Goal: Task Accomplishment & Management: Use online tool/utility

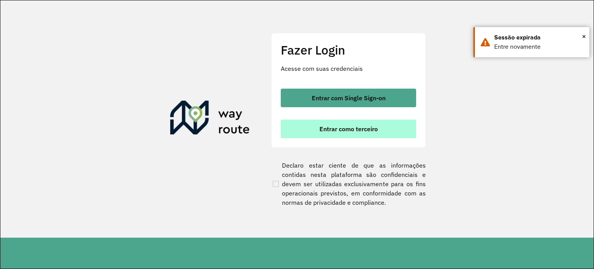
click at [333, 122] on button "Entrar como terceiro" at bounding box center [348, 128] width 135 height 19
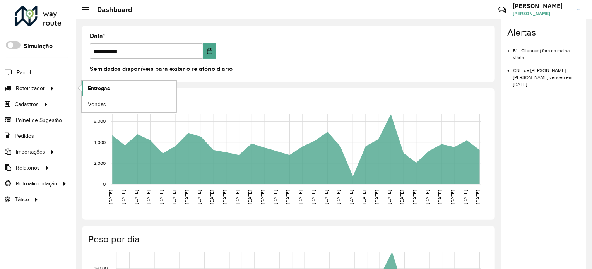
click at [99, 88] on span "Entregas" at bounding box center [99, 88] width 22 height 8
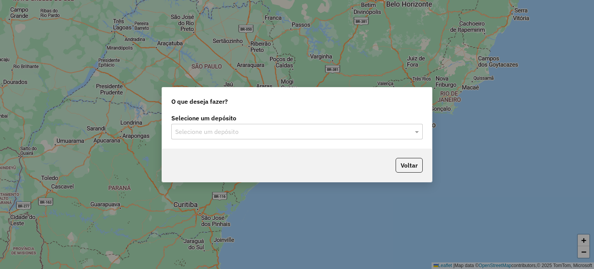
click at [217, 131] on input "text" at bounding box center [289, 131] width 228 height 9
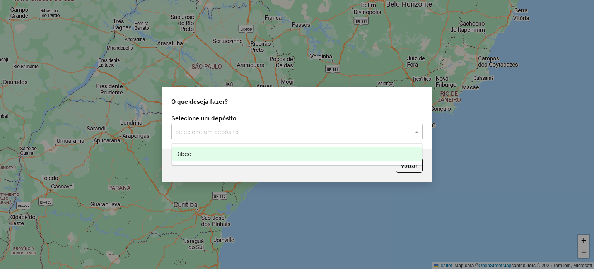
click at [191, 153] on div "Dibec" at bounding box center [297, 153] width 250 height 13
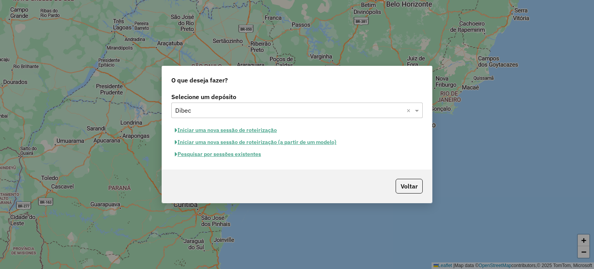
click at [238, 129] on button "Iniciar uma nova sessão de roteirização" at bounding box center [225, 130] width 109 height 12
select select "*"
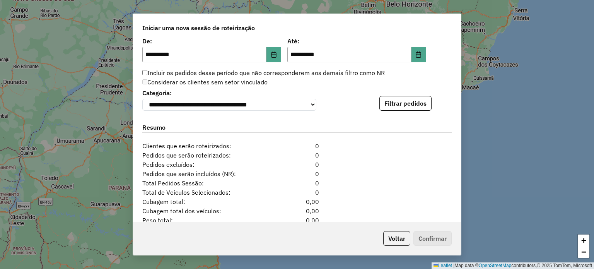
scroll to position [773, 0]
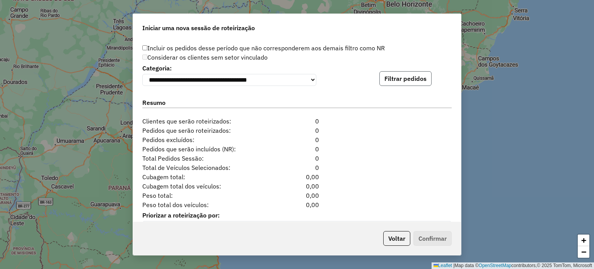
click at [388, 86] on button "Filtrar pedidos" at bounding box center [405, 78] width 52 height 15
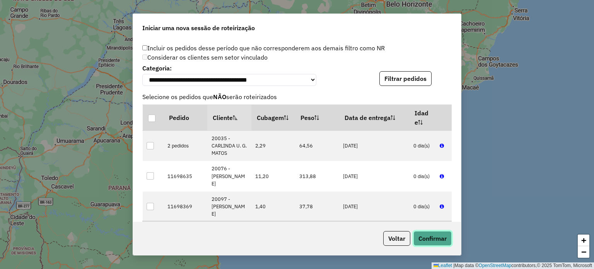
click at [425, 236] on button "Confirmar" at bounding box center [432, 238] width 38 height 15
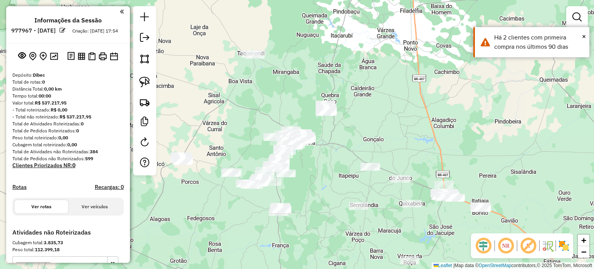
drag, startPoint x: 222, startPoint y: 104, endPoint x: 329, endPoint y: 119, distance: 108.3
click at [329, 119] on div "Janela de atendimento Grade de atendimento Capacidade Transportadoras Veículos …" at bounding box center [297, 134] width 594 height 269
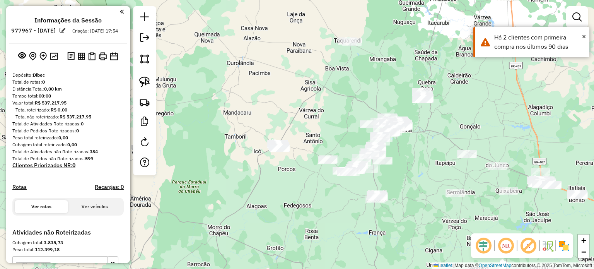
drag, startPoint x: 314, startPoint y: 152, endPoint x: 295, endPoint y: 118, distance: 39.1
click at [297, 113] on div "Janela de atendimento Grade de atendimento Capacidade Transportadoras Veículos …" at bounding box center [297, 134] width 594 height 269
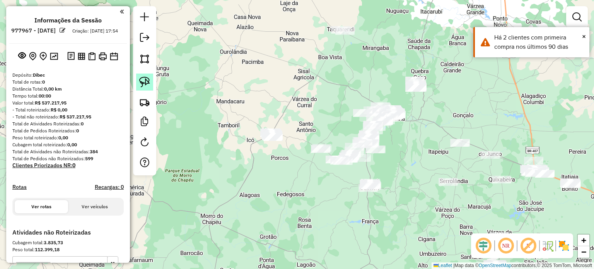
click at [143, 75] on link at bounding box center [144, 81] width 17 height 17
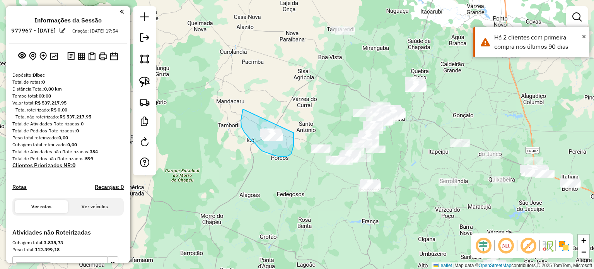
drag, startPoint x: 242, startPoint y: 113, endPoint x: 295, endPoint y: 125, distance: 53.6
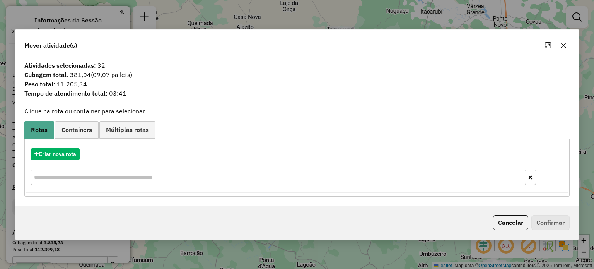
click at [564, 45] on icon "button" at bounding box center [563, 45] width 6 height 6
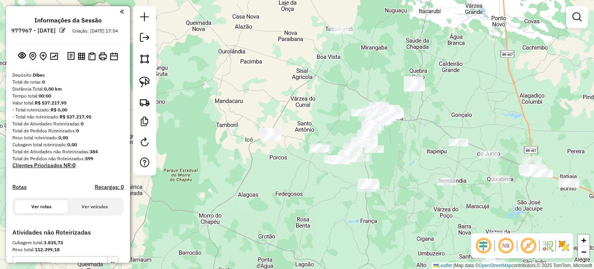
drag, startPoint x: 314, startPoint y: 104, endPoint x: 280, endPoint y: 87, distance: 38.7
click at [280, 87] on div "Janela de atendimento Grade de atendimento Capacidade Transportadoras Veículos …" at bounding box center [297, 134] width 594 height 269
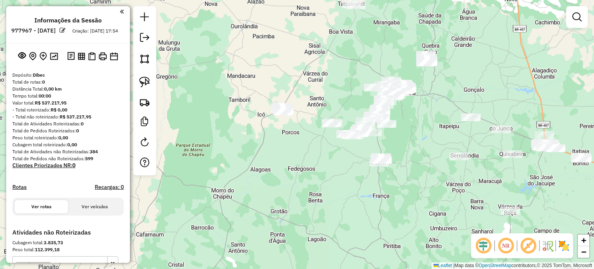
click at [323, 98] on div "Janela de atendimento Grade de atendimento Capacidade Transportadoras Veículos …" at bounding box center [297, 134] width 594 height 269
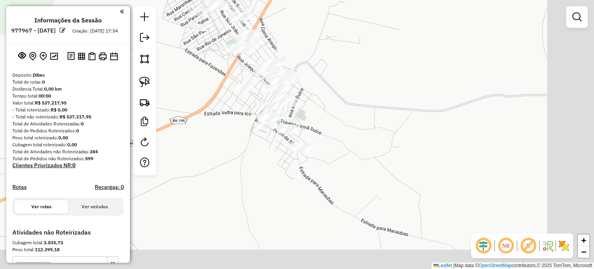
drag, startPoint x: 285, startPoint y: 96, endPoint x: 217, endPoint y: 67, distance: 74.7
click at [219, 69] on div "Janela de atendimento Grade de atendimento Capacidade Transportadoras Veículos …" at bounding box center [297, 134] width 594 height 269
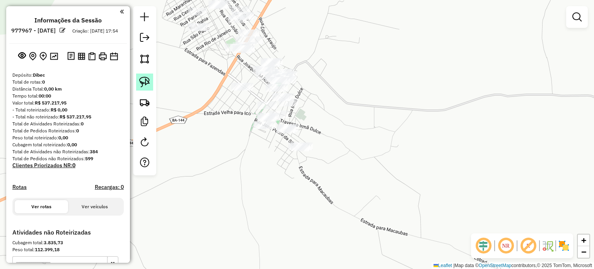
click at [147, 79] on img at bounding box center [144, 82] width 11 height 11
drag, startPoint x: 201, startPoint y: 72, endPoint x: 193, endPoint y: 125, distance: 53.1
click at [195, 125] on div "Janela de atendimento Grade de atendimento Capacidade Transportadoras Veículos …" at bounding box center [297, 134] width 594 height 269
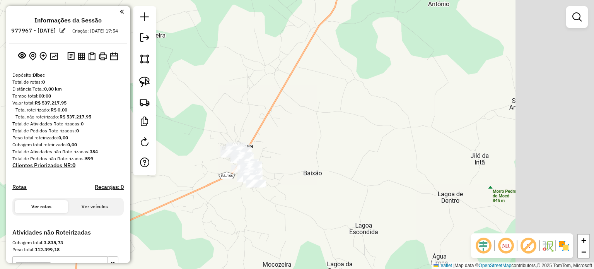
drag, startPoint x: 478, startPoint y: 77, endPoint x: 348, endPoint y: 141, distance: 145.1
click at [316, 157] on div "Janela de atendimento Grade de atendimento Capacidade Transportadoras Veículos …" at bounding box center [297, 134] width 594 height 269
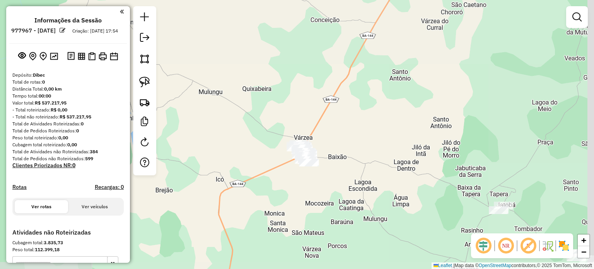
drag, startPoint x: 422, startPoint y: 81, endPoint x: 299, endPoint y: 167, distance: 150.8
click at [299, 168] on div "Janela de atendimento Grade de atendimento Capacidade Transportadoras Veículos …" at bounding box center [297, 134] width 594 height 269
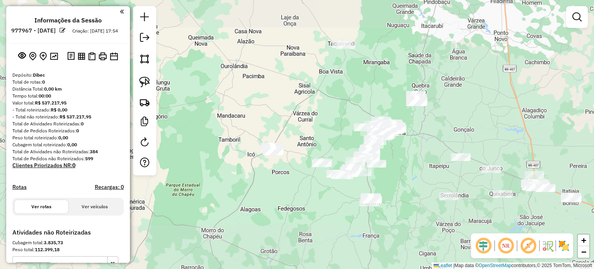
drag, startPoint x: 331, startPoint y: 121, endPoint x: 309, endPoint y: 116, distance: 22.7
click at [293, 114] on div "Janela de atendimento Grade de atendimento Capacidade Transportadoras Veículos …" at bounding box center [297, 134] width 594 height 269
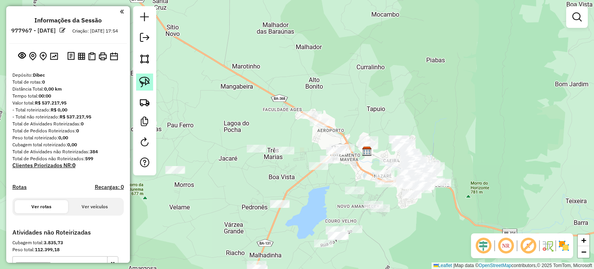
click at [145, 77] on img at bounding box center [144, 82] width 11 height 11
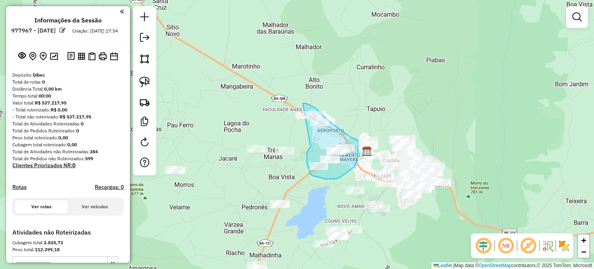
drag, startPoint x: 308, startPoint y: 150, endPoint x: 300, endPoint y: 103, distance: 47.0
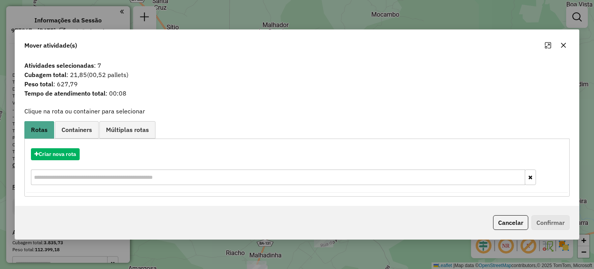
click at [560, 45] on button "button" at bounding box center [563, 45] width 12 height 12
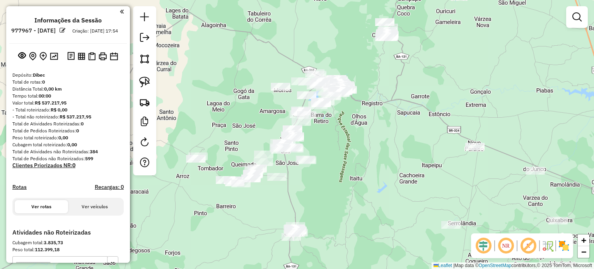
drag, startPoint x: 327, startPoint y: 192, endPoint x: 377, endPoint y: 125, distance: 83.9
click at [376, 117] on div "Janela de atendimento Grade de atendimento Capacidade Transportadoras Veículos …" at bounding box center [297, 134] width 594 height 269
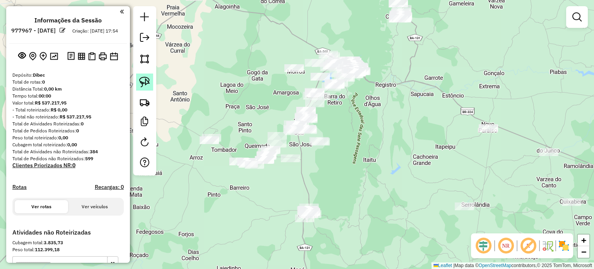
click at [145, 82] on img at bounding box center [144, 82] width 11 height 11
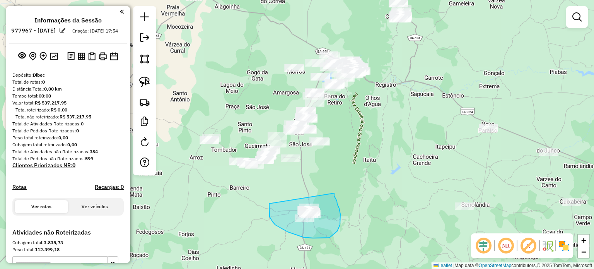
drag, startPoint x: 288, startPoint y: 232, endPoint x: 334, endPoint y: 193, distance: 60.4
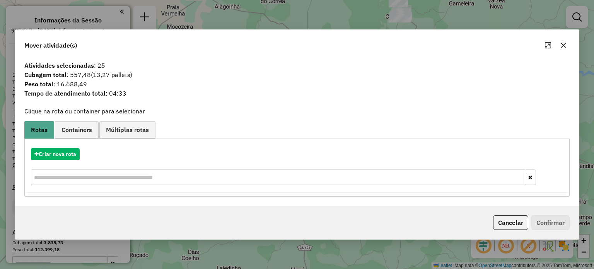
click at [560, 46] on icon "button" at bounding box center [563, 45] width 6 height 6
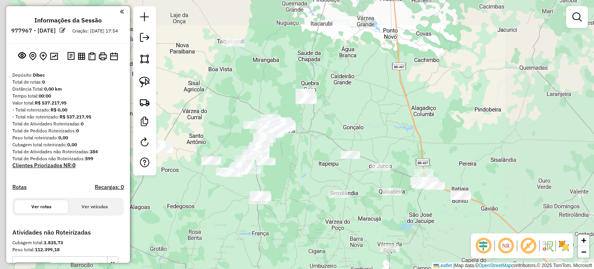
drag, startPoint x: 216, startPoint y: 100, endPoint x: 343, endPoint y: 153, distance: 136.9
click at [344, 150] on div "Janela de atendimento Grade de atendimento Capacidade Transportadoras Veículos …" at bounding box center [297, 134] width 594 height 269
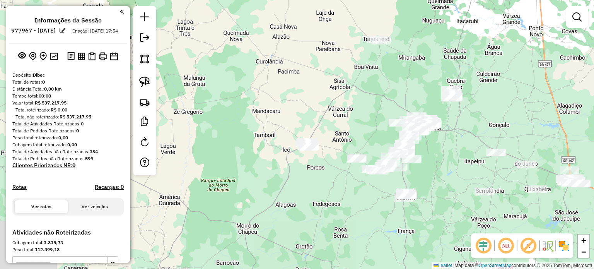
drag, startPoint x: 308, startPoint y: 148, endPoint x: 315, endPoint y: 128, distance: 21.8
click at [315, 128] on div "Janela de atendimento Grade de atendimento Capacidade Transportadoras Veículos …" at bounding box center [297, 134] width 594 height 269
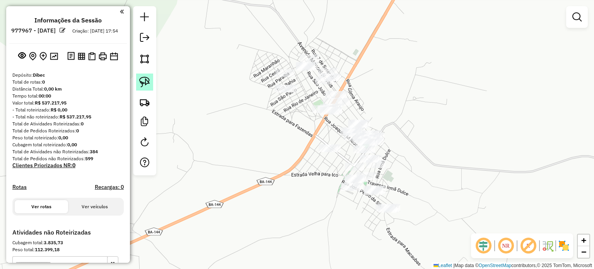
click at [147, 78] on img at bounding box center [144, 82] width 11 height 11
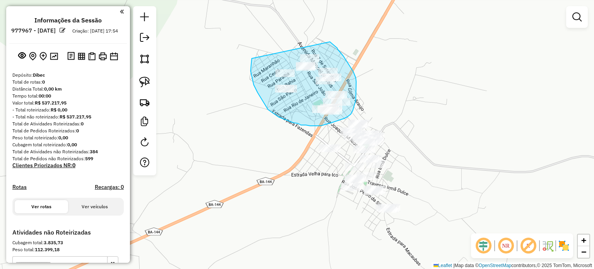
drag, startPoint x: 252, startPoint y: 58, endPoint x: 330, endPoint y: 42, distance: 79.9
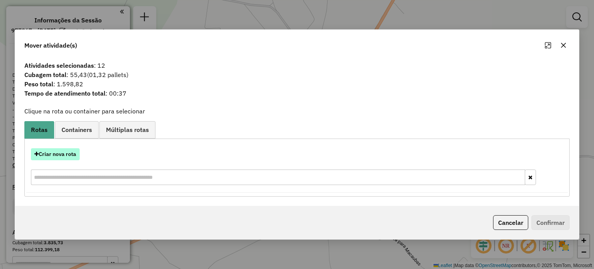
click at [61, 154] on button "Criar nova rota" at bounding box center [55, 154] width 49 height 12
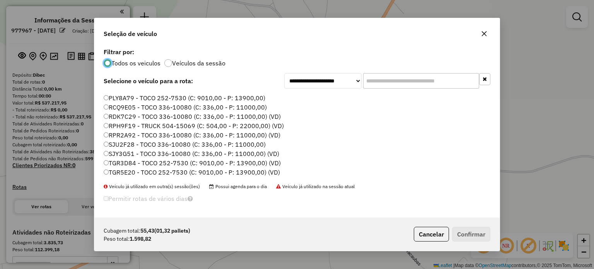
scroll to position [156, 0]
click at [122, 169] on label "TGR5E20 - TOCO 252-7530 (C: 9010,00 - P: 13900,00) (VD)" at bounding box center [192, 171] width 176 height 9
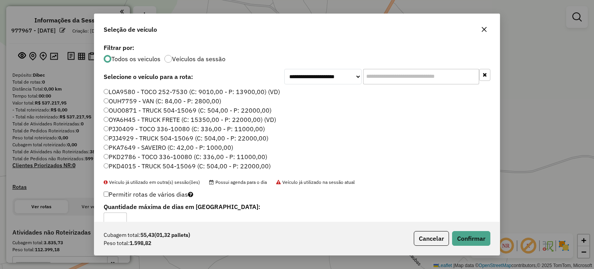
scroll to position [39, 0]
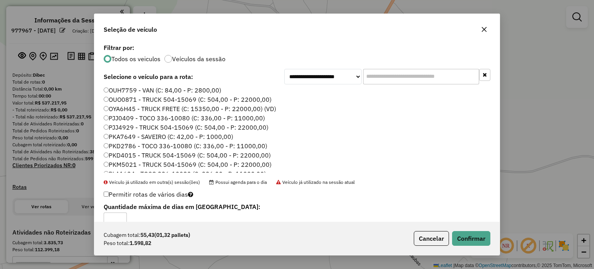
click at [120, 144] on label "PKD2786 - TOCO 336-10080 (C: 336,00 - P: 11000,00)" at bounding box center [186, 145] width 164 height 9
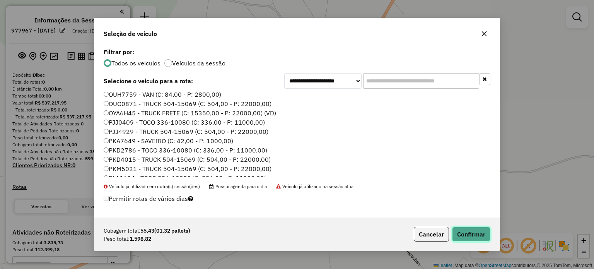
click at [469, 235] on button "Confirmar" at bounding box center [471, 234] width 38 height 15
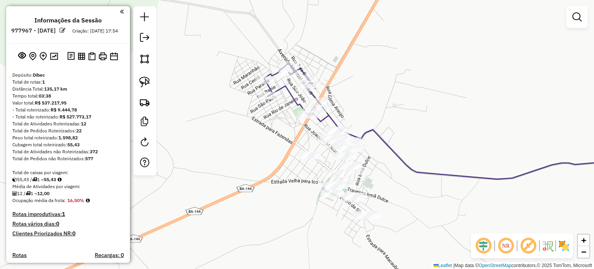
drag, startPoint x: 286, startPoint y: 139, endPoint x: 266, endPoint y: 146, distance: 21.3
click at [266, 146] on div "Janela de atendimento Grade de atendimento Capacidade Transportadoras Veículos …" at bounding box center [297, 134] width 594 height 269
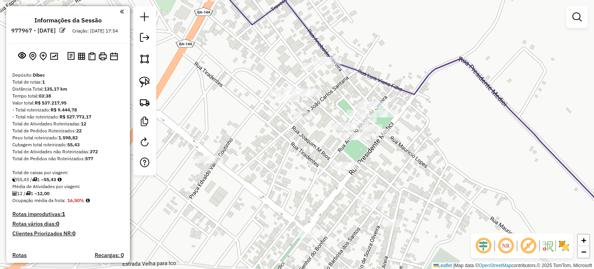
click at [292, 153] on div "Janela de atendimento Grade de atendimento Capacidade Transportadoras Veículos …" at bounding box center [297, 134] width 594 height 269
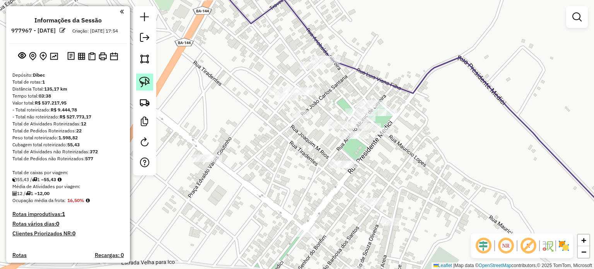
click at [145, 80] on img at bounding box center [144, 82] width 11 height 11
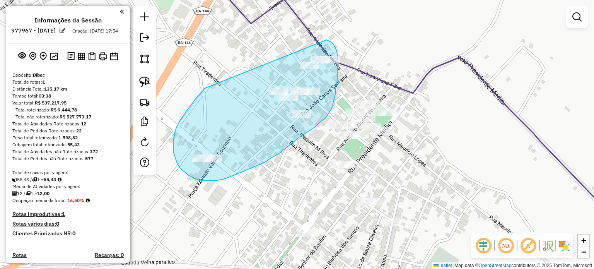
drag, startPoint x: 205, startPoint y: 88, endPoint x: 326, endPoint y: 40, distance: 130.7
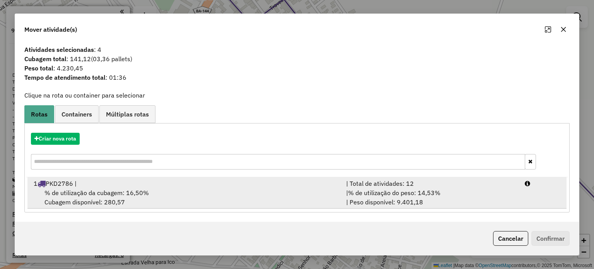
click at [90, 189] on span "% de utilização da cubagem: 16,50%" at bounding box center [96, 193] width 104 height 8
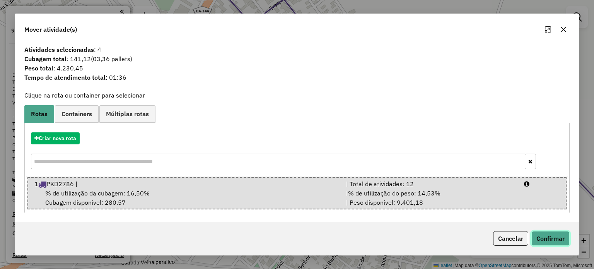
click at [556, 239] on button "Confirmar" at bounding box center [550, 238] width 38 height 15
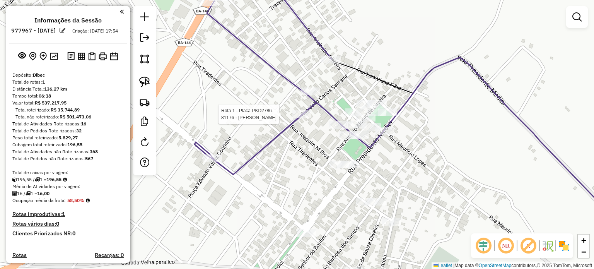
select select "**********"
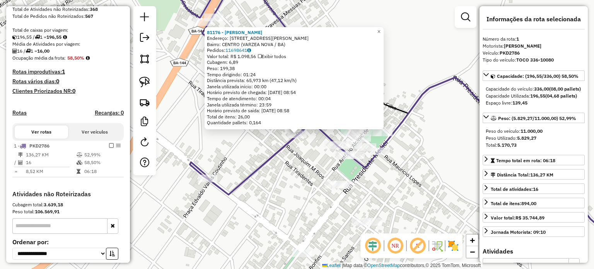
scroll to position [215, 0]
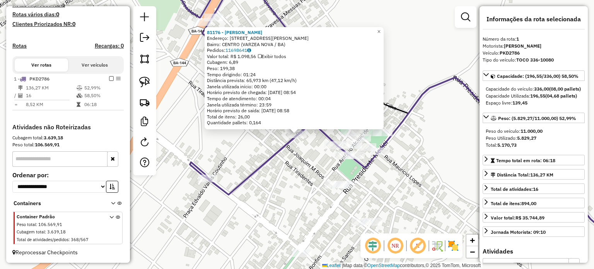
click at [276, 208] on div "81176 - AGNALDO MOREIRA ALME Endereço: AV JOAO CARLOS SANTANA 177 Bairro: CENTR…" at bounding box center [297, 134] width 594 height 269
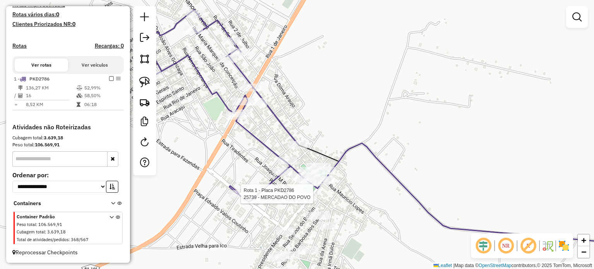
select select "**********"
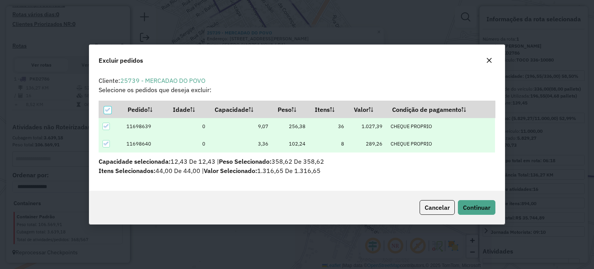
scroll to position [0, 0]
click at [467, 205] on span "Continuar" at bounding box center [476, 207] width 27 height 8
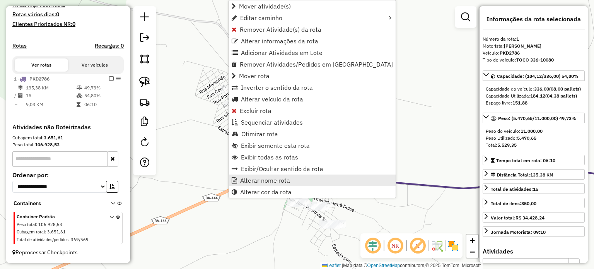
click at [253, 183] on span "Alterar nome rota" at bounding box center [265, 180] width 50 height 6
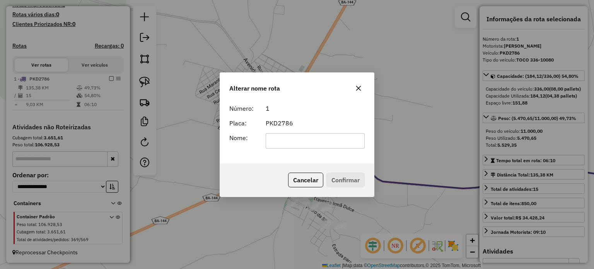
click at [274, 139] on input "text" at bounding box center [315, 140] width 99 height 15
type input "**********"
click at [333, 177] on button "Confirmar" at bounding box center [345, 179] width 38 height 15
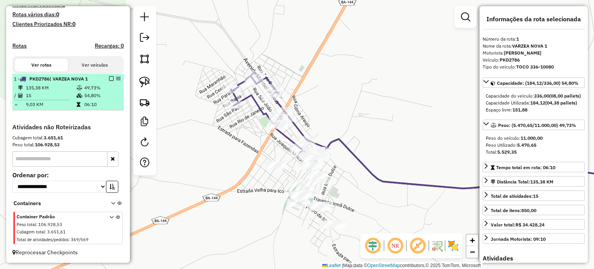
click at [109, 77] on em at bounding box center [111, 78] width 5 height 5
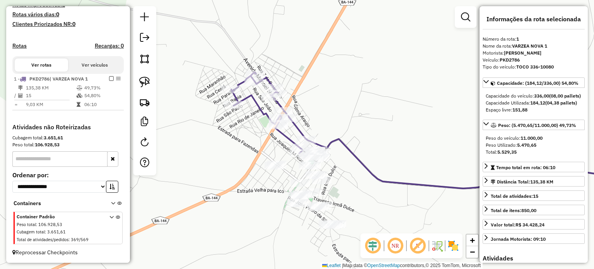
scroll to position [189, 0]
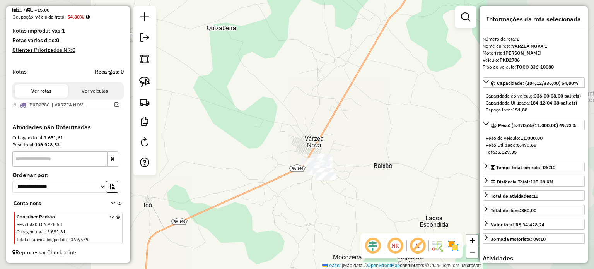
drag, startPoint x: 394, startPoint y: 165, endPoint x: 308, endPoint y: 140, distance: 89.0
click at [311, 131] on div "Janela de atendimento Grade de atendimento Capacidade Transportadoras Veículos …" at bounding box center [297, 134] width 594 height 269
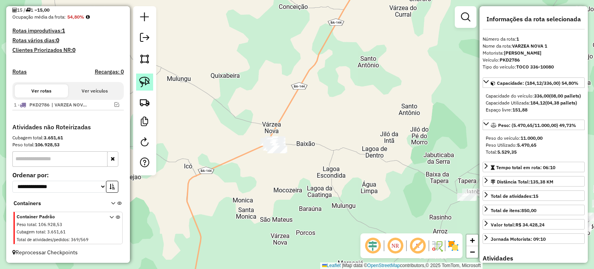
click at [143, 77] on img at bounding box center [144, 82] width 11 height 11
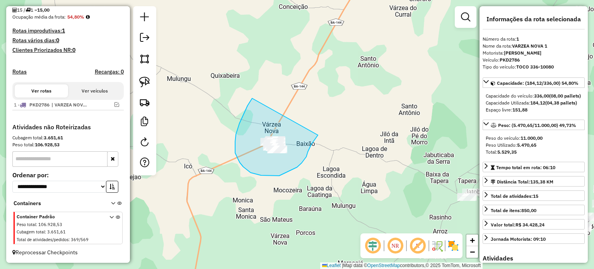
drag, startPoint x: 244, startPoint y: 113, endPoint x: 318, endPoint y: 135, distance: 76.8
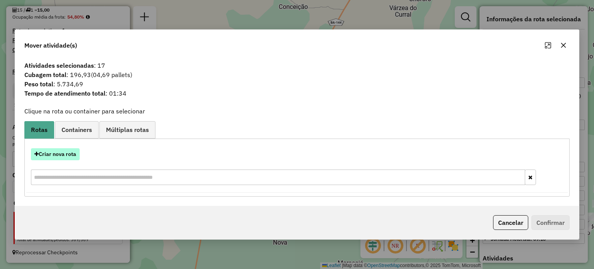
click at [59, 152] on button "Criar nova rota" at bounding box center [55, 154] width 49 height 12
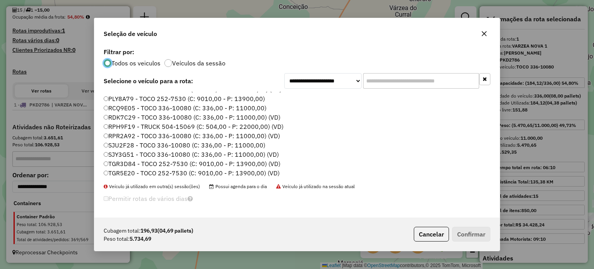
scroll to position [156, 0]
click at [131, 161] on label "TGR3D84 - TOCO 252-7530 (C: 9010,00 - P: 13900,00) (VD)" at bounding box center [192, 162] width 177 height 9
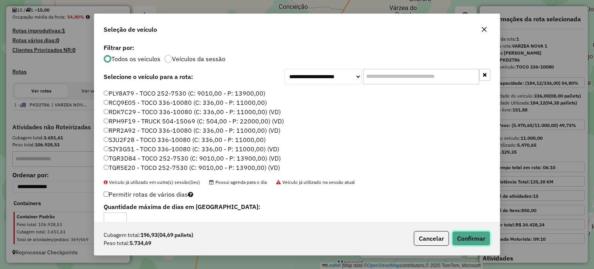
click at [464, 237] on button "Confirmar" at bounding box center [471, 238] width 38 height 15
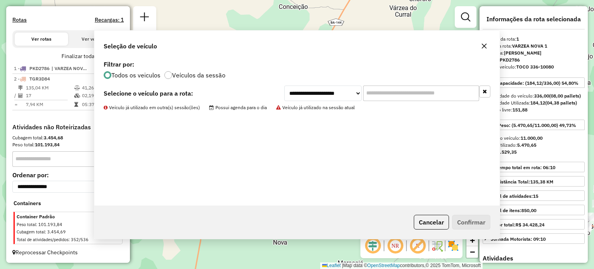
scroll to position [241, 0]
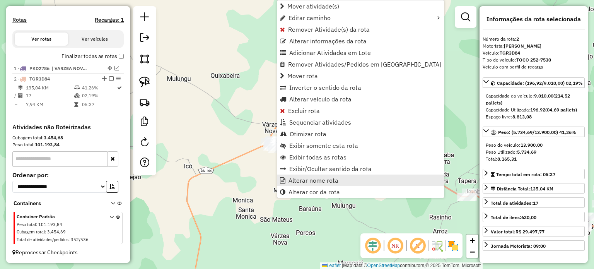
click at [302, 174] on link "Alterar nome rota" at bounding box center [360, 180] width 167 height 12
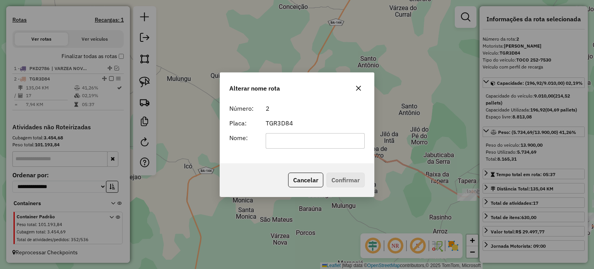
click at [280, 136] on input "text" at bounding box center [315, 140] width 99 height 15
type input "**********"
click at [341, 179] on button "Confirmar" at bounding box center [345, 179] width 38 height 15
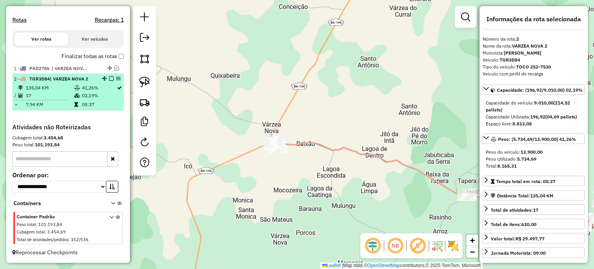
click at [109, 78] on em at bounding box center [111, 78] width 5 height 5
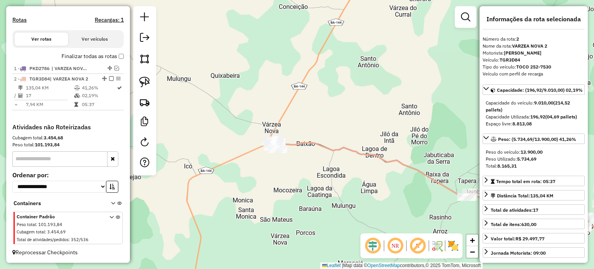
scroll to position [215, 0]
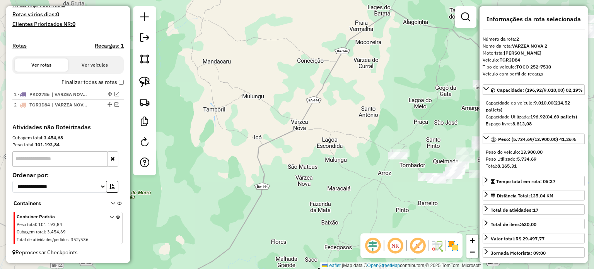
drag, startPoint x: 343, startPoint y: 158, endPoint x: 229, endPoint y: 128, distance: 118.3
click at [229, 128] on div "Janela de atendimento Grade de atendimento Capacidade Transportadoras Veículos …" at bounding box center [297, 134] width 594 height 269
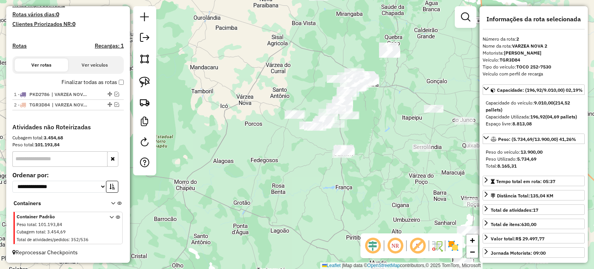
drag, startPoint x: 356, startPoint y: 119, endPoint x: 340, endPoint y: 111, distance: 17.8
click at [342, 111] on div "Janela de atendimento Grade de atendimento Capacidade Transportadoras Veículos …" at bounding box center [297, 134] width 594 height 269
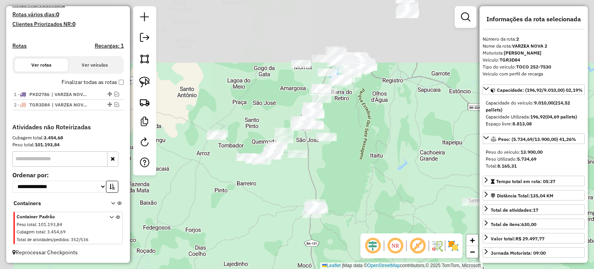
drag, startPoint x: 349, startPoint y: 94, endPoint x: 375, endPoint y: 165, distance: 75.7
click at [366, 184] on div "Janela de atendimento Grade de atendimento Capacidade Transportadoras Veículos …" at bounding box center [297, 134] width 594 height 269
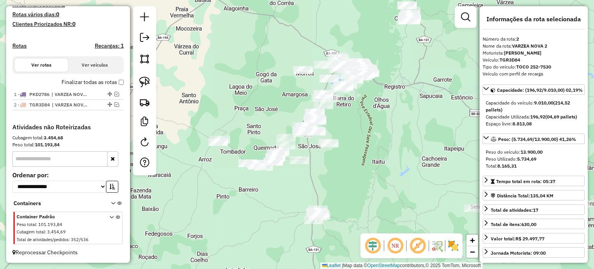
drag, startPoint x: 367, startPoint y: 181, endPoint x: 348, endPoint y: 126, distance: 57.5
click at [349, 127] on div "Janela de atendimento Grade de atendimento Capacidade Transportadoras Veículos …" at bounding box center [297, 134] width 594 height 269
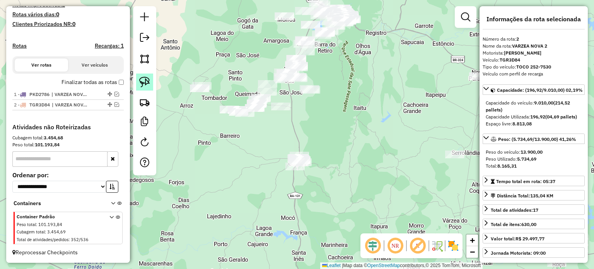
click at [143, 77] on img at bounding box center [144, 82] width 11 height 11
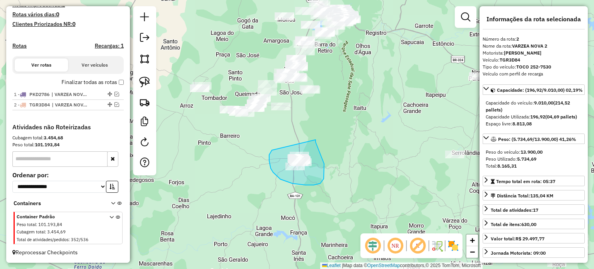
drag, startPoint x: 270, startPoint y: 152, endPoint x: 316, endPoint y: 140, distance: 46.9
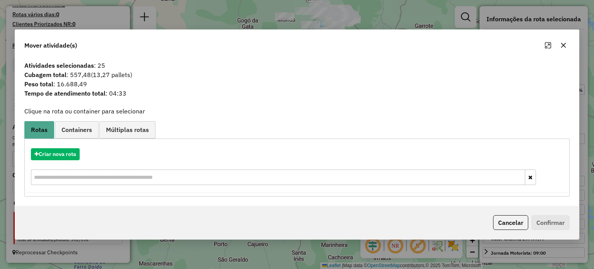
click at [564, 46] on icon "button" at bounding box center [563, 45] width 5 height 5
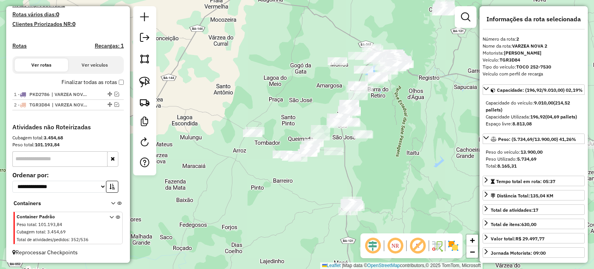
drag, startPoint x: 295, startPoint y: 120, endPoint x: 349, endPoint y: 170, distance: 73.6
click at [348, 168] on div "Janela de atendimento Grade de atendimento Capacidade Transportadoras Veículos …" at bounding box center [297, 134] width 594 height 269
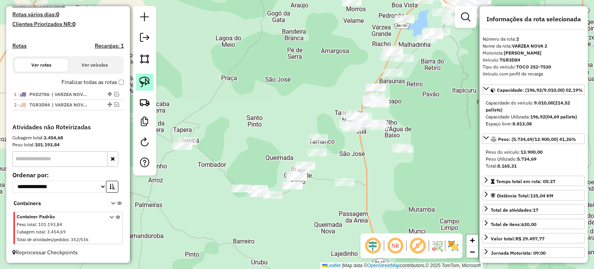
click at [144, 77] on img at bounding box center [144, 82] width 11 height 11
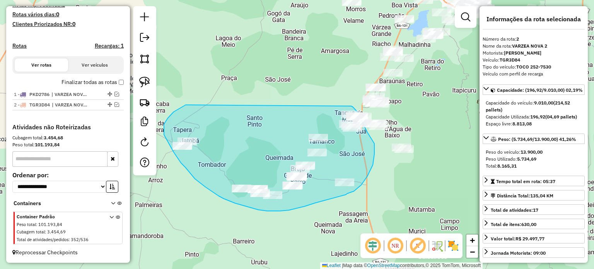
drag, startPoint x: 180, startPoint y: 108, endPoint x: 351, endPoint y: 105, distance: 170.9
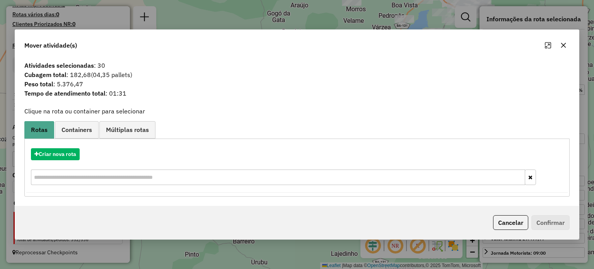
drag, startPoint x: 563, startPoint y: 44, endPoint x: 453, endPoint y: 104, distance: 124.9
click at [563, 44] on icon "button" at bounding box center [563, 45] width 6 height 6
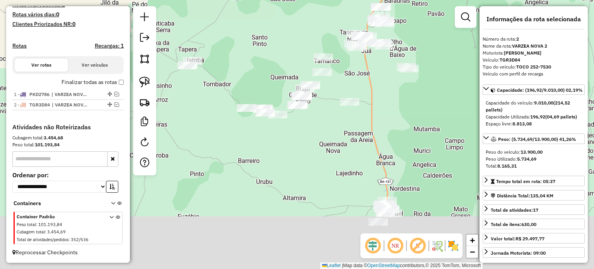
drag, startPoint x: 374, startPoint y: 195, endPoint x: 347, endPoint y: 122, distance: 77.2
click at [373, 88] on div "Janela de atendimento Grade de atendimento Capacidade Transportadoras Veículos …" at bounding box center [297, 134] width 594 height 269
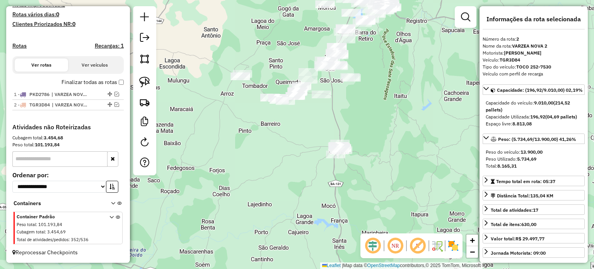
drag, startPoint x: 412, startPoint y: 153, endPoint x: 360, endPoint y: 117, distance: 63.7
click at [363, 117] on div "Janela de atendimento Grade de atendimento Capacidade Transportadoras Veículos …" at bounding box center [297, 134] width 594 height 269
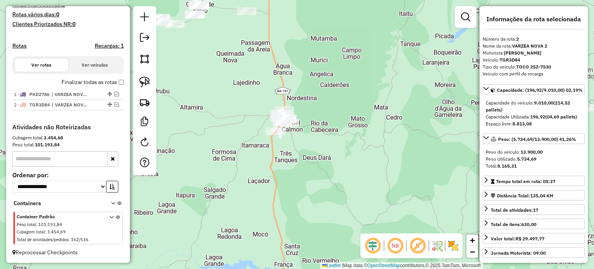
click at [344, 173] on div "Janela de atendimento Grade de atendimento Capacidade Transportadoras Veículos …" at bounding box center [297, 134] width 594 height 269
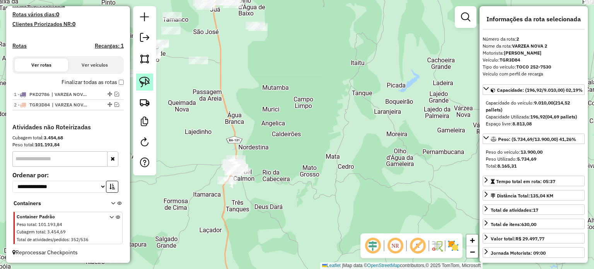
click at [147, 81] on img at bounding box center [144, 82] width 11 height 11
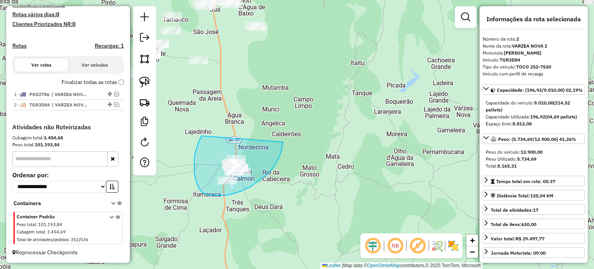
drag, startPoint x: 194, startPoint y: 170, endPoint x: 283, endPoint y: 142, distance: 93.2
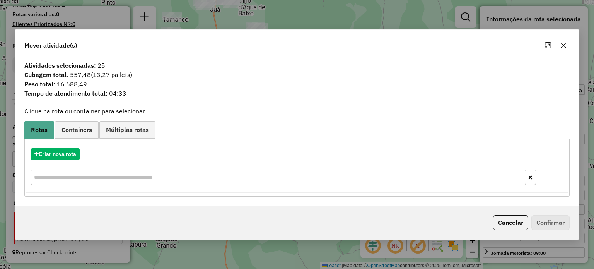
drag, startPoint x: 566, startPoint y: 43, endPoint x: 415, endPoint y: 101, distance: 162.3
click at [565, 43] on button "button" at bounding box center [563, 45] width 12 height 12
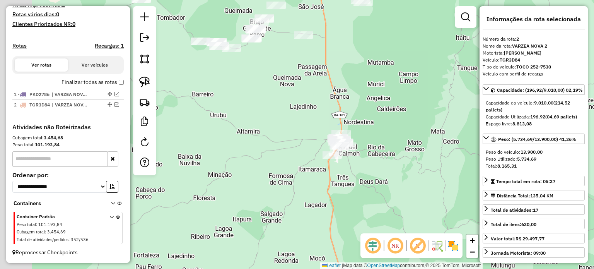
drag, startPoint x: 277, startPoint y: 176, endPoint x: 384, endPoint y: 150, distance: 110.6
click at [384, 150] on div "Janela de atendimento Grade de atendimento Capacidade Transportadoras Veículos …" at bounding box center [297, 134] width 594 height 269
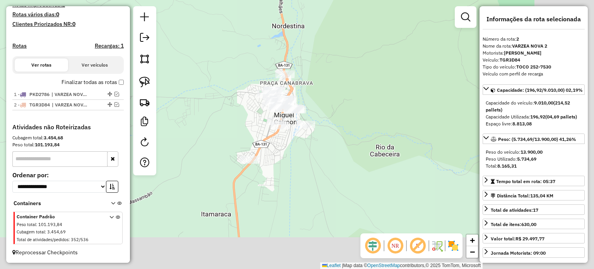
drag, startPoint x: 409, startPoint y: 168, endPoint x: 314, endPoint y: 117, distance: 108.1
click at [325, 108] on div "Janela de atendimento Grade de atendimento Capacidade Transportadoras Veículos …" at bounding box center [297, 134] width 594 height 269
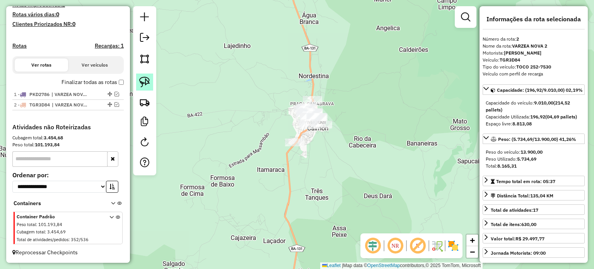
click at [148, 77] on img at bounding box center [144, 82] width 11 height 11
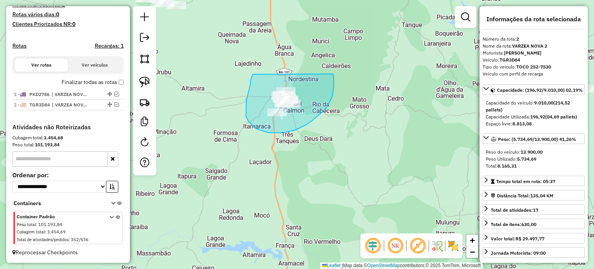
drag, startPoint x: 252, startPoint y: 76, endPoint x: 333, endPoint y: 74, distance: 80.8
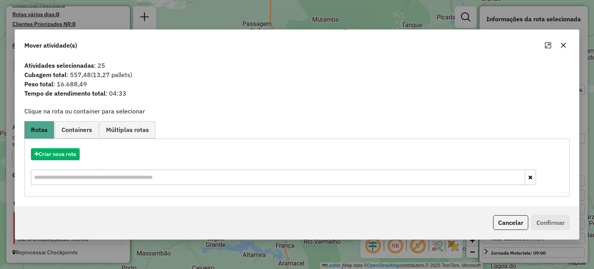
click at [565, 46] on icon "button" at bounding box center [563, 45] width 6 height 6
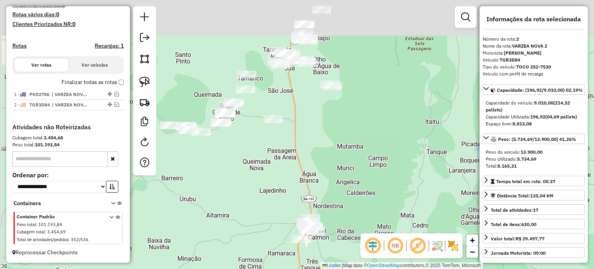
drag, startPoint x: 326, startPoint y: 42, endPoint x: 345, endPoint y: 171, distance: 130.1
click at [351, 173] on div "Janela de atendimento Grade de atendimento Capacidade Transportadoras Veículos …" at bounding box center [297, 134] width 594 height 269
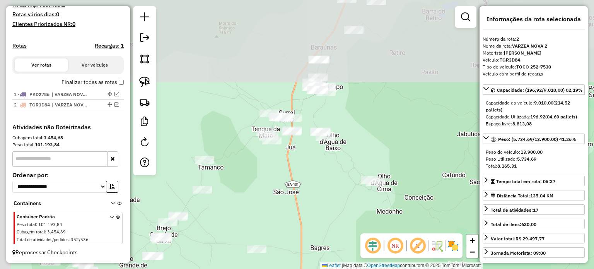
drag, startPoint x: 294, startPoint y: 73, endPoint x: 323, endPoint y: 193, distance: 123.0
click at [323, 193] on div "Janela de atendimento Grade de atendimento Capacidade Transportadoras Veículos …" at bounding box center [297, 134] width 594 height 269
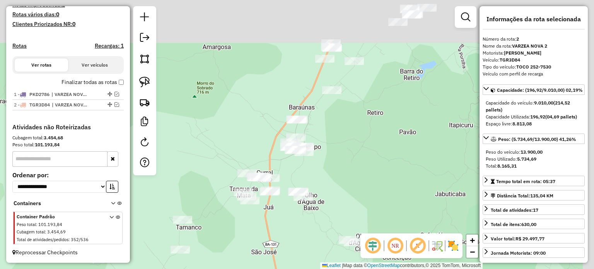
drag, startPoint x: 359, startPoint y: 113, endPoint x: 320, endPoint y: 221, distance: 115.1
click at [320, 221] on div "Janela de atendimento Grade de atendimento Capacidade Transportadoras Veículos …" at bounding box center [297, 134] width 594 height 269
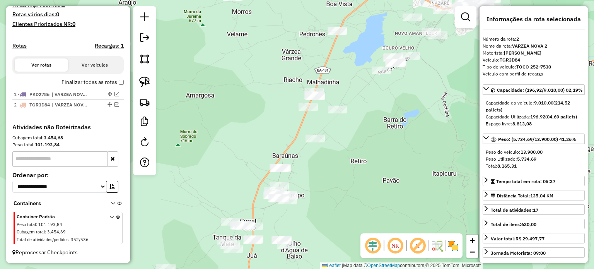
drag, startPoint x: 274, startPoint y: 119, endPoint x: 249, endPoint y: 183, distance: 69.4
click at [249, 180] on div "Janela de atendimento Grade de atendimento Capacidade Transportadoras Veículos …" at bounding box center [297, 134] width 594 height 269
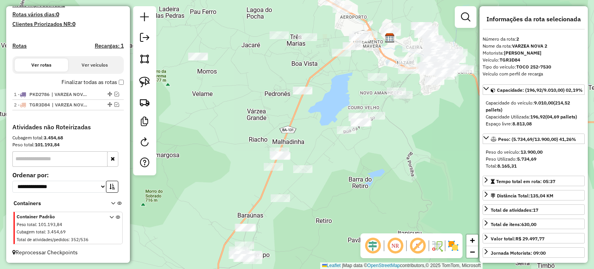
drag, startPoint x: 248, startPoint y: 165, endPoint x: 212, endPoint y: 112, distance: 64.2
click at [247, 122] on div "Janela de atendimento Grade de atendimento Capacidade Transportadoras Veículos …" at bounding box center [297, 134] width 594 height 269
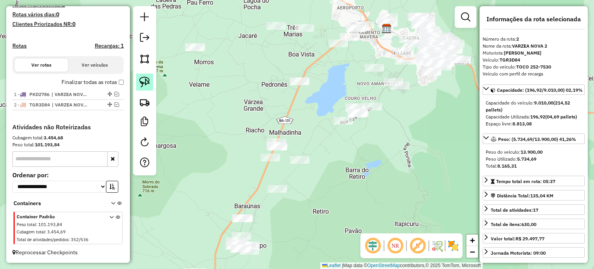
click at [144, 82] on img at bounding box center [144, 82] width 11 height 11
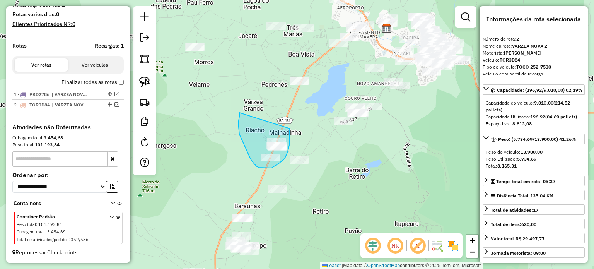
drag, startPoint x: 240, startPoint y: 114, endPoint x: 290, endPoint y: 128, distance: 51.8
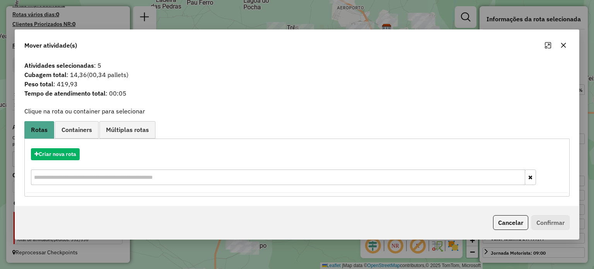
click at [560, 41] on button "button" at bounding box center [563, 45] width 12 height 12
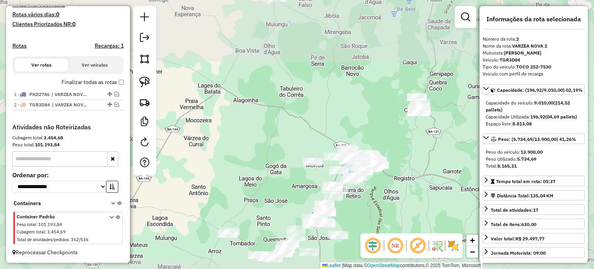
drag, startPoint x: 316, startPoint y: 123, endPoint x: 312, endPoint y: 117, distance: 7.3
click at [312, 117] on div "Janela de atendimento Grade de atendimento Capacidade Transportadoras Veículos …" at bounding box center [297, 134] width 594 height 269
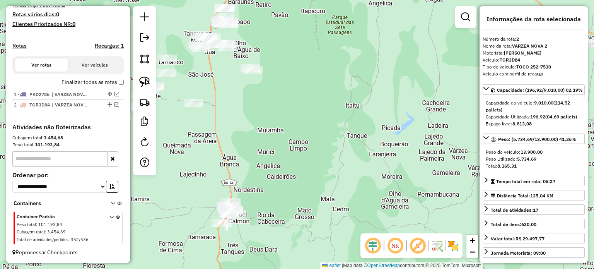
drag, startPoint x: 365, startPoint y: 184, endPoint x: 372, endPoint y: 170, distance: 15.9
click at [372, 170] on div "Janela de atendimento Grade de atendimento Capacidade Transportadoras Veículos …" at bounding box center [297, 134] width 594 height 269
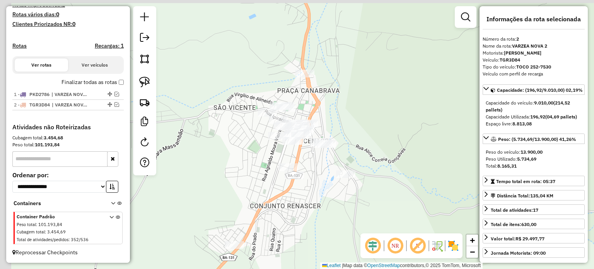
drag, startPoint x: 264, startPoint y: 148, endPoint x: 317, endPoint y: 221, distance: 90.6
click at [317, 221] on div "Janela de atendimento Grade de atendimento Capacidade Transportadoras Veículos …" at bounding box center [297, 134] width 594 height 269
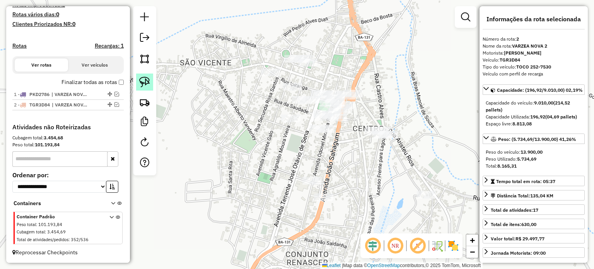
click at [149, 77] on img at bounding box center [144, 82] width 11 height 11
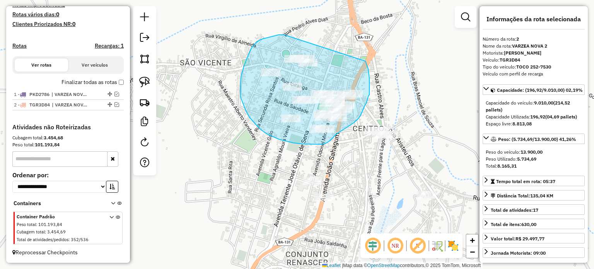
drag, startPoint x: 284, startPoint y: 35, endPoint x: 365, endPoint y: 61, distance: 84.9
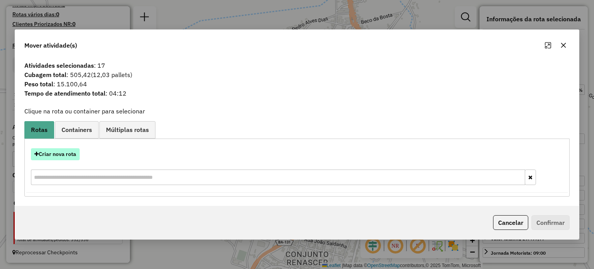
click at [61, 152] on button "Criar nova rota" at bounding box center [55, 154] width 49 height 12
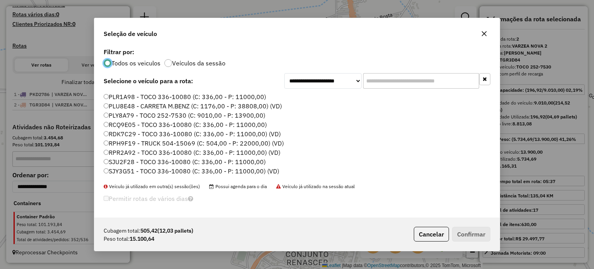
scroll to position [156, 0]
click at [121, 136] on label "RPR2A92 - TOCO 336-10080 (C: 336,00 - P: 11000,00) (VD)" at bounding box center [192, 134] width 177 height 9
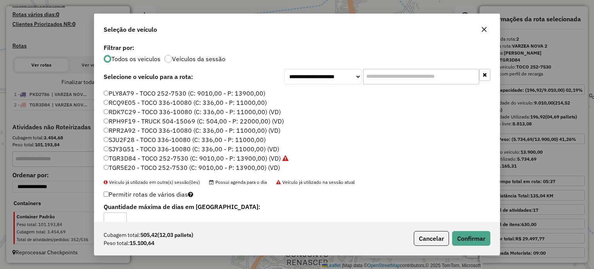
click at [119, 122] on label "RPH9F19 - TRUCK 504-15069 (C: 504,00 - P: 22000,00) (VD)" at bounding box center [194, 120] width 180 height 9
click at [457, 235] on button "Confirmar" at bounding box center [471, 238] width 38 height 15
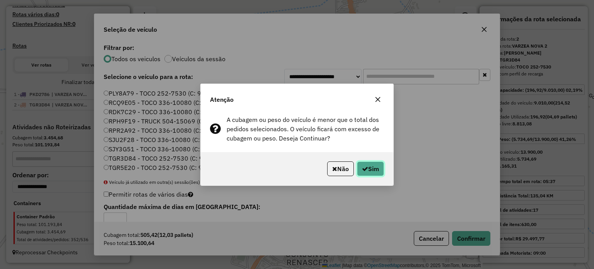
click at [364, 163] on button "Sim" at bounding box center [370, 168] width 27 height 15
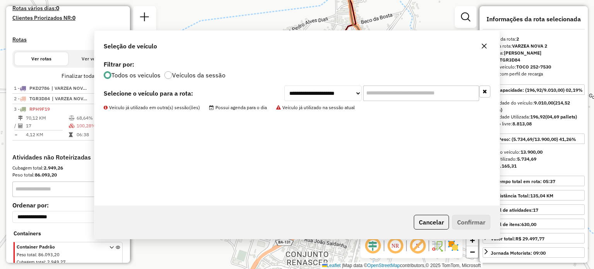
scroll to position [252, 0]
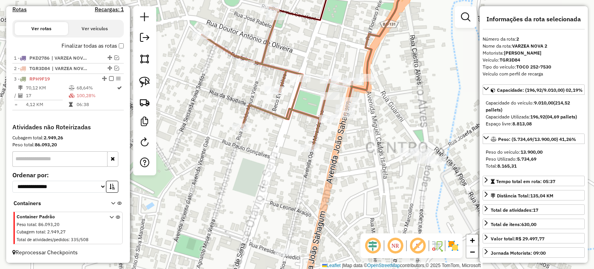
drag, startPoint x: 349, startPoint y: 147, endPoint x: 321, endPoint y: 163, distance: 32.0
click at [326, 163] on div "Rota 3 - Placa RPH9F19 20443 - MERCADO MENEZES Janela de atendimento Grade de a…" at bounding box center [297, 134] width 594 height 269
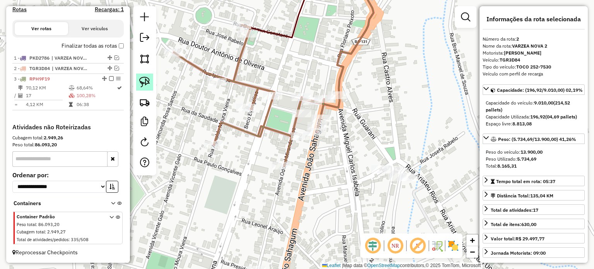
click at [143, 80] on img at bounding box center [144, 82] width 11 height 11
drag, startPoint x: 201, startPoint y: 128, endPoint x: 240, endPoint y: 146, distance: 42.9
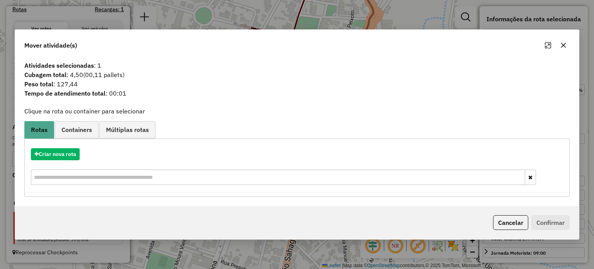
click at [565, 45] on icon "button" at bounding box center [563, 45] width 6 height 6
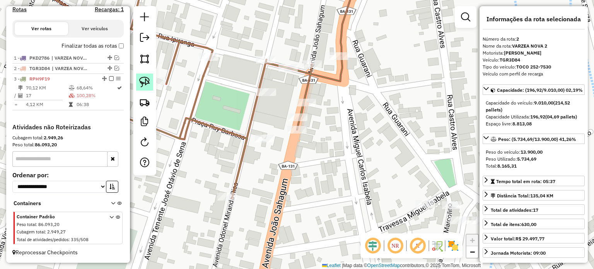
click at [138, 80] on link at bounding box center [144, 81] width 17 height 17
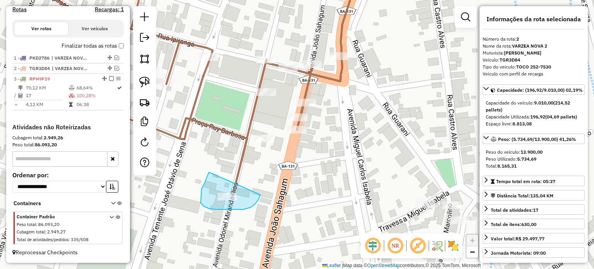
drag, startPoint x: 208, startPoint y: 173, endPoint x: 260, endPoint y: 195, distance: 56.0
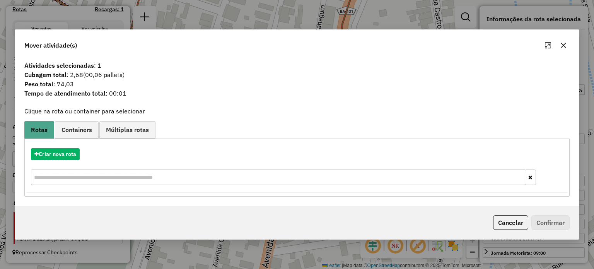
click at [565, 44] on icon "button" at bounding box center [563, 45] width 6 height 6
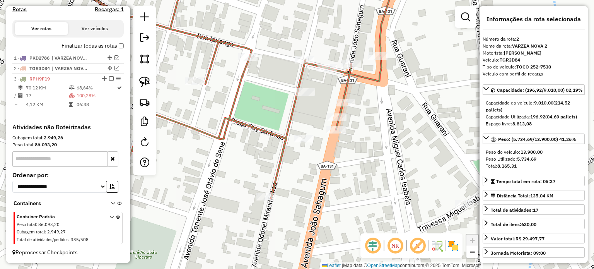
drag, startPoint x: 293, startPoint y: 165, endPoint x: 372, endPoint y: 158, distance: 79.6
click at [357, 162] on div "Janela de atendimento Grade de atendimento Capacidade Transportadoras Veículos …" at bounding box center [297, 134] width 594 height 269
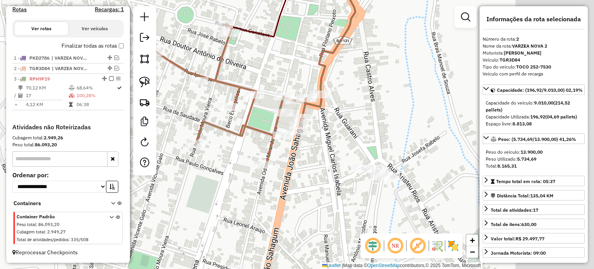
drag, startPoint x: 423, startPoint y: 139, endPoint x: 284, endPoint y: 140, distance: 139.2
click at [308, 139] on div "Janela de atendimento Grade de atendimento Capacidade Transportadoras Veículos …" at bounding box center [297, 134] width 594 height 269
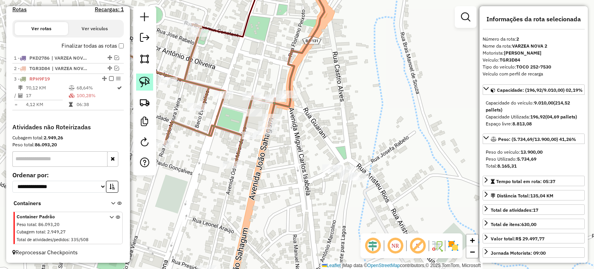
click at [143, 80] on img at bounding box center [144, 82] width 11 height 11
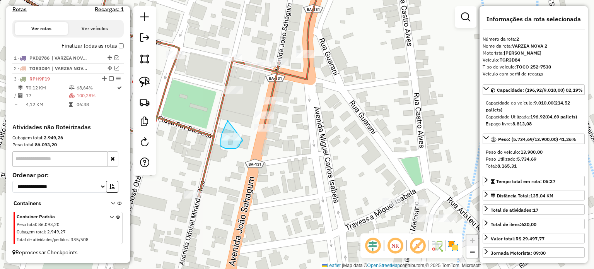
drag, startPoint x: 227, startPoint y: 120, endPoint x: 243, endPoint y: 139, distance: 24.7
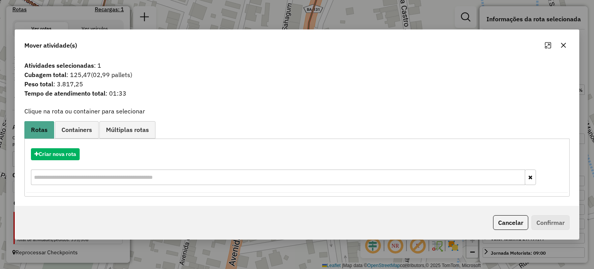
click at [563, 44] on icon "button" at bounding box center [563, 45] width 6 height 6
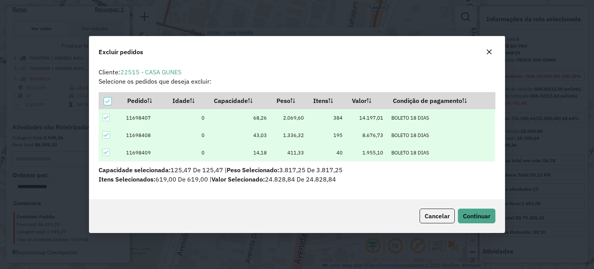
scroll to position [0, 0]
click at [473, 213] on span "Continuar" at bounding box center [476, 216] width 27 height 8
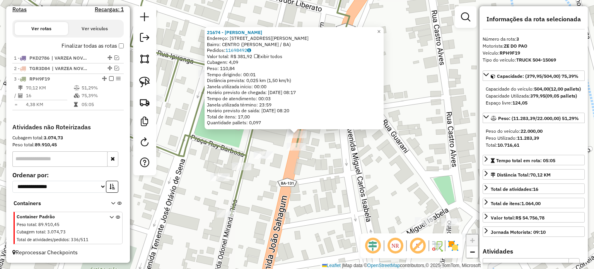
click at [178, 132] on div "21674 - MARCIO OLIVEIRA GONC Endereço: AV ADONEL RIOS 667 Bairro: CENTRO (MIGUE…" at bounding box center [297, 134] width 594 height 269
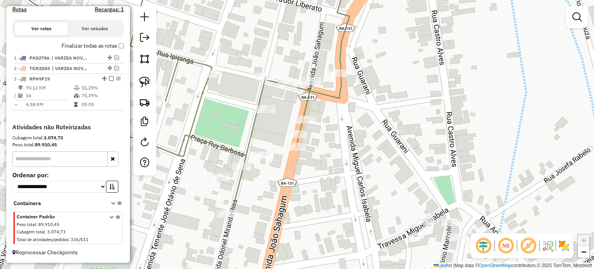
drag, startPoint x: 335, startPoint y: 176, endPoint x: 295, endPoint y: 196, distance: 44.6
click at [296, 196] on div "Janela de atendimento Grade de atendimento Capacidade Transportadoras Veículos …" at bounding box center [297, 134] width 594 height 269
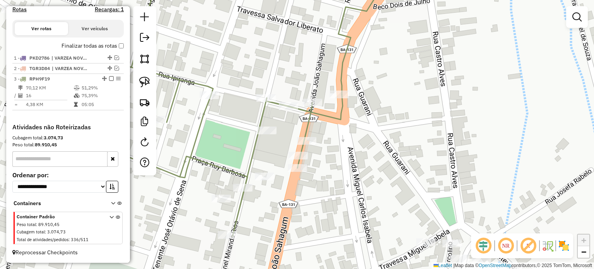
drag, startPoint x: 295, startPoint y: 169, endPoint x: 202, endPoint y: 103, distance: 114.3
click at [340, 165] on div "Janela de atendimento Grade de atendimento Capacidade Transportadoras Veículos …" at bounding box center [297, 134] width 594 height 269
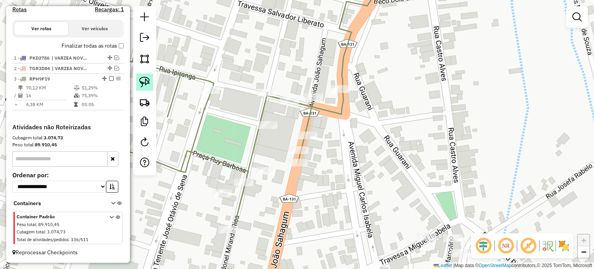
click at [141, 82] on img at bounding box center [144, 82] width 11 height 11
drag, startPoint x: 280, startPoint y: 159, endPoint x: 310, endPoint y: 157, distance: 29.8
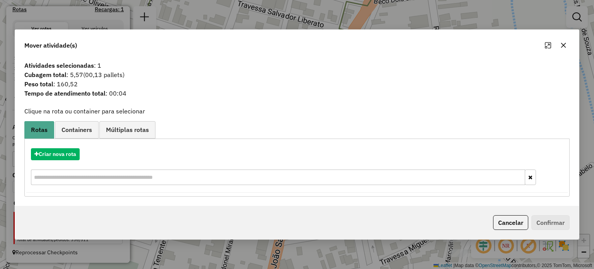
click at [568, 42] on button "button" at bounding box center [563, 45] width 12 height 12
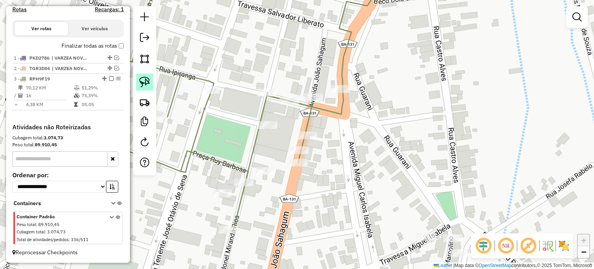
click at [146, 82] on img at bounding box center [144, 82] width 11 height 11
drag, startPoint x: 334, startPoint y: 77, endPoint x: 351, endPoint y: 79, distance: 17.1
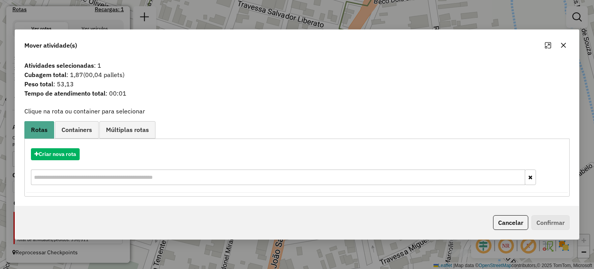
click at [563, 45] on icon "button" at bounding box center [563, 45] width 6 height 6
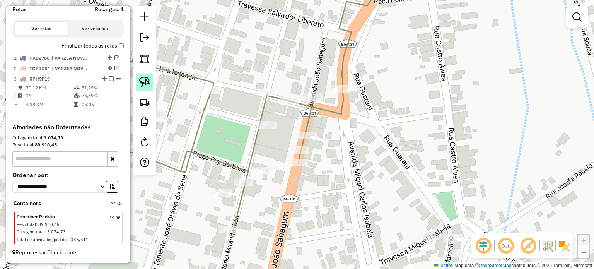
drag, startPoint x: 139, startPoint y: 80, endPoint x: 275, endPoint y: 83, distance: 136.1
click at [140, 80] on img at bounding box center [144, 82] width 11 height 11
click at [320, 94] on div "Rota 3 - Placa RPH9F19 24983 - LANCHO STA TEREZINHA Janela de atendimento Grade…" at bounding box center [297, 134] width 594 height 269
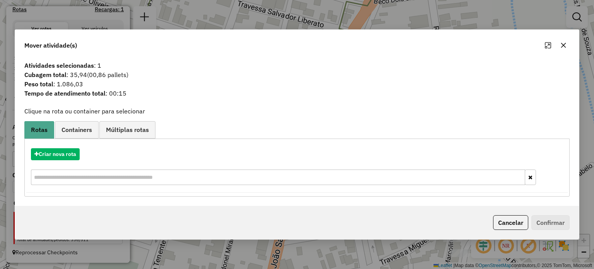
click at [563, 43] on icon "button" at bounding box center [563, 45] width 6 height 6
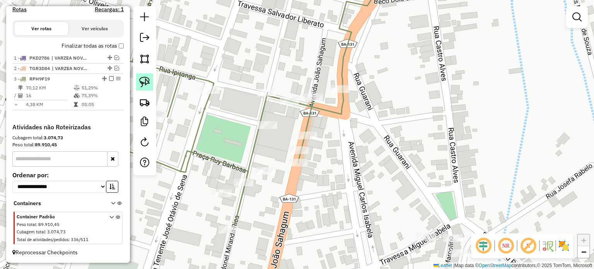
click at [143, 80] on img at bounding box center [144, 82] width 11 height 11
drag, startPoint x: 246, startPoint y: 77, endPoint x: 286, endPoint y: 85, distance: 41.3
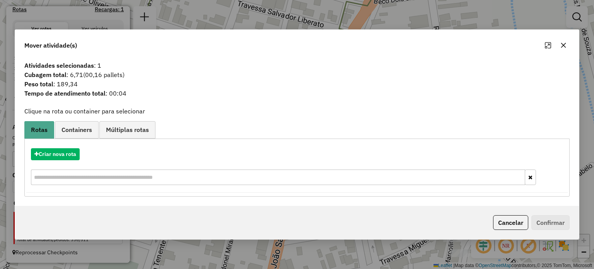
click at [567, 46] on button "button" at bounding box center [563, 45] width 12 height 12
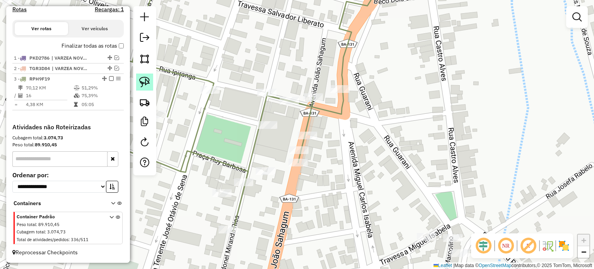
click at [147, 77] on img at bounding box center [144, 82] width 11 height 11
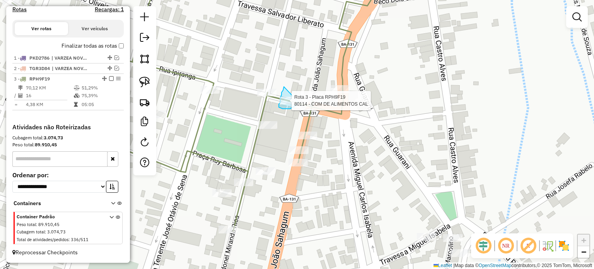
click at [299, 101] on div "Rota 3 - Placa RPH9F19 80114 - COM DE ALIMENTOS CAL Janela de atendimento Grade…" at bounding box center [297, 134] width 594 height 269
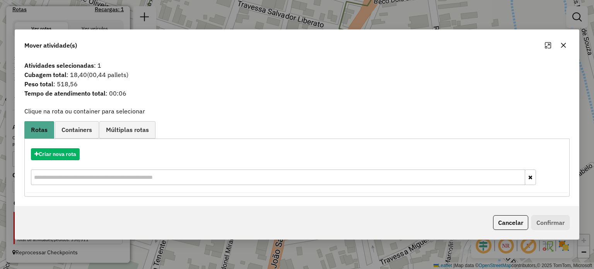
drag, startPoint x: 565, startPoint y: 45, endPoint x: 390, endPoint y: 72, distance: 177.3
click at [565, 45] on icon "button" at bounding box center [563, 45] width 6 height 6
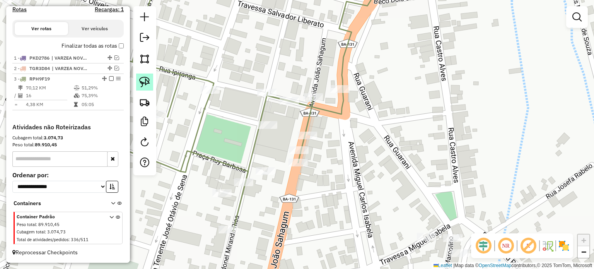
click at [142, 75] on link at bounding box center [144, 81] width 17 height 17
drag, startPoint x: 237, startPoint y: 128, endPoint x: 288, endPoint y: 117, distance: 52.2
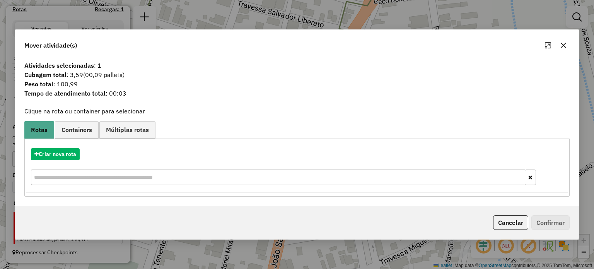
click at [560, 46] on icon "button" at bounding box center [563, 45] width 6 height 6
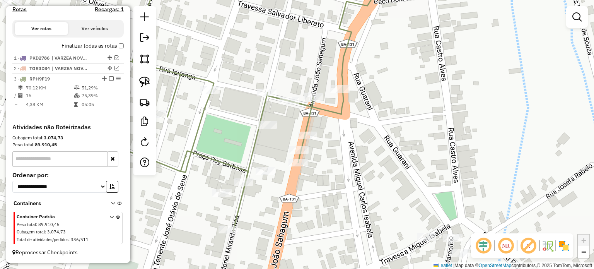
drag, startPoint x: 256, startPoint y: 60, endPoint x: 316, endPoint y: 71, distance: 60.5
click at [333, 68] on div "Janela de atendimento Grade de atendimento Capacidade Transportadoras Veículos …" at bounding box center [297, 134] width 594 height 269
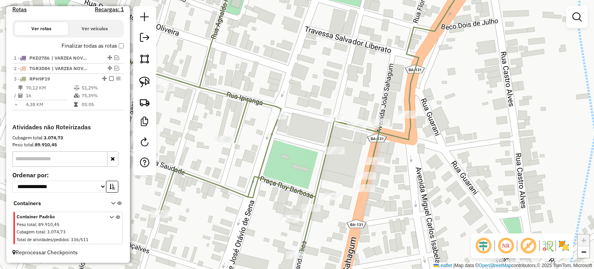
drag, startPoint x: 268, startPoint y: 76, endPoint x: 259, endPoint y: 92, distance: 18.5
click at [259, 92] on div "Janela de atendimento Grade de atendimento Capacidade Transportadoras Veículos …" at bounding box center [297, 134] width 594 height 269
drag, startPoint x: 147, startPoint y: 75, endPoint x: 237, endPoint y: 78, distance: 90.1
click at [147, 75] on link at bounding box center [144, 81] width 17 height 17
drag, startPoint x: 267, startPoint y: 105, endPoint x: 295, endPoint y: 118, distance: 31.1
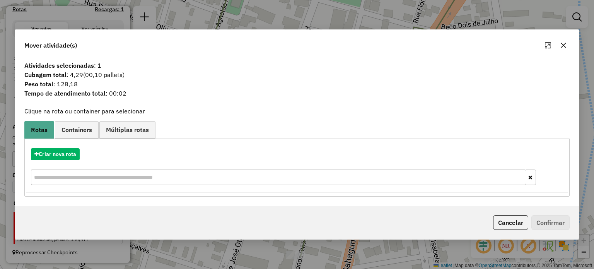
click at [563, 46] on icon "button" at bounding box center [563, 45] width 5 height 5
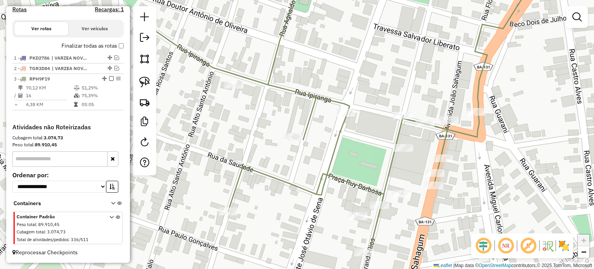
drag, startPoint x: 239, startPoint y: 60, endPoint x: 310, endPoint y: 57, distance: 71.6
click at [310, 57] on div "Janela de atendimento Grade de atendimento Capacidade Transportadoras Veículos …" at bounding box center [297, 134] width 594 height 269
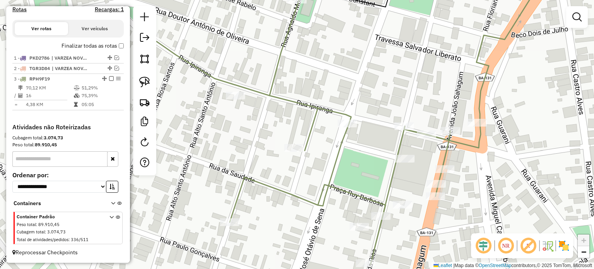
drag, startPoint x: 272, startPoint y: 121, endPoint x: 223, endPoint y: 101, distance: 53.4
click at [267, 133] on div "Janela de atendimento Grade de atendimento Capacidade Transportadoras Veículos …" at bounding box center [297, 134] width 594 height 269
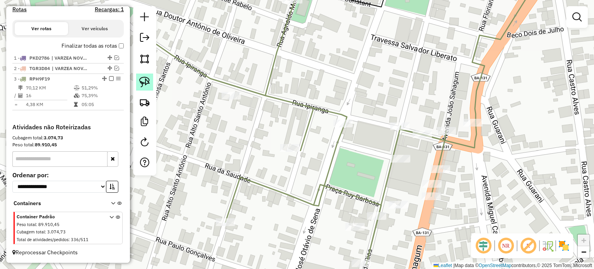
click at [145, 78] on img at bounding box center [144, 82] width 11 height 11
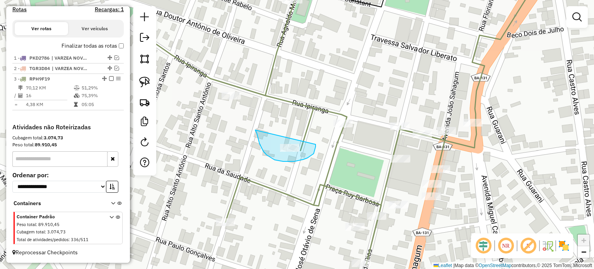
drag, startPoint x: 255, startPoint y: 130, endPoint x: 305, endPoint y: 137, distance: 50.7
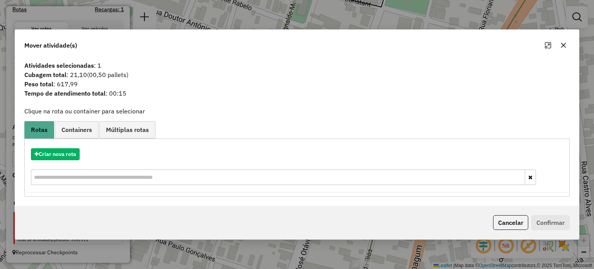
click at [563, 45] on icon "button" at bounding box center [563, 45] width 5 height 5
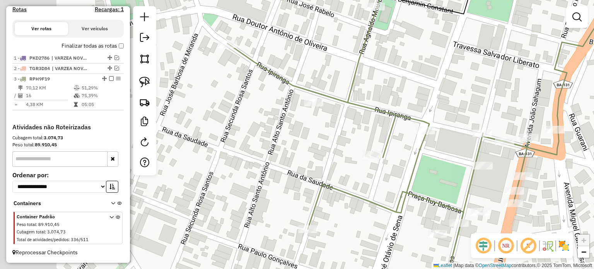
drag, startPoint x: 249, startPoint y: 68, endPoint x: 314, endPoint y: 73, distance: 65.6
click at [332, 74] on div "Janela de atendimento Grade de atendimento Capacidade Transportadoras Veículos …" at bounding box center [297, 134] width 594 height 269
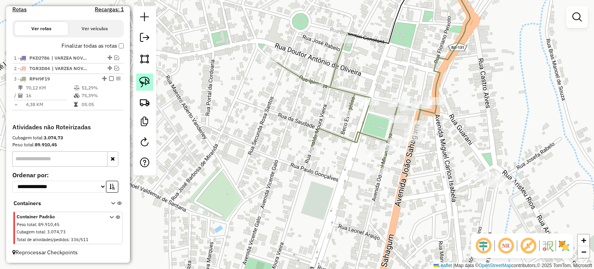
click at [144, 77] on img at bounding box center [144, 82] width 11 height 11
drag, startPoint x: 287, startPoint y: 134, endPoint x: 333, endPoint y: 145, distance: 46.9
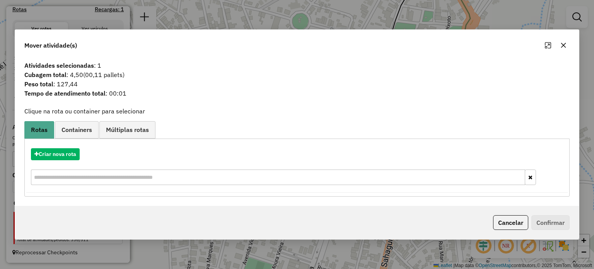
drag, startPoint x: 566, startPoint y: 44, endPoint x: 483, endPoint y: 57, distance: 84.5
click at [566, 44] on button "button" at bounding box center [563, 45] width 12 height 12
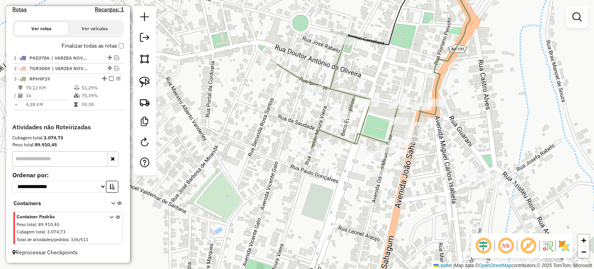
drag, startPoint x: 322, startPoint y: 68, endPoint x: 302, endPoint y: 99, distance: 37.2
click at [311, 99] on div "Janela de atendimento Grade de atendimento Capacidade Transportadoras Veículos …" at bounding box center [297, 134] width 594 height 269
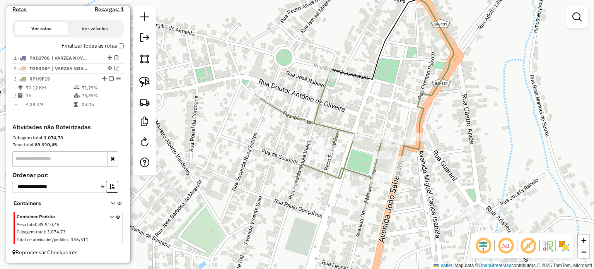
drag, startPoint x: 143, startPoint y: 77, endPoint x: 252, endPoint y: 80, distance: 108.7
click at [143, 77] on img at bounding box center [144, 82] width 11 height 11
drag, startPoint x: 234, startPoint y: 90, endPoint x: 268, endPoint y: 87, distance: 33.8
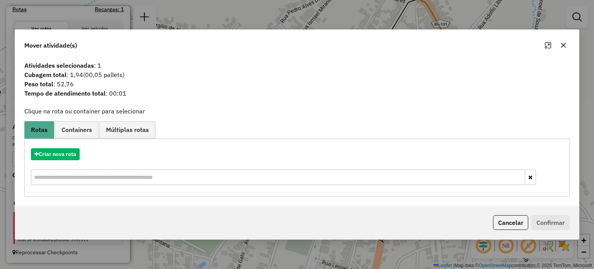
click at [564, 45] on icon "button" at bounding box center [563, 45] width 6 height 6
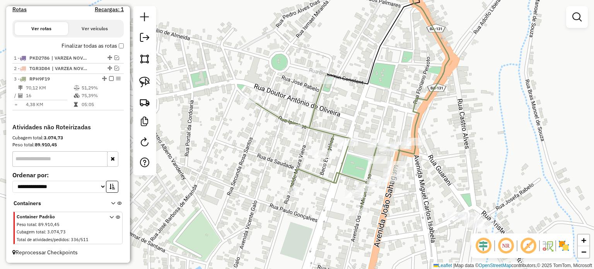
drag, startPoint x: 370, startPoint y: 91, endPoint x: 324, endPoint y: 105, distance: 48.2
click at [326, 105] on div "Janela de atendimento Grade de atendimento Capacidade Transportadoras Veículos …" at bounding box center [297, 134] width 594 height 269
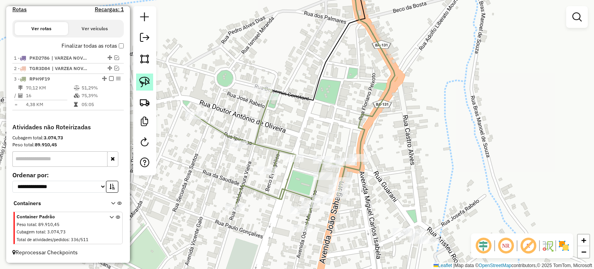
click at [143, 79] on img at bounding box center [144, 82] width 11 height 11
drag, startPoint x: 244, startPoint y: 75, endPoint x: 292, endPoint y: 68, distance: 48.5
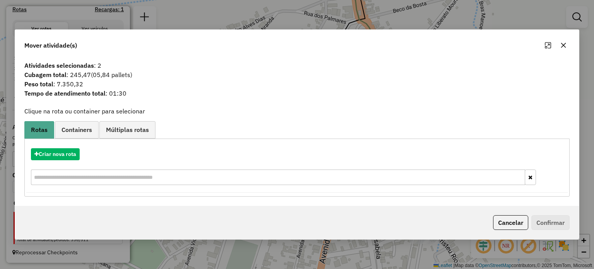
click at [561, 43] on icon "button" at bounding box center [563, 45] width 6 height 6
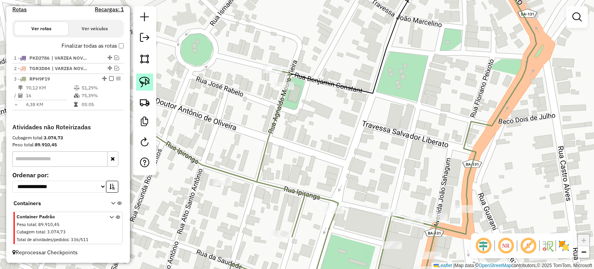
click at [140, 78] on img at bounding box center [144, 82] width 11 height 11
drag, startPoint x: 252, startPoint y: 90, endPoint x: 300, endPoint y: 77, distance: 50.6
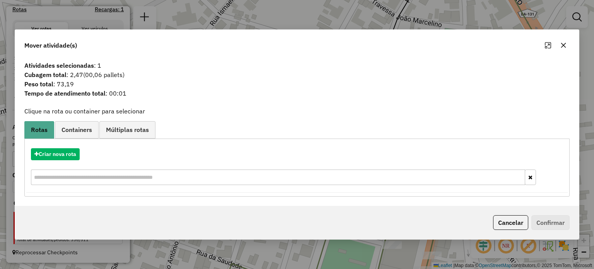
drag, startPoint x: 568, startPoint y: 45, endPoint x: 558, endPoint y: 46, distance: 9.4
click at [567, 46] on button "button" at bounding box center [563, 45] width 12 height 12
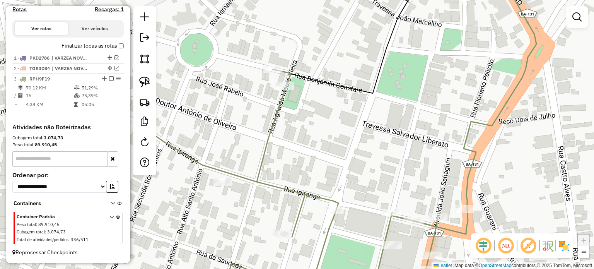
drag, startPoint x: 260, startPoint y: 58, endPoint x: 248, endPoint y: 60, distance: 12.5
click at [257, 60] on div "Janela de atendimento Grade de atendimento Capacidade Transportadoras Veículos …" at bounding box center [297, 134] width 594 height 269
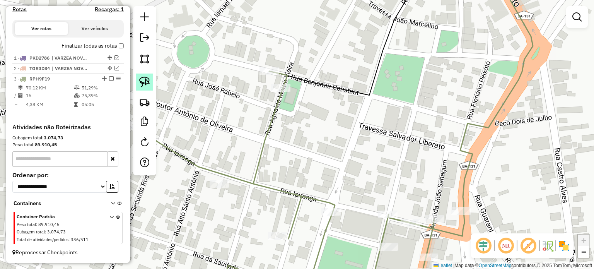
click at [144, 79] on img at bounding box center [144, 82] width 11 height 11
drag, startPoint x: 257, startPoint y: 54, endPoint x: 292, endPoint y: 60, distance: 35.3
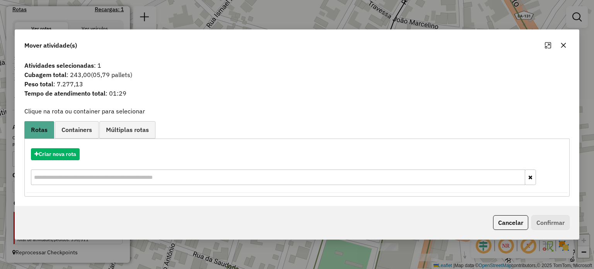
click at [561, 43] on icon "button" at bounding box center [563, 45] width 6 height 6
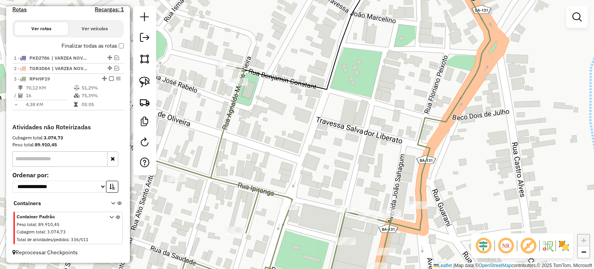
drag, startPoint x: 388, startPoint y: 131, endPoint x: 345, endPoint y: 125, distance: 42.9
click at [345, 125] on div "Janela de atendimento Grade de atendimento Capacidade Transportadoras Veículos …" at bounding box center [297, 134] width 594 height 269
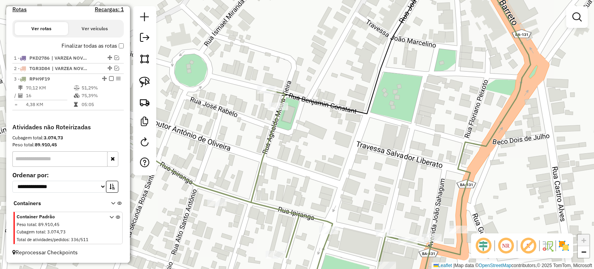
drag, startPoint x: 333, startPoint y: 150, endPoint x: 387, endPoint y: 160, distance: 55.5
click at [384, 160] on div "Janela de atendimento Grade de atendimento Capacidade Transportadoras Veículos …" at bounding box center [297, 134] width 594 height 269
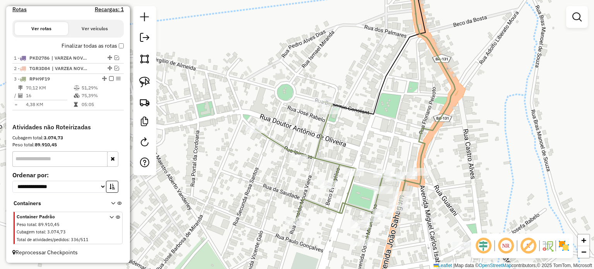
drag, startPoint x: 382, startPoint y: 126, endPoint x: 379, endPoint y: 122, distance: 5.0
click at [380, 122] on div "Janela de atendimento Grade de atendimento Capacidade Transportadoras Veículos …" at bounding box center [297, 134] width 594 height 269
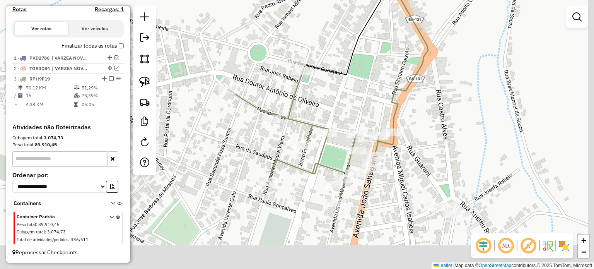
drag, startPoint x: 365, startPoint y: 111, endPoint x: 363, endPoint y: 106, distance: 5.3
click at [364, 106] on div "Janela de atendimento Grade de atendimento Capacidade Transportadoras Veículos …" at bounding box center [297, 134] width 594 height 269
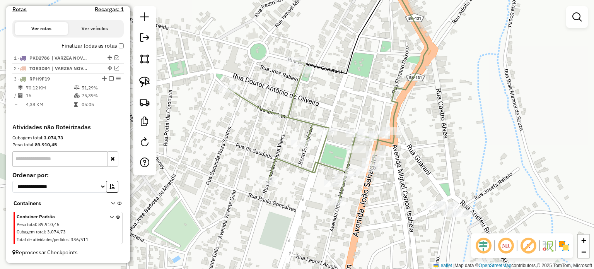
drag, startPoint x: 448, startPoint y: 138, endPoint x: 443, endPoint y: 128, distance: 11.4
click at [443, 128] on div "Janela de atendimento Grade de atendimento Capacidade Transportadoras Veículos …" at bounding box center [297, 134] width 594 height 269
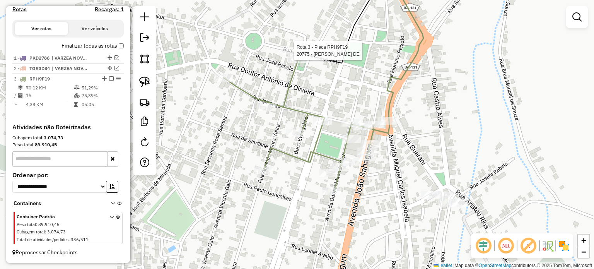
select select "**********"
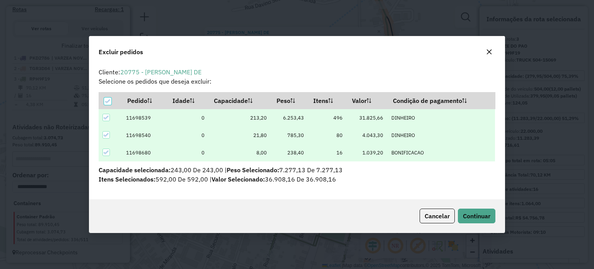
click at [474, 207] on div "Cancelar Continuar" at bounding box center [296, 215] width 415 height 33
drag, startPoint x: 468, startPoint y: 212, endPoint x: 461, endPoint y: 203, distance: 11.0
click at [467, 212] on span "Continuar" at bounding box center [476, 216] width 27 height 8
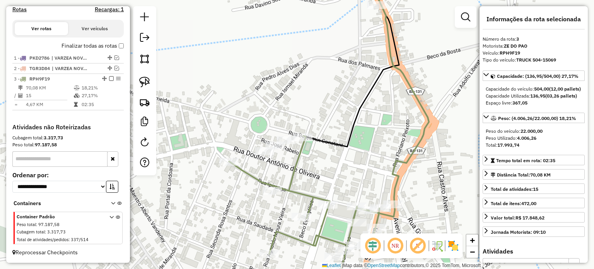
drag, startPoint x: 427, startPoint y: 188, endPoint x: 328, endPoint y: 80, distance: 146.4
click at [329, 80] on div "Janela de atendimento Grade de atendimento Capacidade Transportadoras Veículos …" at bounding box center [297, 134] width 594 height 269
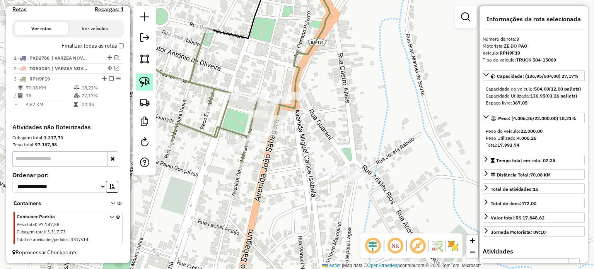
click at [144, 76] on link at bounding box center [144, 81] width 17 height 17
drag, startPoint x: 226, startPoint y: 138, endPoint x: 236, endPoint y: 149, distance: 15.0
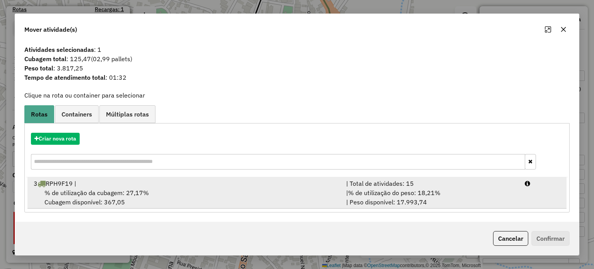
click at [97, 198] on div "% de utilização da cubagem: 27,17% Cubagem disponível: 367,05" at bounding box center [185, 197] width 312 height 19
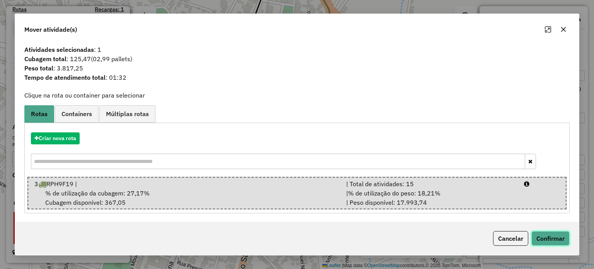
click at [541, 237] on button "Confirmar" at bounding box center [550, 238] width 38 height 15
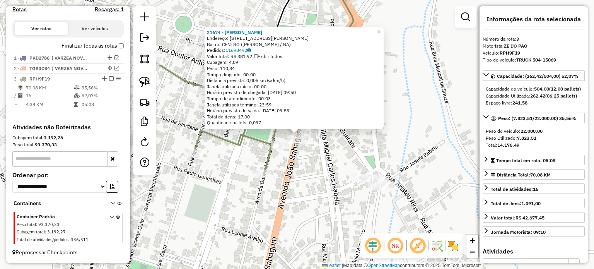
click at [315, 195] on div "21674 - MARCIO OLIVEIRA GONC Endereço: AV ADONEL RIOS 667 Bairro: CENTRO (MIGUE…" at bounding box center [297, 134] width 594 height 269
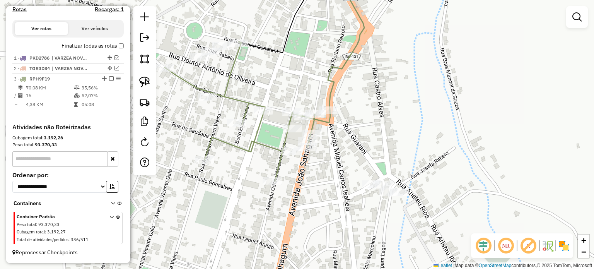
drag, startPoint x: 325, startPoint y: 206, endPoint x: 341, endPoint y: 208, distance: 15.9
click at [337, 213] on div "Janela de atendimento Grade de atendimento Capacidade Transportadoras Veículos …" at bounding box center [297, 134] width 594 height 269
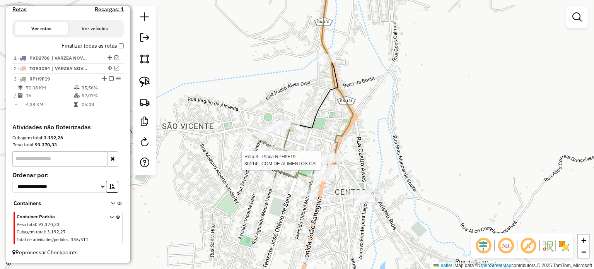
select select "**********"
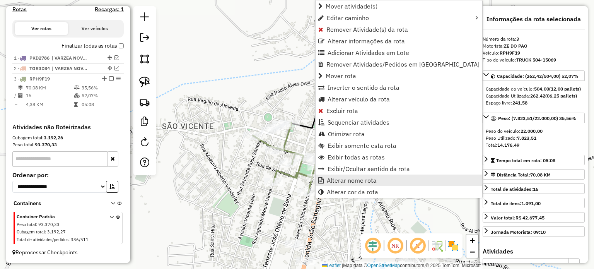
click at [337, 181] on span "Alterar nome rota" at bounding box center [352, 180] width 50 height 6
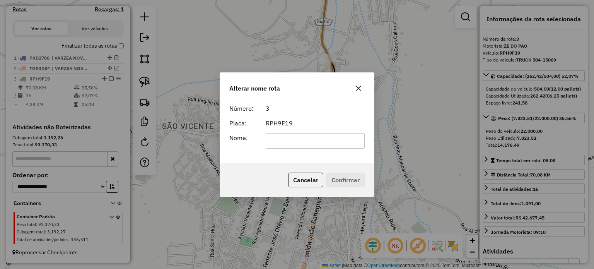
click at [271, 140] on input "text" at bounding box center [315, 140] width 99 height 15
click at [282, 140] on input "text" at bounding box center [315, 140] width 99 height 15
click at [284, 143] on input "text" at bounding box center [315, 140] width 99 height 15
click at [283, 142] on input "text" at bounding box center [315, 140] width 99 height 15
click at [296, 142] on input "text" at bounding box center [315, 140] width 99 height 15
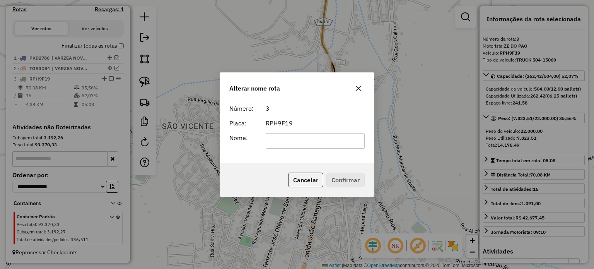
click at [296, 142] on input "text" at bounding box center [315, 140] width 99 height 15
type input "**********"
click at [348, 181] on button "Confirmar" at bounding box center [345, 179] width 38 height 15
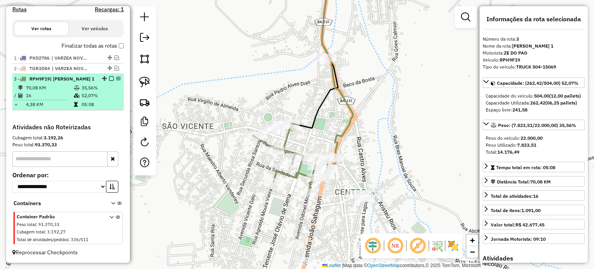
click at [109, 79] on em at bounding box center [111, 78] width 5 height 5
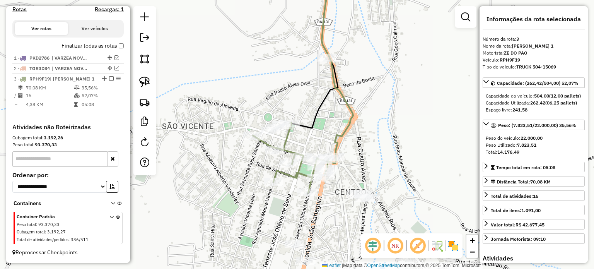
scroll to position [226, 0]
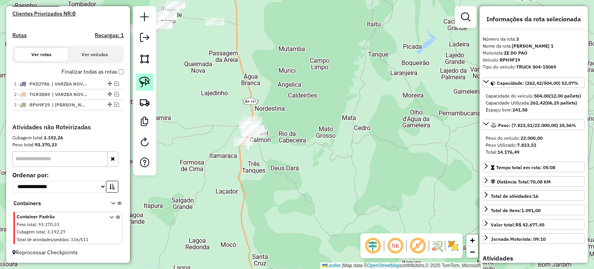
click at [145, 79] on img at bounding box center [144, 82] width 11 height 11
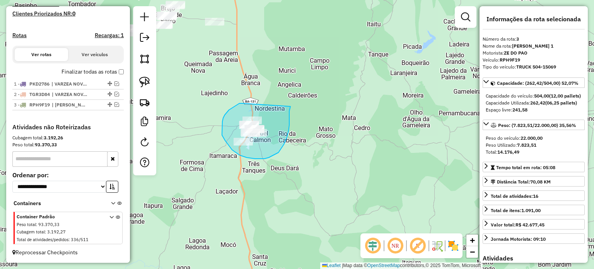
drag, startPoint x: 237, startPoint y: 105, endPoint x: 291, endPoint y: 106, distance: 54.1
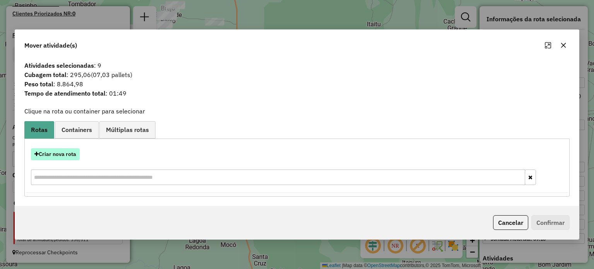
click at [58, 151] on button "Criar nova rota" at bounding box center [55, 154] width 49 height 12
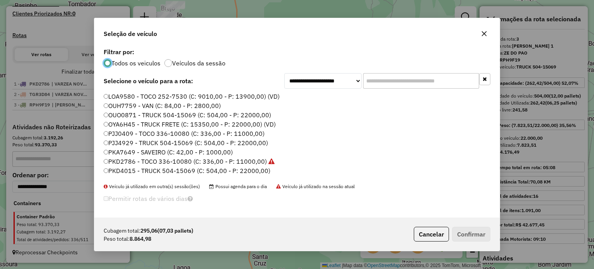
scroll to position [39, 0]
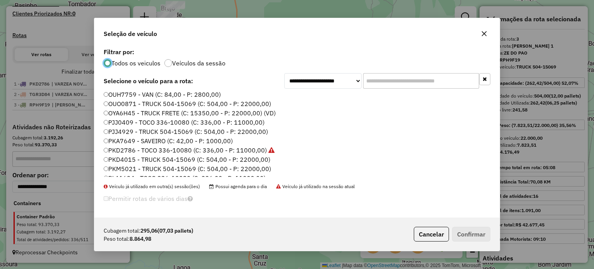
click at [126, 160] on label "PKD4015 - TRUCK 504-15069 (C: 504,00 - P: 22000,00)" at bounding box center [187, 159] width 167 height 9
click at [478, 229] on button "Confirmar" at bounding box center [471, 234] width 38 height 15
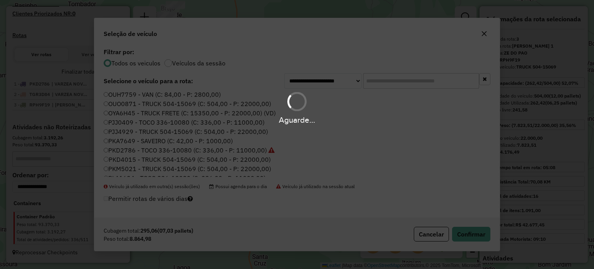
scroll to position [262, 0]
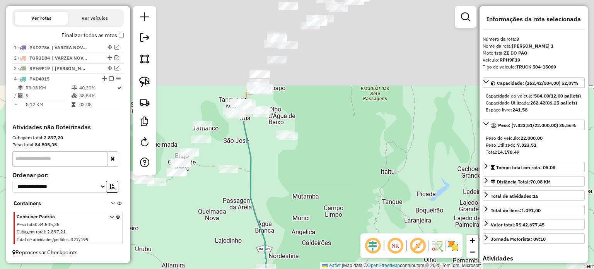
drag, startPoint x: 299, startPoint y: 87, endPoint x: 309, endPoint y: 184, distance: 97.6
click at [313, 235] on div "Janela de atendimento Grade de atendimento Capacidade Transportadoras Veículos …" at bounding box center [297, 134] width 594 height 269
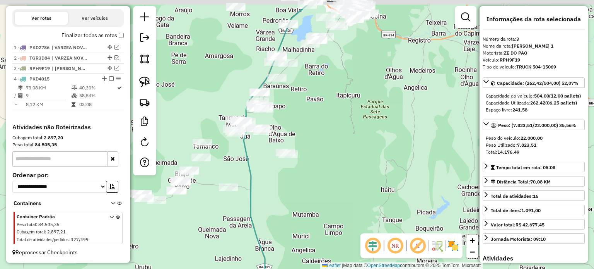
drag, startPoint x: 351, startPoint y: 119, endPoint x: 346, endPoint y: 185, distance: 66.3
click at [364, 184] on div "Janela de atendimento Grade de atendimento Capacidade Transportadoras Veículos …" at bounding box center [297, 134] width 594 height 269
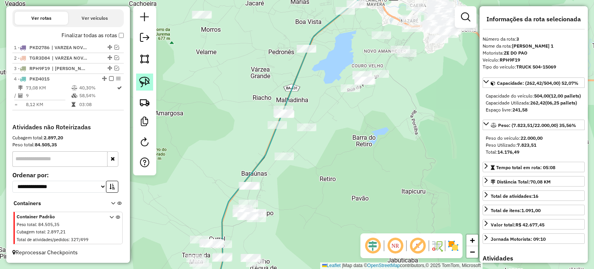
click at [145, 80] on img at bounding box center [144, 82] width 11 height 11
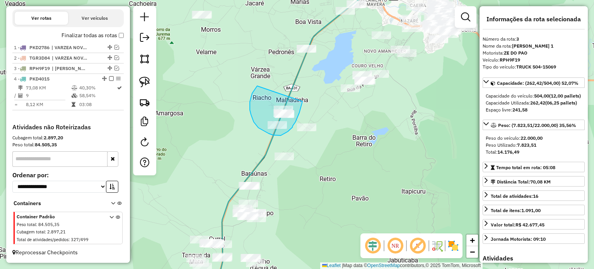
drag, startPoint x: 250, startPoint y: 108, endPoint x: 303, endPoint y: 99, distance: 54.2
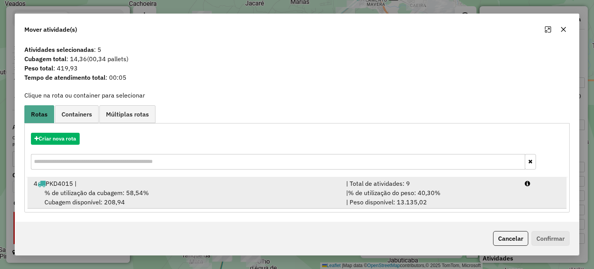
click at [63, 189] on span "% de utilização da cubagem: 58,54%" at bounding box center [96, 193] width 104 height 8
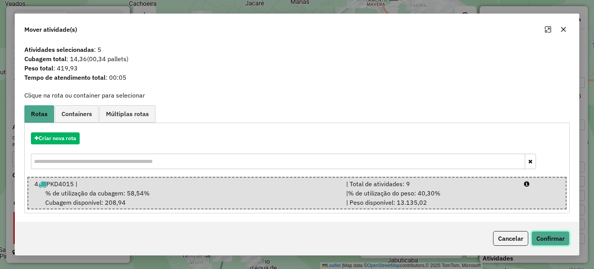
click at [547, 233] on button "Confirmar" at bounding box center [550, 238] width 38 height 15
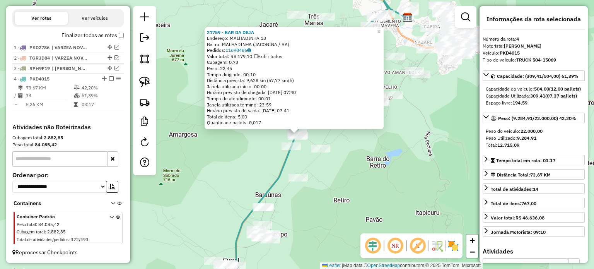
click at [382, 188] on div "21759 - BAR DA DEJA Endereço: MALHADINHA 13 Bairro: MALHADINHA (JACOBINA / BA) …" at bounding box center [297, 134] width 594 height 269
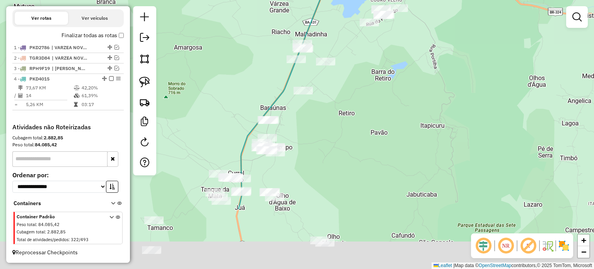
drag, startPoint x: 352, startPoint y: 205, endPoint x: 357, endPoint y: 109, distance: 96.0
click at [357, 107] on div "Janela de atendimento Grade de atendimento Capacidade Transportadoras Veículos …" at bounding box center [297, 134] width 594 height 269
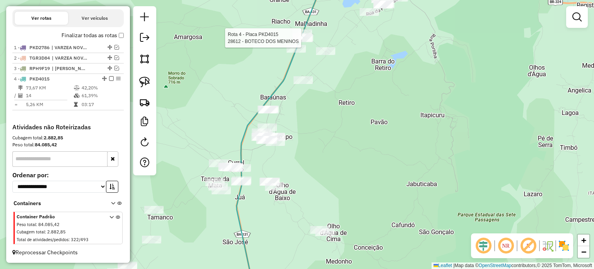
select select "**********"
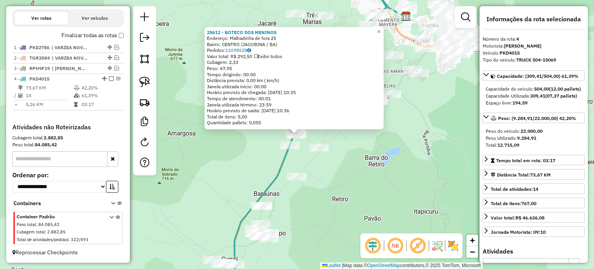
click at [385, 157] on div "28612 - BOTECO DOS MENINOS Endereço: Malhadinha de fora 25 Bairro: CENTRO (JACO…" at bounding box center [297, 134] width 594 height 269
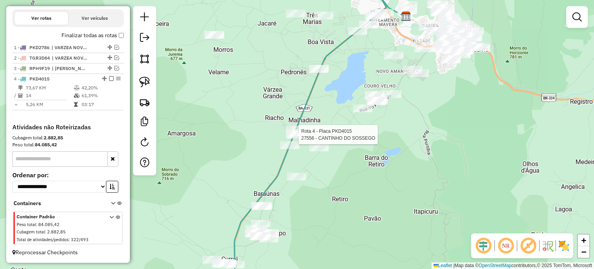
select select "**********"
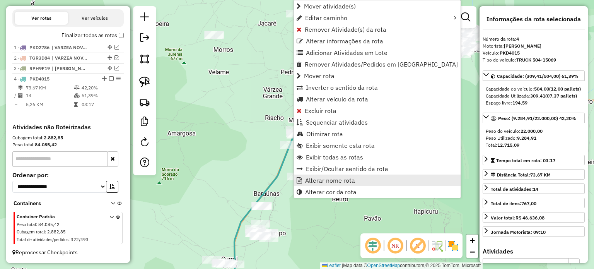
click at [329, 180] on span "Alterar nome rota" at bounding box center [330, 180] width 50 height 6
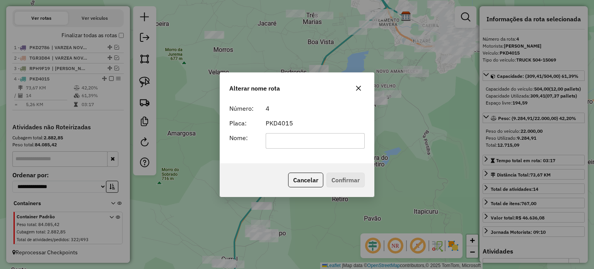
click at [286, 142] on input "text" at bounding box center [315, 140] width 99 height 15
type input "**********"
click at [340, 179] on button "Confirmar" at bounding box center [345, 179] width 38 height 15
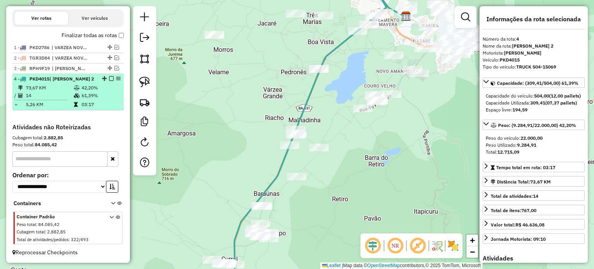
click at [109, 78] on em at bounding box center [111, 78] width 5 height 5
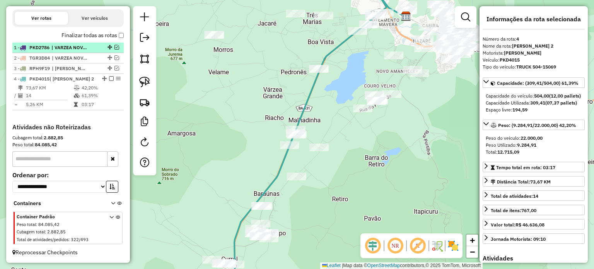
scroll to position [236, 0]
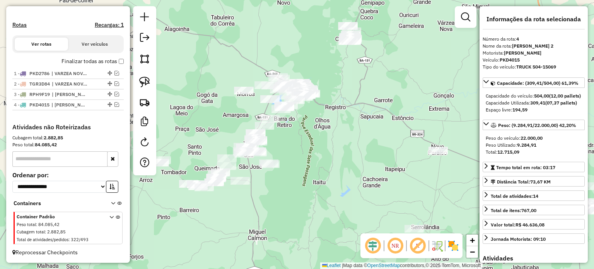
drag, startPoint x: 311, startPoint y: 233, endPoint x: 304, endPoint y: 156, distance: 77.6
click at [304, 158] on div "Janela de atendimento Grade de atendimento Capacidade Transportadoras Veículos …" at bounding box center [297, 134] width 594 height 269
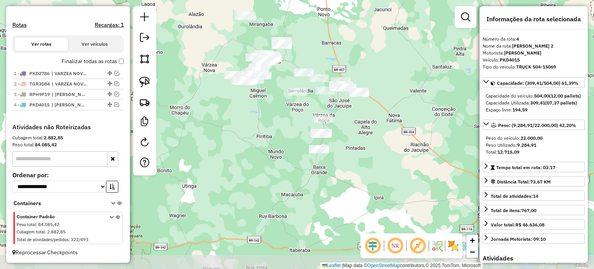
drag, startPoint x: 308, startPoint y: 205, endPoint x: 277, endPoint y: 126, distance: 84.6
click at [277, 126] on div "Janela de atendimento Grade de atendimento Capacidade Transportadoras Veículos …" at bounding box center [297, 134] width 594 height 269
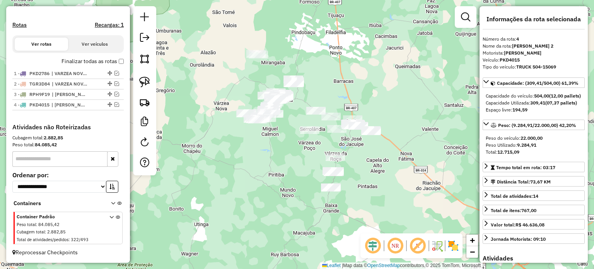
drag, startPoint x: 272, startPoint y: 123, endPoint x: 285, endPoint y: 162, distance: 41.3
click at [285, 162] on div "Janela de atendimento Grade de atendimento Capacidade Transportadoras Veículos …" at bounding box center [297, 134] width 594 height 269
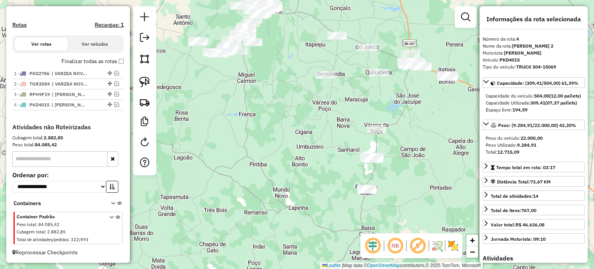
drag, startPoint x: 223, startPoint y: 132, endPoint x: 273, endPoint y: 106, distance: 56.4
click at [273, 108] on div "Janela de atendimento Grade de atendimento Capacidade Transportadoras Veículos …" at bounding box center [297, 134] width 594 height 269
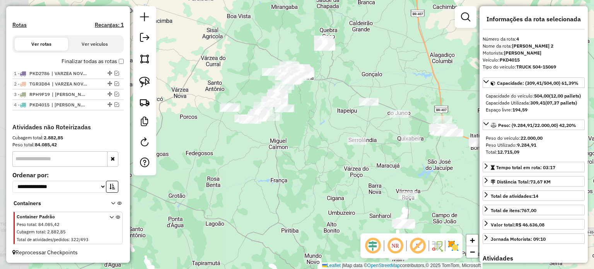
drag, startPoint x: 235, startPoint y: 75, endPoint x: 268, endPoint y: 150, distance: 81.5
click at [266, 149] on div "Janela de atendimento Grade de atendimento Capacidade Transportadoras Veículos …" at bounding box center [297, 134] width 594 height 269
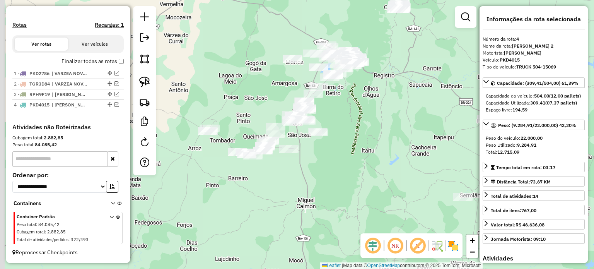
drag, startPoint x: 299, startPoint y: 144, endPoint x: 297, endPoint y: 179, distance: 34.8
click at [322, 185] on div "Janela de atendimento Grade de atendimento Capacidade Transportadoras Veículos …" at bounding box center [297, 134] width 594 height 269
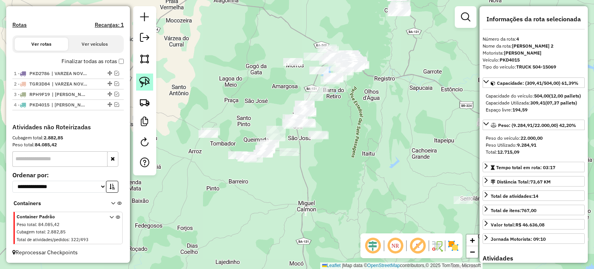
click at [145, 78] on img at bounding box center [144, 82] width 11 height 11
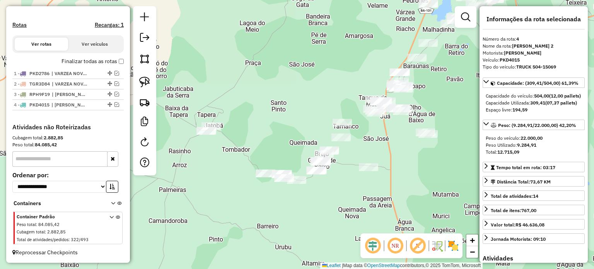
drag, startPoint x: 242, startPoint y: 100, endPoint x: 305, endPoint y: 74, distance: 67.9
click at [316, 73] on div "Janela de atendimento Grade de atendimento Capacidade Transportadoras Veículos …" at bounding box center [297, 134] width 594 height 269
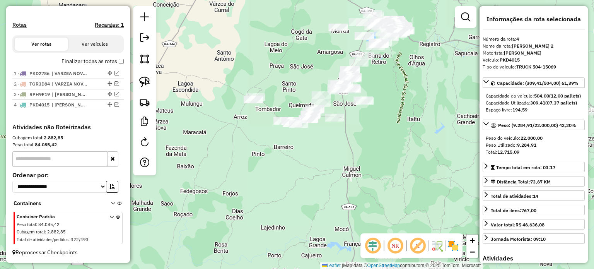
drag, startPoint x: 286, startPoint y: 67, endPoint x: 275, endPoint y: 89, distance: 24.7
click at [278, 86] on div "Janela de atendimento Grade de atendimento Capacidade Transportadoras Veículos …" at bounding box center [297, 134] width 594 height 269
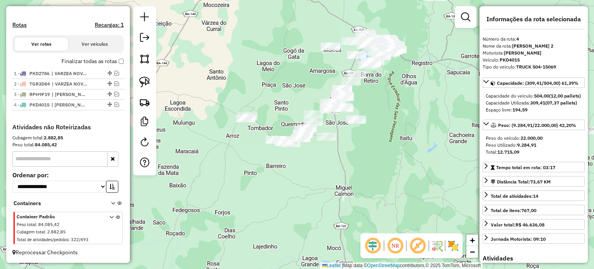
drag, startPoint x: 144, startPoint y: 74, endPoint x: 165, endPoint y: 78, distance: 21.7
click at [145, 75] on link at bounding box center [144, 81] width 17 height 17
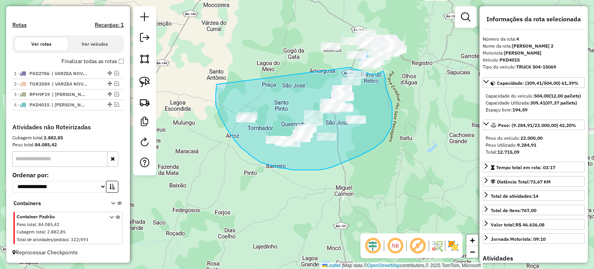
drag, startPoint x: 217, startPoint y: 84, endPoint x: 340, endPoint y: 70, distance: 124.6
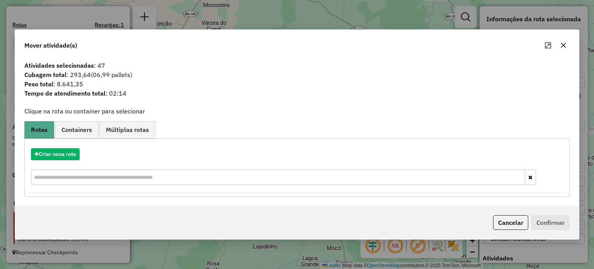
click at [563, 44] on icon "button" at bounding box center [563, 45] width 5 height 5
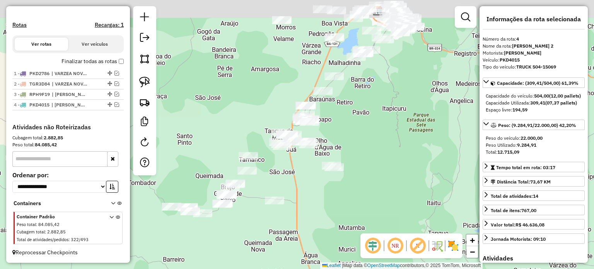
drag, startPoint x: 397, startPoint y: 82, endPoint x: 384, endPoint y: 175, distance: 93.7
click at [386, 176] on div "Janela de atendimento Grade de atendimento Capacidade Transportadoras Veículos …" at bounding box center [297, 134] width 594 height 269
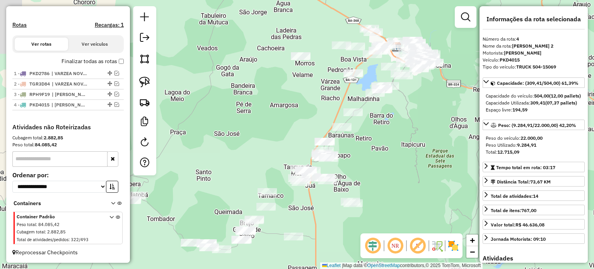
drag, startPoint x: 390, startPoint y: 142, endPoint x: 401, endPoint y: 119, distance: 25.6
click at [403, 115] on div "Janela de atendimento Grade de atendimento Capacidade Transportadoras Veículos …" at bounding box center [297, 134] width 594 height 269
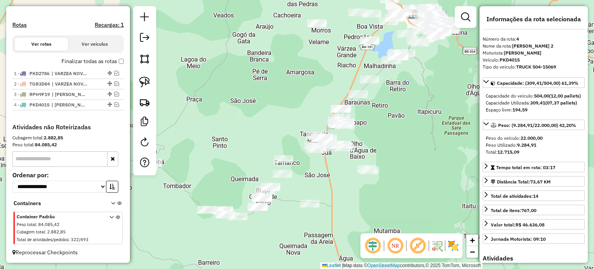
drag, startPoint x: 340, startPoint y: 204, endPoint x: 414, endPoint y: 88, distance: 137.8
click at [413, 88] on div "Janela de atendimento Grade de atendimento Capacidade Transportadoras Veículos …" at bounding box center [297, 134] width 594 height 269
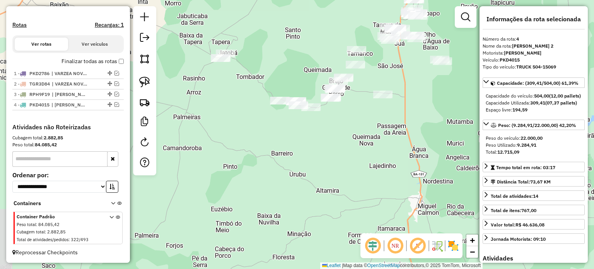
drag, startPoint x: 348, startPoint y: 147, endPoint x: 334, endPoint y: 171, distance: 28.3
click at [338, 171] on div "Janela de atendimento Grade de atendimento Capacidade Transportadoras Veículos …" at bounding box center [297, 134] width 594 height 269
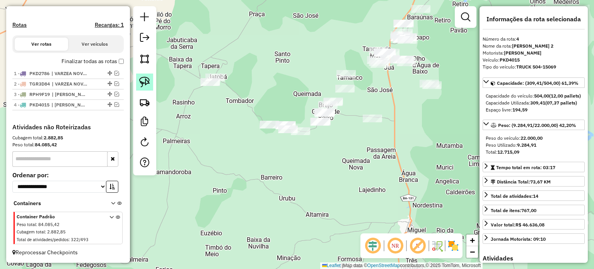
click at [148, 77] on img at bounding box center [144, 82] width 11 height 11
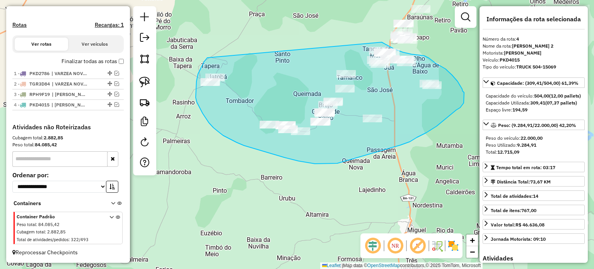
drag, startPoint x: 197, startPoint y: 77, endPoint x: 359, endPoint y: 37, distance: 166.6
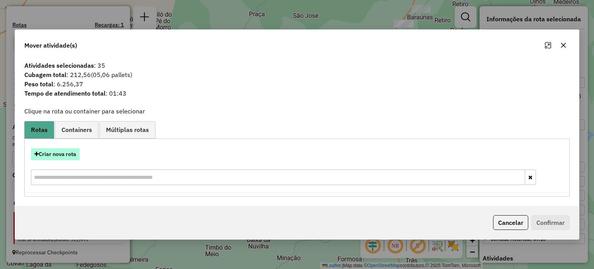
click at [54, 153] on button "Criar nova rota" at bounding box center [55, 154] width 49 height 12
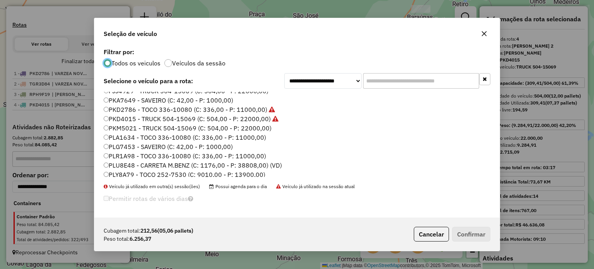
scroll to position [156, 0]
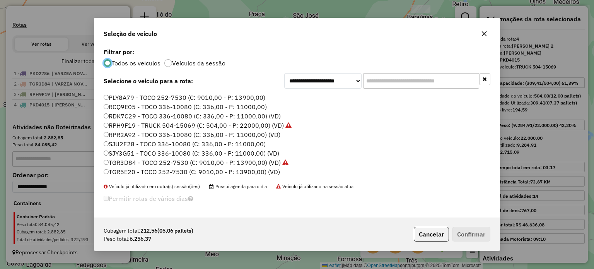
click at [123, 153] on label "SJY3G51 - TOCO 336-10080 (C: 336,00 - P: 11000,00) (VD)" at bounding box center [192, 152] width 176 height 9
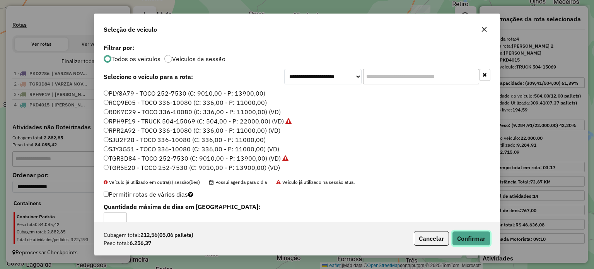
drag, startPoint x: 475, startPoint y: 236, endPoint x: 470, endPoint y: 231, distance: 7.1
click at [474, 235] on button "Confirmar" at bounding box center [471, 238] width 38 height 15
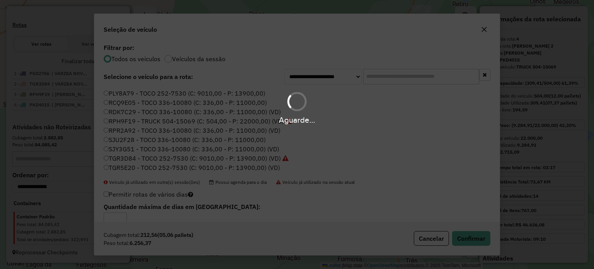
scroll to position [272, 0]
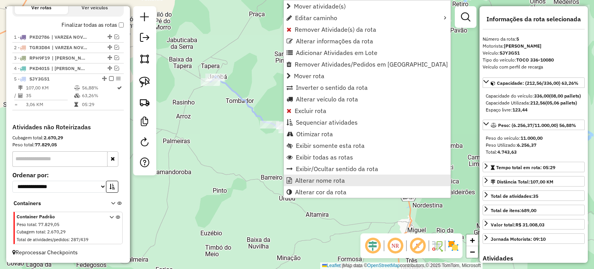
click at [314, 181] on span "Alterar nome rota" at bounding box center [320, 180] width 50 height 6
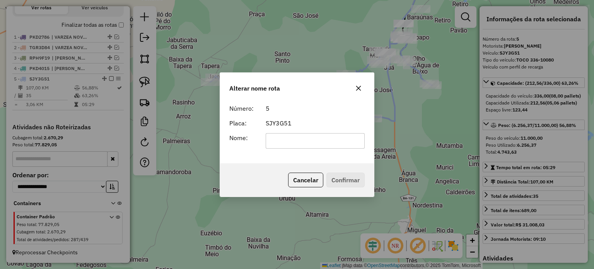
click at [288, 135] on input "text" at bounding box center [315, 140] width 99 height 15
type input "**********"
click at [334, 170] on div "Cancelar Confirmar" at bounding box center [297, 179] width 154 height 33
click at [335, 174] on button "Confirmar" at bounding box center [345, 179] width 38 height 15
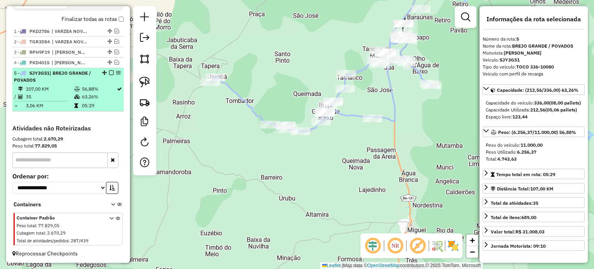
click at [109, 75] on em at bounding box center [111, 72] width 5 height 5
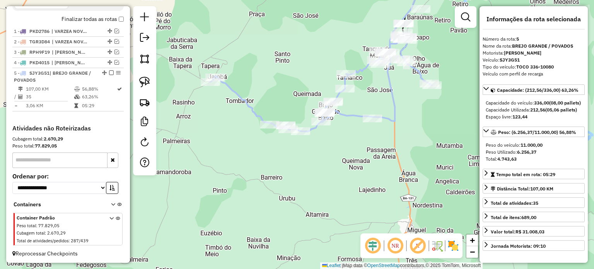
scroll to position [246, 0]
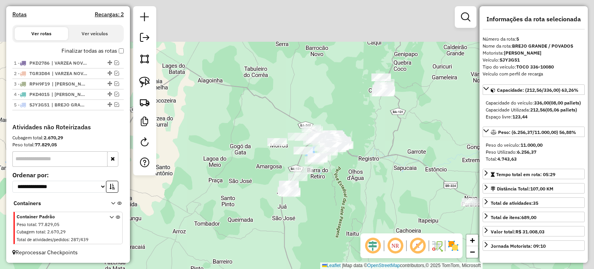
drag, startPoint x: 416, startPoint y: 97, endPoint x: 323, endPoint y: 220, distance: 153.4
click at [320, 223] on div "Janela de atendimento Grade de atendimento Capacidade Transportadoras Veículos …" at bounding box center [297, 134] width 594 height 269
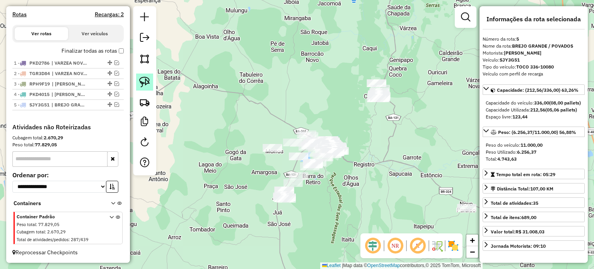
click at [143, 80] on img at bounding box center [144, 82] width 11 height 11
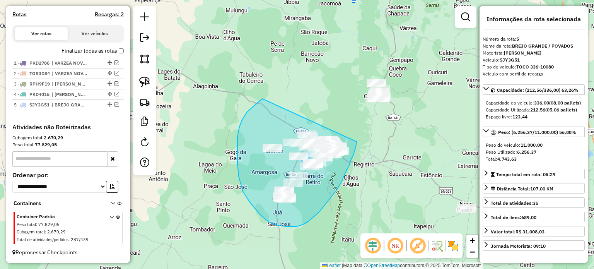
drag, startPoint x: 262, startPoint y: 99, endPoint x: 357, endPoint y: 136, distance: 102.1
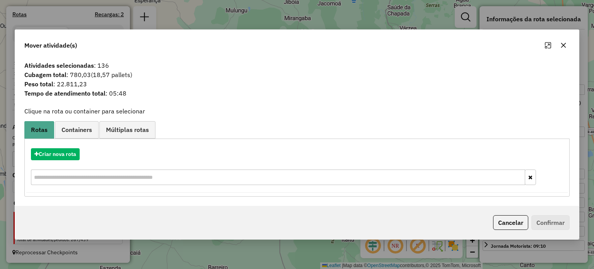
click at [563, 44] on icon "button" at bounding box center [563, 45] width 6 height 6
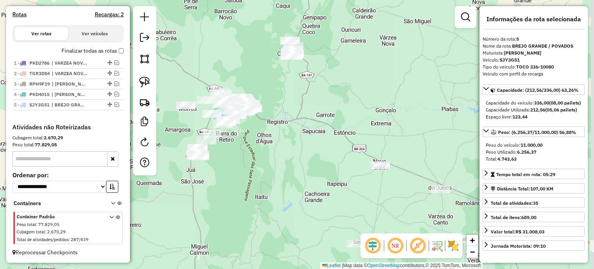
drag, startPoint x: 416, startPoint y: 174, endPoint x: 263, endPoint y: 104, distance: 168.0
click at [263, 104] on div "Janela de atendimento Grade de atendimento Capacidade Transportadoras Veículos …" at bounding box center [297, 134] width 594 height 269
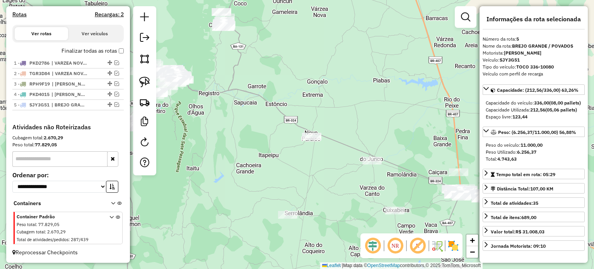
drag, startPoint x: 272, startPoint y: 119, endPoint x: 282, endPoint y: 153, distance: 34.9
click at [280, 152] on div "Janela de atendimento Grade de atendimento Capacidade Transportadoras Veículos …" at bounding box center [297, 134] width 594 height 269
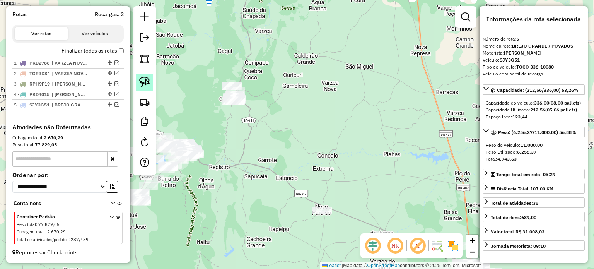
drag, startPoint x: 147, startPoint y: 76, endPoint x: 215, endPoint y: 75, distance: 68.1
click at [147, 75] on link at bounding box center [144, 81] width 17 height 17
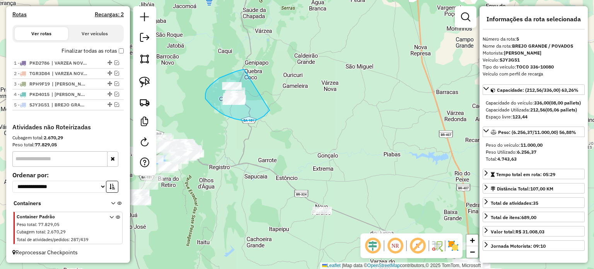
drag, startPoint x: 244, startPoint y: 69, endPoint x: 277, endPoint y: 77, distance: 33.9
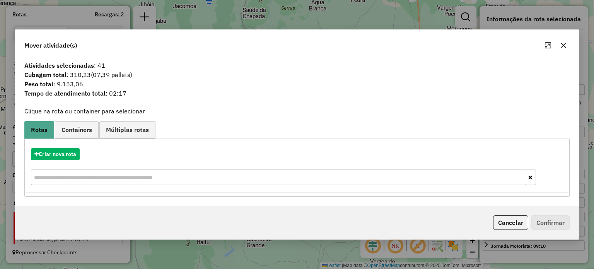
click at [563, 44] on icon "button" at bounding box center [563, 45] width 5 height 5
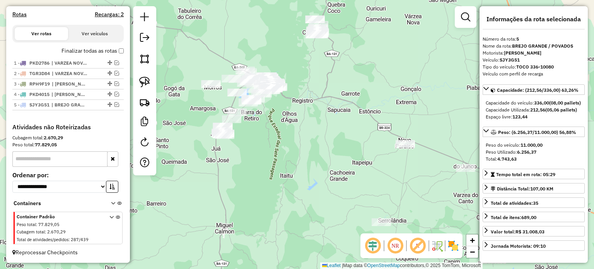
drag, startPoint x: 317, startPoint y: 138, endPoint x: 396, endPoint y: 71, distance: 103.7
click at [403, 68] on div "Janela de atendimento Grade de atendimento Capacidade Transportadoras Veículos …" at bounding box center [297, 134] width 594 height 269
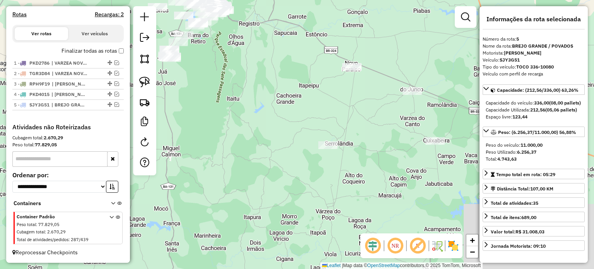
drag, startPoint x: 328, startPoint y: 21, endPoint x: 299, endPoint y: 21, distance: 29.4
click at [292, 0] on html "Aguarde... Pop-up bloqueado! Seu navegador bloqueou automáticamente a abertura …" at bounding box center [297, 134] width 594 height 269
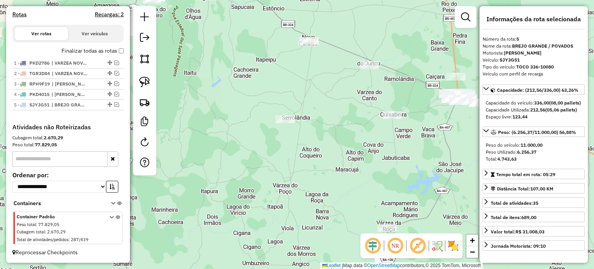
drag, startPoint x: 341, startPoint y: 118, endPoint x: 318, endPoint y: 94, distance: 32.8
click at [319, 94] on div "Janela de atendimento Grade de atendimento Capacidade Transportadoras Veículos …" at bounding box center [297, 134] width 594 height 269
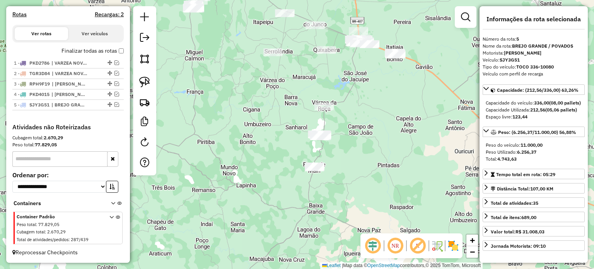
drag, startPoint x: 369, startPoint y: 134, endPoint x: 330, endPoint y: 102, distance: 49.7
click at [340, 104] on div "Janela de atendimento Grade de atendimento Capacidade Transportadoras Veículos …" at bounding box center [297, 134] width 594 height 269
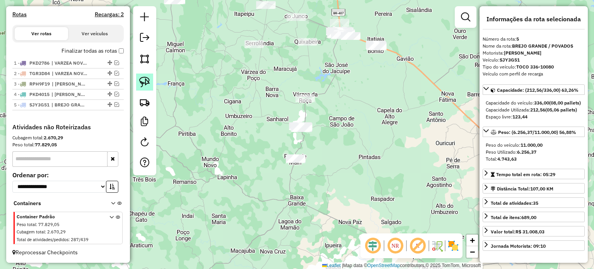
click at [144, 75] on link at bounding box center [144, 81] width 17 height 17
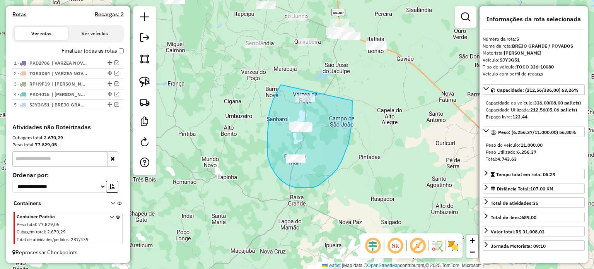
drag, startPoint x: 268, startPoint y: 133, endPoint x: 352, endPoint y: 100, distance: 90.8
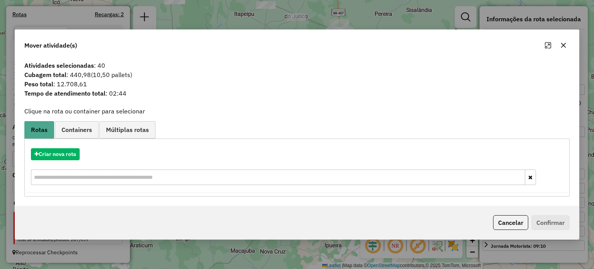
click at [561, 46] on icon "button" at bounding box center [563, 45] width 6 height 6
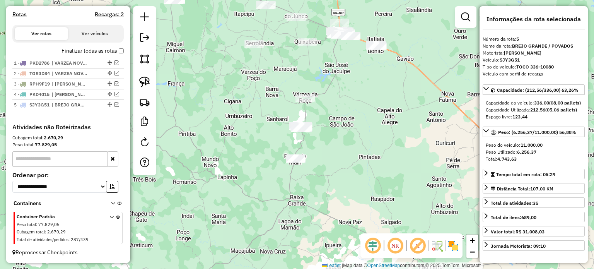
drag, startPoint x: 329, startPoint y: 93, endPoint x: 319, endPoint y: 153, distance: 61.3
click at [319, 153] on div "Janela de atendimento Grade de atendimento Capacidade Transportadoras Veículos …" at bounding box center [297, 134] width 594 height 269
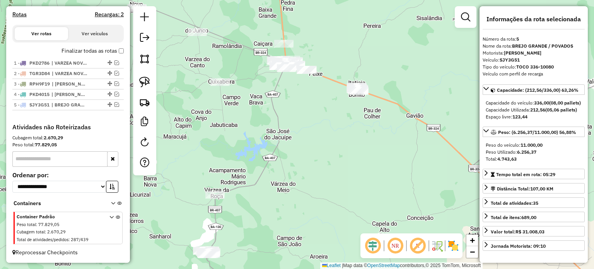
drag, startPoint x: 377, startPoint y: 120, endPoint x: 316, endPoint y: 156, distance: 71.2
click at [326, 156] on div "Janela de atendimento Grade de atendimento Capacidade Transportadoras Veículos …" at bounding box center [297, 134] width 594 height 269
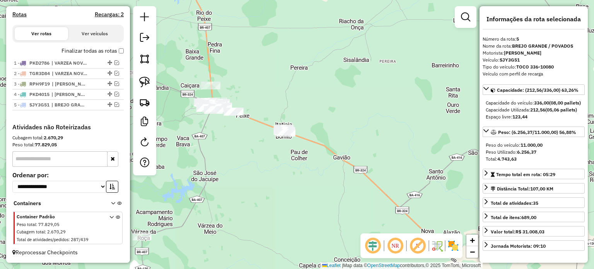
drag, startPoint x: 283, startPoint y: 107, endPoint x: 273, endPoint y: 107, distance: 10.4
click at [282, 107] on div "Janela de atendimento Grade de atendimento Capacidade Transportadoras Veículos …" at bounding box center [297, 134] width 594 height 269
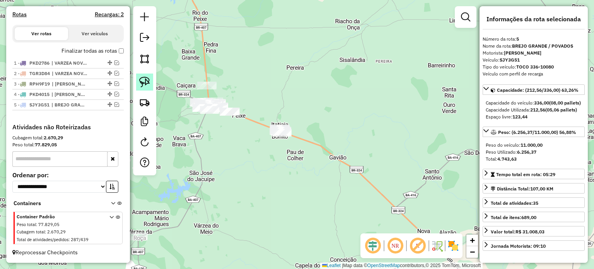
click at [142, 80] on img at bounding box center [144, 82] width 11 height 11
drag, startPoint x: 271, startPoint y: 114, endPoint x: 307, endPoint y: 118, distance: 35.8
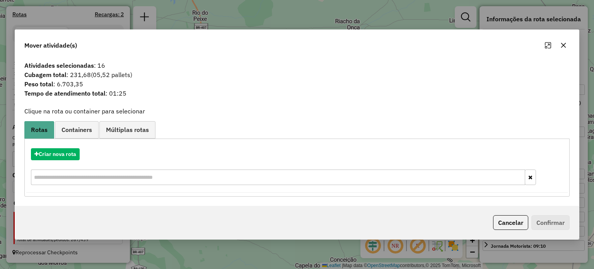
click at [563, 44] on icon "button" at bounding box center [563, 45] width 6 height 6
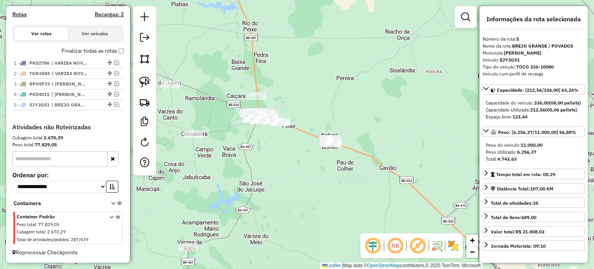
drag, startPoint x: 254, startPoint y: 105, endPoint x: 304, endPoint y: 115, distance: 51.0
click at [304, 115] on div "Janela de atendimento Grade de atendimento Capacidade Transportadoras Veículos …" at bounding box center [297, 134] width 594 height 269
click at [140, 80] on img at bounding box center [144, 82] width 11 height 11
drag, startPoint x: 242, startPoint y: 82, endPoint x: 286, endPoint y: 87, distance: 44.8
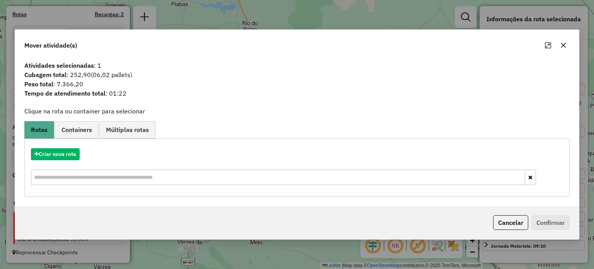
click at [565, 44] on icon "button" at bounding box center [563, 45] width 5 height 5
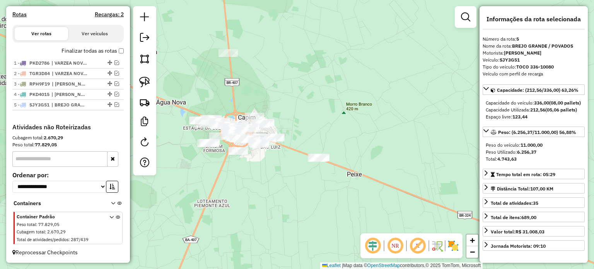
drag, startPoint x: 141, startPoint y: 78, endPoint x: 176, endPoint y: 95, distance: 39.3
click at [142, 78] on img at bounding box center [144, 82] width 11 height 11
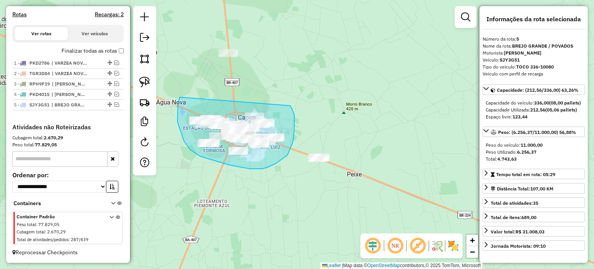
drag, startPoint x: 180, startPoint y: 97, endPoint x: 290, endPoint y: 105, distance: 110.1
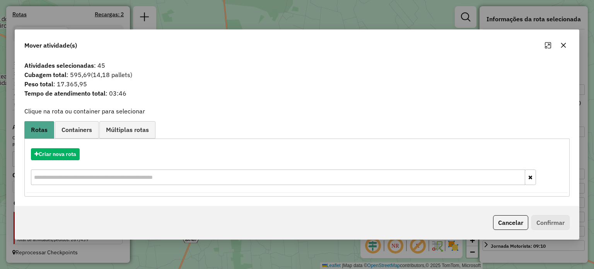
click at [558, 44] on button "button" at bounding box center [563, 45] width 12 height 12
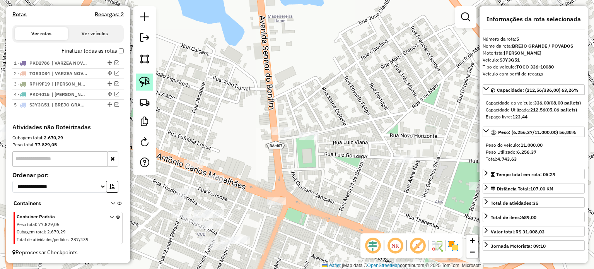
click at [143, 79] on img at bounding box center [144, 82] width 11 height 11
drag, startPoint x: 261, startPoint y: 114, endPoint x: 295, endPoint y: 123, distance: 35.2
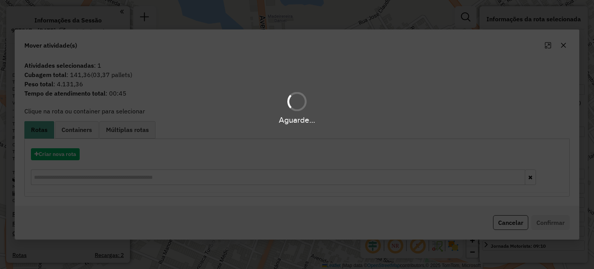
select select "**********"
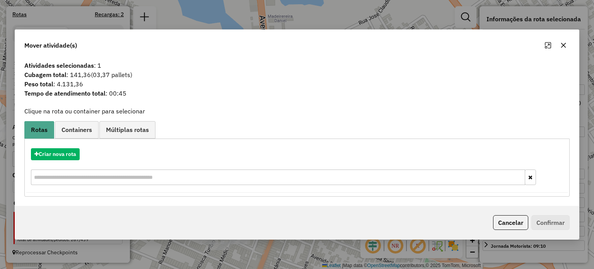
click at [563, 45] on icon "button" at bounding box center [563, 45] width 5 height 5
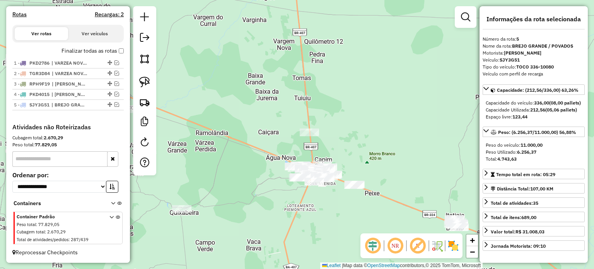
drag, startPoint x: 391, startPoint y: 161, endPoint x: 351, endPoint y: 154, distance: 40.9
click at [352, 154] on div "Janela de atendimento Grade de atendimento Capacidade Transportadoras Veículos …" at bounding box center [297, 134] width 594 height 269
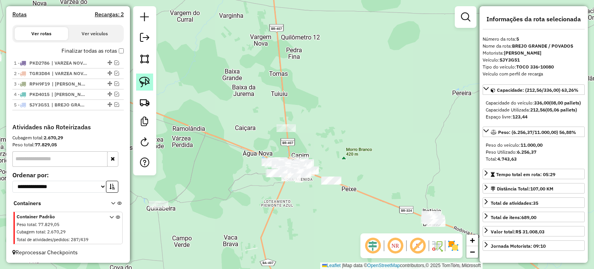
click at [147, 83] on img at bounding box center [144, 82] width 11 height 11
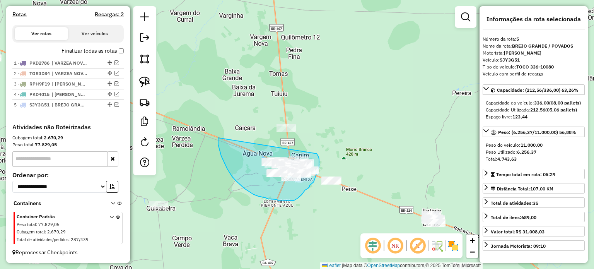
drag, startPoint x: 227, startPoint y: 169, endPoint x: 312, endPoint y: 148, distance: 87.7
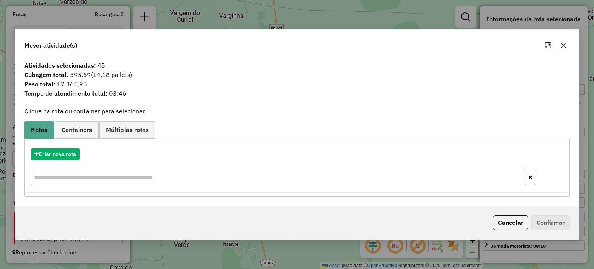
click at [560, 44] on icon "button" at bounding box center [563, 45] width 6 height 6
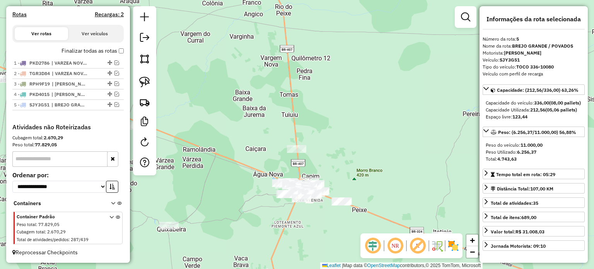
drag, startPoint x: 357, startPoint y: 147, endPoint x: 371, endPoint y: 180, distance: 35.7
click at [370, 179] on div "Janela de atendimento Grade de atendimento Capacidade Transportadoras Veículos …" at bounding box center [297, 134] width 594 height 269
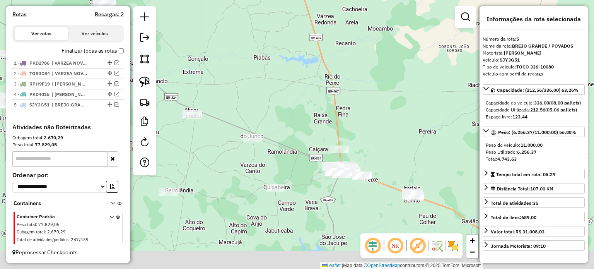
drag, startPoint x: 385, startPoint y: 153, endPoint x: 371, endPoint y: 125, distance: 31.0
click at [371, 125] on div "Janela de atendimento Grade de atendimento Capacidade Transportadoras Veículos …" at bounding box center [297, 134] width 594 height 269
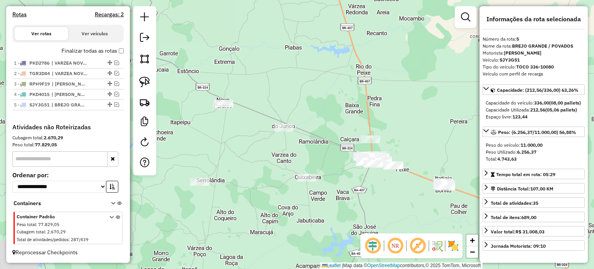
drag, startPoint x: 269, startPoint y: 137, endPoint x: 311, endPoint y: 150, distance: 43.9
click at [311, 148] on div "Janela de atendimento Grade de atendimento Capacidade Transportadoras Veículos …" at bounding box center [297, 134] width 594 height 269
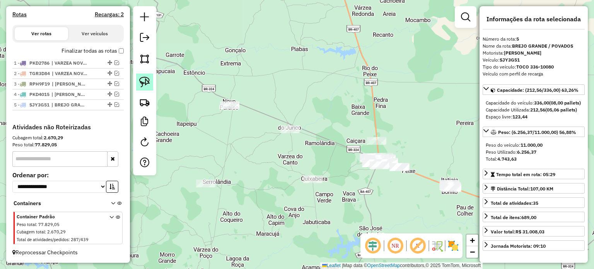
click at [148, 77] on img at bounding box center [144, 82] width 11 height 11
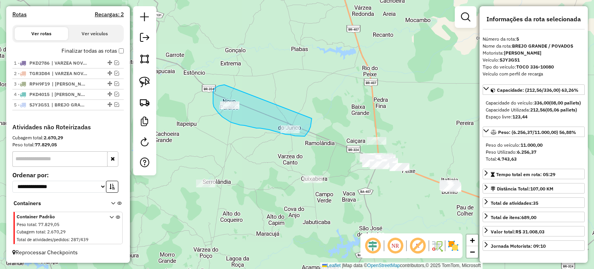
drag, startPoint x: 224, startPoint y: 85, endPoint x: 312, endPoint y: 117, distance: 93.2
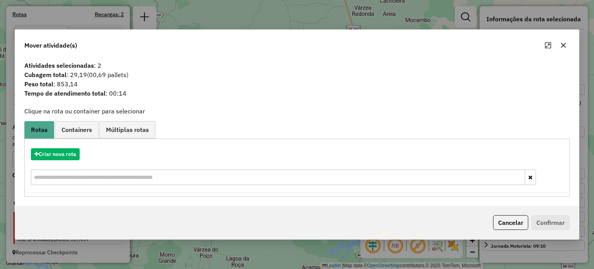
click at [563, 46] on icon "button" at bounding box center [563, 45] width 5 height 5
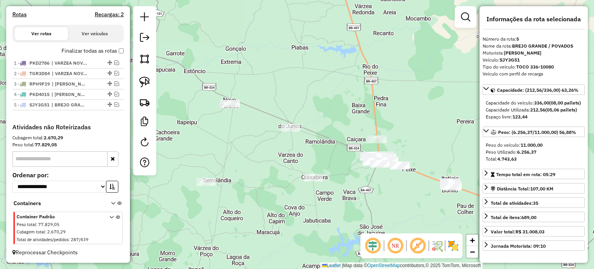
drag, startPoint x: 308, startPoint y: 160, endPoint x: 295, endPoint y: 120, distance: 41.7
click at [298, 122] on div "Janela de atendimento Grade de atendimento Capacidade Transportadoras Veículos …" at bounding box center [297, 134] width 594 height 269
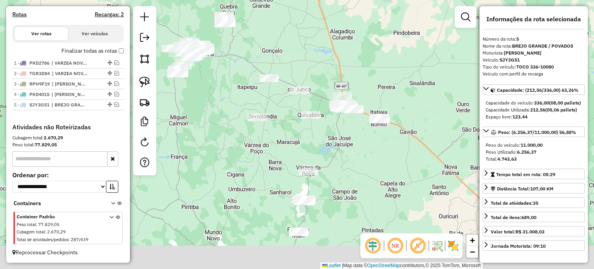
drag, startPoint x: 352, startPoint y: 161, endPoint x: 350, endPoint y: 150, distance: 11.2
click at [351, 151] on div "Janela de atendimento Grade de atendimento Capacidade Transportadoras Veículos …" at bounding box center [297, 134] width 594 height 269
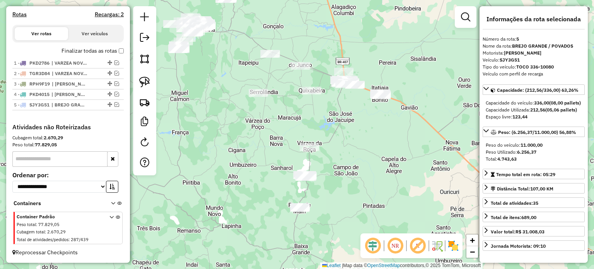
drag, startPoint x: 360, startPoint y: 154, endPoint x: 362, endPoint y: 149, distance: 4.8
click at [362, 149] on div "Janela de atendimento Grade de atendimento Capacidade Transportadoras Veículos …" at bounding box center [297, 134] width 594 height 269
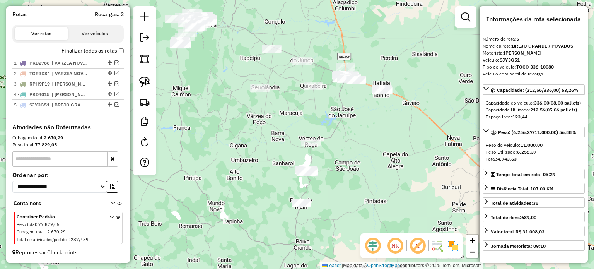
drag, startPoint x: 360, startPoint y: 150, endPoint x: 316, endPoint y: 135, distance: 46.5
click at [359, 148] on div "Janela de atendimento Grade de atendimento Capacidade Transportadoras Veículos …" at bounding box center [297, 134] width 594 height 269
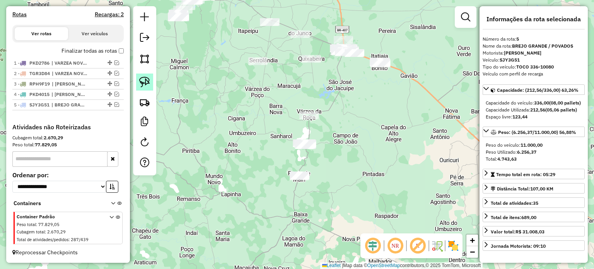
click at [142, 80] on img at bounding box center [144, 82] width 11 height 11
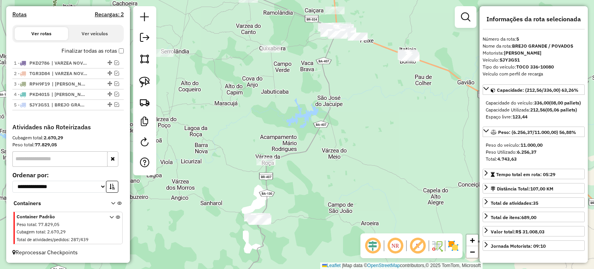
drag, startPoint x: 363, startPoint y: 58, endPoint x: 317, endPoint y: 114, distance: 72.8
click at [317, 114] on div "Janela de atendimento Grade de atendimento Capacidade Transportadoras Veículos …" at bounding box center [297, 134] width 594 height 269
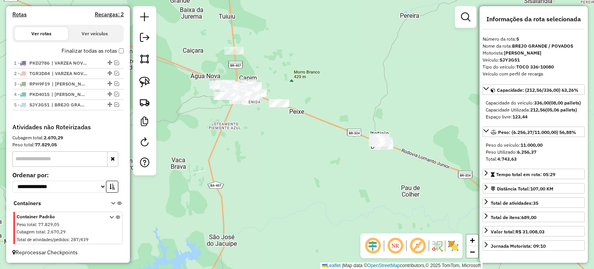
drag, startPoint x: 304, startPoint y: 130, endPoint x: 274, endPoint y: 159, distance: 41.3
click at [277, 159] on div "Janela de atendimento Grade de atendimento Capacidade Transportadoras Veículos …" at bounding box center [297, 134] width 594 height 269
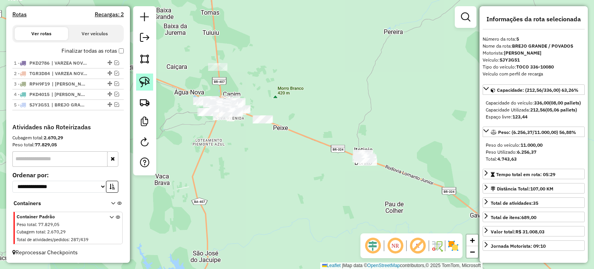
click at [145, 78] on img at bounding box center [144, 82] width 11 height 11
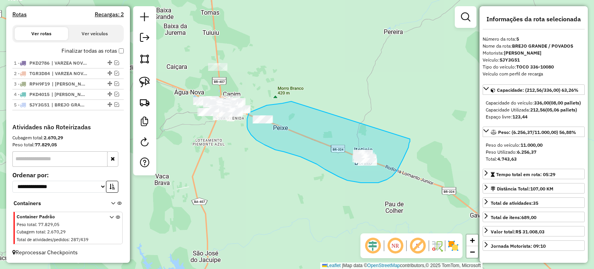
drag, startPoint x: 287, startPoint y: 102, endPoint x: 410, endPoint y: 139, distance: 128.3
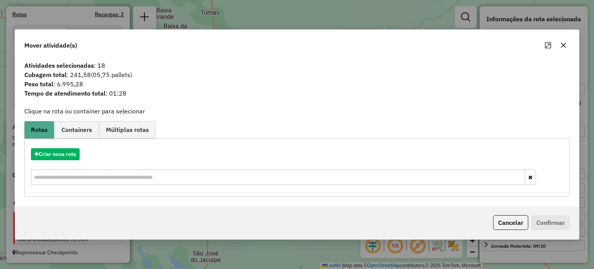
click at [563, 44] on icon "button" at bounding box center [563, 45] width 6 height 6
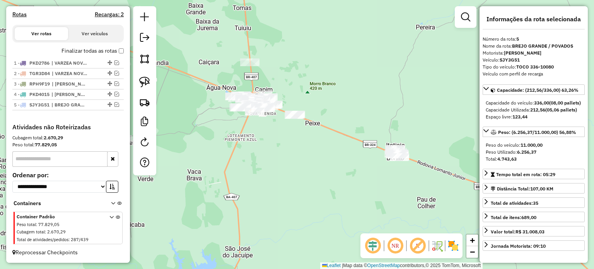
drag, startPoint x: 296, startPoint y: 177, endPoint x: 321, endPoint y: 171, distance: 26.5
click at [328, 173] on div "Janela de atendimento Grade de atendimento Capacidade Transportadoras Veículos …" at bounding box center [297, 134] width 594 height 269
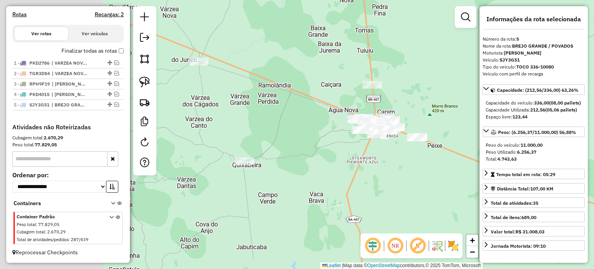
drag, startPoint x: 247, startPoint y: 165, endPoint x: 289, endPoint y: 165, distance: 41.8
click at [370, 188] on div "Janela de atendimento Grade de atendimento Capacidade Transportadoras Veículos …" at bounding box center [297, 134] width 594 height 269
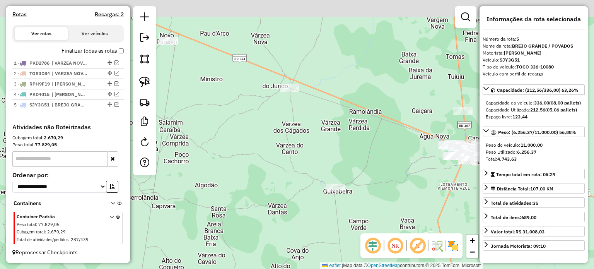
drag, startPoint x: 280, startPoint y: 160, endPoint x: 370, endPoint y: 187, distance: 94.2
click at [370, 187] on div "Janela de atendimento Grade de atendimento Capacidade Transportadoras Veículos …" at bounding box center [297, 134] width 594 height 269
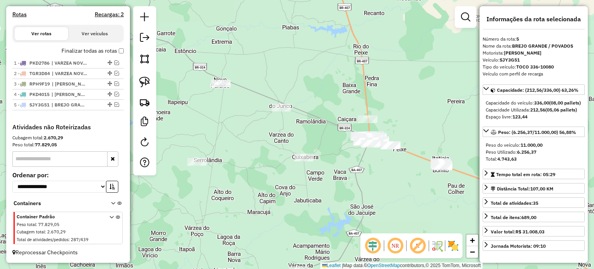
drag, startPoint x: 216, startPoint y: 71, endPoint x: 203, endPoint y: 71, distance: 13.1
click at [207, 71] on div "Janela de atendimento Grade de atendimento Capacidade Transportadoras Veículos …" at bounding box center [297, 134] width 594 height 269
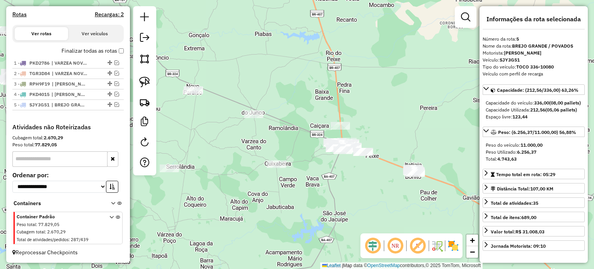
drag, startPoint x: 193, startPoint y: 71, endPoint x: 172, endPoint y: 78, distance: 22.4
click at [184, 78] on div "Janela de atendimento Grade de atendimento Capacidade Transportadoras Veículos …" at bounding box center [297, 134] width 594 height 269
drag, startPoint x: 145, startPoint y: 81, endPoint x: 170, endPoint y: 88, distance: 25.8
click at [147, 82] on img at bounding box center [144, 82] width 11 height 11
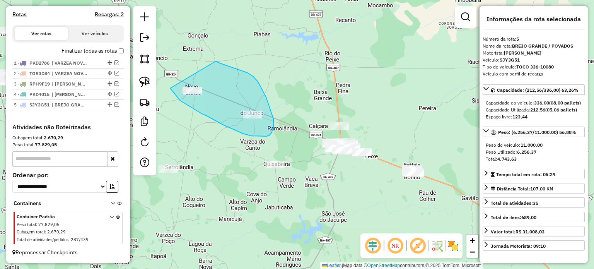
drag, startPoint x: 170, startPoint y: 88, endPoint x: 216, endPoint y: 61, distance: 53.1
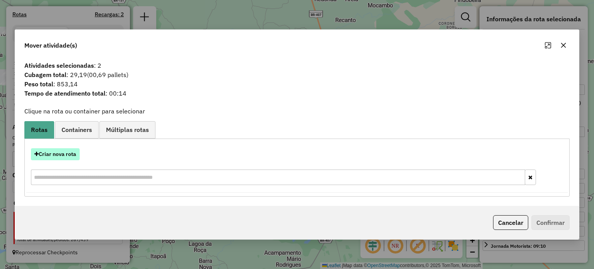
click at [51, 153] on button "Criar nova rota" at bounding box center [55, 154] width 49 height 12
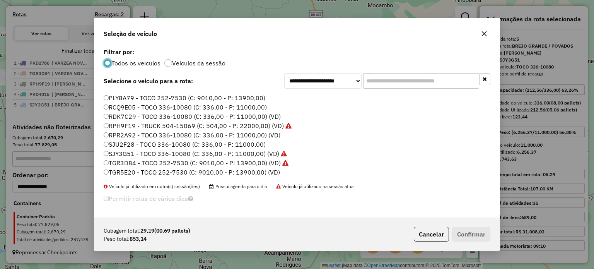
scroll to position [156, 0]
click at [138, 133] on label "RPR2A92 - TOCO 336-10080 (C: 336,00 - P: 11000,00) (VD)" at bounding box center [192, 134] width 177 height 9
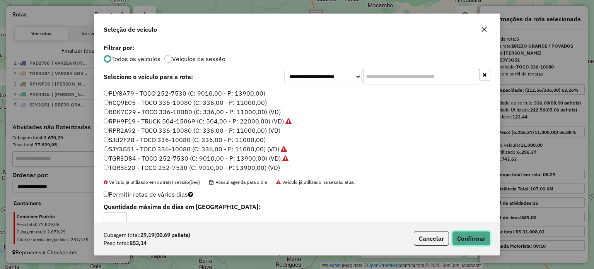
drag, startPoint x: 477, startPoint y: 233, endPoint x: 469, endPoint y: 227, distance: 10.1
click at [477, 233] on button "Confirmar" at bounding box center [471, 238] width 38 height 15
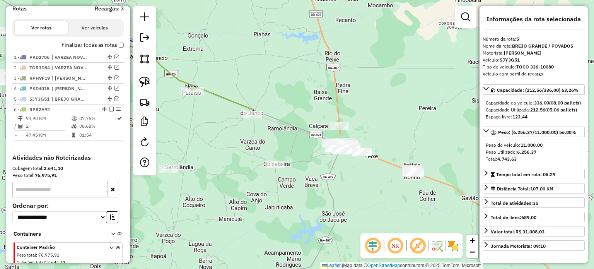
scroll to position [283, 0]
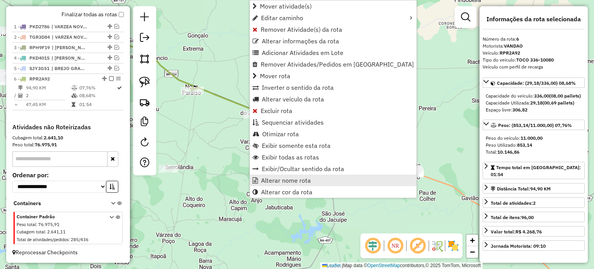
click at [273, 179] on span "Alterar nome rota" at bounding box center [286, 180] width 50 height 6
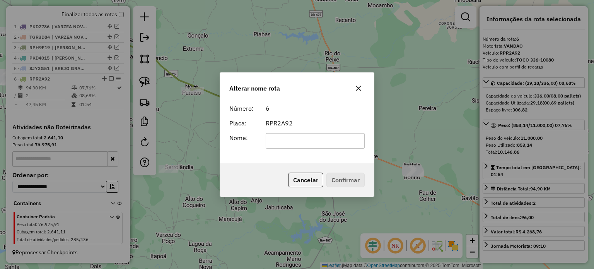
click at [282, 145] on input "text" at bounding box center [315, 140] width 99 height 15
click at [327, 139] on input "**********" at bounding box center [315, 140] width 99 height 15
type input "**********"
click at [342, 176] on button "Confirmar" at bounding box center [345, 179] width 38 height 15
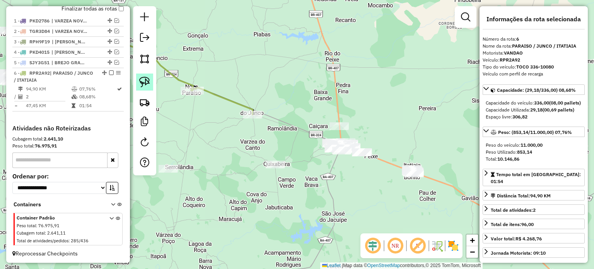
click at [141, 78] on img at bounding box center [144, 82] width 11 height 11
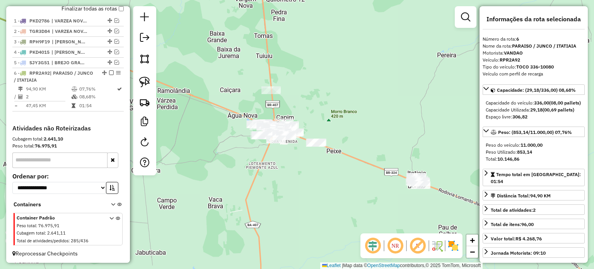
drag, startPoint x: 398, startPoint y: 150, endPoint x: 321, endPoint y: 111, distance: 86.1
click at [333, 111] on div "Janela de atendimento Grade de atendimento Capacidade Transportadoras Veículos …" at bounding box center [297, 134] width 594 height 269
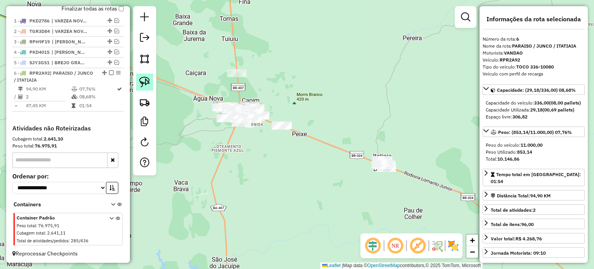
click at [147, 82] on img at bounding box center [144, 82] width 11 height 11
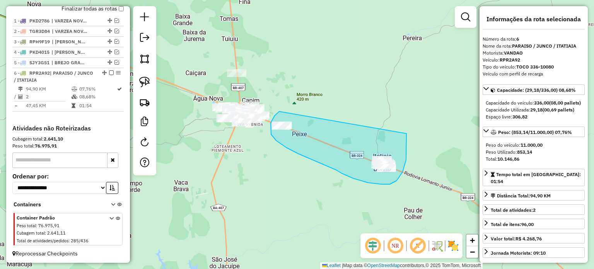
drag, startPoint x: 277, startPoint y: 113, endPoint x: 406, endPoint y: 133, distance: 130.3
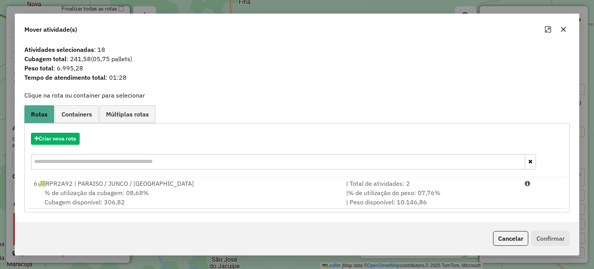
click at [84, 190] on span "% de utilização da cubagem: 08,68%" at bounding box center [96, 193] width 104 height 8
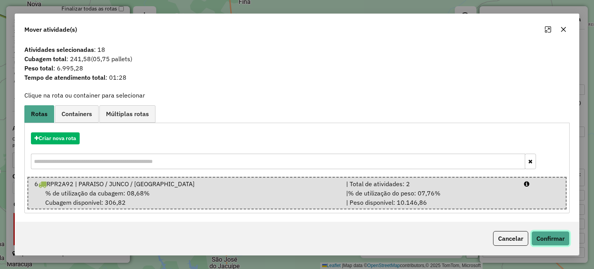
click at [541, 237] on button "Confirmar" at bounding box center [550, 238] width 38 height 15
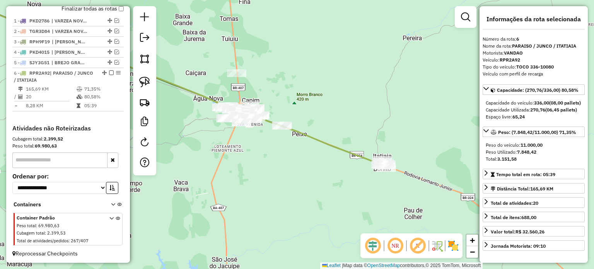
scroll to position [290, 0]
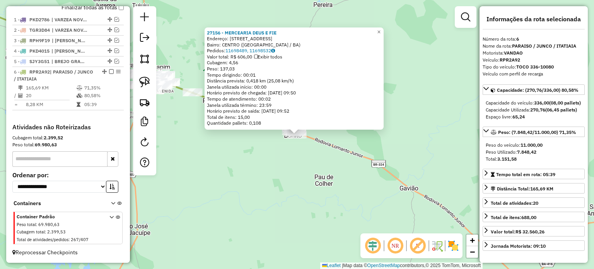
click at [309, 195] on div "27156 - MERCEARIA DEUS E FIE Endereço: RUA DA JAZIDA 163 Bairro: CENTRO (SAO JO…" at bounding box center [297, 134] width 594 height 269
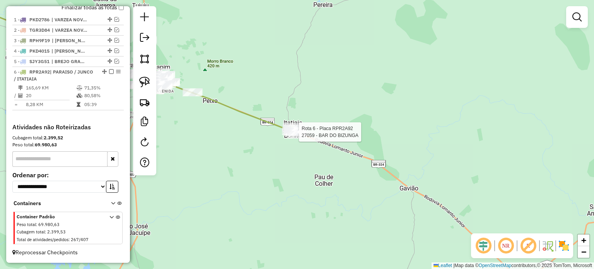
select select "**********"
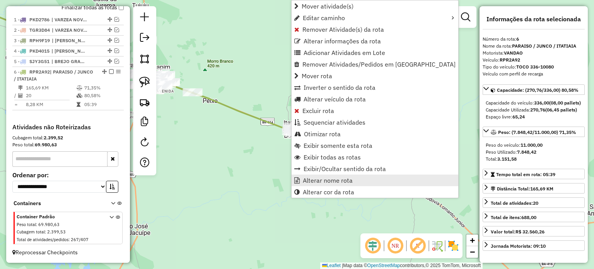
click at [320, 178] on span "Alterar nome rota" at bounding box center [328, 180] width 50 height 6
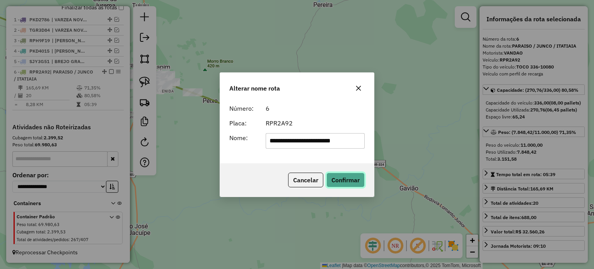
click at [341, 173] on button "Confirmar" at bounding box center [345, 179] width 38 height 15
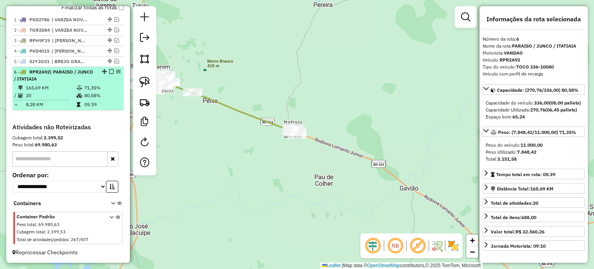
click at [109, 72] on em at bounding box center [111, 71] width 5 height 5
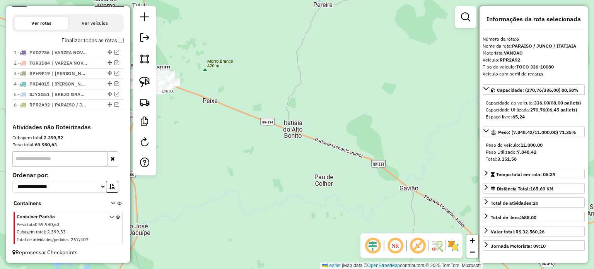
scroll to position [257, 0]
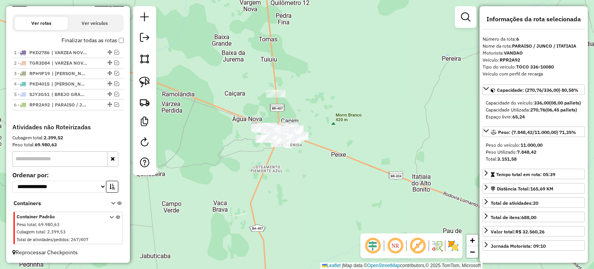
drag, startPoint x: 281, startPoint y: 161, endPoint x: 320, endPoint y: 171, distance: 40.6
click at [319, 170] on div "Janela de atendimento Grade de atendimento Capacidade Transportadoras Veículos …" at bounding box center [297, 134] width 594 height 269
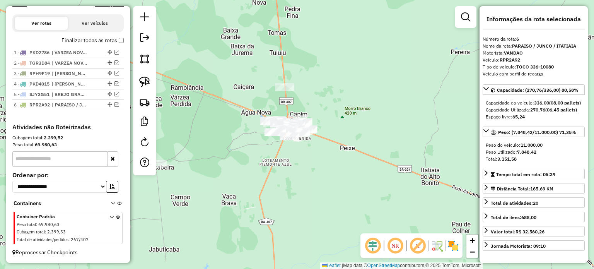
drag, startPoint x: 295, startPoint y: 188, endPoint x: 283, endPoint y: 147, distance: 43.0
click at [281, 146] on div "Janela de atendimento Grade de atendimento Capacidade Transportadoras Veículos …" at bounding box center [297, 134] width 594 height 269
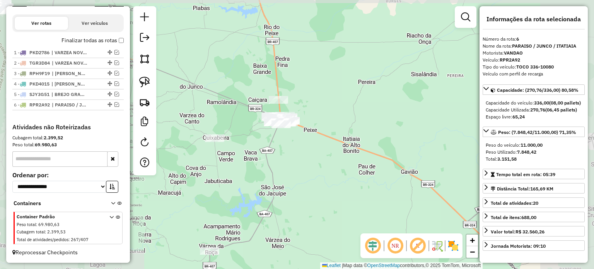
drag, startPoint x: 319, startPoint y: 134, endPoint x: 326, endPoint y: 118, distance: 17.8
click at [326, 118] on div "Janela de atendimento Grade de atendimento Capacidade Transportadoras Veículos …" at bounding box center [297, 134] width 594 height 269
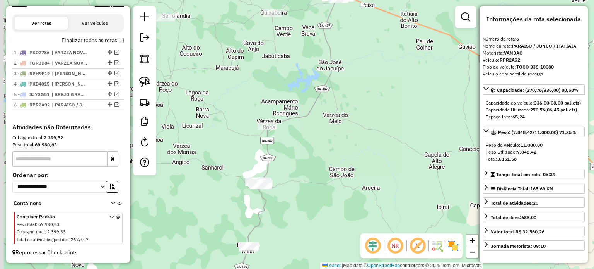
drag, startPoint x: 315, startPoint y: 188, endPoint x: 340, endPoint y: 111, distance: 81.1
click at [342, 114] on div "Janela de atendimento Grade de atendimento Capacidade Transportadoras Veículos …" at bounding box center [297, 134] width 594 height 269
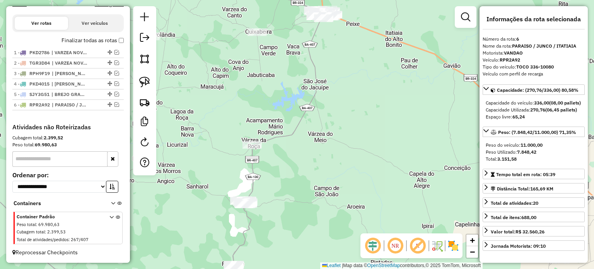
drag, startPoint x: 352, startPoint y: 79, endPoint x: 276, endPoint y: 183, distance: 128.7
click at [292, 187] on div "Janela de atendimento Grade de atendimento Capacidade Transportadoras Veículos …" at bounding box center [297, 134] width 594 height 269
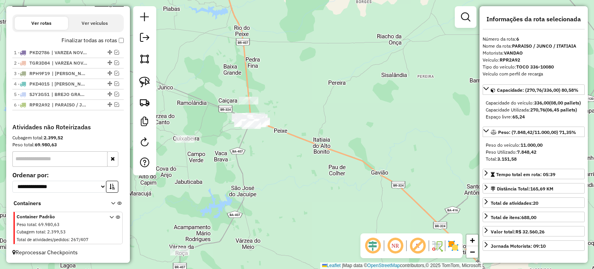
drag, startPoint x: 262, startPoint y: 58, endPoint x: 228, endPoint y: 80, distance: 40.8
click at [233, 80] on div "Janela de atendimento Grade de atendimento Capacidade Transportadoras Veículos …" at bounding box center [297, 134] width 594 height 269
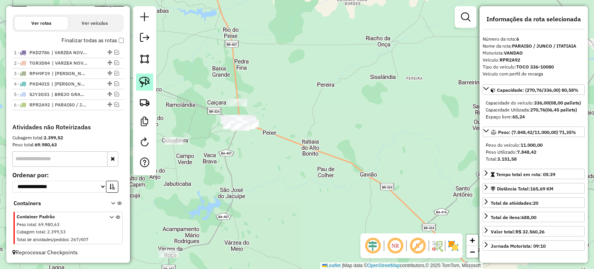
click at [147, 78] on img at bounding box center [144, 82] width 11 height 11
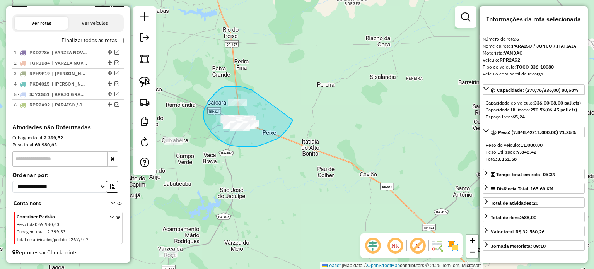
drag, startPoint x: 251, startPoint y: 89, endPoint x: 297, endPoint y: 96, distance: 45.7
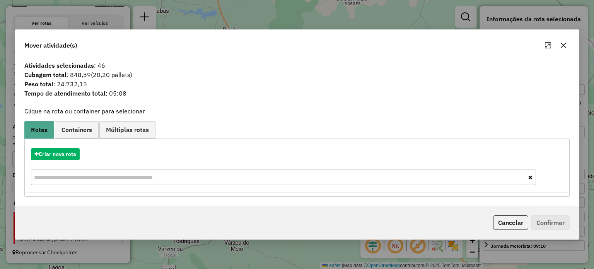
click at [564, 44] on icon "button" at bounding box center [563, 45] width 5 height 5
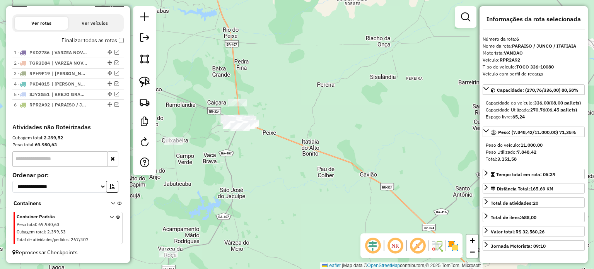
drag, startPoint x: 312, startPoint y: 128, endPoint x: 382, endPoint y: 128, distance: 70.4
click at [382, 128] on div "Janela de atendimento Grade de atendimento Capacidade Transportadoras Veículos …" at bounding box center [297, 134] width 594 height 269
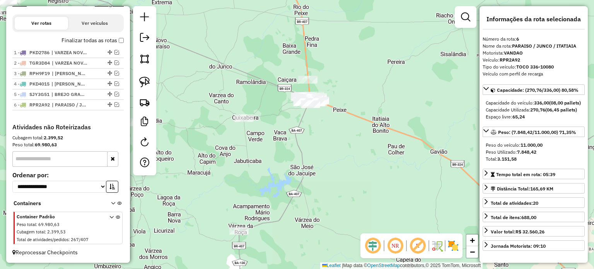
drag, startPoint x: 317, startPoint y: 188, endPoint x: 320, endPoint y: 104, distance: 84.4
click at [322, 103] on div "Janela de atendimento Grade de atendimento Capacidade Transportadoras Veículos …" at bounding box center [297, 134] width 594 height 269
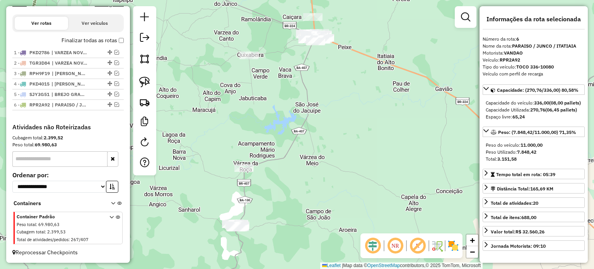
drag, startPoint x: 302, startPoint y: 171, endPoint x: 370, endPoint y: 90, distance: 105.7
click at [369, 91] on div "Janela de atendimento Grade de atendimento Capacidade Transportadoras Veículos …" at bounding box center [297, 134] width 594 height 269
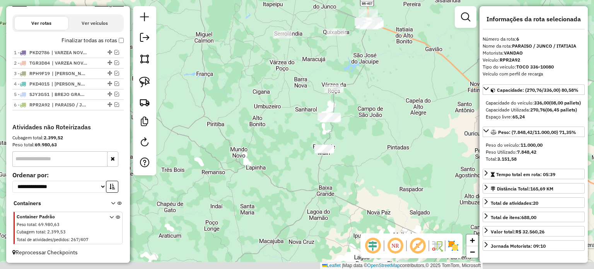
drag, startPoint x: 385, startPoint y: 143, endPoint x: 376, endPoint y: 126, distance: 19.2
click at [376, 128] on div "Janela de atendimento Grade de atendimento Capacidade Transportadoras Veículos …" at bounding box center [297, 134] width 594 height 269
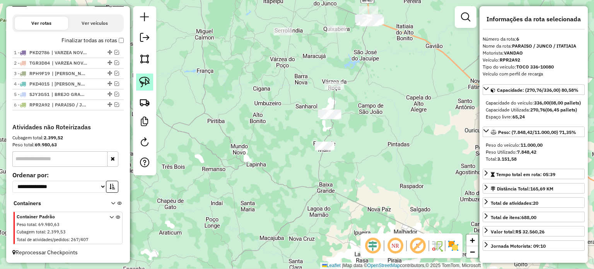
click at [145, 82] on img at bounding box center [144, 82] width 11 height 11
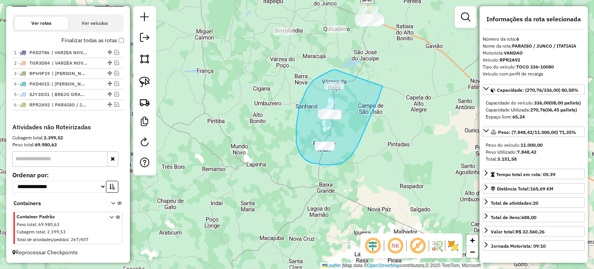
drag, startPoint x: 331, startPoint y: 70, endPoint x: 383, endPoint y: 86, distance: 54.4
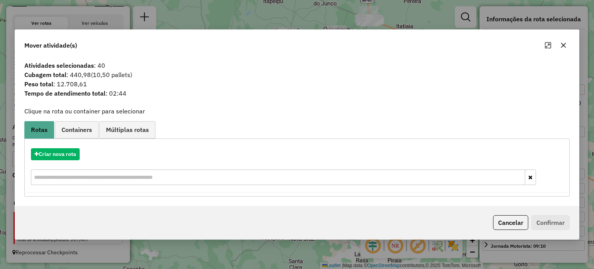
click at [563, 45] on icon "button" at bounding box center [563, 45] width 5 height 5
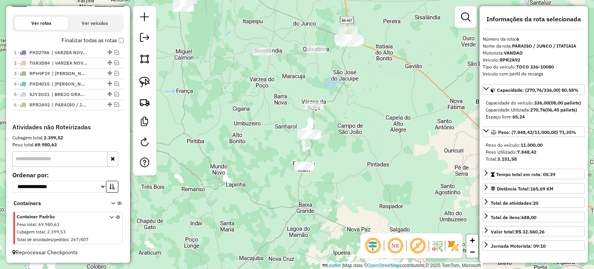
drag, startPoint x: 362, startPoint y: 109, endPoint x: 348, endPoint y: 126, distance: 21.7
click at [340, 130] on div "Janela de atendimento Grade de atendimento Capacidade Transportadoras Veículos …" at bounding box center [297, 134] width 594 height 269
drag, startPoint x: 145, startPoint y: 78, endPoint x: 306, endPoint y: 141, distance: 173.1
click at [145, 78] on img at bounding box center [144, 82] width 11 height 11
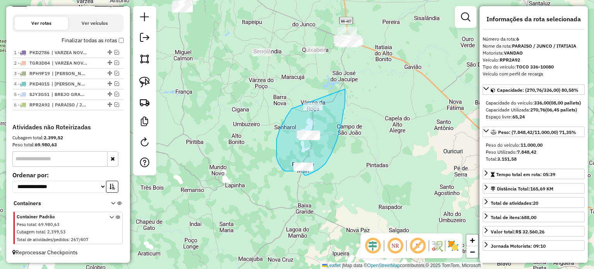
drag, startPoint x: 287, startPoint y: 115, endPoint x: 344, endPoint y: 86, distance: 63.5
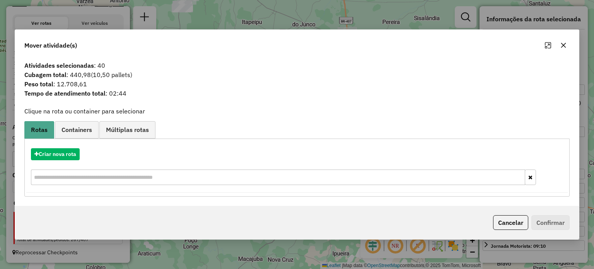
click at [559, 44] on button "button" at bounding box center [563, 45] width 12 height 12
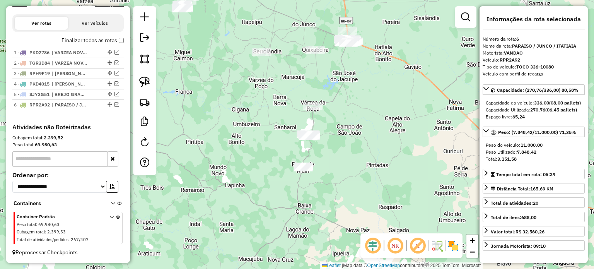
drag, startPoint x: 373, startPoint y: 170, endPoint x: 322, endPoint y: 145, distance: 56.9
click at [324, 145] on div "Janela de atendimento Grade de atendimento Capacidade Transportadoras Veículos …" at bounding box center [297, 134] width 594 height 269
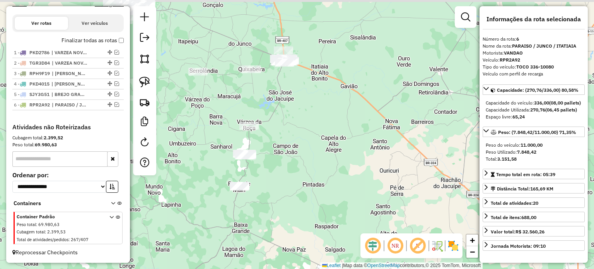
drag, startPoint x: 309, startPoint y: 100, endPoint x: 304, endPoint y: 151, distance: 51.7
click at [304, 152] on div "Janela de atendimento Grade de atendimento Capacidade Transportadoras Veículos …" at bounding box center [297, 134] width 594 height 269
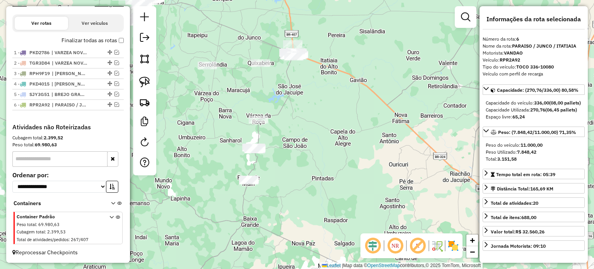
drag, startPoint x: 283, startPoint y: 181, endPoint x: 300, endPoint y: 159, distance: 27.9
click at [299, 160] on div "Janela de atendimento Grade de atendimento Capacidade Transportadoras Veículos …" at bounding box center [297, 134] width 594 height 269
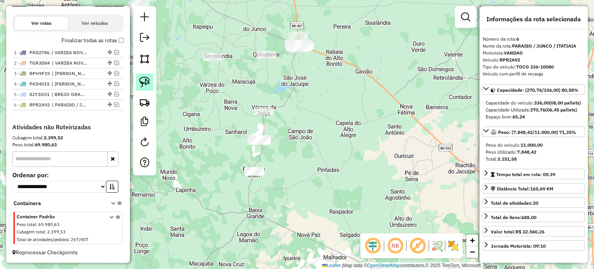
click at [142, 80] on img at bounding box center [144, 82] width 11 height 11
drag, startPoint x: 311, startPoint y: 71, endPoint x: 325, endPoint y: 127, distance: 57.7
click at [325, 127] on div "Janela de atendimento Grade de atendimento Capacidade Transportadoras Veículos …" at bounding box center [297, 134] width 594 height 269
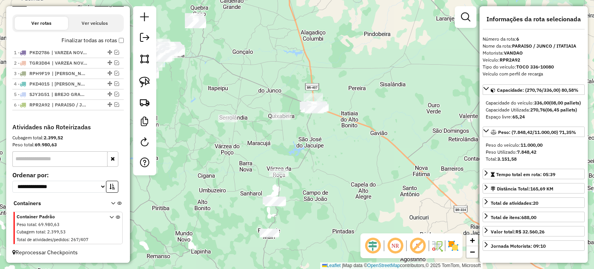
drag, startPoint x: 305, startPoint y: 141, endPoint x: 308, endPoint y: 154, distance: 13.5
click at [308, 154] on div "Janela de atendimento Grade de atendimento Capacidade Transportadoras Veículos …" at bounding box center [297, 134] width 594 height 269
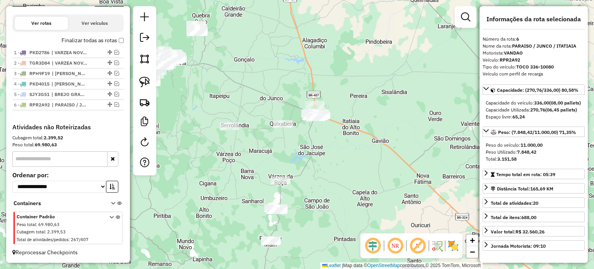
drag, startPoint x: 225, startPoint y: 61, endPoint x: 316, endPoint y: 99, distance: 98.2
click at [314, 97] on div "Janela de atendimento Grade de atendimento Capacidade Transportadoras Veículos …" at bounding box center [297, 134] width 594 height 269
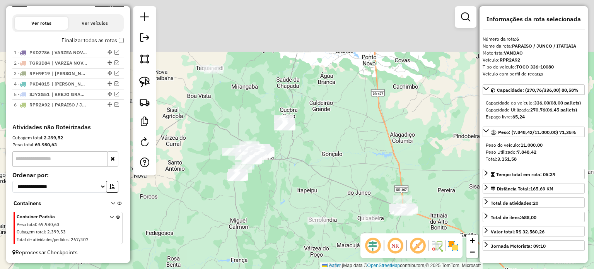
drag, startPoint x: 322, startPoint y: 148, endPoint x: 322, endPoint y: 184, distance: 35.6
click at [322, 184] on div "Janela de atendimento Grade de atendimento Capacidade Transportadoras Veículos …" at bounding box center [297, 134] width 594 height 269
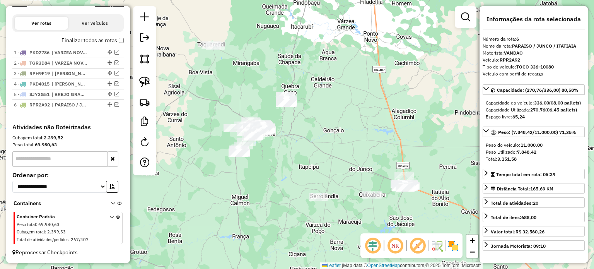
drag, startPoint x: 333, startPoint y: 128, endPoint x: 329, endPoint y: 114, distance: 14.1
click at [331, 116] on div "Janela de atendimento Grade de atendimento Capacidade Transportadoras Veículos …" at bounding box center [297, 134] width 594 height 269
drag, startPoint x: 147, startPoint y: 77, endPoint x: 261, endPoint y: 86, distance: 114.8
click at [147, 77] on img at bounding box center [144, 82] width 11 height 11
drag, startPoint x: 279, startPoint y: 80, endPoint x: 312, endPoint y: 87, distance: 34.0
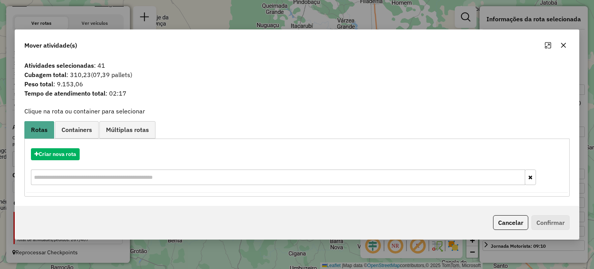
click at [565, 44] on icon "button" at bounding box center [563, 45] width 6 height 6
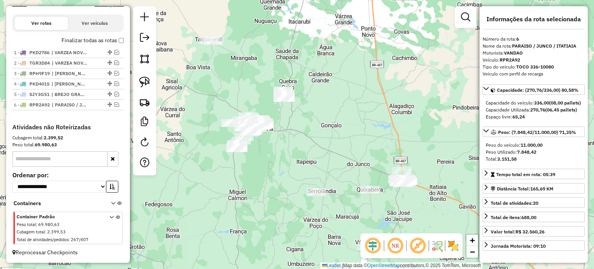
drag, startPoint x: 330, startPoint y: 153, endPoint x: 319, endPoint y: 135, distance: 21.2
click at [319, 135] on div "Janela de atendimento Grade de atendimento Capacidade Transportadoras Veículos …" at bounding box center [297, 134] width 594 height 269
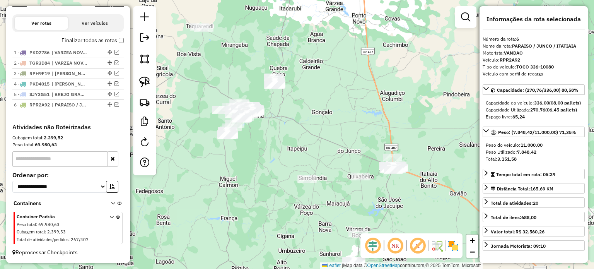
drag, startPoint x: 357, startPoint y: 143, endPoint x: 349, endPoint y: 132, distance: 13.7
click at [350, 133] on div "Janela de atendimento Grade de atendimento Capacidade Transportadoras Veículos …" at bounding box center [297, 134] width 594 height 269
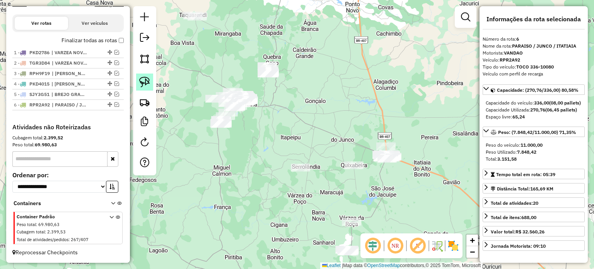
click at [147, 81] on img at bounding box center [144, 82] width 11 height 11
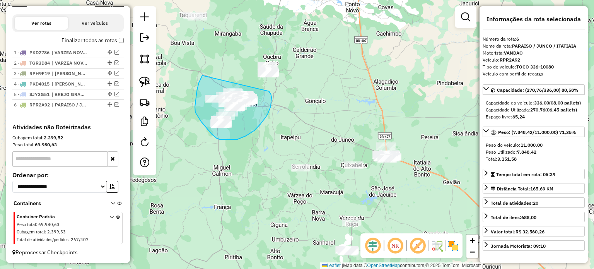
drag, startPoint x: 196, startPoint y: 95, endPoint x: 263, endPoint y: 91, distance: 66.6
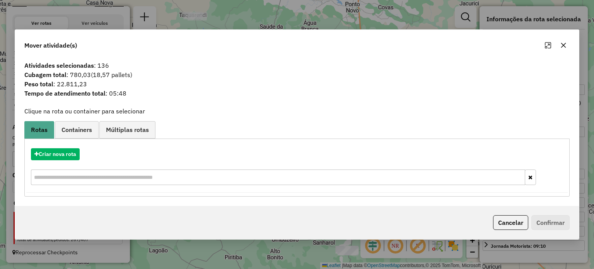
click at [561, 44] on icon "button" at bounding box center [563, 45] width 5 height 5
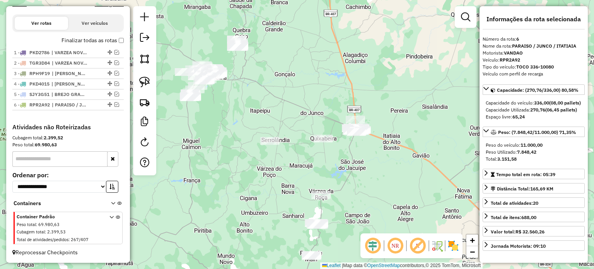
drag, startPoint x: 409, startPoint y: 137, endPoint x: 389, endPoint y: 126, distance: 22.9
click at [390, 126] on div "Janela de atendimento Grade de atendimento Capacidade Transportadoras Veículos …" at bounding box center [297, 134] width 594 height 269
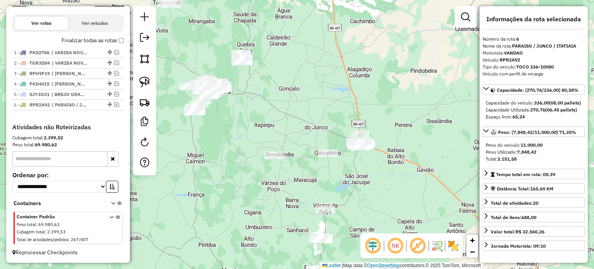
drag, startPoint x: 379, startPoint y: 124, endPoint x: 394, endPoint y: 145, distance: 26.1
click at [394, 145] on div "Janela de atendimento Grade de atendimento Capacidade Transportadoras Veículos …" at bounding box center [297, 134] width 594 height 269
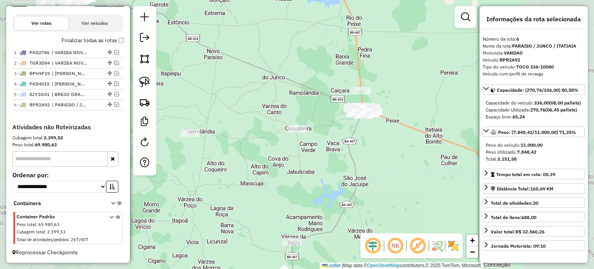
drag, startPoint x: 400, startPoint y: 98, endPoint x: 344, endPoint y: 108, distance: 56.9
click at [350, 108] on div "Janela de atendimento Grade de atendimento Capacidade Transportadoras Veículos …" at bounding box center [297, 134] width 594 height 269
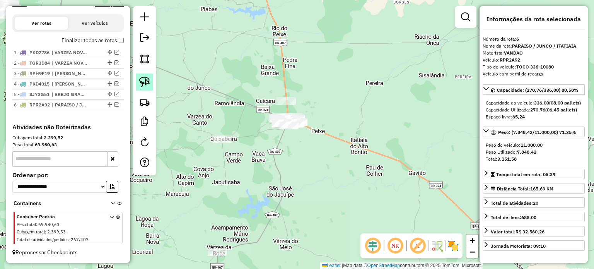
click at [142, 80] on img at bounding box center [144, 82] width 11 height 11
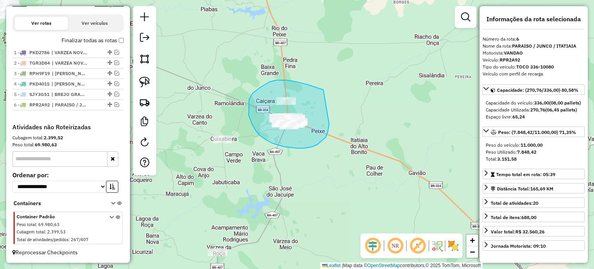
drag, startPoint x: 306, startPoint y: 84, endPoint x: 329, endPoint y: 122, distance: 44.6
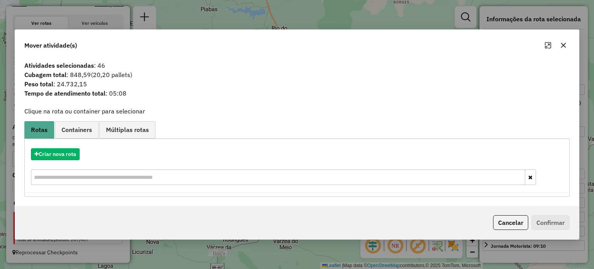
click at [563, 43] on icon "button" at bounding box center [563, 45] width 6 height 6
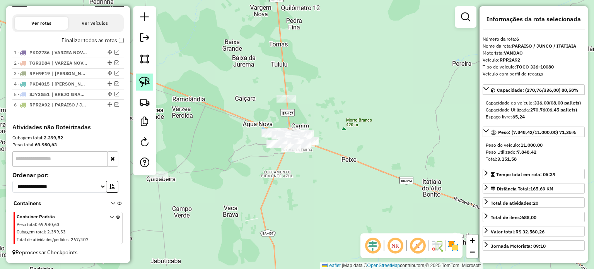
click at [147, 78] on img at bounding box center [144, 82] width 11 height 11
drag, startPoint x: 269, startPoint y: 89, endPoint x: 319, endPoint y: 95, distance: 50.7
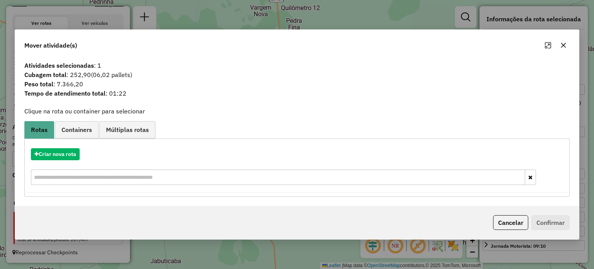
click at [561, 43] on icon "button" at bounding box center [563, 45] width 6 height 6
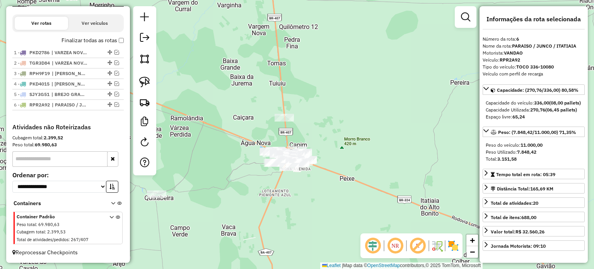
drag, startPoint x: 348, startPoint y: 122, endPoint x: 344, endPoint y: 152, distance: 30.0
click at [344, 152] on div "Janela de atendimento Grade de atendimento Capacidade Transportadoras Veículos …" at bounding box center [297, 134] width 594 height 269
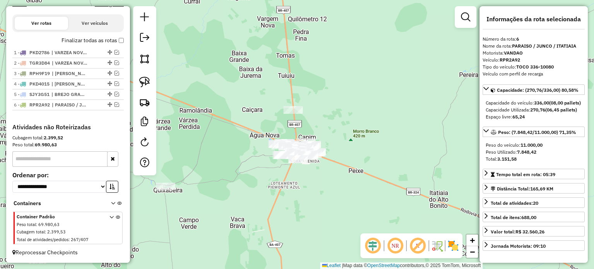
drag, startPoint x: 355, startPoint y: 160, endPoint x: 367, endPoint y: 114, distance: 47.9
click at [374, 113] on div "Janela de atendimento Grade de atendimento Capacidade Transportadoras Veículos …" at bounding box center [297, 134] width 594 height 269
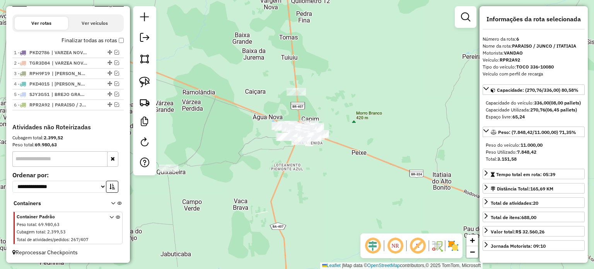
drag, startPoint x: 343, startPoint y: 125, endPoint x: 335, endPoint y: 133, distance: 11.0
click at [337, 133] on div "Janela de atendimento Grade de atendimento Capacidade Transportadoras Veículos …" at bounding box center [297, 134] width 594 height 269
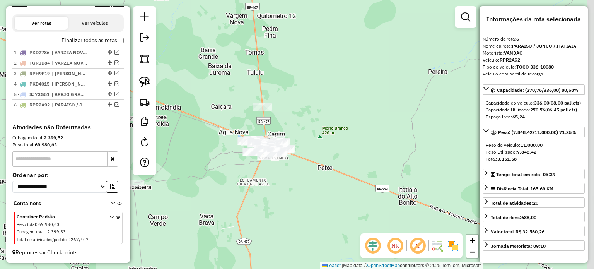
drag, startPoint x: 343, startPoint y: 113, endPoint x: 313, endPoint y: 119, distance: 30.9
click at [314, 119] on div "Janela de atendimento Grade de atendimento Capacidade Transportadoras Veículos …" at bounding box center [297, 134] width 594 height 269
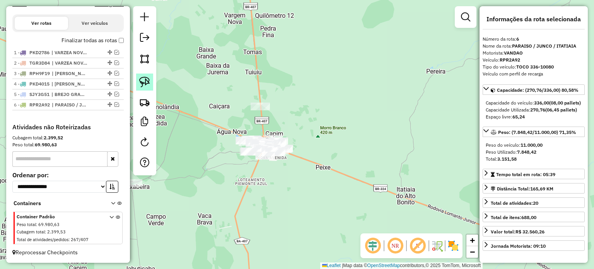
click at [138, 84] on link at bounding box center [144, 81] width 17 height 17
drag, startPoint x: 244, startPoint y: 99, endPoint x: 285, endPoint y: 97, distance: 40.2
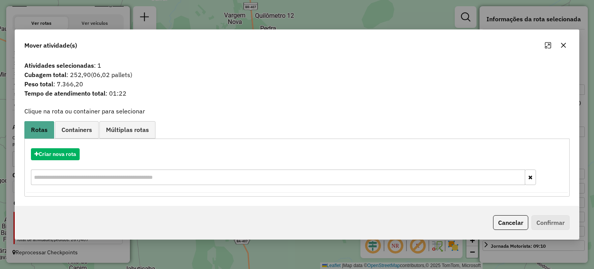
click at [563, 45] on icon "button" at bounding box center [563, 45] width 5 height 5
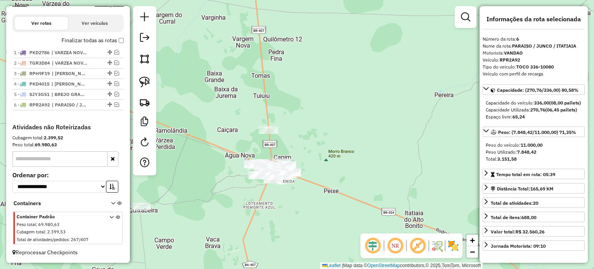
drag, startPoint x: 323, startPoint y: 127, endPoint x: 331, endPoint y: 153, distance: 27.0
click at [331, 152] on div "Janela de atendimento Grade de atendimento Capacidade Transportadoras Veículos …" at bounding box center [297, 134] width 594 height 269
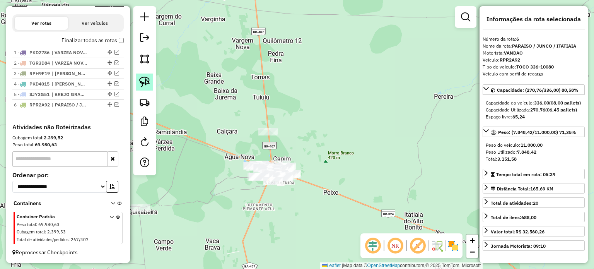
click at [142, 80] on img at bounding box center [144, 82] width 11 height 11
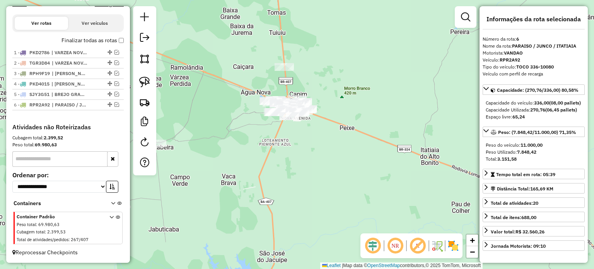
drag, startPoint x: 330, startPoint y: 134, endPoint x: 346, endPoint y: 70, distance: 66.6
click at [346, 70] on div "Janela de atendimento Grade de atendimento Capacidade Transportadoras Veículos …" at bounding box center [297, 134] width 594 height 269
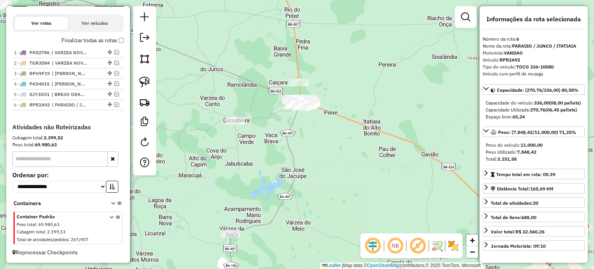
drag, startPoint x: 314, startPoint y: 206, endPoint x: 309, endPoint y: 168, distance: 38.9
click at [312, 148] on div "Janela de atendimento Grade de atendimento Capacidade Transportadoras Veículos …" at bounding box center [297, 134] width 594 height 269
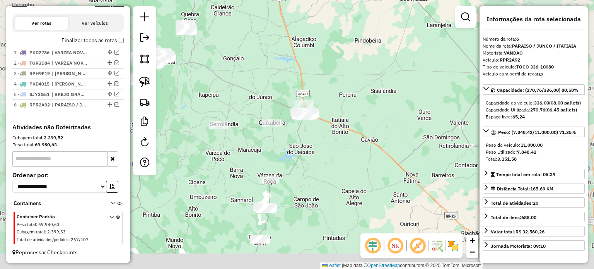
drag, startPoint x: 312, startPoint y: 185, endPoint x: 308, endPoint y: 164, distance: 21.3
click at [312, 153] on div "Janela de atendimento Grade de atendimento Capacidade Transportadoras Veículos …" at bounding box center [297, 134] width 594 height 269
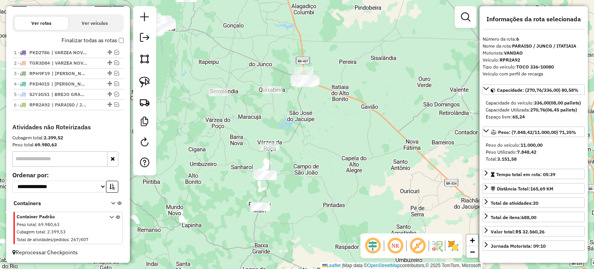
drag, startPoint x: 301, startPoint y: 193, endPoint x: 304, endPoint y: 175, distance: 18.4
click at [304, 179] on div "Janela de atendimento Grade de atendimento Capacidade Transportadoras Veículos …" at bounding box center [297, 134] width 594 height 269
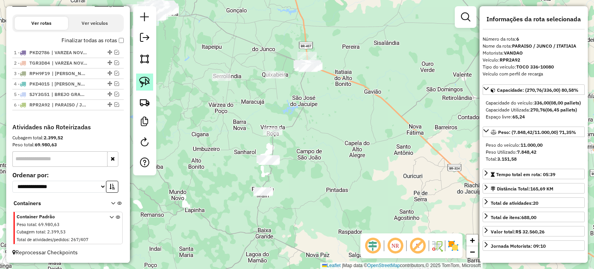
click at [145, 78] on img at bounding box center [144, 82] width 11 height 11
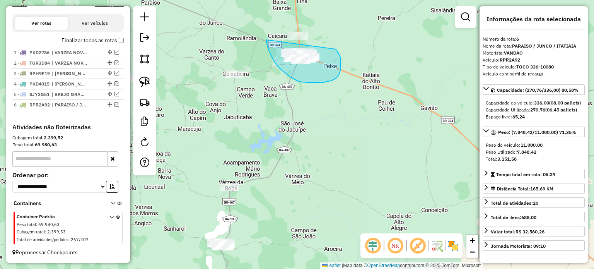
drag, startPoint x: 266, startPoint y: 40, endPoint x: 336, endPoint y: 49, distance: 69.8
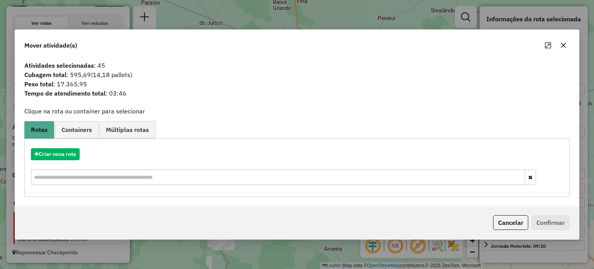
click at [561, 42] on icon "button" at bounding box center [563, 45] width 6 height 6
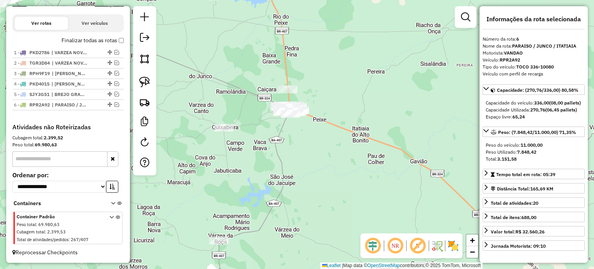
drag, startPoint x: 313, startPoint y: 75, endPoint x: 302, endPoint y: 129, distance: 54.8
click at [303, 129] on div "Janela de atendimento Grade de atendimento Capacidade Transportadoras Veículos …" at bounding box center [297, 134] width 594 height 269
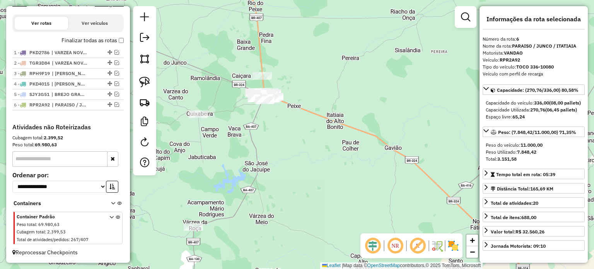
drag, startPoint x: 257, startPoint y: 208, endPoint x: 263, endPoint y: 145, distance: 63.3
click at [261, 147] on div "Janela de atendimento Grade de atendimento Capacidade Transportadoras Veículos …" at bounding box center [297, 134] width 594 height 269
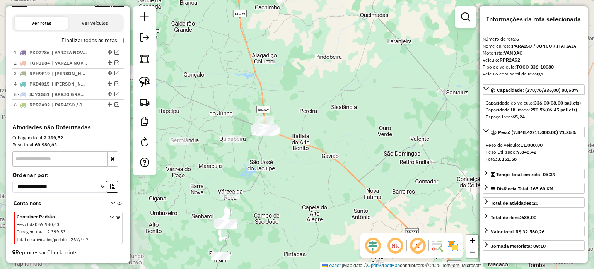
drag, startPoint x: 269, startPoint y: 197, endPoint x: 289, endPoint y: 138, distance: 62.9
click at [289, 138] on div "Janela de atendimento Grade de atendimento Capacidade Transportadoras Veículos …" at bounding box center [297, 134] width 594 height 269
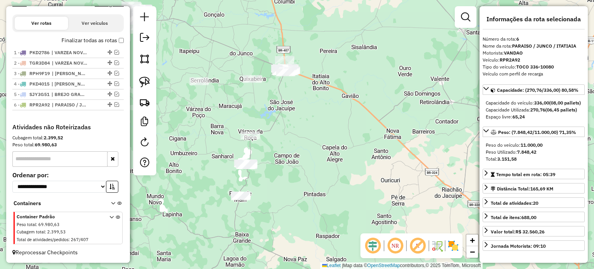
drag, startPoint x: 287, startPoint y: 176, endPoint x: 296, endPoint y: 138, distance: 39.0
click at [296, 139] on div "Janela de atendimento Grade de atendimento Capacidade Transportadoras Veículos …" at bounding box center [297, 134] width 594 height 269
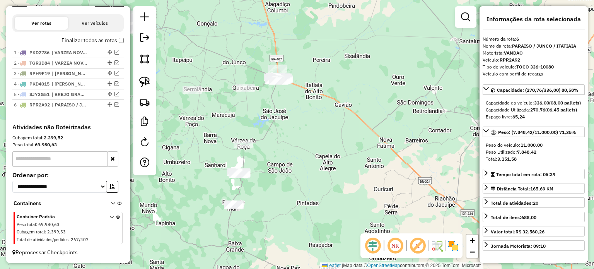
drag, startPoint x: 309, startPoint y: 75, endPoint x: 288, endPoint y: 126, distance: 54.8
click at [288, 126] on div "Janela de atendimento Grade de atendimento Capacidade Transportadoras Veículos …" at bounding box center [297, 134] width 594 height 269
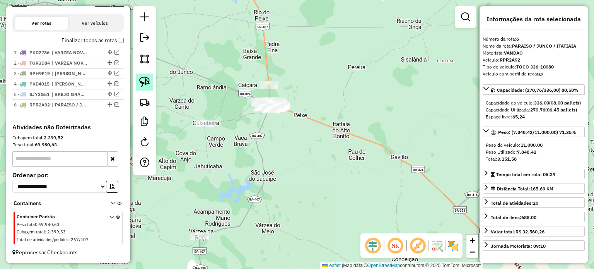
click at [148, 78] on img at bounding box center [144, 82] width 11 height 11
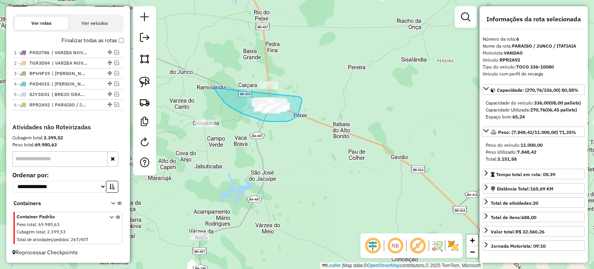
drag, startPoint x: 225, startPoint y: 103, endPoint x: 300, endPoint y: 97, distance: 74.5
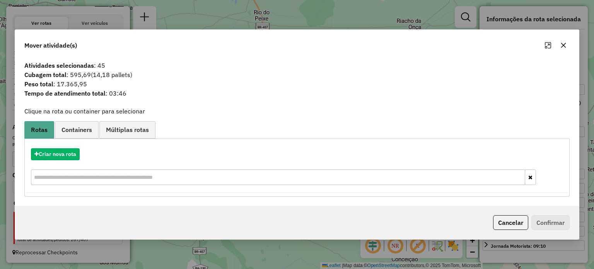
click at [563, 46] on icon "button" at bounding box center [563, 45] width 5 height 5
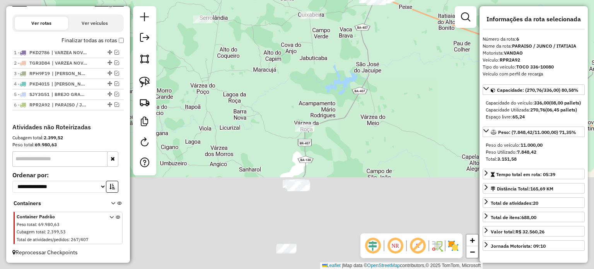
drag, startPoint x: 280, startPoint y: 177, endPoint x: 375, endPoint y: 74, distance: 140.9
click at [387, 63] on div "Janela de atendimento Grade de atendimento Capacidade Transportadoras Veículos …" at bounding box center [297, 134] width 594 height 269
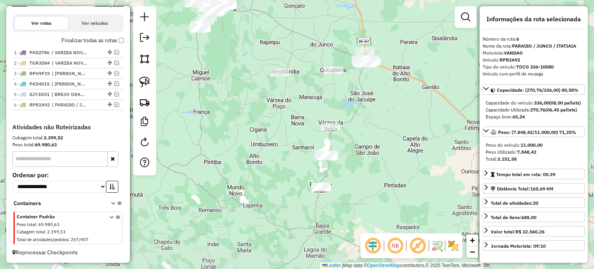
drag, startPoint x: 356, startPoint y: 171, endPoint x: 288, endPoint y: 102, distance: 96.8
click at [297, 97] on div "Janela de atendimento Grade de atendimento Capacidade Transportadoras Veículos …" at bounding box center [297, 134] width 594 height 269
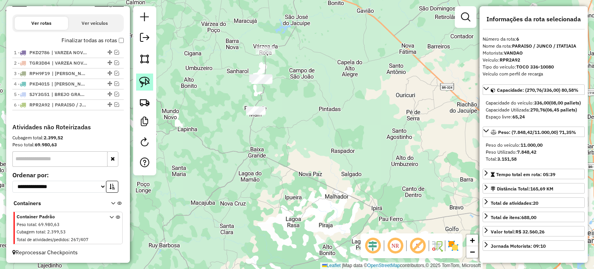
click at [147, 80] on img at bounding box center [144, 82] width 11 height 11
drag, startPoint x: 225, startPoint y: 101, endPoint x: 266, endPoint y: 98, distance: 41.5
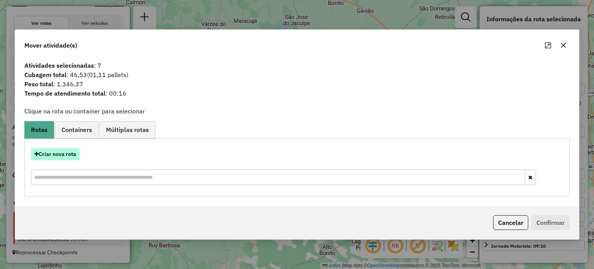
click at [65, 152] on button "Criar nova rota" at bounding box center [55, 154] width 49 height 12
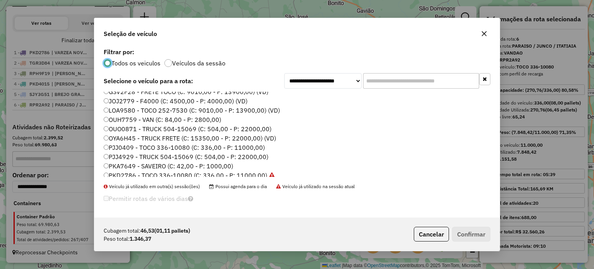
scroll to position [2, 0]
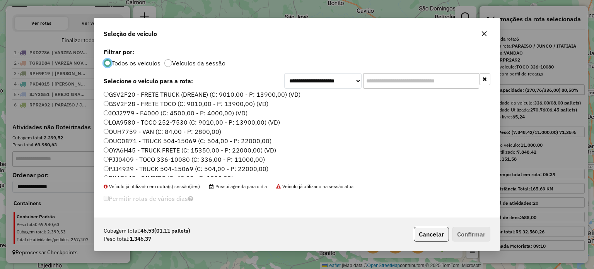
click at [125, 167] on label "PJJ4929 - TRUCK 504-15069 (C: 504,00 - P: 22000,00)" at bounding box center [186, 168] width 165 height 9
click at [462, 232] on button "Confirmar" at bounding box center [471, 234] width 38 height 15
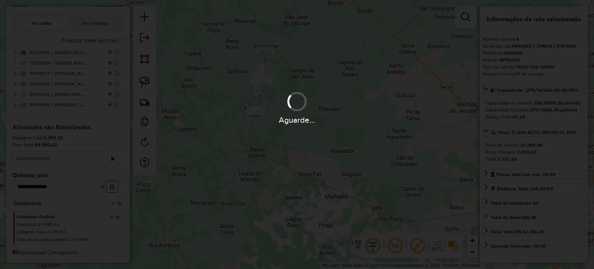
scroll to position [293, 0]
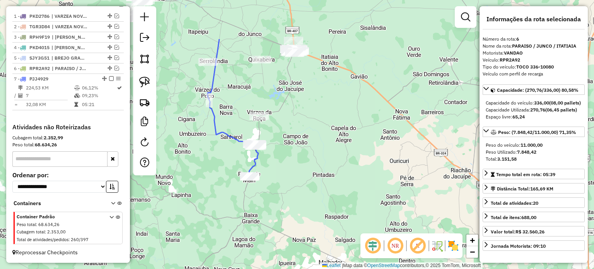
drag, startPoint x: 287, startPoint y: 87, endPoint x: 280, endPoint y: 153, distance: 66.4
click at [280, 153] on div "Janela de atendimento Grade de atendimento Capacidade Transportadoras Veículos …" at bounding box center [297, 134] width 594 height 269
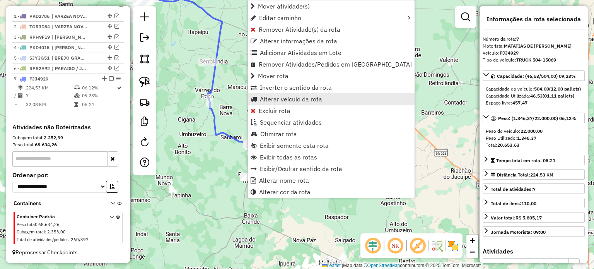
click at [285, 97] on span "Alterar veículo da rota" at bounding box center [291, 99] width 62 height 6
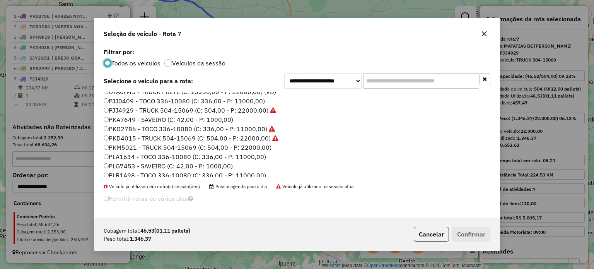
scroll to position [77, 0]
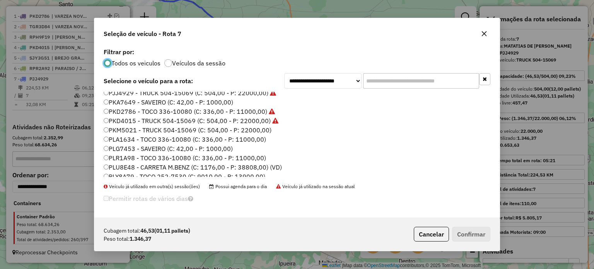
click at [127, 138] on label "PLA1634 - TOCO 336-10080 (C: 336,00 - P: 11000,00)" at bounding box center [185, 139] width 162 height 9
click at [456, 233] on button "Confirmar" at bounding box center [471, 234] width 38 height 15
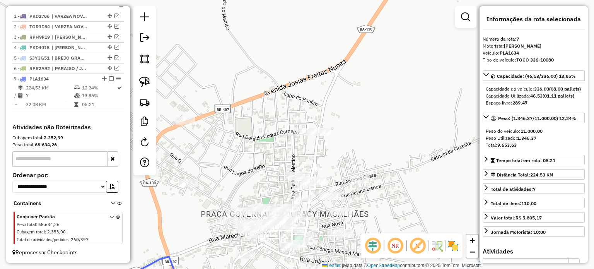
drag, startPoint x: 377, startPoint y: 194, endPoint x: 330, endPoint y: 146, distance: 67.3
click at [332, 147] on div "Janela de atendimento Grade de atendimento Capacidade Transportadoras Veículos …" at bounding box center [297, 134] width 594 height 269
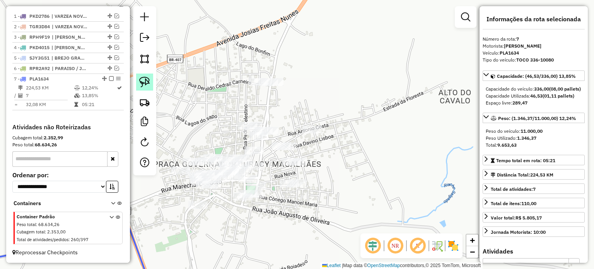
click at [142, 80] on img at bounding box center [144, 82] width 11 height 11
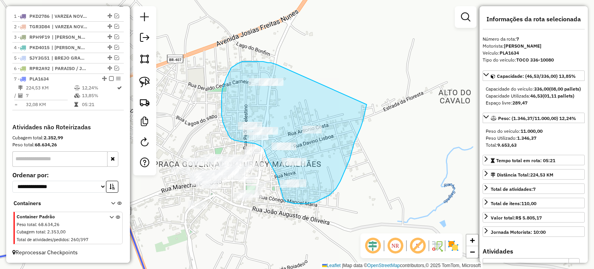
drag, startPoint x: 277, startPoint y: 65, endPoint x: 370, endPoint y: 85, distance: 95.0
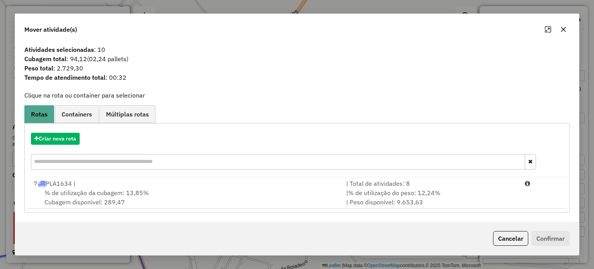
click at [87, 188] on div "% de utilização da cubagem: 13,85% Cubagem disponível: 289,47" at bounding box center [185, 197] width 312 height 19
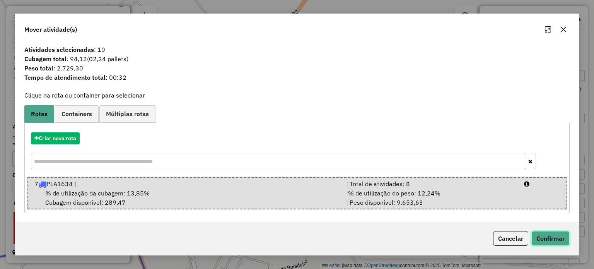
click at [551, 238] on button "Confirmar" at bounding box center [550, 238] width 38 height 15
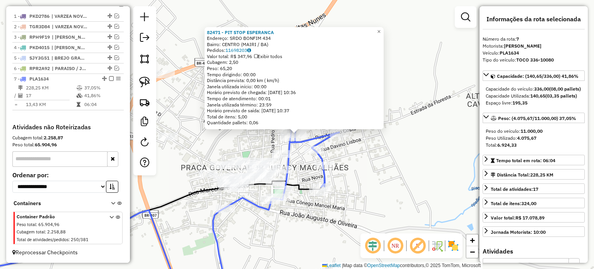
click at [329, 211] on div "82471 - PIT STOP ESPERANCA Endereço: SRDO BONFIM 434 Bairro: CENTRO (MAIRI / BA…" at bounding box center [297, 134] width 594 height 269
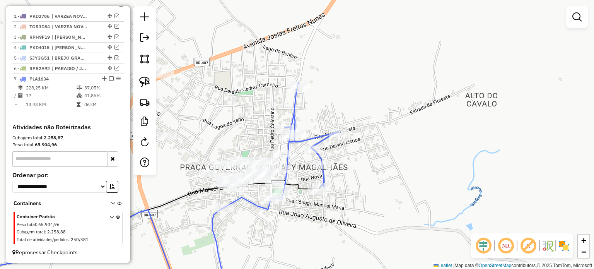
drag, startPoint x: 322, startPoint y: 252, endPoint x: 329, endPoint y: 195, distance: 57.4
click at [333, 198] on div "Janela de atendimento Grade de atendimento Capacidade Transportadoras Veículos …" at bounding box center [297, 134] width 594 height 269
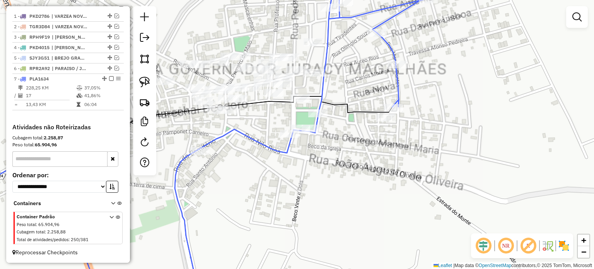
drag, startPoint x: 343, startPoint y: 196, endPoint x: 350, endPoint y: 196, distance: 6.6
click at [360, 203] on div "Janela de atendimento Grade de atendimento Capacidade Transportadoras Veículos …" at bounding box center [297, 134] width 594 height 269
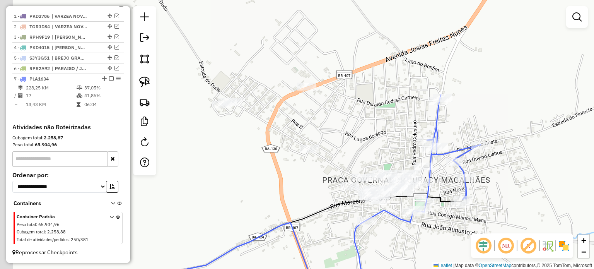
drag, startPoint x: 268, startPoint y: 101, endPoint x: 334, endPoint y: 150, distance: 81.8
click at [357, 148] on div "Janela de atendimento Grade de atendimento Capacidade Transportadoras Veículos …" at bounding box center [297, 134] width 594 height 269
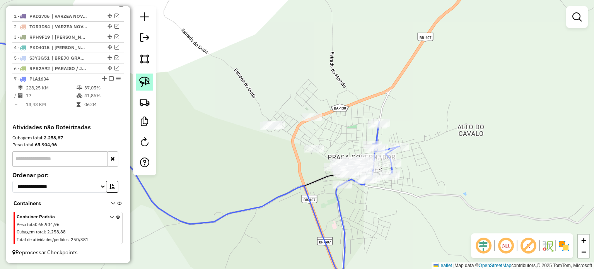
click at [144, 79] on img at bounding box center [144, 82] width 11 height 11
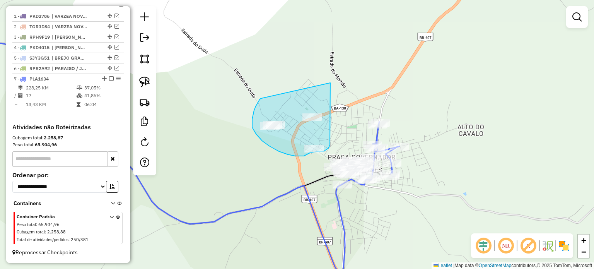
drag, startPoint x: 261, startPoint y: 98, endPoint x: 330, endPoint y: 82, distance: 70.6
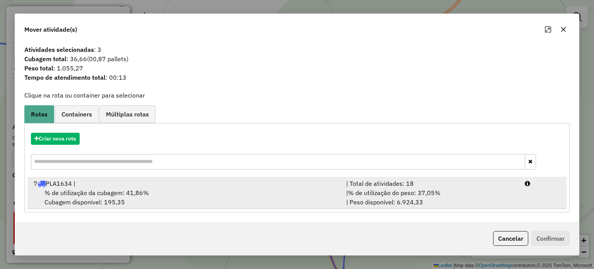
click at [81, 192] on span "% de utilização da cubagem: 41,86%" at bounding box center [96, 193] width 104 height 8
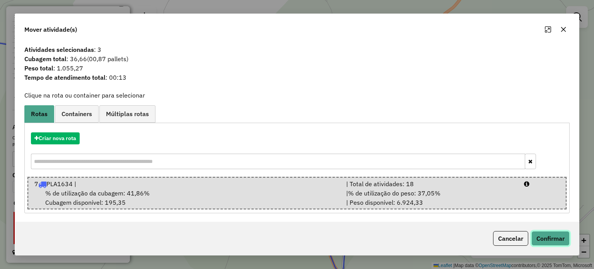
click at [557, 240] on button "Confirmar" at bounding box center [550, 238] width 38 height 15
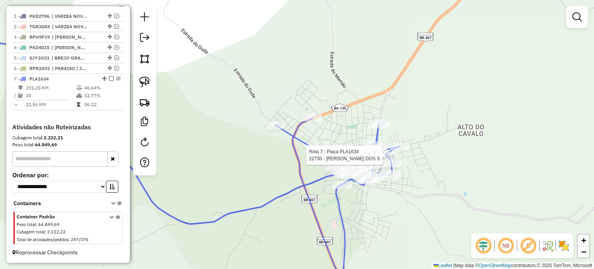
select select "**********"
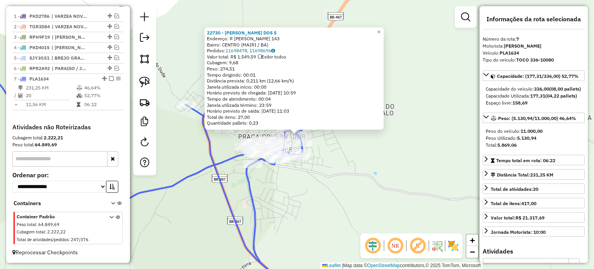
click at [403, 198] on div "22730 - JULIANE BRANCO DOS S Endereço: R ALFRFEDO NAVARRO 143 Bairro: CENTRO (M…" at bounding box center [297, 134] width 594 height 269
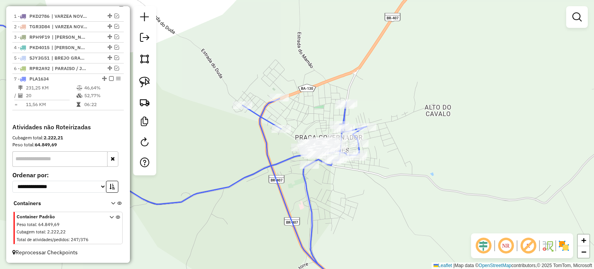
drag, startPoint x: 320, startPoint y: 200, endPoint x: 377, endPoint y: 201, distance: 56.8
click at [377, 201] on div "Janela de atendimento Grade de atendimento Capacidade Transportadoras Veículos …" at bounding box center [297, 134] width 594 height 269
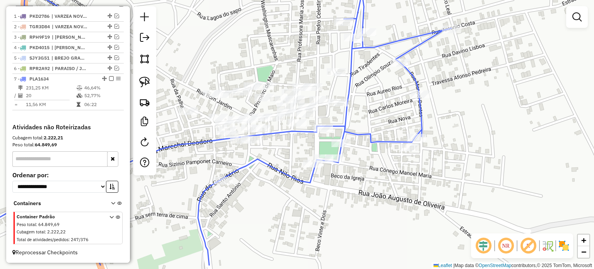
drag, startPoint x: 309, startPoint y: 193, endPoint x: 280, endPoint y: 158, distance: 45.3
click at [276, 158] on div "Janela de atendimento Grade de atendimento Capacidade Transportadoras Veículos …" at bounding box center [297, 134] width 594 height 269
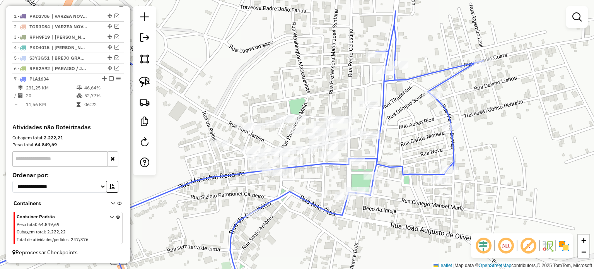
drag, startPoint x: 169, startPoint y: 145, endPoint x: 183, endPoint y: 116, distance: 32.2
click at [187, 119] on icon at bounding box center [263, 171] width 439 height 322
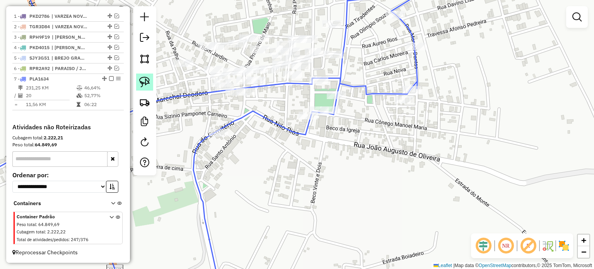
click at [148, 77] on img at bounding box center [144, 82] width 11 height 11
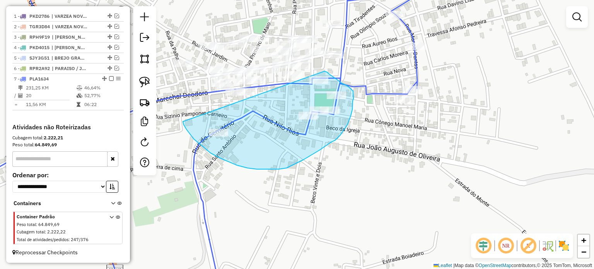
drag, startPoint x: 185, startPoint y: 127, endPoint x: 320, endPoint y: 71, distance: 146.1
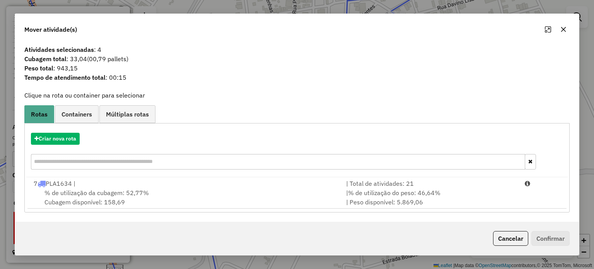
click at [564, 31] on icon "button" at bounding box center [563, 29] width 5 height 5
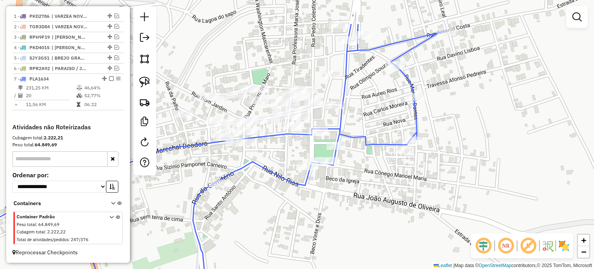
drag, startPoint x: 287, startPoint y: 138, endPoint x: 285, endPoint y: 207, distance: 69.3
click at [285, 211] on div "Janela de atendimento Grade de atendimento Capacidade Transportadoras Veículos …" at bounding box center [297, 134] width 594 height 269
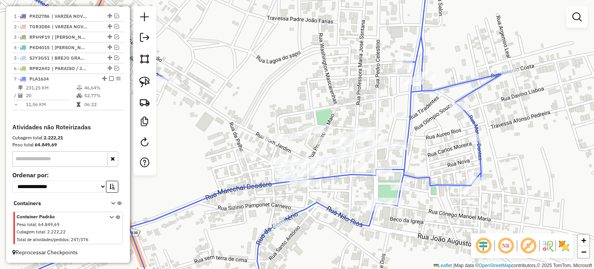
drag, startPoint x: 257, startPoint y: 61, endPoint x: 314, endPoint y: 83, distance: 60.8
click at [326, 78] on div "Janela de atendimento Grade de atendimento Capacidade Transportadoras Veículos …" at bounding box center [297, 134] width 594 height 269
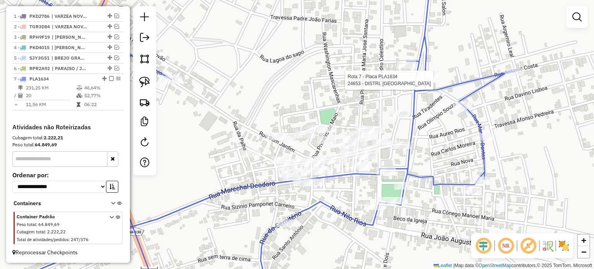
select select "**********"
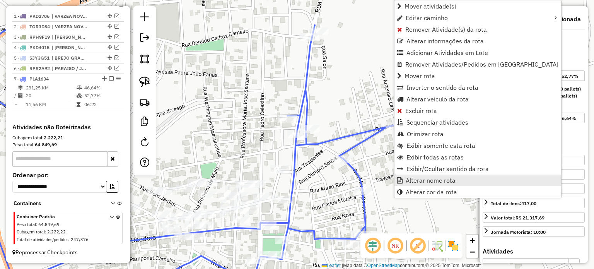
click at [413, 178] on span "Alterar nome rota" at bounding box center [431, 180] width 50 height 6
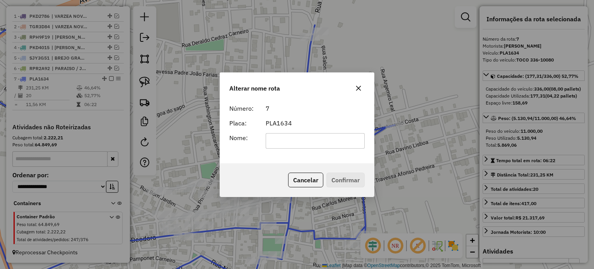
click at [284, 142] on input "text" at bounding box center [315, 140] width 99 height 15
type input "*******"
click at [336, 178] on button "Confirmar" at bounding box center [345, 179] width 38 height 15
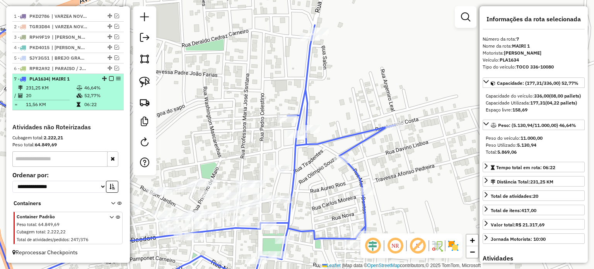
click at [110, 79] on em at bounding box center [111, 78] width 5 height 5
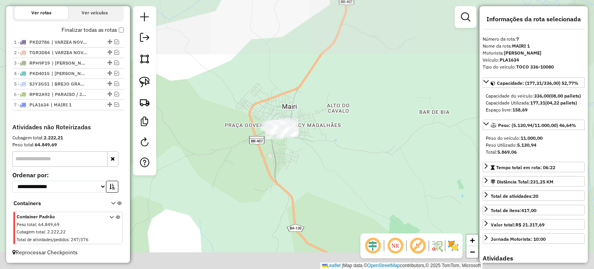
drag, startPoint x: 312, startPoint y: 114, endPoint x: 290, endPoint y: 106, distance: 23.6
click at [293, 106] on div "Janela de atendimento Grade de atendimento Capacidade Transportadoras Veículos …" at bounding box center [297, 134] width 594 height 269
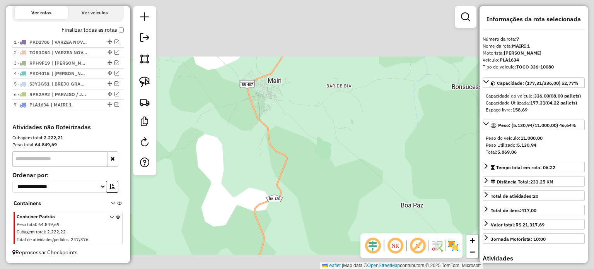
drag, startPoint x: 295, startPoint y: 131, endPoint x: 282, endPoint y: 137, distance: 15.2
click at [285, 136] on div "Janela de atendimento Grade de atendimento Capacidade Transportadoras Veículos …" at bounding box center [297, 134] width 594 height 269
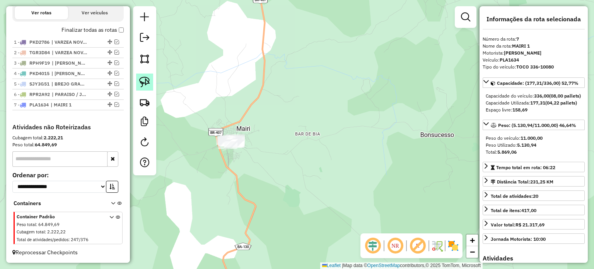
click at [145, 78] on img at bounding box center [144, 82] width 11 height 11
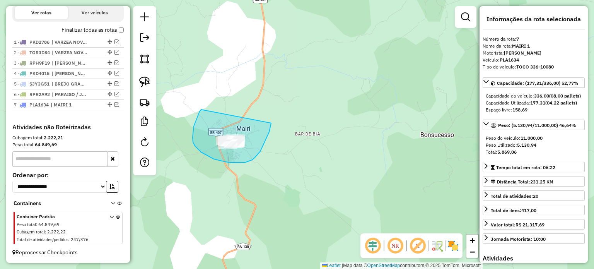
drag, startPoint x: 196, startPoint y: 121, endPoint x: 265, endPoint y: 114, distance: 69.5
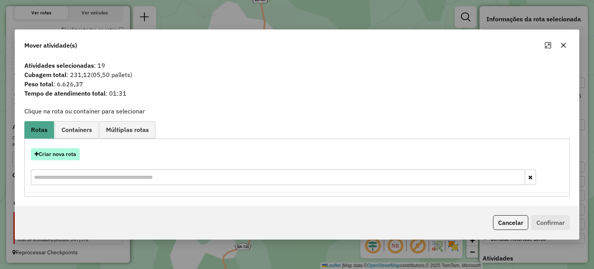
click at [63, 154] on button "Criar nova rota" at bounding box center [55, 154] width 49 height 12
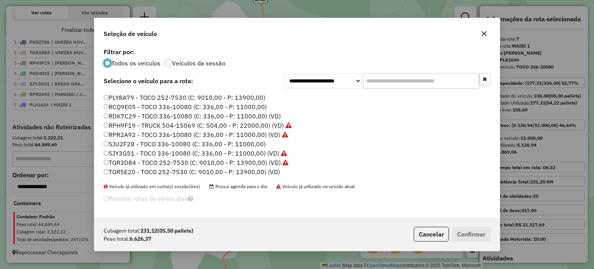
scroll to position [79, 0]
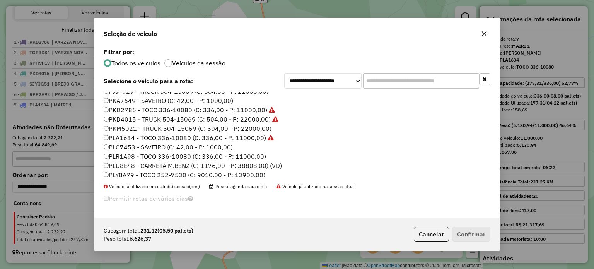
click at [127, 127] on label "PKM5021 - TRUCK 504-15069 (C: 504,00 - P: 22000,00)" at bounding box center [188, 128] width 168 height 9
click at [478, 233] on button "Confirmar" at bounding box center [471, 234] width 38 height 15
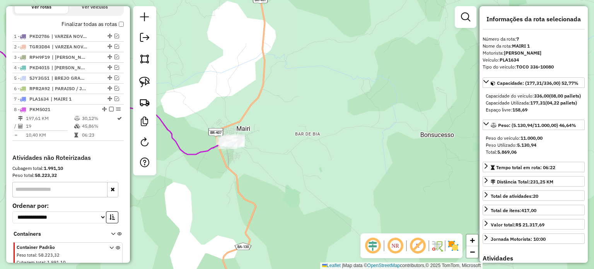
scroll to position [303, 0]
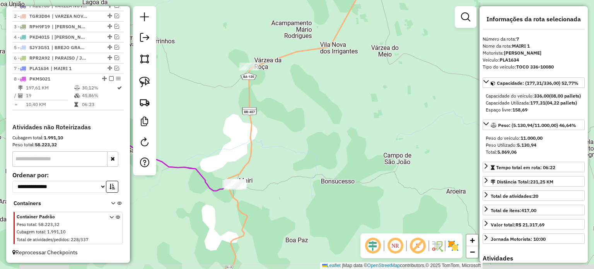
drag, startPoint x: 330, startPoint y: 67, endPoint x: 271, endPoint y: 161, distance: 110.8
click at [286, 172] on div "Janela de atendimento Grade de atendimento Capacidade Transportadoras Veículos …" at bounding box center [297, 134] width 594 height 269
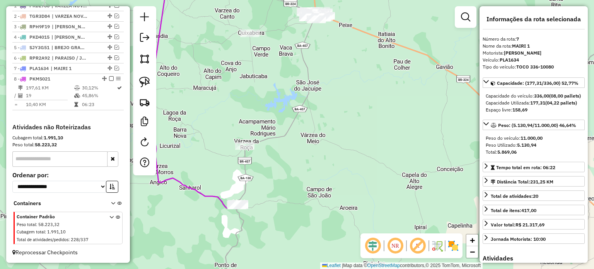
drag, startPoint x: 300, startPoint y: 140, endPoint x: 230, endPoint y: 126, distance: 70.8
click at [296, 153] on div "Janela de atendimento Grade de atendimento Capacidade Transportadoras Veículos …" at bounding box center [297, 134] width 594 height 269
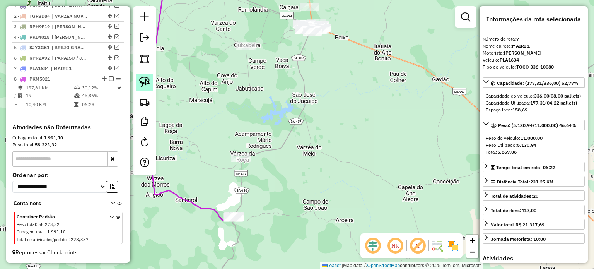
click at [143, 78] on img at bounding box center [144, 82] width 11 height 11
drag, startPoint x: 225, startPoint y: 135, endPoint x: 271, endPoint y: 153, distance: 49.2
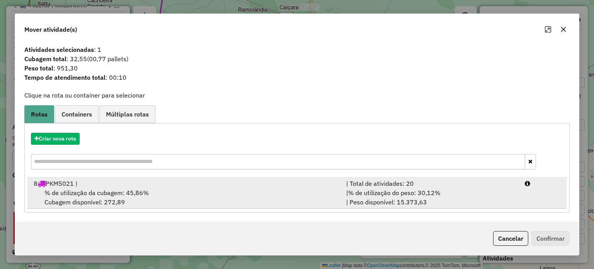
click at [73, 184] on div "8 PKM5021 |" at bounding box center [185, 183] width 312 height 9
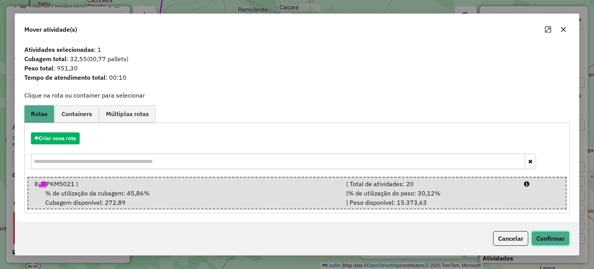
click at [546, 236] on button "Confirmar" at bounding box center [550, 238] width 38 height 15
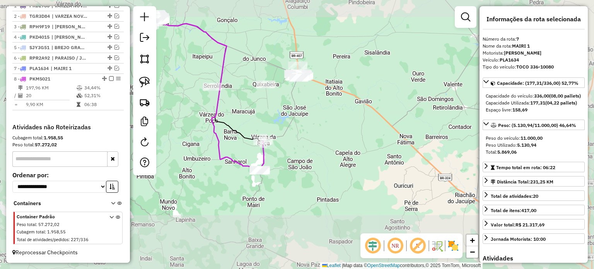
drag, startPoint x: 289, startPoint y: 161, endPoint x: 276, endPoint y: 122, distance: 41.6
click at [280, 123] on div "Janela de atendimento Grade de atendimento Capacidade Transportadoras Veículos …" at bounding box center [297, 134] width 594 height 269
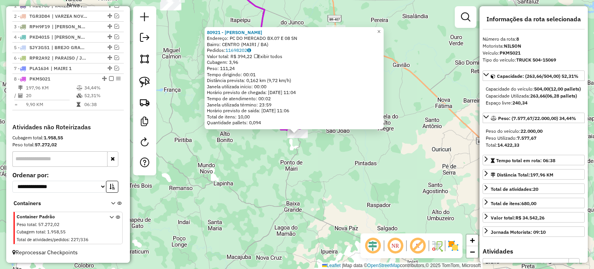
drag, startPoint x: 214, startPoint y: 158, endPoint x: 234, endPoint y: 155, distance: 20.2
click at [213, 158] on div "80921 - REGINALDO LIMA SANTO Endereço: PC DO MERCADO BX.07 E 08 SN Bairro: CENT…" at bounding box center [297, 134] width 594 height 269
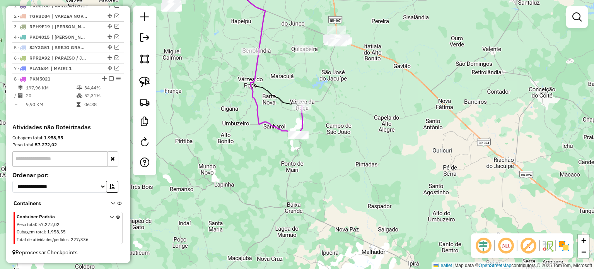
drag, startPoint x: 250, startPoint y: 155, endPoint x: 244, endPoint y: 164, distance: 11.7
click at [249, 164] on div "Janela de atendimento Grade de atendimento Capacidade Transportadoras Veículos …" at bounding box center [297, 134] width 594 height 269
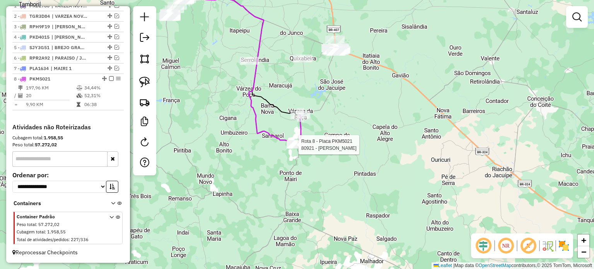
select select "**********"
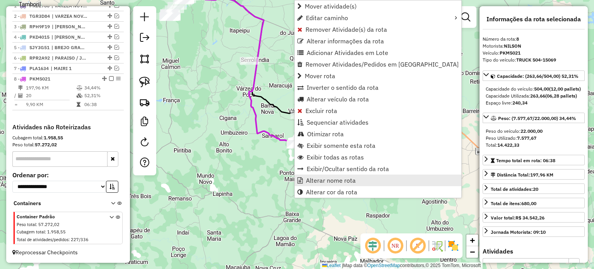
click at [317, 180] on span "Alterar nome rota" at bounding box center [331, 180] width 50 height 6
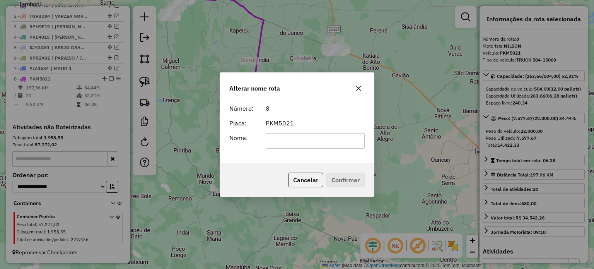
click at [294, 137] on input "text" at bounding box center [315, 140] width 99 height 15
type input "*******"
click at [329, 181] on button "Confirmar" at bounding box center [345, 179] width 38 height 15
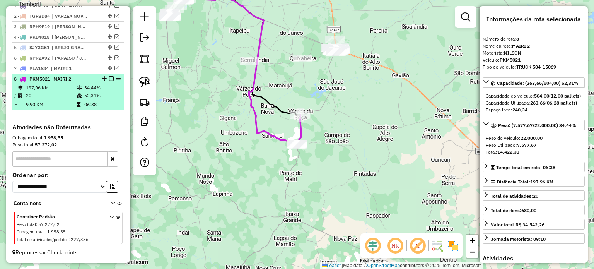
click at [109, 78] on em at bounding box center [111, 78] width 5 height 5
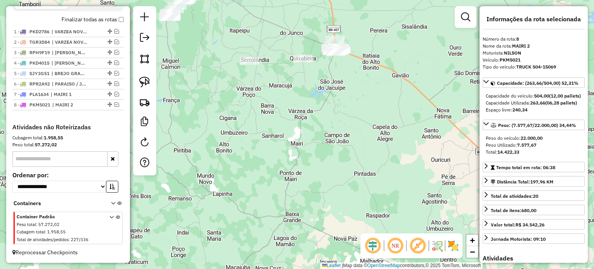
scroll to position [278, 0]
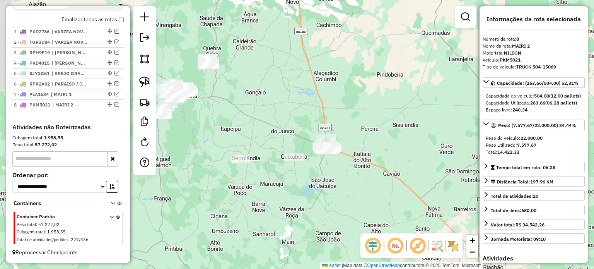
drag, startPoint x: 300, startPoint y: 115, endPoint x: 290, endPoint y: 211, distance: 96.1
click at [292, 214] on div "Janela de atendimento Grade de atendimento Capacidade Transportadoras Veículos …" at bounding box center [297, 134] width 594 height 269
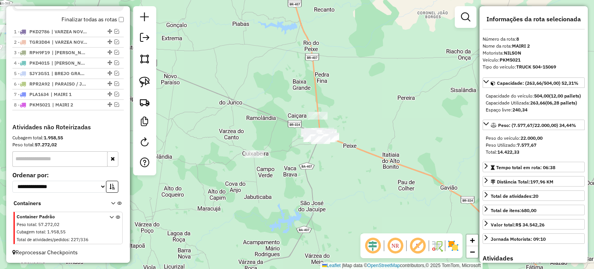
drag, startPoint x: 355, startPoint y: 151, endPoint x: 289, endPoint y: 187, distance: 75.1
click at [289, 187] on div "Janela de atendimento Grade de atendimento Capacidade Transportadoras Veículos …" at bounding box center [297, 134] width 594 height 269
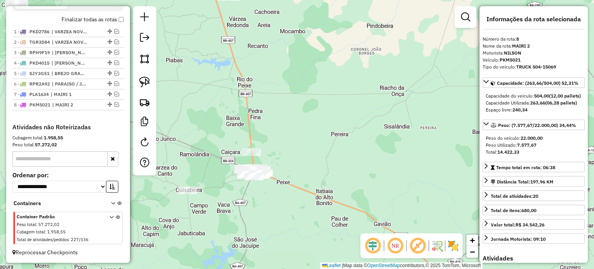
drag, startPoint x: 297, startPoint y: 130, endPoint x: 334, endPoint y: 111, distance: 41.2
click at [333, 111] on div "Janela de atendimento Grade de atendimento Capacidade Transportadoras Veículos …" at bounding box center [297, 134] width 594 height 269
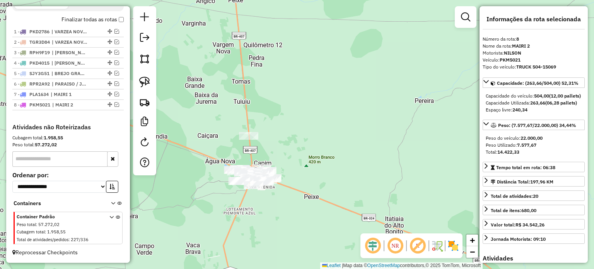
drag, startPoint x: 341, startPoint y: 114, endPoint x: 354, endPoint y: 139, distance: 27.5
click at [354, 139] on div "Janela de atendimento Grade de atendimento Capacidade Transportadoras Veículos …" at bounding box center [297, 134] width 594 height 269
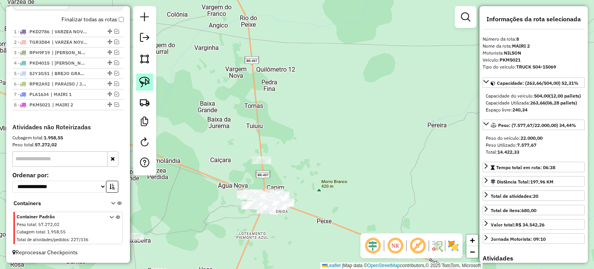
click at [145, 80] on img at bounding box center [144, 82] width 11 height 11
drag, startPoint x: 243, startPoint y: 159, endPoint x: 288, endPoint y: 152, distance: 45.4
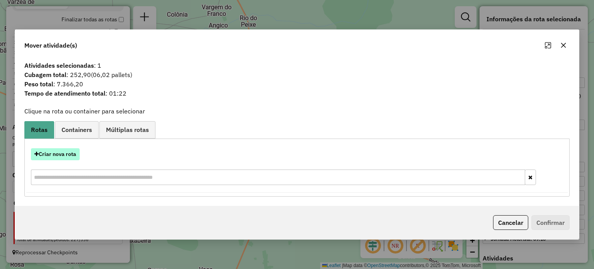
click at [51, 155] on button "Criar nova rota" at bounding box center [55, 154] width 49 height 12
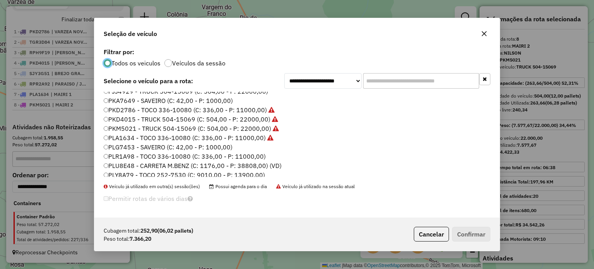
scroll to position [40, 0]
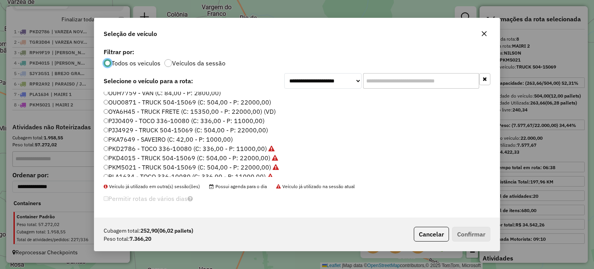
click at [125, 128] on label "PJJ4929 - TRUCK 504-15069 (C: 504,00 - P: 22000,00)" at bounding box center [186, 129] width 164 height 9
click at [463, 235] on button "Confirmar" at bounding box center [471, 234] width 38 height 15
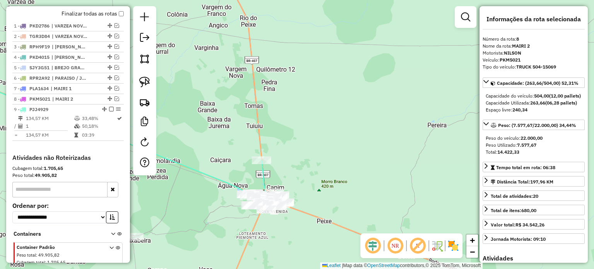
scroll to position [314, 0]
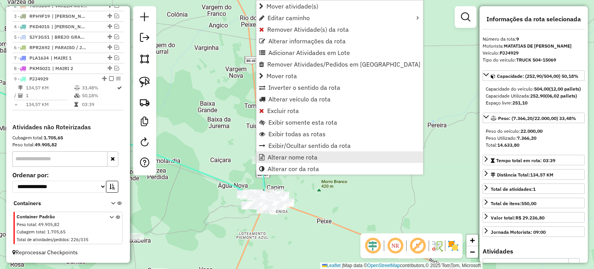
click at [283, 155] on span "Alterar nome rota" at bounding box center [293, 157] width 50 height 6
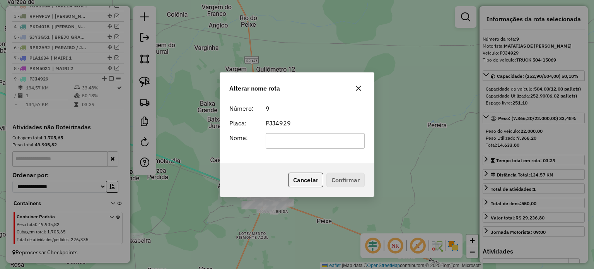
click at [282, 136] on input "text" at bounding box center [315, 140] width 99 height 15
type input "**********"
click at [341, 177] on button "Confirmar" at bounding box center [345, 179] width 38 height 15
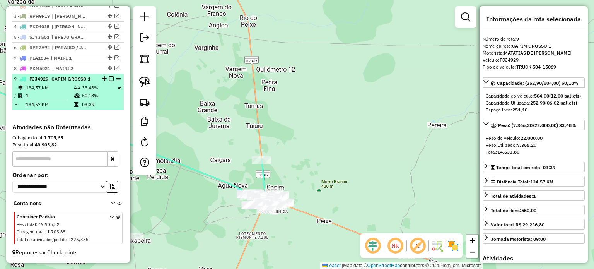
click at [109, 78] on em at bounding box center [111, 78] width 5 height 5
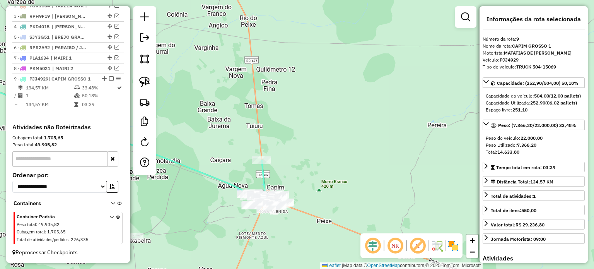
scroll to position [288, 0]
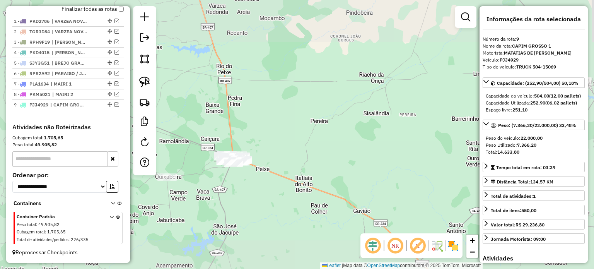
drag, startPoint x: 207, startPoint y: 120, endPoint x: 305, endPoint y: 145, distance: 100.9
click at [305, 144] on div "Janela de atendimento Grade de atendimento Capacidade Transportadoras Veículos …" at bounding box center [297, 134] width 594 height 269
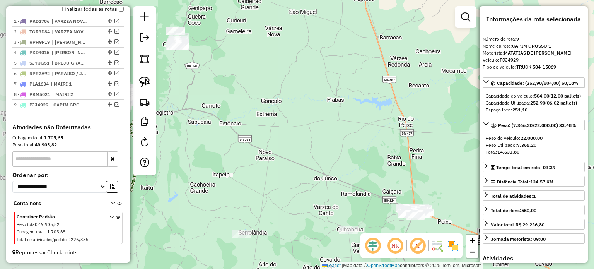
drag, startPoint x: 250, startPoint y: 151, endPoint x: 309, endPoint y: 165, distance: 61.3
click at [309, 165] on div "Janela de atendimento Grade de atendimento Capacidade Transportadoras Veículos …" at bounding box center [297, 134] width 594 height 269
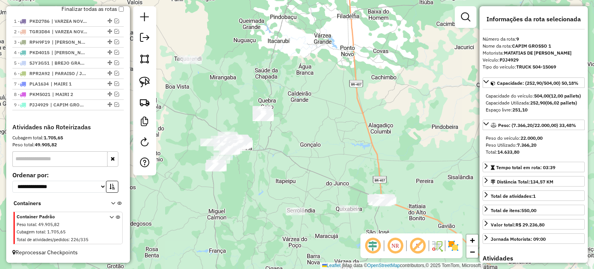
drag, startPoint x: 244, startPoint y: 141, endPoint x: 286, endPoint y: 157, distance: 45.0
click at [286, 157] on div "Janela de atendimento Grade de atendimento Capacidade Transportadoras Veículos …" at bounding box center [297, 134] width 594 height 269
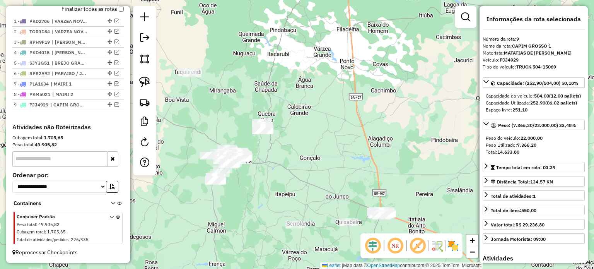
drag, startPoint x: 278, startPoint y: 142, endPoint x: 278, endPoint y: 156, distance: 13.5
click at [278, 156] on div "Janela de atendimento Grade de atendimento Capacidade Transportadoras Veículos …" at bounding box center [297, 134] width 594 height 269
drag, startPoint x: 311, startPoint y: 193, endPoint x: 273, endPoint y: 150, distance: 57.8
click at [273, 150] on div "Janela de atendimento Grade de atendimento Capacidade Transportadoras Veículos …" at bounding box center [297, 134] width 594 height 269
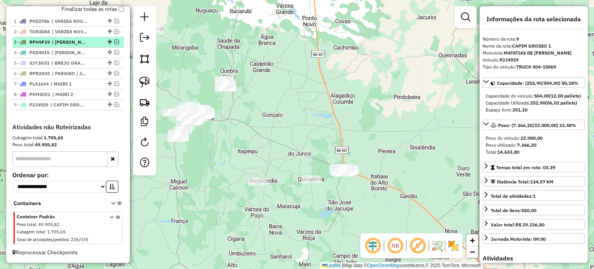
click at [114, 42] on em at bounding box center [116, 41] width 5 height 5
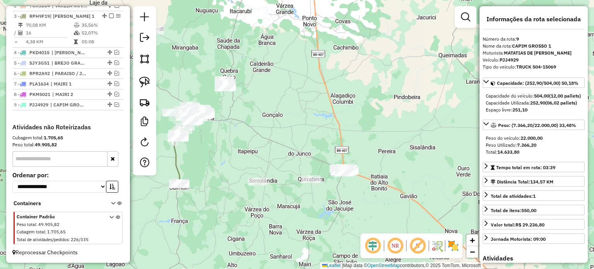
drag, startPoint x: 205, startPoint y: 191, endPoint x: 218, endPoint y: 179, distance: 18.6
click at [218, 179] on div "Janela de atendimento Grade de atendimento Capacidade Transportadoras Veículos …" at bounding box center [297, 134] width 594 height 269
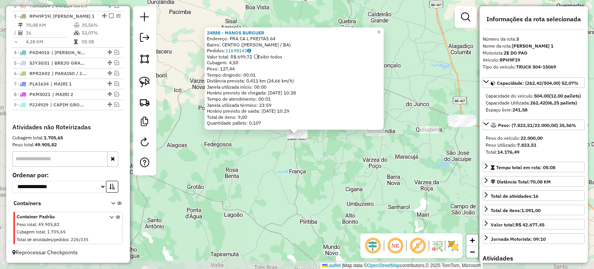
scroll to position [320, 0]
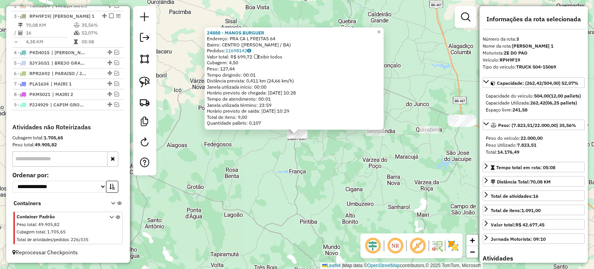
drag, startPoint x: 232, startPoint y: 199, endPoint x: 250, endPoint y: 188, distance: 20.6
click at [234, 199] on div "24888 - MANOS BURGUER Endereço: PRA CA L FREITAS 64 Bairro: CENTRO (MIGUEL CALM…" at bounding box center [297, 134] width 594 height 269
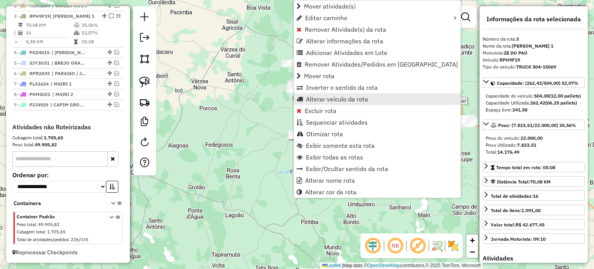
click at [326, 96] on span "Alterar veículo da rota" at bounding box center [337, 99] width 62 height 6
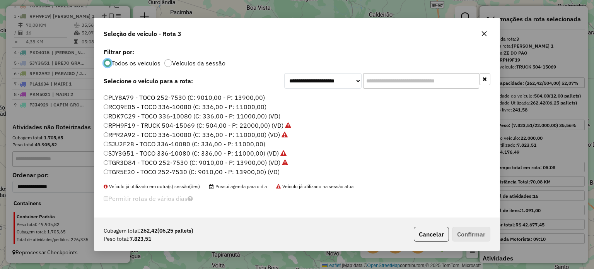
scroll to position [118, 0]
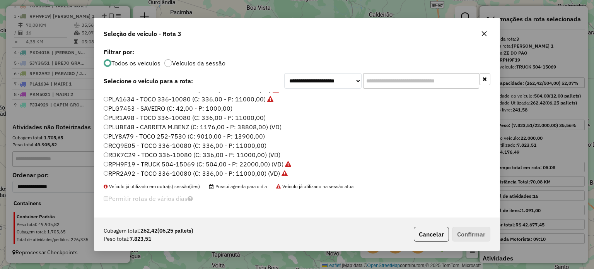
click at [124, 118] on label "PLR1A98 - TOCO 336-10080 (C: 336,00 - P: 11000,00)" at bounding box center [185, 117] width 162 height 9
click at [464, 235] on button "Confirmar" at bounding box center [471, 234] width 38 height 15
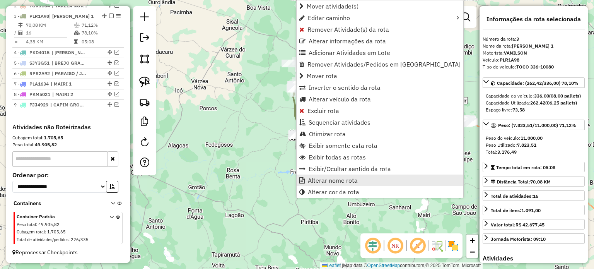
click at [321, 182] on span "Alterar nome rota" at bounding box center [333, 180] width 50 height 6
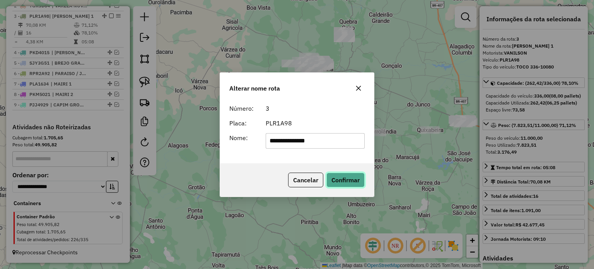
click at [337, 173] on button "Confirmar" at bounding box center [345, 179] width 38 height 15
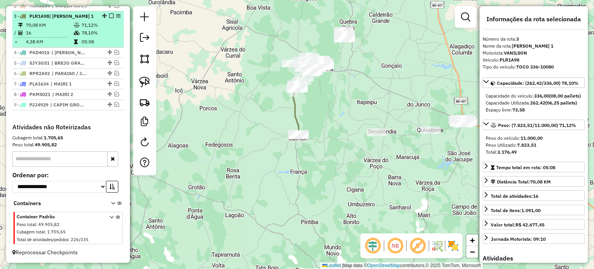
click at [109, 14] on em at bounding box center [111, 16] width 5 height 5
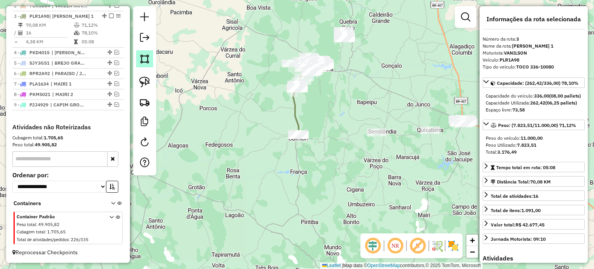
scroll to position [287, 0]
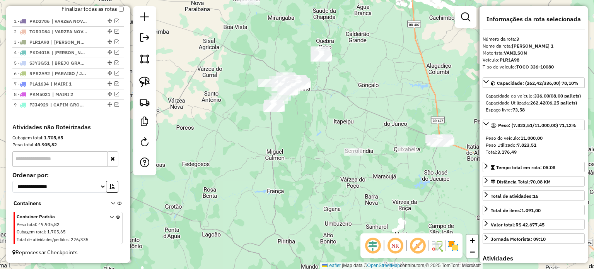
drag, startPoint x: 269, startPoint y: 146, endPoint x: 188, endPoint y: 191, distance: 92.4
click at [171, 201] on div "Janela de atendimento Grade de atendimento Capacidade Transportadoras Veículos …" at bounding box center [297, 134] width 594 height 269
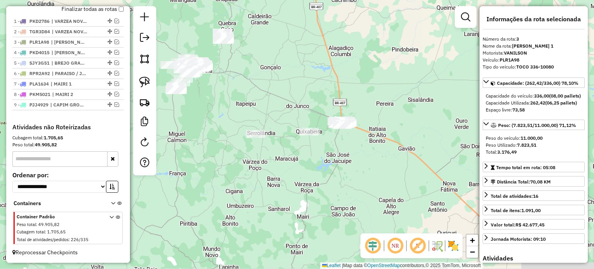
drag, startPoint x: 288, startPoint y: 148, endPoint x: 301, endPoint y: 105, distance: 44.8
click at [285, 71] on div "Janela de atendimento Grade de atendimento Capacidade Transportadoras Veículos …" at bounding box center [297, 134] width 594 height 269
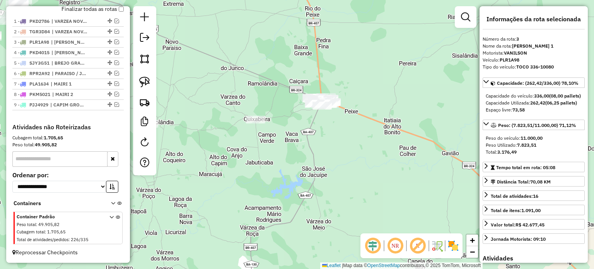
drag, startPoint x: 346, startPoint y: 137, endPoint x: 287, endPoint y: 157, distance: 62.4
click at [278, 188] on div "Janela de atendimento Grade de atendimento Capacidade Transportadoras Veículos …" at bounding box center [297, 134] width 594 height 269
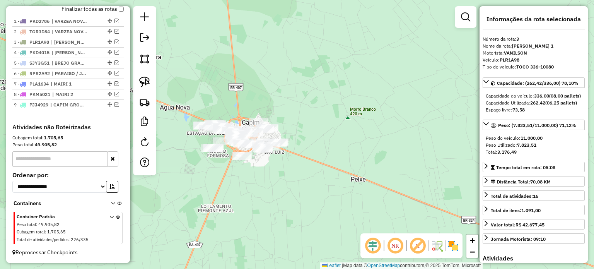
drag, startPoint x: 316, startPoint y: 161, endPoint x: 363, endPoint y: 152, distance: 48.4
click at [362, 153] on div "Janela de atendimento Grade de atendimento Capacidade Transportadoras Veículos …" at bounding box center [297, 134] width 594 height 269
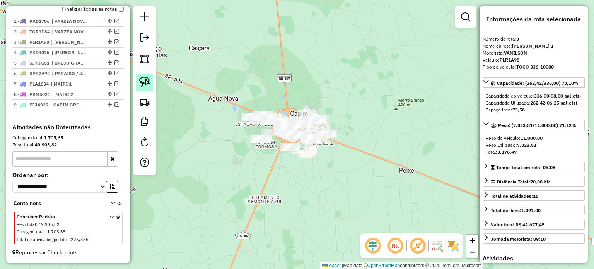
click at [138, 77] on link at bounding box center [144, 81] width 17 height 17
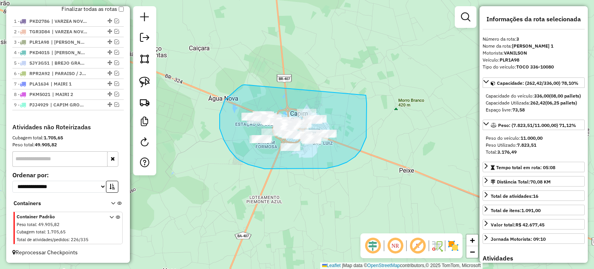
drag, startPoint x: 225, startPoint y: 100, endPoint x: 366, endPoint y: 95, distance: 141.2
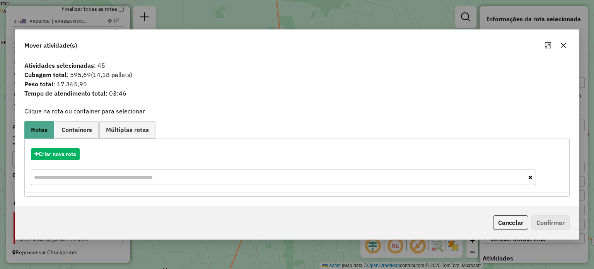
click at [561, 44] on icon "button" at bounding box center [563, 45] width 5 height 5
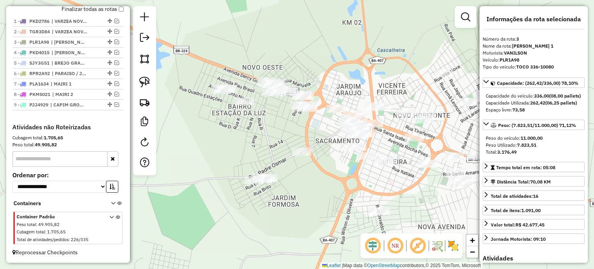
drag, startPoint x: 207, startPoint y: 126, endPoint x: 243, endPoint y: 123, distance: 35.7
click at [271, 131] on div "Janela de atendimento Grade de atendimento Capacidade Transportadoras Veículos …" at bounding box center [297, 134] width 594 height 269
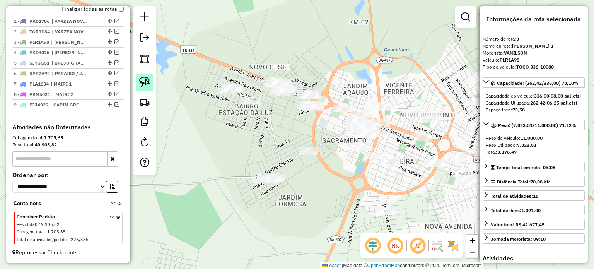
click at [146, 77] on img at bounding box center [144, 82] width 11 height 11
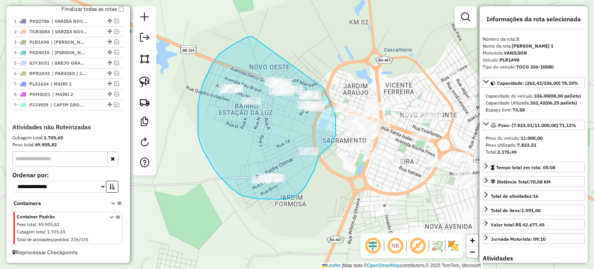
drag, startPoint x: 252, startPoint y: 37, endPoint x: 322, endPoint y: 84, distance: 84.4
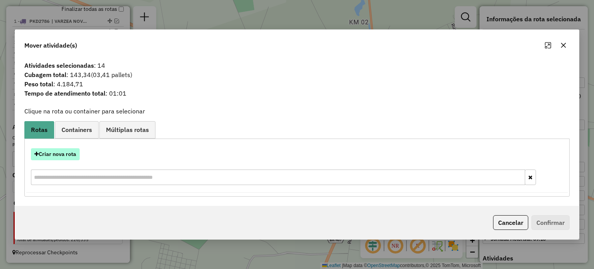
click at [58, 153] on button "Criar nova rota" at bounding box center [55, 154] width 49 height 12
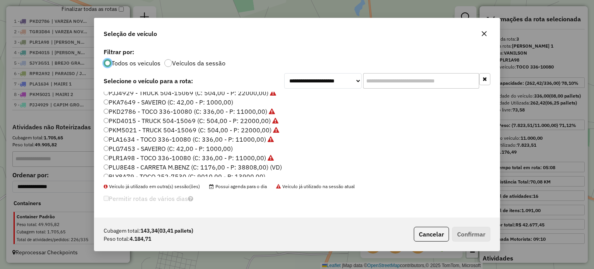
scroll to position [116, 0]
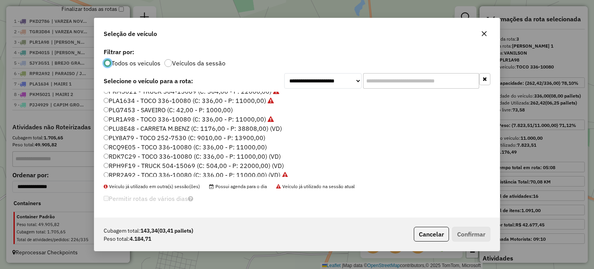
click at [120, 147] on label "RCQ9E05 - TOCO 336-10080 (C: 336,00 - P: 11000,00)" at bounding box center [185, 146] width 163 height 9
click at [461, 232] on button "Confirmar" at bounding box center [471, 234] width 38 height 15
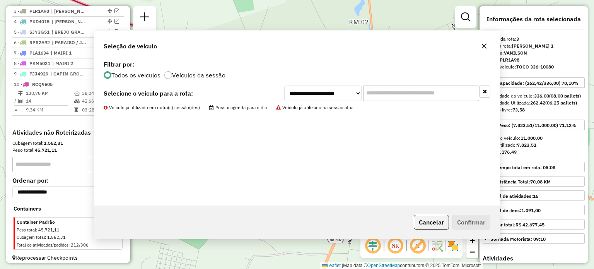
scroll to position [320, 0]
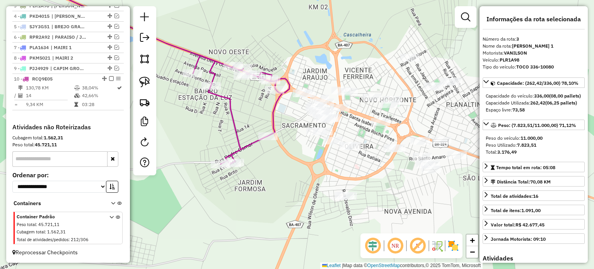
drag, startPoint x: 317, startPoint y: 128, endPoint x: 288, endPoint y: 114, distance: 32.2
click at [291, 117] on div "Janela de atendimento Grade de atendimento Capacidade Transportadoras Veículos …" at bounding box center [297, 134] width 594 height 269
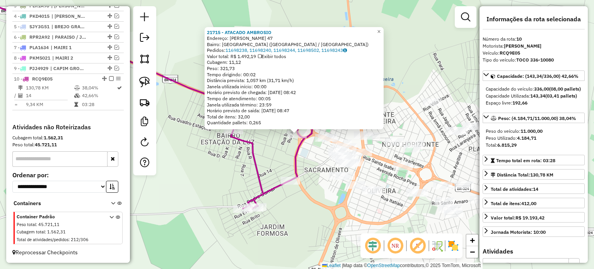
scroll to position [324, 0]
click at [308, 163] on div "21715 - ATACADO AMBROSIO Endereço: JOAO DAMASCENO 47 Bairro: NOVO OESTE (CAPIM …" at bounding box center [297, 134] width 594 height 269
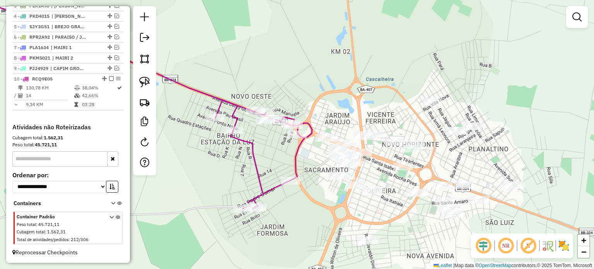
drag, startPoint x: 316, startPoint y: 156, endPoint x: 298, endPoint y: 156, distance: 17.4
click at [298, 156] on div "Janela de atendimento Grade de atendimento Capacidade Transportadoras Veículos …" at bounding box center [297, 134] width 594 height 269
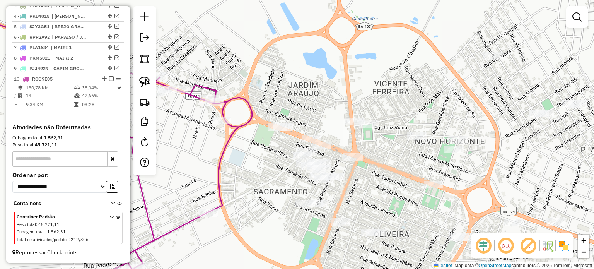
drag, startPoint x: 372, startPoint y: 193, endPoint x: 373, endPoint y: 151, distance: 42.2
click at [374, 152] on div "Janela de atendimento Grade de atendimento Capacidade Transportadoras Veículos …" at bounding box center [297, 134] width 594 height 269
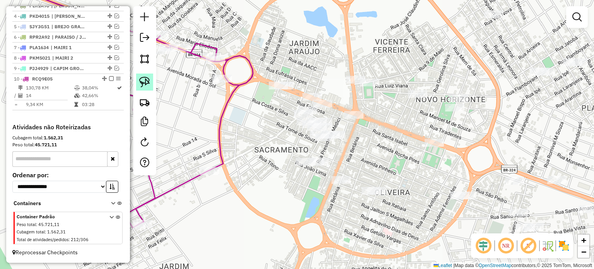
click at [142, 80] on img at bounding box center [144, 82] width 11 height 11
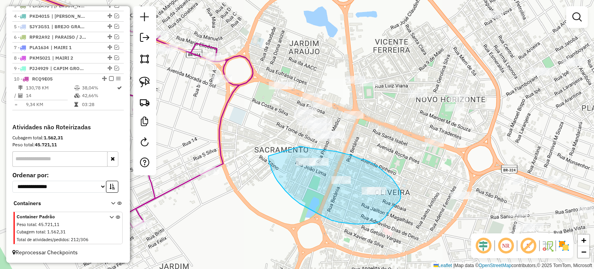
drag, startPoint x: 273, startPoint y: 173, endPoint x: 293, endPoint y: 142, distance: 36.5
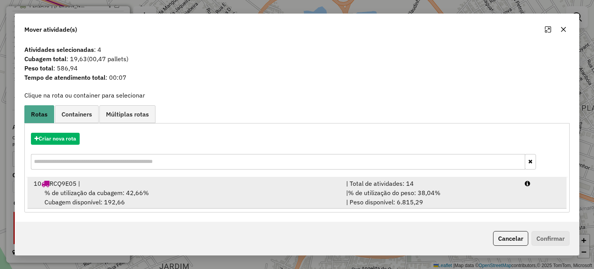
click at [85, 192] on span "% de utilização da cubagem: 42,66%" at bounding box center [96, 193] width 104 height 8
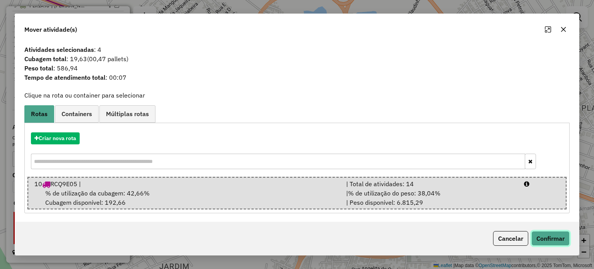
click at [544, 239] on button "Confirmar" at bounding box center [550, 238] width 38 height 15
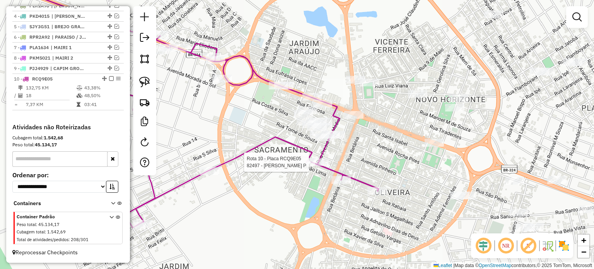
select select "**********"
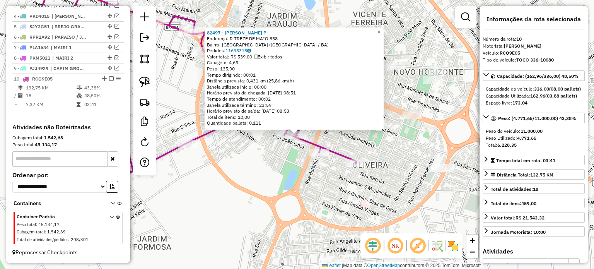
click at [302, 177] on div "82497 - EDICLECIO DA SILVA P Endereço: R TREZE DE MAIO 858 Bairro: SACRAMENTO (…" at bounding box center [297, 134] width 594 height 269
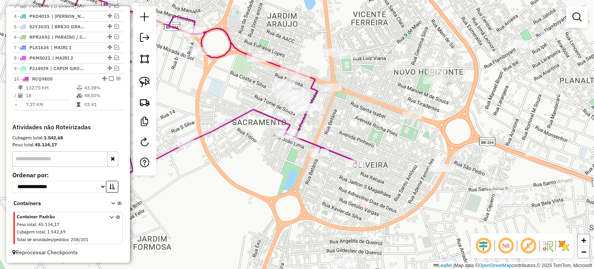
drag, startPoint x: 345, startPoint y: 119, endPoint x: 321, endPoint y: 155, distance: 43.3
click at [325, 159] on div "Janela de atendimento Grade de atendimento Capacidade Transportadoras Veículos …" at bounding box center [297, 134] width 594 height 269
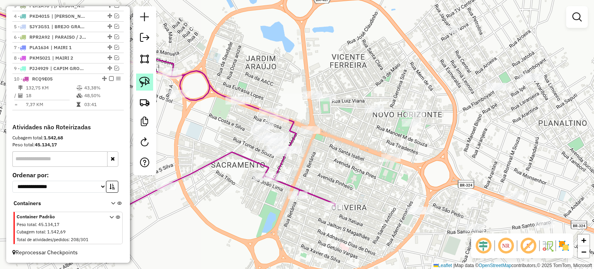
click at [148, 82] on img at bounding box center [144, 82] width 11 height 11
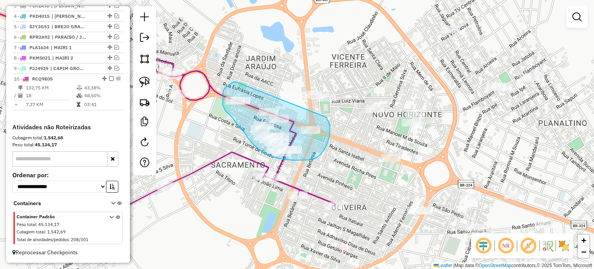
drag, startPoint x: 236, startPoint y: 82, endPoint x: 326, endPoint y: 117, distance: 96.7
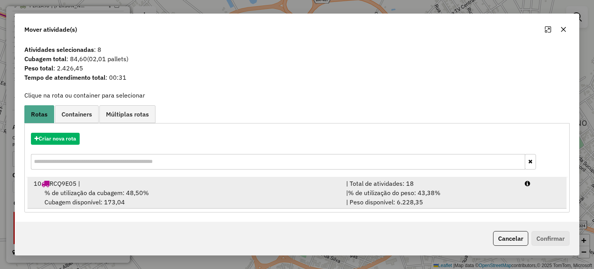
click at [101, 190] on span "% de utilização da cubagem: 48,50%" at bounding box center [96, 193] width 104 height 8
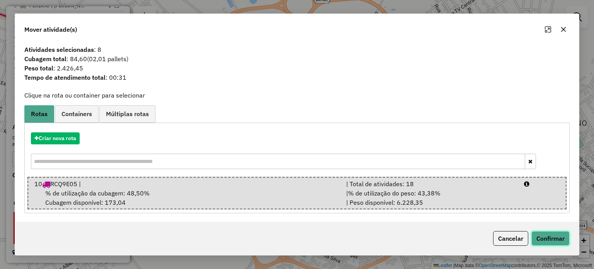
click at [543, 238] on button "Confirmar" at bounding box center [550, 238] width 38 height 15
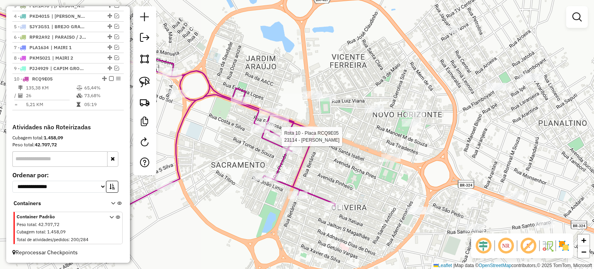
select select "**********"
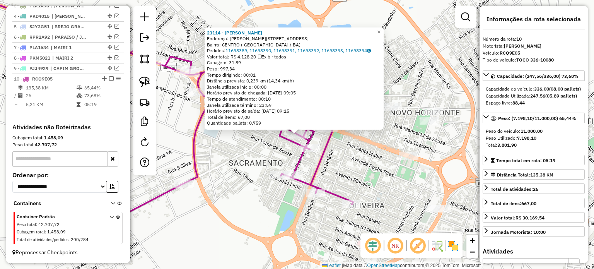
drag, startPoint x: 264, startPoint y: 217, endPoint x: 271, endPoint y: 184, distance: 32.7
click at [264, 215] on div "23114 - RODRIGO SOUZA SANTOS Endereço: R TEODORO FERREIRA 337 Bairro: CENTRO (C…" at bounding box center [297, 134] width 594 height 269
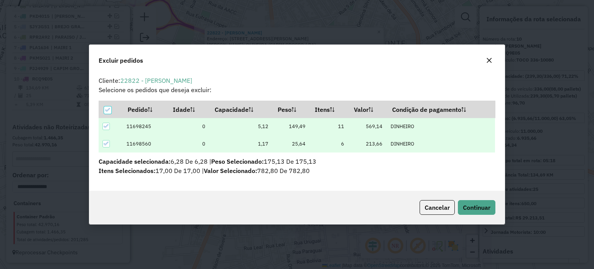
scroll to position [0, 0]
click at [463, 208] on span "Continuar" at bounding box center [476, 207] width 27 height 8
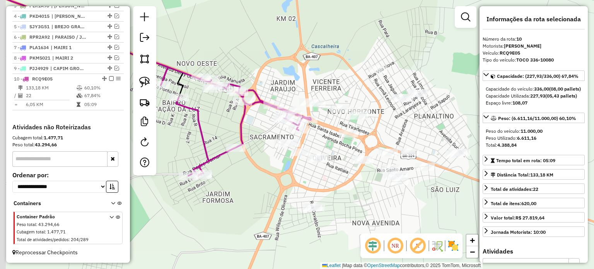
drag, startPoint x: 237, startPoint y: 182, endPoint x: 263, endPoint y: 165, distance: 31.0
click at [263, 165] on div "Janela de atendimento Grade de atendimento Capacidade Transportadoras Veículos …" at bounding box center [297, 134] width 594 height 269
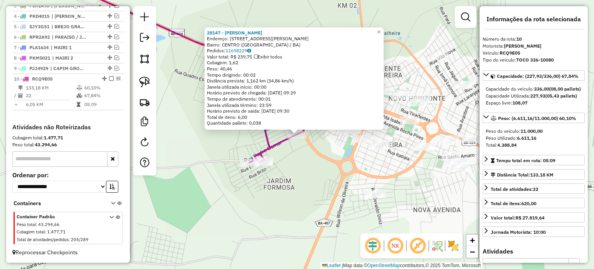
drag, startPoint x: 276, startPoint y: 178, endPoint x: 278, endPoint y: 170, distance: 8.4
click at [276, 177] on div "Rota 10 - Placa RCQ9E05 29005 - MERC JARDIM FORMOSA 28147 - BAR ELIEL Endereço:…" at bounding box center [297, 134] width 594 height 269
click at [320, 157] on div "28147 - BAR ELIEL Endereço: RUA PADRE OSMAR JARDIM FORMOSA 613 Bairro: CENTRO (…" at bounding box center [297, 134] width 594 height 269
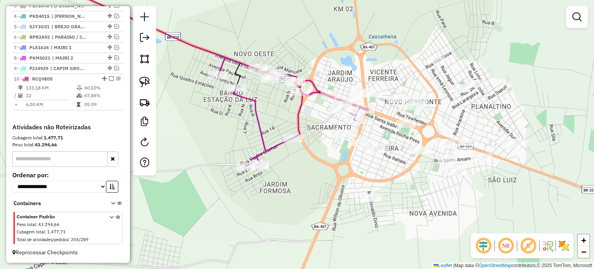
drag, startPoint x: 327, startPoint y: 150, endPoint x: 282, endPoint y: 186, distance: 58.1
click at [282, 186] on div "Janela de atendimento Grade de atendimento Capacidade Transportadoras Veículos …" at bounding box center [297, 134] width 594 height 269
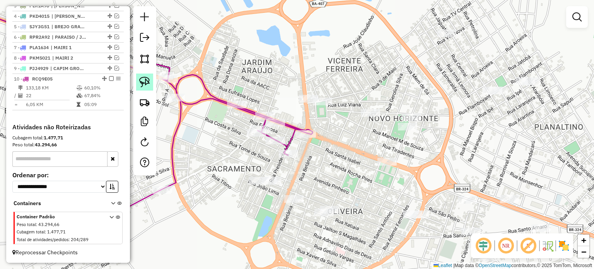
click at [140, 80] on img at bounding box center [144, 82] width 11 height 11
drag, startPoint x: 243, startPoint y: 177, endPoint x: 280, endPoint y: 174, distance: 36.8
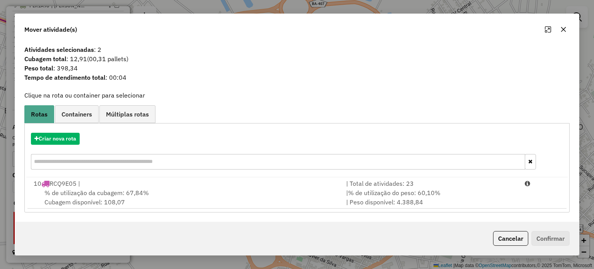
click at [470, 87] on div "Atividades selecionadas : 2 Cubagem total : 12,91 (00,31 pallets) Peso total : …" at bounding box center [297, 66] width 554 height 43
click at [565, 28] on icon "button" at bounding box center [563, 29] width 5 height 5
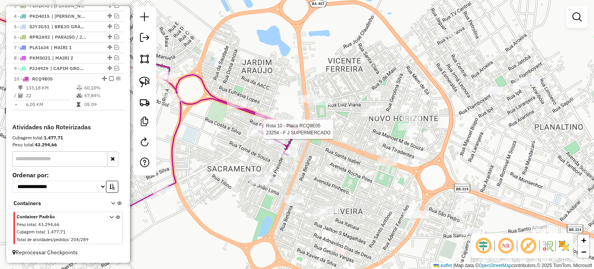
select select "**********"
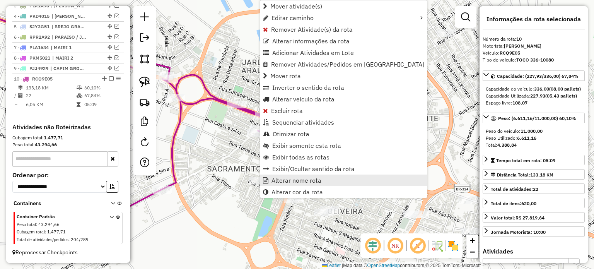
click at [291, 179] on span "Alterar nome rota" at bounding box center [296, 180] width 50 height 6
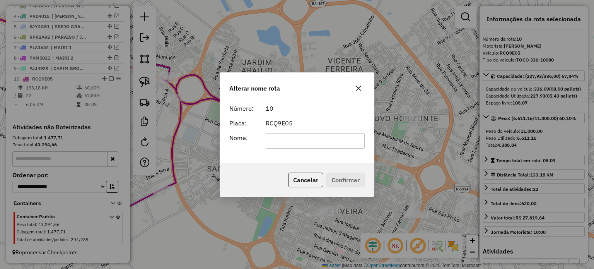
drag, startPoint x: 277, startPoint y: 140, endPoint x: 273, endPoint y: 136, distance: 5.8
click at [277, 140] on input "text" at bounding box center [315, 140] width 99 height 15
type input "**********"
click at [333, 178] on button "Confirmar" at bounding box center [345, 179] width 38 height 15
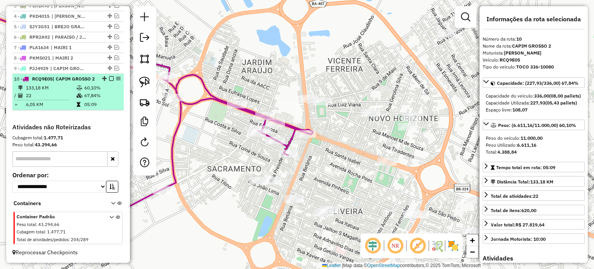
click at [109, 78] on em at bounding box center [111, 78] width 5 height 5
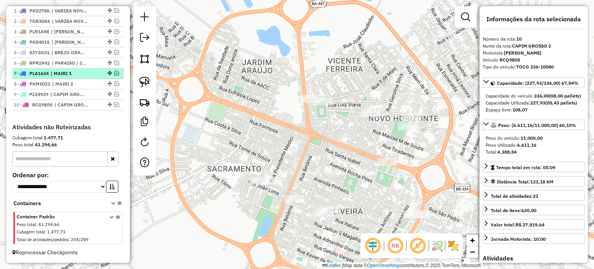
scroll to position [299, 0]
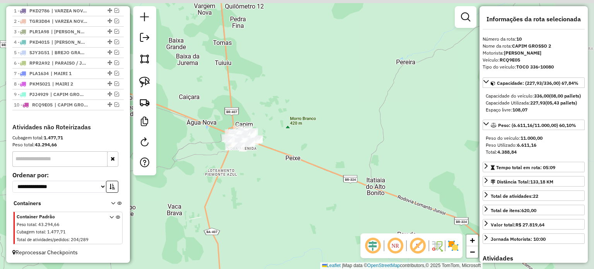
drag, startPoint x: 348, startPoint y: 77, endPoint x: 293, endPoint y: 116, distance: 67.3
click at [289, 119] on div "Janela de atendimento Grade de atendimento Capacidade Transportadoras Veículos …" at bounding box center [297, 134] width 594 height 269
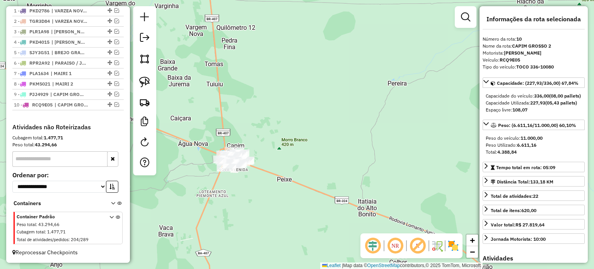
drag, startPoint x: 213, startPoint y: 124, endPoint x: 203, endPoint y: 120, distance: 10.8
click at [210, 127] on div "Janela de atendimento Grade de atendimento Capacidade Transportadoras Veículos …" at bounding box center [297, 134] width 594 height 269
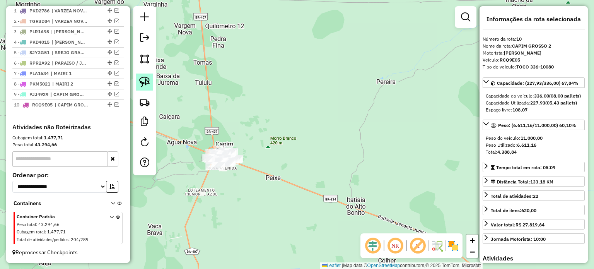
drag, startPoint x: 143, startPoint y: 80, endPoint x: 184, endPoint y: 140, distance: 72.7
click at [143, 80] on img at bounding box center [144, 82] width 11 height 11
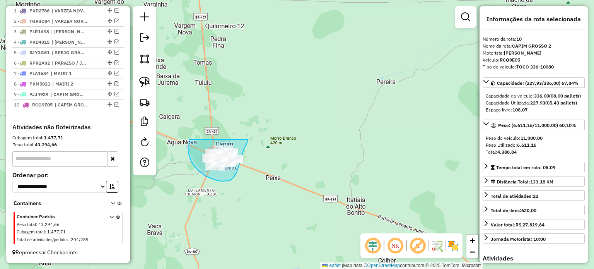
drag, startPoint x: 189, startPoint y: 140, endPoint x: 249, endPoint y: 133, distance: 60.3
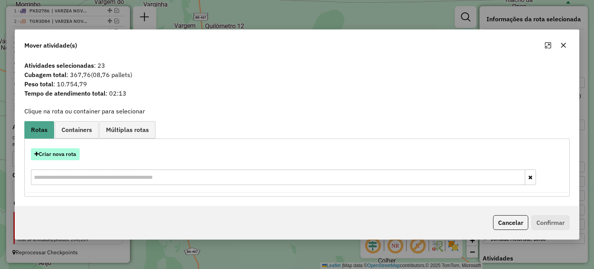
click at [56, 152] on button "Criar nova rota" at bounding box center [55, 154] width 49 height 12
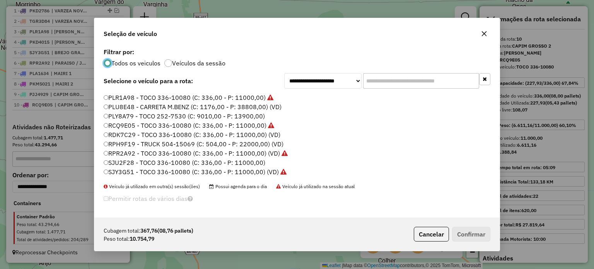
scroll to position [156, 0]
click at [127, 171] on label "TGR5E20 - TOCO 252-7530 (C: 9010,00 - P: 13900,00) (VD)" at bounding box center [192, 171] width 176 height 9
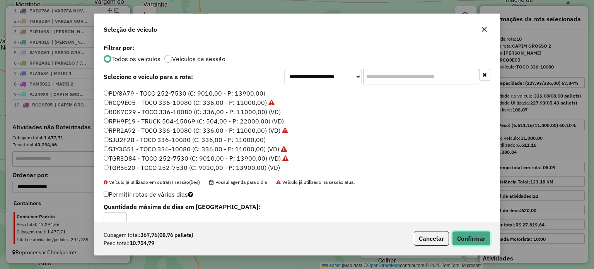
click at [473, 234] on button "Confirmar" at bounding box center [471, 238] width 38 height 15
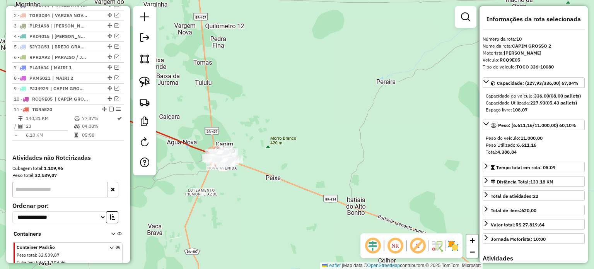
scroll to position [334, 0]
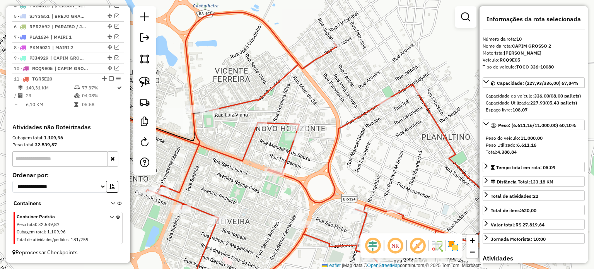
drag, startPoint x: 189, startPoint y: 140, endPoint x: 275, endPoint y: 147, distance: 86.1
click at [292, 147] on div "Janela de atendimento Grade de atendimento Capacidade Transportadoras Veículos …" at bounding box center [297, 134] width 594 height 269
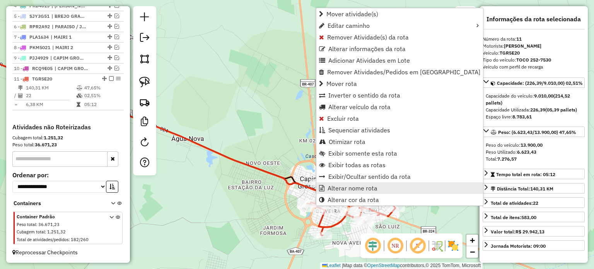
click at [339, 187] on span "Alterar nome rota" at bounding box center [353, 188] width 50 height 6
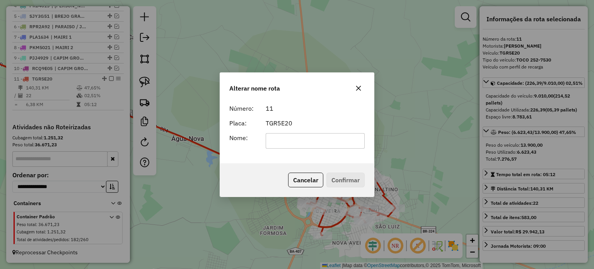
click at [288, 138] on input "text" at bounding box center [315, 140] width 99 height 15
click at [328, 139] on input "**********" at bounding box center [315, 140] width 99 height 15
type input "**********"
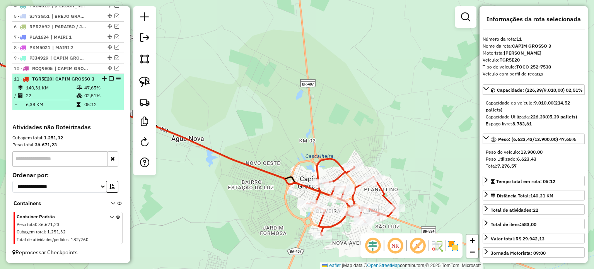
click at [109, 78] on em at bounding box center [111, 78] width 5 height 5
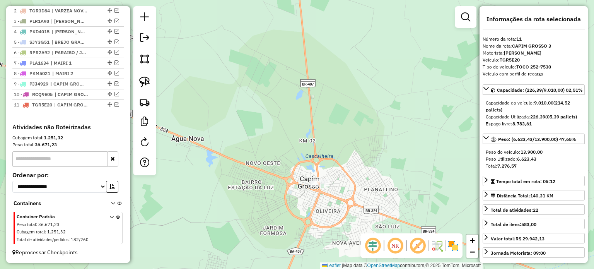
scroll to position [309, 0]
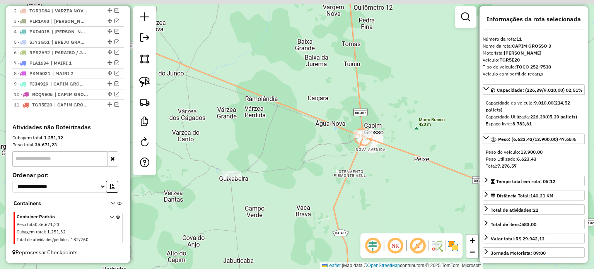
drag, startPoint x: 327, startPoint y: 140, endPoint x: 376, endPoint y: 131, distance: 49.9
click at [384, 133] on div "Janela de atendimento Grade de atendimento Capacidade Transportadoras Veículos …" at bounding box center [297, 134] width 594 height 269
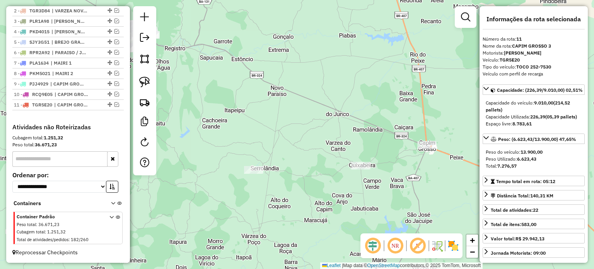
drag, startPoint x: 225, startPoint y: 108, endPoint x: 309, endPoint y: 130, distance: 87.0
click at [309, 130] on div "Janela de atendimento Grade de atendimento Capacidade Transportadoras Veículos …" at bounding box center [297, 134] width 594 height 269
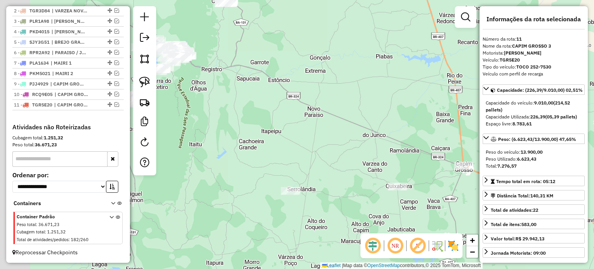
drag, startPoint x: 233, startPoint y: 111, endPoint x: 321, endPoint y: 148, distance: 96.0
click at [321, 148] on div "Janela de atendimento Grade de atendimento Capacidade Transportadoras Veículos …" at bounding box center [297, 134] width 594 height 269
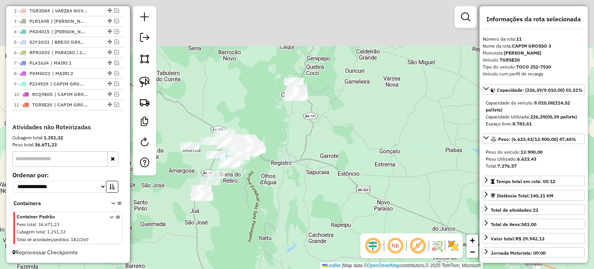
drag, startPoint x: 313, startPoint y: 156, endPoint x: 309, endPoint y: 163, distance: 8.2
click at [313, 167] on div "Janela de atendimento Grade de atendimento Capacidade Transportadoras Veículos …" at bounding box center [297, 134] width 594 height 269
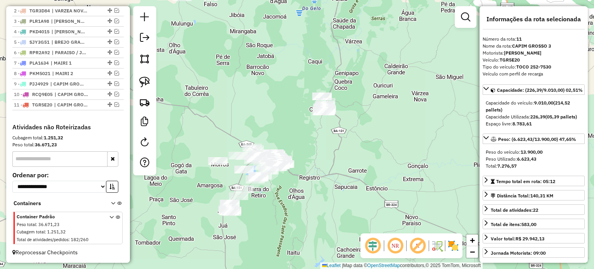
drag, startPoint x: 314, startPoint y: 143, endPoint x: 342, endPoint y: 156, distance: 30.8
click at [342, 156] on div "Janela de atendimento Grade de atendimento Capacidade Transportadoras Veículos …" at bounding box center [297, 134] width 594 height 269
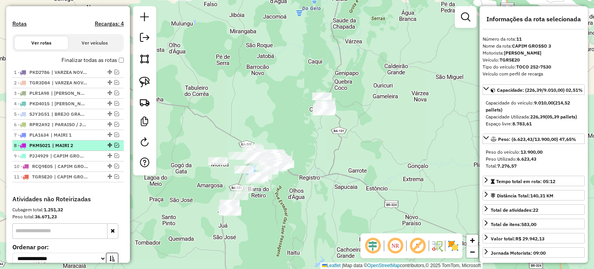
scroll to position [270, 0]
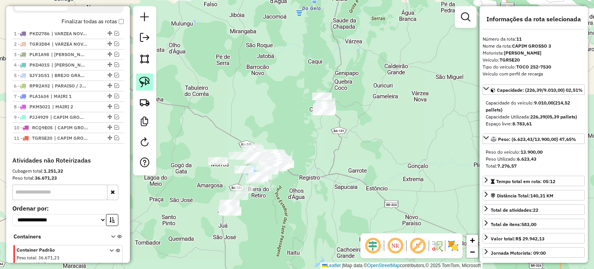
click at [145, 77] on img at bounding box center [144, 82] width 11 height 11
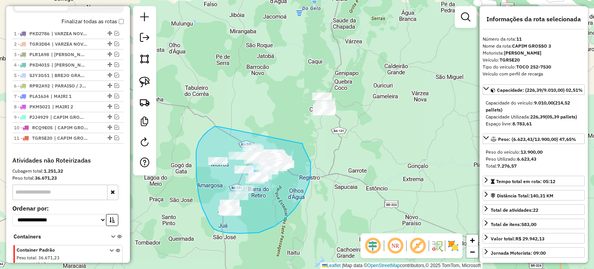
drag, startPoint x: 198, startPoint y: 146, endPoint x: 302, endPoint y: 143, distance: 104.8
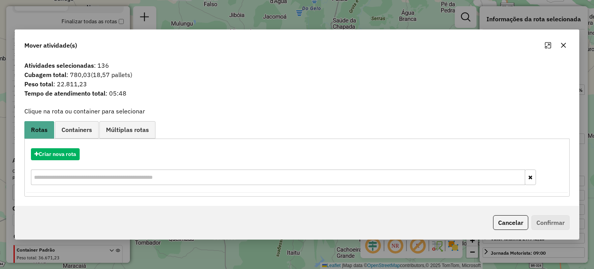
click at [563, 44] on icon "button" at bounding box center [563, 45] width 6 height 6
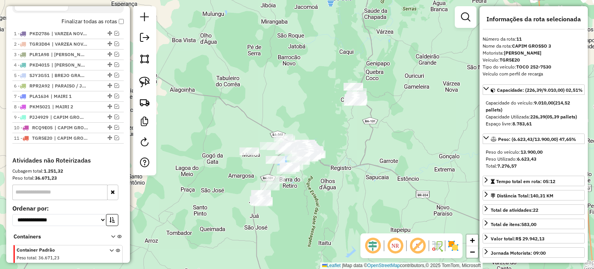
drag, startPoint x: 342, startPoint y: 128, endPoint x: 304, endPoint y: 154, distance: 45.5
click at [306, 154] on div "Janela de atendimento Grade de atendimento Capacidade Transportadoras Veículos …" at bounding box center [297, 134] width 594 height 269
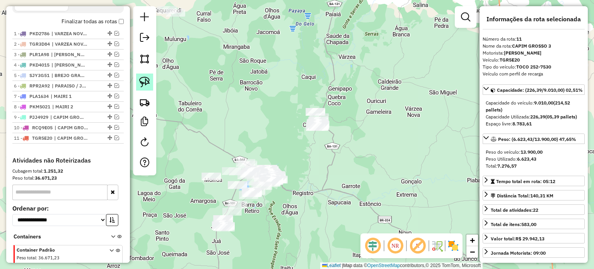
click at [140, 78] on img at bounding box center [144, 82] width 11 height 11
drag, startPoint x: 306, startPoint y: 86, endPoint x: 372, endPoint y: 121, distance: 74.7
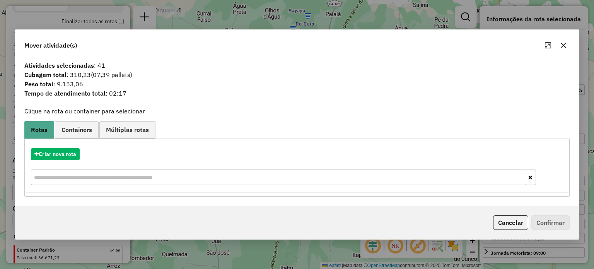
click at [560, 42] on button "button" at bounding box center [563, 45] width 12 height 12
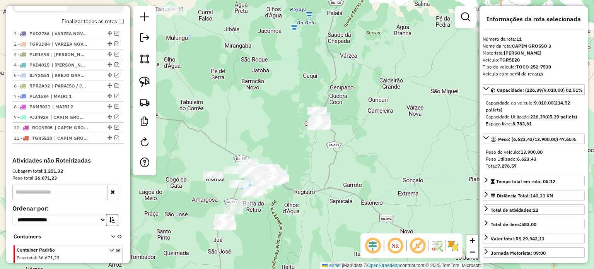
drag, startPoint x: 338, startPoint y: 169, endPoint x: 347, endPoint y: 157, distance: 14.4
click at [346, 159] on div "Janela de atendimento Grade de atendimento Capacidade Transportadoras Veículos …" at bounding box center [297, 134] width 594 height 269
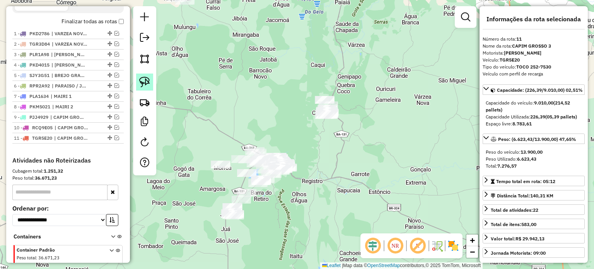
click at [141, 80] on img at bounding box center [144, 82] width 11 height 11
drag, startPoint x: 309, startPoint y: 86, endPoint x: 354, endPoint y: 91, distance: 45.9
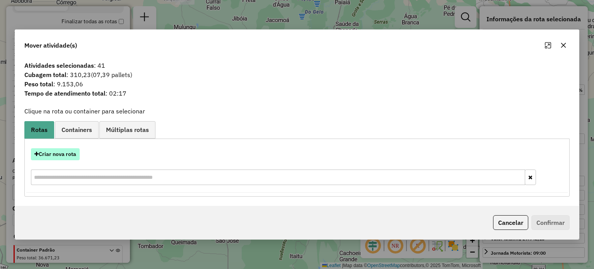
click at [53, 154] on button "Criar nova rota" at bounding box center [55, 154] width 49 height 12
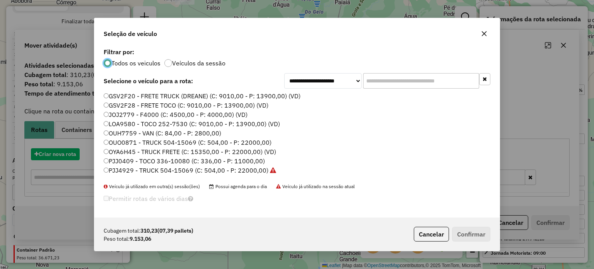
scroll to position [4, 2]
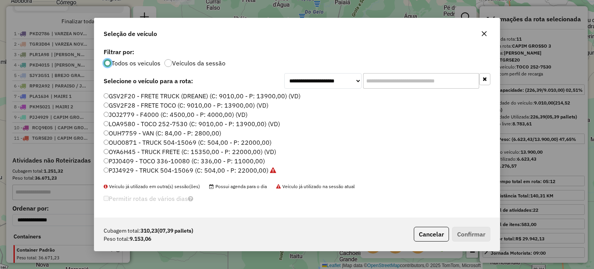
click at [486, 34] on icon "button" at bounding box center [484, 34] width 6 height 6
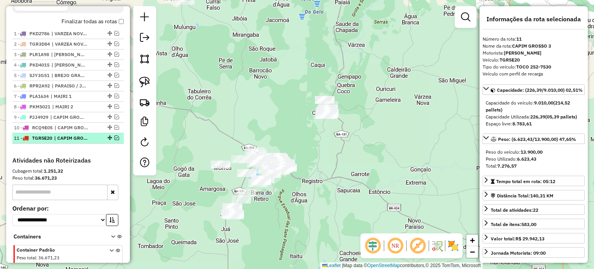
click at [114, 140] on em at bounding box center [116, 137] width 5 height 5
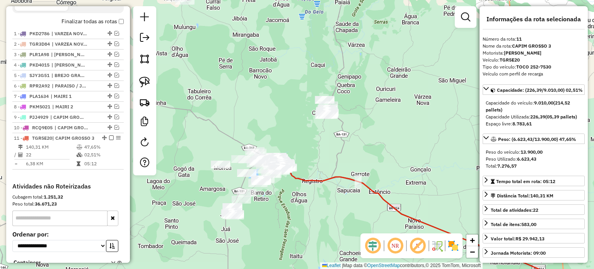
drag, startPoint x: 328, startPoint y: 213, endPoint x: 200, endPoint y: 150, distance: 142.8
click at [200, 151] on div "Janela de atendimento Grade de atendimento Capacidade Transportadoras Veículos …" at bounding box center [297, 134] width 594 height 269
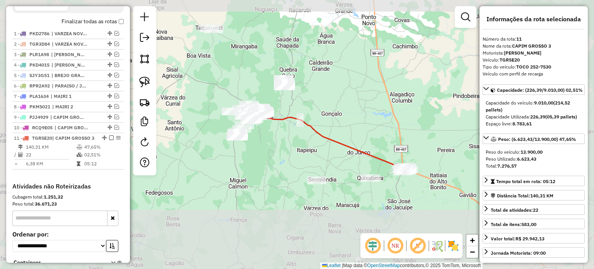
drag, startPoint x: 302, startPoint y: 98, endPoint x: 302, endPoint y: 103, distance: 5.0
click at [300, 98] on div "Janela de atendimento Grade de atendimento Capacidade Transportadoras Veículos …" at bounding box center [297, 134] width 594 height 269
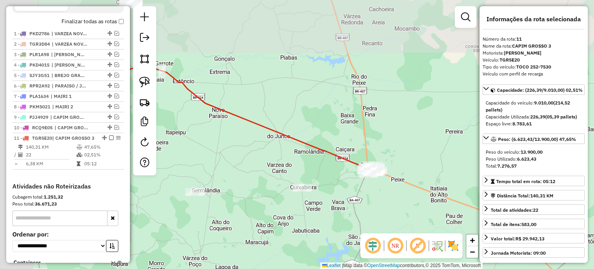
drag, startPoint x: 285, startPoint y: 157, endPoint x: 359, endPoint y: 179, distance: 77.4
click at [376, 211] on div "Janela de atendimento Grade de atendimento Capacidade Transportadoras Veículos …" at bounding box center [297, 134] width 594 height 269
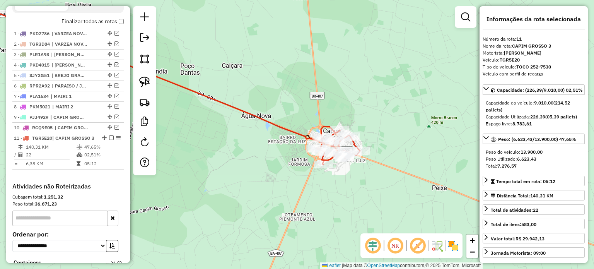
drag, startPoint x: 355, startPoint y: 172, endPoint x: 332, endPoint y: 159, distance: 26.0
click at [334, 161] on div "Janela de atendimento Grade de atendimento Capacidade Transportadoras Veículos …" at bounding box center [297, 134] width 594 height 269
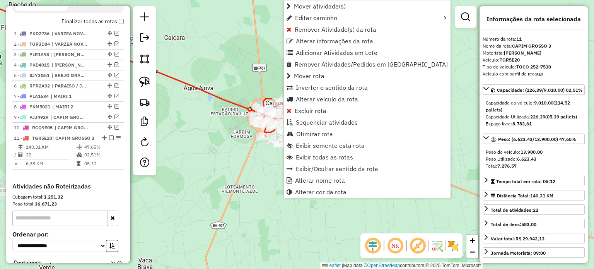
scroll to position [341, 0]
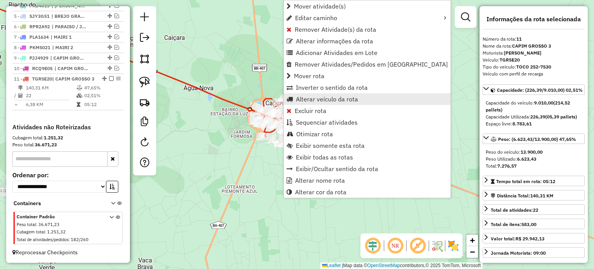
click at [324, 98] on span "Alterar veículo da rota" at bounding box center [327, 99] width 62 height 6
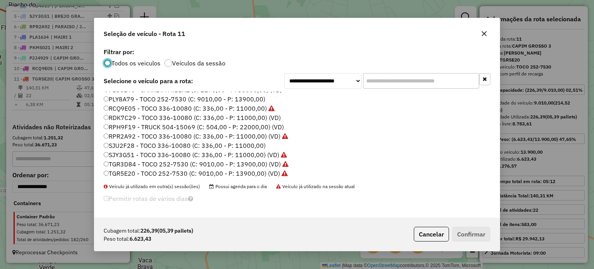
scroll to position [156, 0]
click at [126, 125] on label "RPH9F19 - TRUCK 504-15069 (C: 504,00 - P: 22000,00) (VD)" at bounding box center [194, 125] width 180 height 9
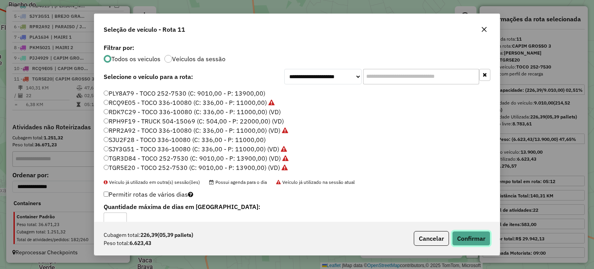
click at [477, 238] on button "Confirmar" at bounding box center [471, 238] width 38 height 15
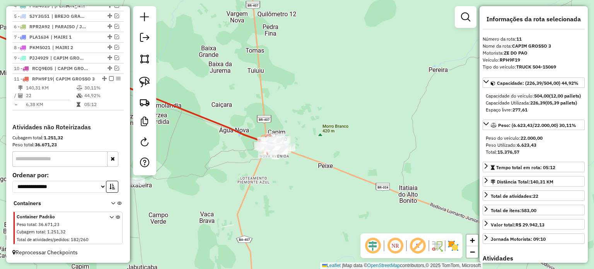
drag, startPoint x: 232, startPoint y: 182, endPoint x: 336, endPoint y: 201, distance: 105.3
click at [336, 201] on div "Janela de atendimento Grade de atendimento Capacidade Transportadoras Veículos …" at bounding box center [297, 134] width 594 height 269
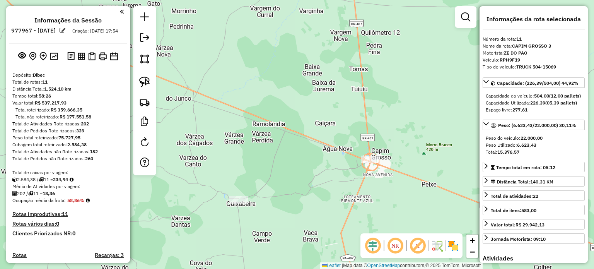
select select "**********"
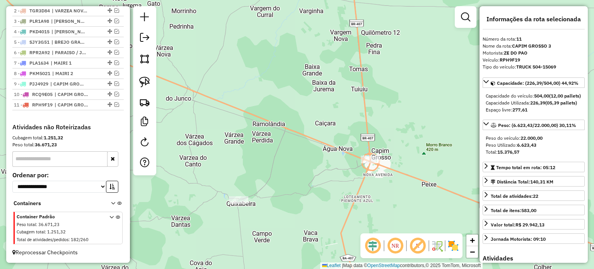
drag, startPoint x: 256, startPoint y: 155, endPoint x: 341, endPoint y: 177, distance: 87.1
click at [341, 177] on div "Janela de atendimento Grade de atendimento Capacidade Transportadoras Veículos …" at bounding box center [297, 134] width 594 height 269
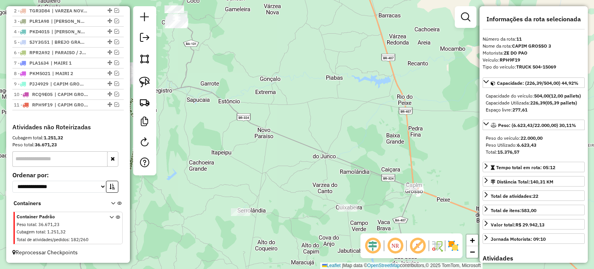
drag, startPoint x: 271, startPoint y: 156, endPoint x: 283, endPoint y: 161, distance: 13.4
click at [336, 168] on div "Janela de atendimento Grade de atendimento Capacidade Transportadoras Veículos …" at bounding box center [297, 134] width 594 height 269
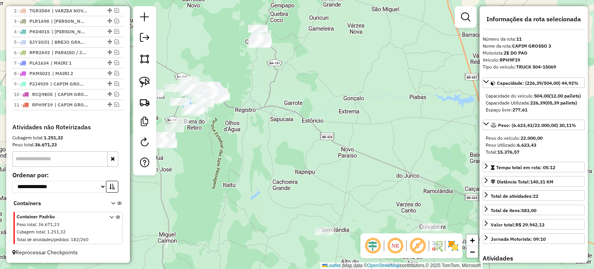
drag, startPoint x: 246, startPoint y: 150, endPoint x: 340, endPoint y: 178, distance: 98.6
click at [340, 178] on div "Janela de atendimento Grade de atendimento Capacidade Transportadoras Veículos …" at bounding box center [297, 134] width 594 height 269
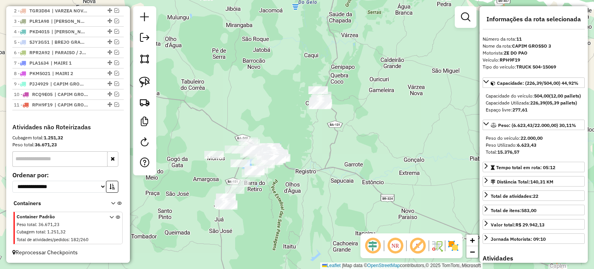
drag, startPoint x: 348, startPoint y: 133, endPoint x: 329, endPoint y: 180, distance: 50.7
click at [322, 183] on div "Janela de atendimento Grade de atendimento Capacidade Transportadoras Veículos …" at bounding box center [297, 134] width 594 height 269
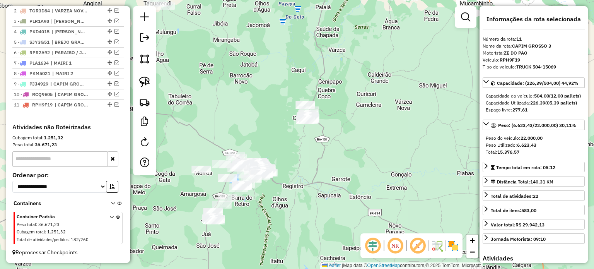
drag, startPoint x: 322, startPoint y: 148, endPoint x: 276, endPoint y: 186, distance: 59.4
click at [276, 186] on div "Janela de atendimento Grade de atendimento Capacidade Transportadoras Veículos …" at bounding box center [297, 134] width 594 height 269
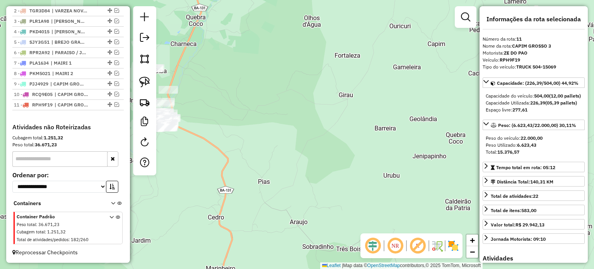
drag, startPoint x: 261, startPoint y: 156, endPoint x: 397, endPoint y: 199, distance: 142.3
click at [397, 199] on div "Janela de atendimento Grade de atendimento Capacidade Transportadoras Veículos …" at bounding box center [297, 134] width 594 height 269
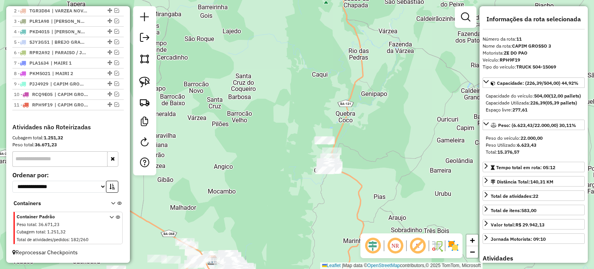
drag, startPoint x: 398, startPoint y: 144, endPoint x: 353, endPoint y: 120, distance: 50.9
click at [353, 120] on div "Janela de atendimento Grade de atendimento Capacidade Transportadoras Veículos …" at bounding box center [297, 134] width 594 height 269
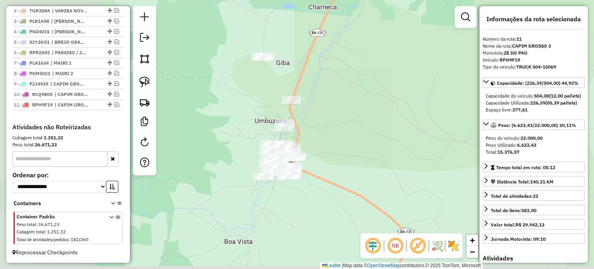
drag, startPoint x: 305, startPoint y: 174, endPoint x: 428, endPoint y: 132, distance: 129.9
click at [425, 133] on div "Janela de atendimento Grade de atendimento Capacidade Transportadoras Veículos …" at bounding box center [297, 134] width 594 height 269
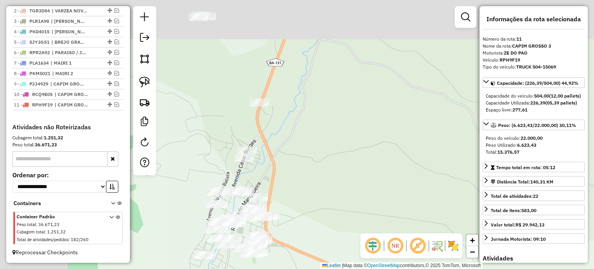
drag, startPoint x: 320, startPoint y: 122, endPoint x: 418, endPoint y: 181, distance: 114.5
click at [404, 185] on div "Janela de atendimento Grade de atendimento Capacidade Transportadoras Veículos …" at bounding box center [297, 134] width 594 height 269
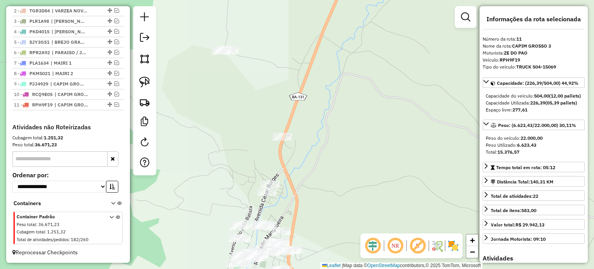
drag, startPoint x: 394, startPoint y: 188, endPoint x: 411, endPoint y: 208, distance: 25.2
click at [410, 215] on div "Janela de atendimento Grade de atendimento Capacidade Transportadoras Veículos …" at bounding box center [297, 134] width 594 height 269
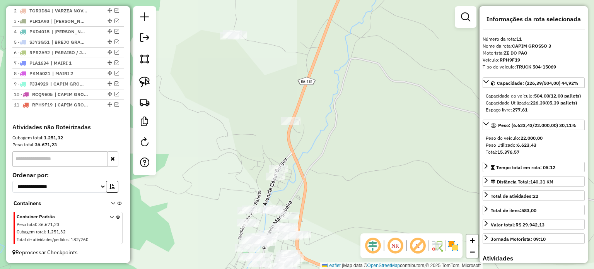
drag, startPoint x: 368, startPoint y: 135, endPoint x: 377, endPoint y: 128, distance: 11.0
click at [377, 128] on div "Janela de atendimento Grade de atendimento Capacidade Transportadoras Veículos …" at bounding box center [297, 134] width 594 height 269
click at [141, 80] on img at bounding box center [144, 82] width 11 height 11
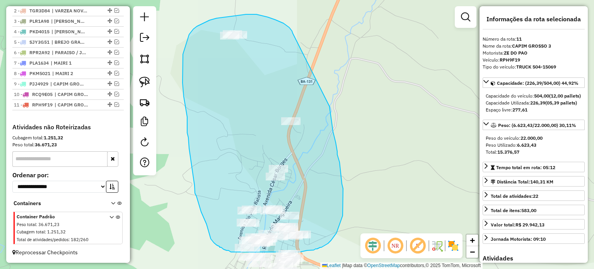
drag, startPoint x: 290, startPoint y: 29, endPoint x: 329, endPoint y: 103, distance: 84.2
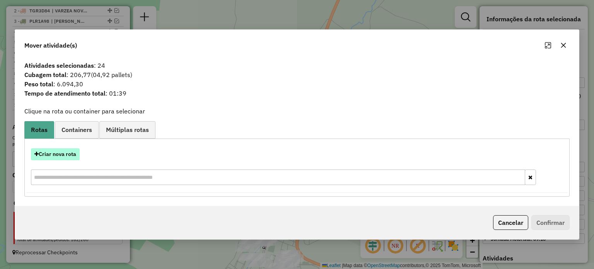
click at [67, 154] on button "Criar nova rota" at bounding box center [55, 154] width 49 height 12
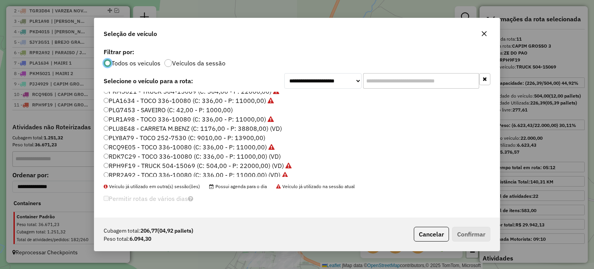
scroll to position [156, 0]
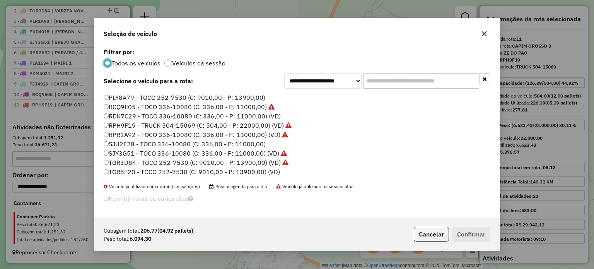
click at [136, 174] on label "TGR5E20 - TOCO 252-7530 (C: 9010,00 - P: 13900,00) (VD)" at bounding box center [192, 171] width 176 height 9
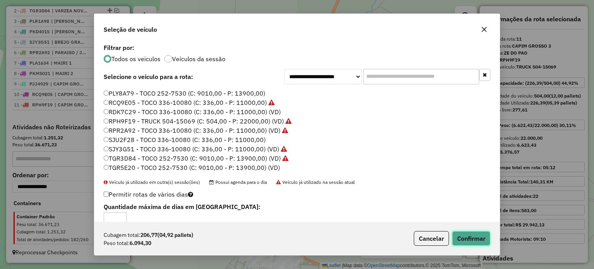
click at [472, 245] on button "Confirmar" at bounding box center [471, 238] width 38 height 15
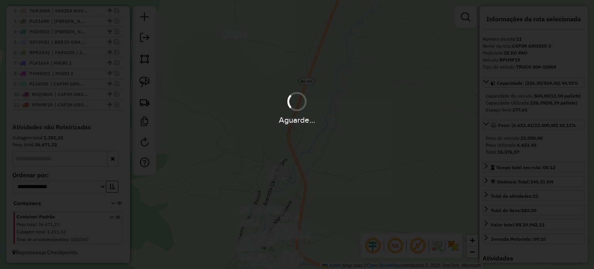
scroll to position [345, 0]
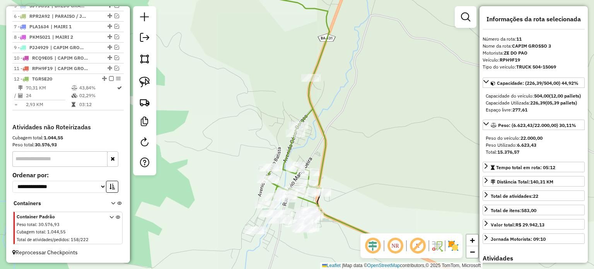
drag, startPoint x: 343, startPoint y: 194, endPoint x: 334, endPoint y: 140, distance: 54.0
click at [362, 117] on div "Janela de atendimento Grade de atendimento Capacidade Transportadoras Veículos …" at bounding box center [297, 134] width 594 height 269
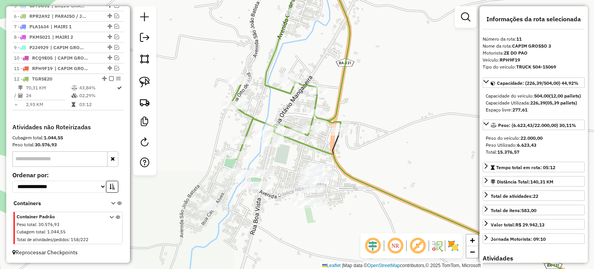
drag, startPoint x: 368, startPoint y: 178, endPoint x: 395, endPoint y: 147, distance: 41.1
click at [422, 148] on div "Janela de atendimento Grade de atendimento Capacidade Transportadoras Veículos …" at bounding box center [297, 134] width 594 height 269
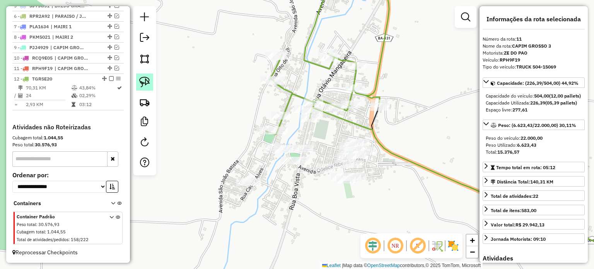
click at [142, 77] on img at bounding box center [144, 82] width 11 height 11
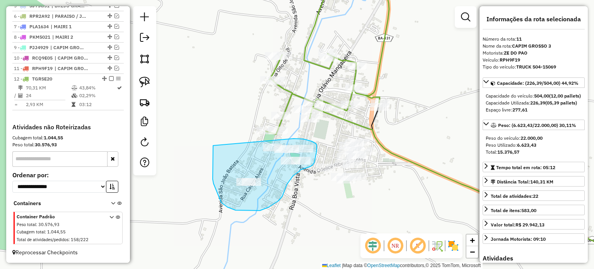
drag, startPoint x: 213, startPoint y: 145, endPoint x: 277, endPoint y: 148, distance: 63.8
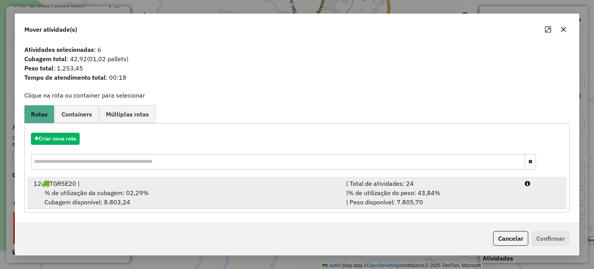
click at [88, 190] on span "% de utilização da cubagem: 02,29%" at bounding box center [96, 193] width 104 height 8
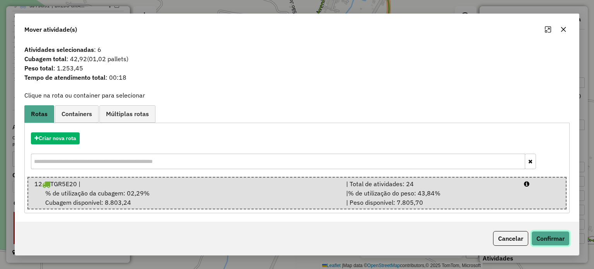
click at [551, 239] on button "Confirmar" at bounding box center [550, 238] width 38 height 15
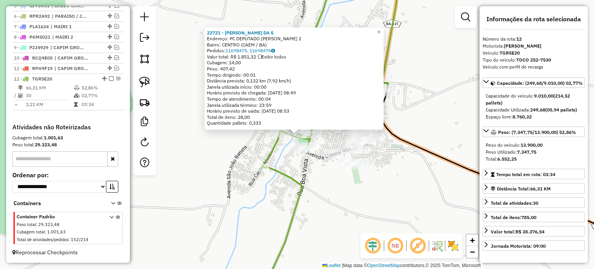
click at [336, 210] on div "22721 - [PERSON_NAME] DA S Endereço: PC DEPUTADO [PERSON_NAME] 2 Bairro: CENTRO…" at bounding box center [297, 134] width 594 height 269
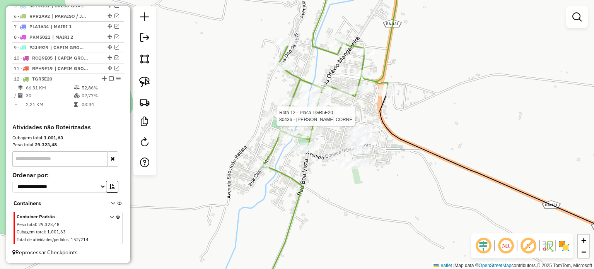
select select "**********"
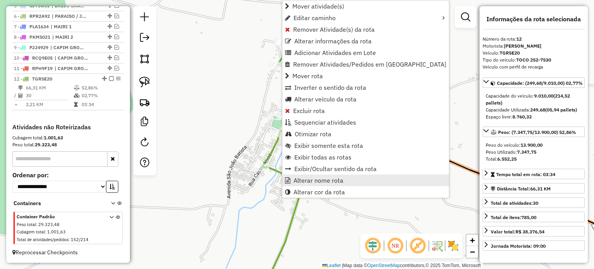
click at [316, 179] on span "Alterar nome rota" at bounding box center [318, 180] width 50 height 6
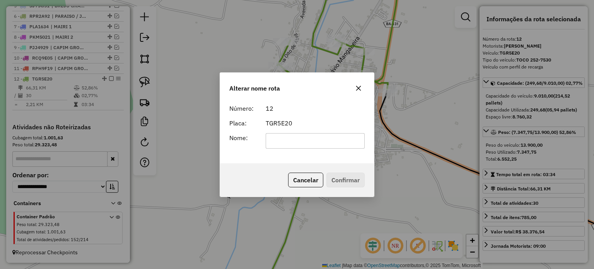
click at [285, 142] on input "text" at bounding box center [315, 140] width 99 height 15
type input "****"
click at [337, 179] on button "Confirmar" at bounding box center [345, 179] width 38 height 15
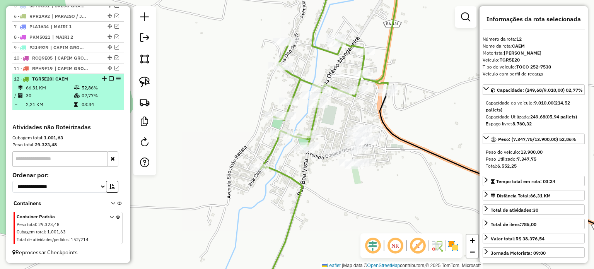
click at [109, 79] on em at bounding box center [111, 78] width 5 height 5
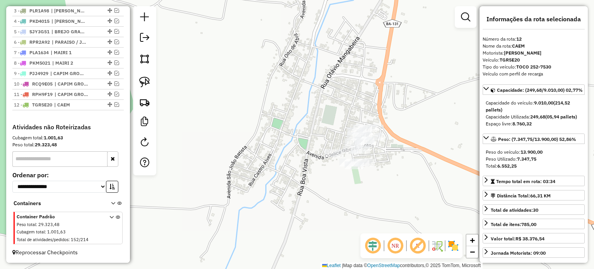
scroll to position [319, 0]
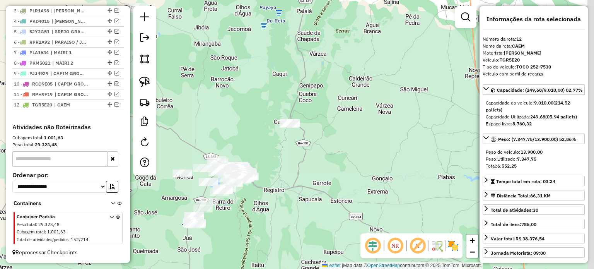
drag, startPoint x: 344, startPoint y: 136, endPoint x: 311, endPoint y: 136, distance: 32.9
click at [311, 136] on div "Janela de atendimento Grade de atendimento Capacidade Transportadoras Veículos …" at bounding box center [297, 134] width 594 height 269
drag, startPoint x: 298, startPoint y: 157, endPoint x: 283, endPoint y: 134, distance: 27.5
click at [288, 136] on div "Janela de atendimento Grade de atendimento Capacidade Transportadoras Veículos …" at bounding box center [297, 134] width 594 height 269
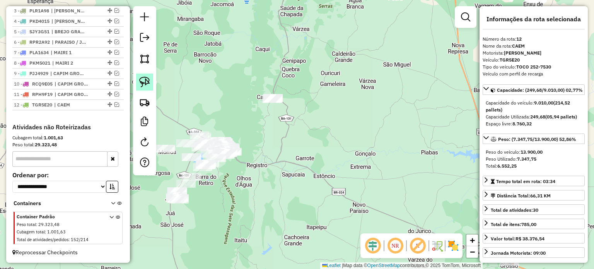
click at [144, 81] on img at bounding box center [144, 82] width 11 height 11
drag, startPoint x: 260, startPoint y: 76, endPoint x: 301, endPoint y: 80, distance: 41.2
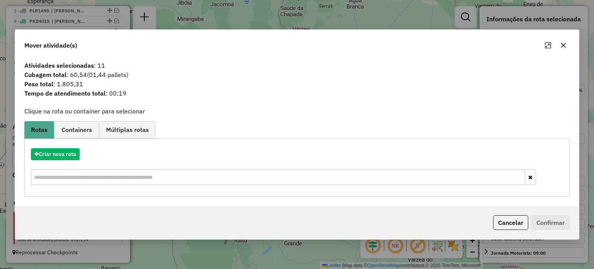
click at [563, 43] on icon "button" at bounding box center [563, 45] width 6 height 6
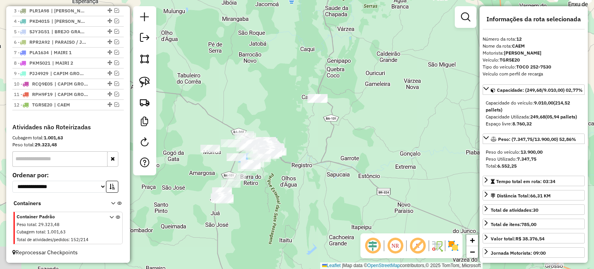
drag, startPoint x: 318, startPoint y: 166, endPoint x: 325, endPoint y: 159, distance: 9.6
click at [325, 162] on div "Janela de atendimento Grade de atendimento Capacidade Transportadoras Veículos …" at bounding box center [297, 134] width 594 height 269
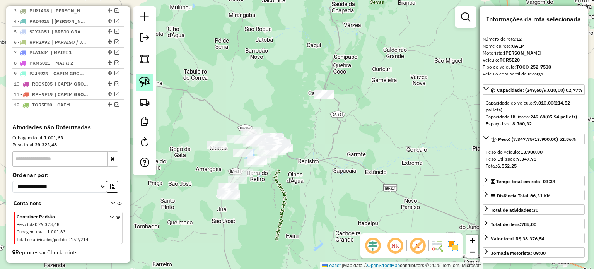
drag, startPoint x: 143, startPoint y: 78, endPoint x: 148, endPoint y: 78, distance: 5.4
click at [143, 78] on img at bounding box center [144, 82] width 11 height 11
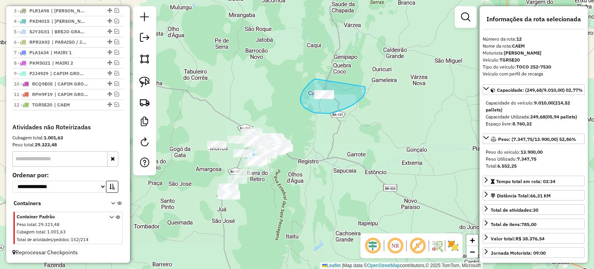
drag, startPoint x: 303, startPoint y: 91, endPoint x: 365, endPoint y: 87, distance: 62.4
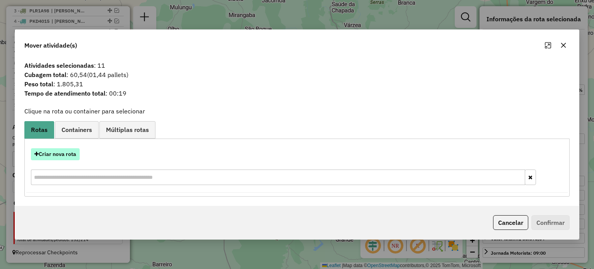
click at [53, 155] on button "Criar nova rota" at bounding box center [55, 154] width 49 height 12
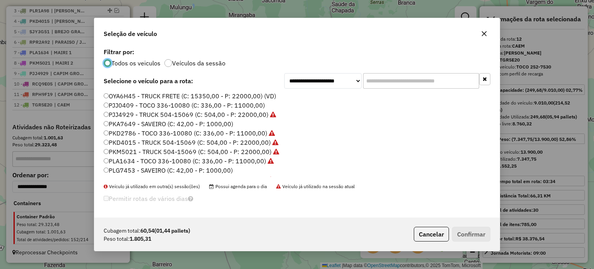
scroll to position [156, 0]
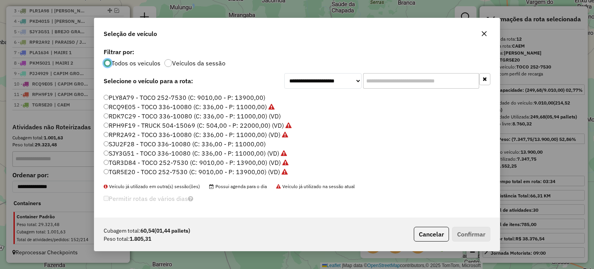
click at [126, 144] on label "SJU2F28 - TOCO 336-10080 (C: 336,00 - P: 11000,00)" at bounding box center [185, 143] width 162 height 9
click at [466, 235] on button "Confirmar" at bounding box center [471, 234] width 38 height 15
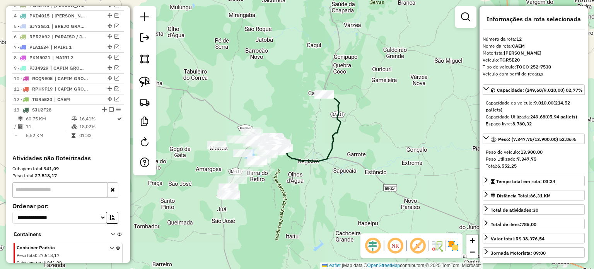
scroll to position [355, 0]
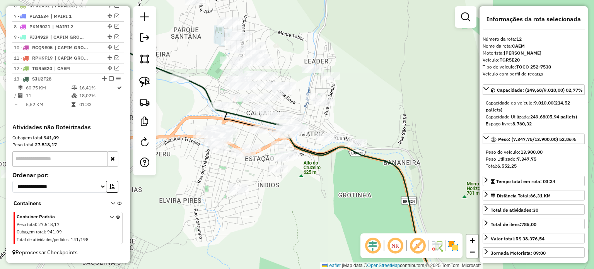
drag, startPoint x: 346, startPoint y: 174, endPoint x: 318, endPoint y: 183, distance: 29.8
click at [318, 183] on div "Janela de atendimento Grade de atendimento Capacidade Transportadoras Veículos …" at bounding box center [297, 134] width 594 height 269
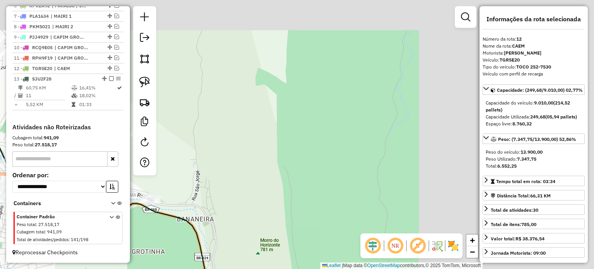
drag, startPoint x: 395, startPoint y: 137, endPoint x: 215, endPoint y: 190, distance: 187.9
click at [205, 189] on div "Janela de atendimento Grade de atendimento Capacidade Transportadoras Veículos …" at bounding box center [297, 134] width 594 height 269
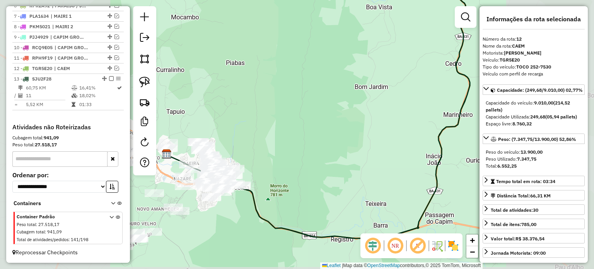
drag, startPoint x: 340, startPoint y: 154, endPoint x: 252, endPoint y: 213, distance: 106.0
click at [252, 213] on div "Janela de atendimento Grade de atendimento Capacidade Transportadoras Veículos …" at bounding box center [297, 134] width 594 height 269
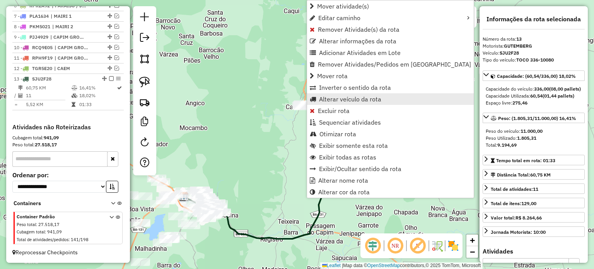
click at [330, 97] on span "Alterar veículo da rota" at bounding box center [350, 99] width 62 height 6
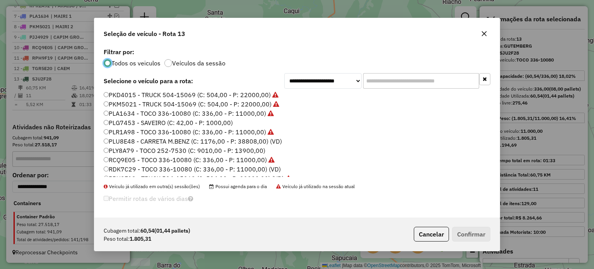
scroll to position [116, 0]
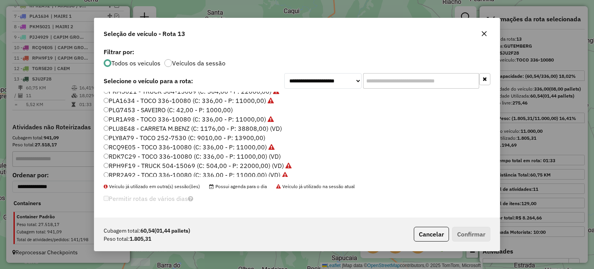
click at [118, 138] on label "PLY8A79 - TOCO 252-7530 (C: 9010,00 - P: 13900,00)" at bounding box center [185, 137] width 162 height 9
click at [468, 235] on button "Confirmar" at bounding box center [471, 234] width 38 height 15
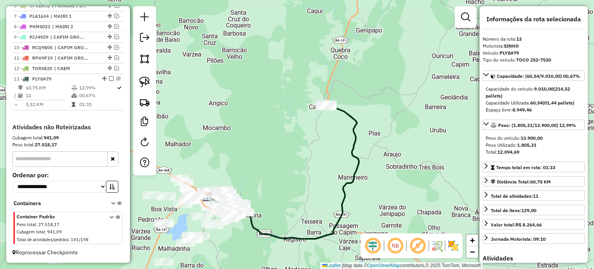
drag, startPoint x: 302, startPoint y: 189, endPoint x: 353, endPoint y: 185, distance: 51.2
click at [353, 185] on div "Janela de atendimento Grade de atendimento Capacidade Transportadoras Veículos …" at bounding box center [297, 134] width 594 height 269
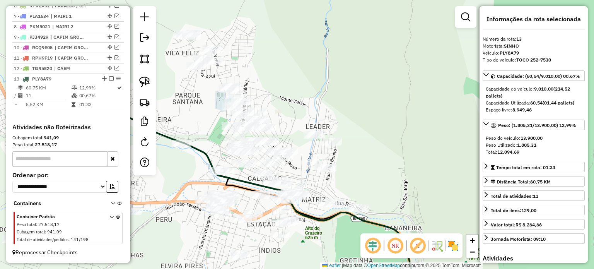
drag, startPoint x: 386, startPoint y: 196, endPoint x: 343, endPoint y: 163, distance: 54.3
click at [345, 164] on div "Janela de atendimento Grade de atendimento Capacidade Transportadoras Veículos …" at bounding box center [297, 134] width 594 height 269
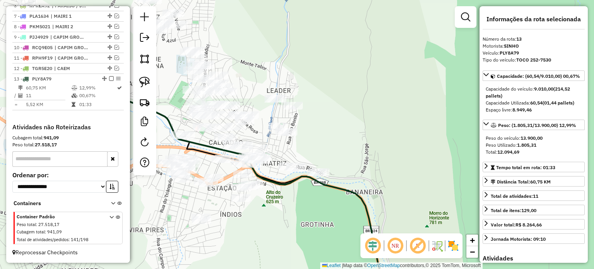
drag, startPoint x: 297, startPoint y: 210, endPoint x: 299, endPoint y: 204, distance: 6.4
click at [302, 203] on div "Janela de atendimento Grade de atendimento Capacidade Transportadoras Veículos …" at bounding box center [297, 134] width 594 height 269
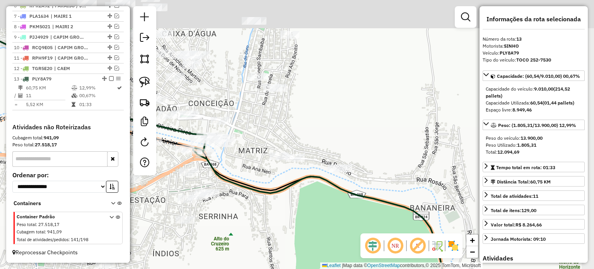
drag, startPoint x: 287, startPoint y: 190, endPoint x: 236, endPoint y: 285, distance: 108.5
click at [236, 268] on html "Aguarde... Pop-up bloqueado! Seu navegador bloqueou automáticamente a abertura …" at bounding box center [297, 134] width 594 height 269
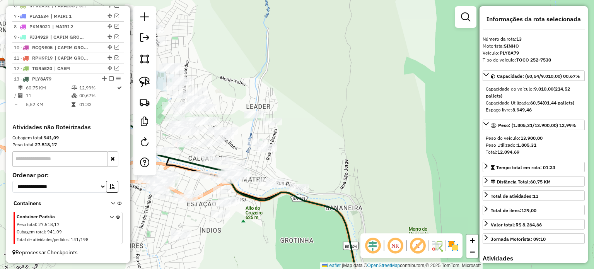
drag, startPoint x: 340, startPoint y: 160, endPoint x: 334, endPoint y: 158, distance: 6.6
click at [335, 158] on div "Janela de atendimento Grade de atendimento Capacidade Transportadoras Veículos …" at bounding box center [297, 134] width 594 height 269
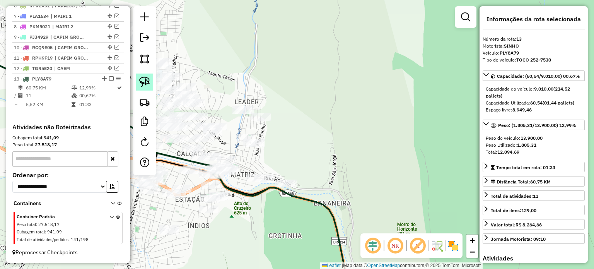
click at [143, 74] on link at bounding box center [144, 81] width 17 height 17
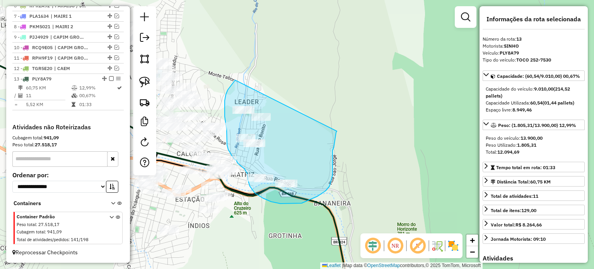
drag, startPoint x: 229, startPoint y: 88, endPoint x: 334, endPoint y: 127, distance: 112.1
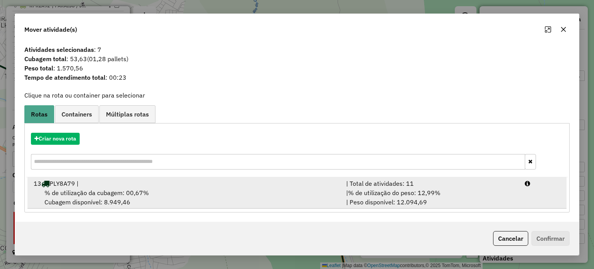
click at [74, 189] on span "% de utilização da cubagem: 00,67%" at bounding box center [96, 193] width 104 height 8
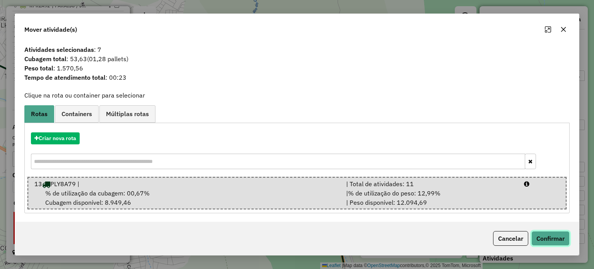
click at [547, 240] on button "Confirmar" at bounding box center [550, 238] width 38 height 15
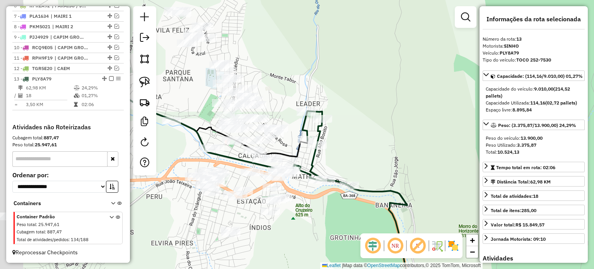
drag, startPoint x: 379, startPoint y: 155, endPoint x: 410, endPoint y: 166, distance: 33.5
click at [419, 155] on div "Janela de atendimento Grade de atendimento Capacidade Transportadoras Veículos …" at bounding box center [297, 134] width 594 height 269
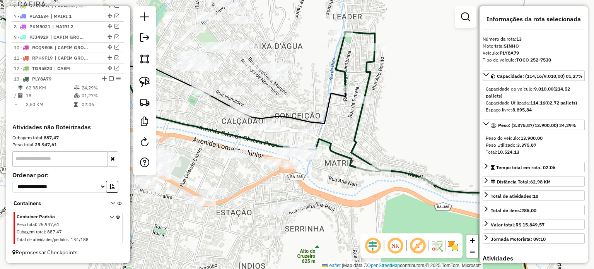
drag, startPoint x: 320, startPoint y: 174, endPoint x: 308, endPoint y: 167, distance: 14.1
click at [318, 172] on div "Janela de atendimento Grade de atendimento Capacidade Transportadoras Veículos …" at bounding box center [297, 134] width 594 height 269
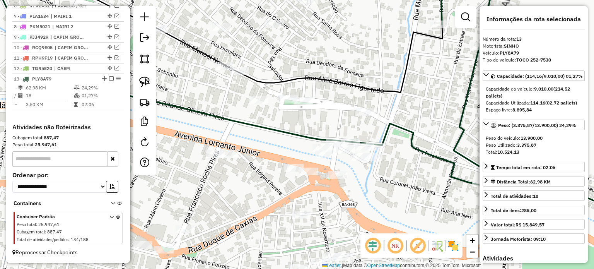
drag, startPoint x: 261, startPoint y: 147, endPoint x: 234, endPoint y: 130, distance: 32.2
click at [237, 131] on div "Janela de atendimento Grade de atendimento Capacidade Transportadoras Veículos …" at bounding box center [297, 134] width 594 height 269
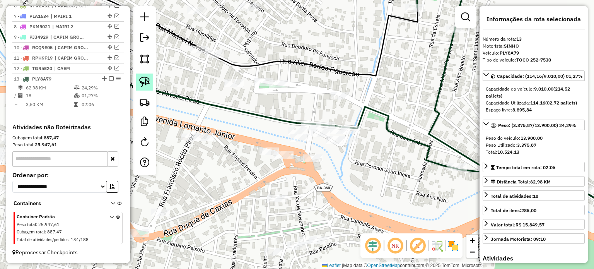
click at [138, 80] on link at bounding box center [144, 81] width 17 height 17
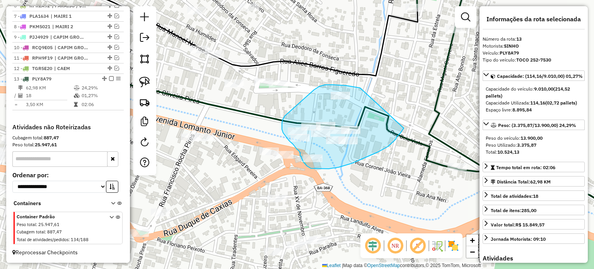
drag, startPoint x: 360, startPoint y: 88, endPoint x: 404, endPoint y: 125, distance: 57.9
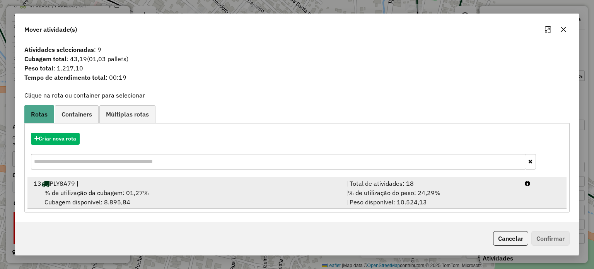
click at [95, 184] on div "13 PLY8A79 |" at bounding box center [185, 183] width 312 height 9
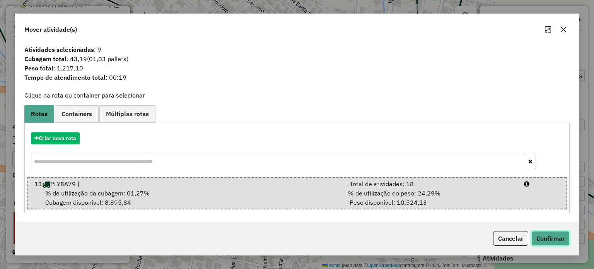
click at [559, 240] on button "Confirmar" at bounding box center [550, 238] width 38 height 15
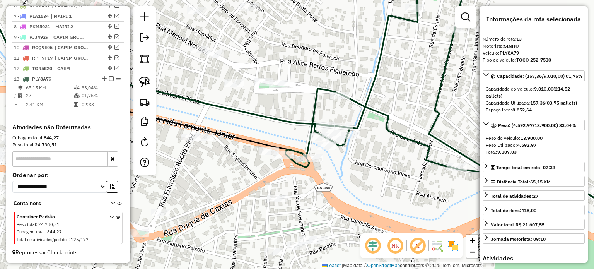
click at [336, 167] on div "Rota 13 - Placa PLY8A79 80302 - IRACEMA GONCALVES DO Janela de atendimento Grad…" at bounding box center [297, 134] width 594 height 269
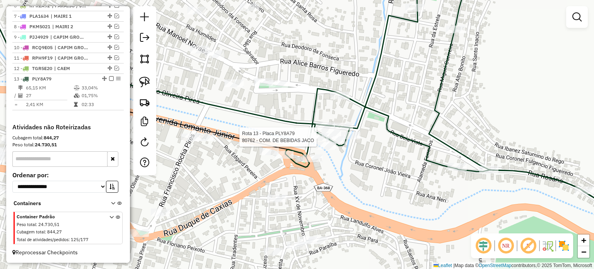
select select "**********"
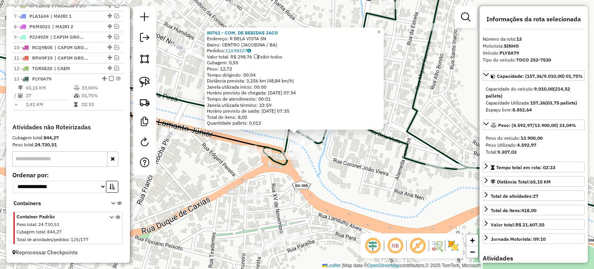
click at [354, 179] on div "80762 - COM. DE BEBIDAS JACO Endereço: R BELA VISTA SN Bairro: [GEOGRAPHIC_DATA…" at bounding box center [297, 134] width 594 height 269
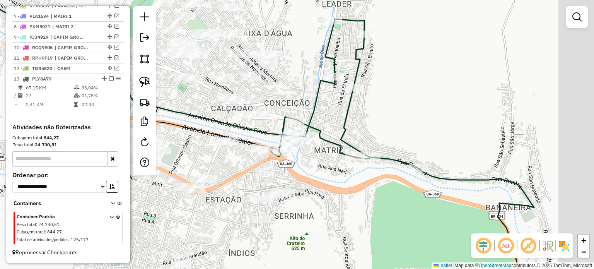
drag, startPoint x: 380, startPoint y: 193, endPoint x: 304, endPoint y: 167, distance: 80.6
click at [307, 168] on div "Janela de atendimento Grade de atendimento Capacidade Transportadoras Veículos …" at bounding box center [297, 134] width 594 height 269
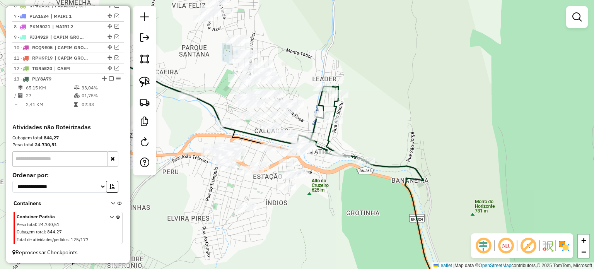
drag, startPoint x: 415, startPoint y: 125, endPoint x: 362, endPoint y: 108, distance: 55.6
click at [367, 111] on div "Janela de atendimento Grade de atendimento Capacidade Transportadoras Veículos …" at bounding box center [297, 134] width 594 height 269
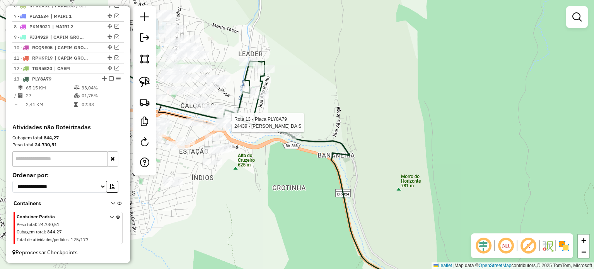
select select "**********"
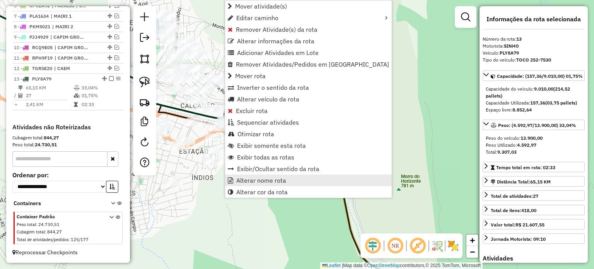
click at [259, 178] on span "Alterar nome rota" at bounding box center [261, 180] width 50 height 6
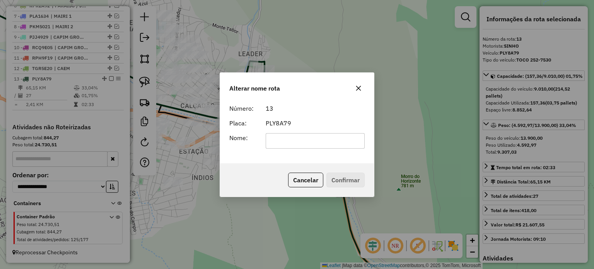
click at [278, 137] on input "text" at bounding box center [315, 140] width 99 height 15
type input "**********"
click at [330, 177] on button "Confirmar" at bounding box center [345, 179] width 38 height 15
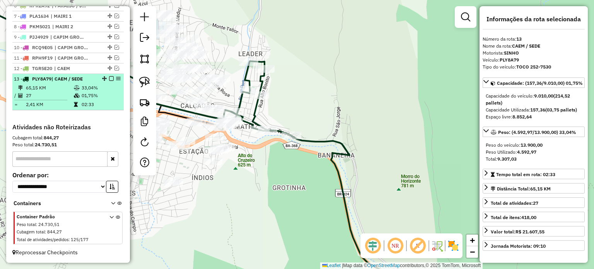
click at [109, 80] on em at bounding box center [111, 78] width 5 height 5
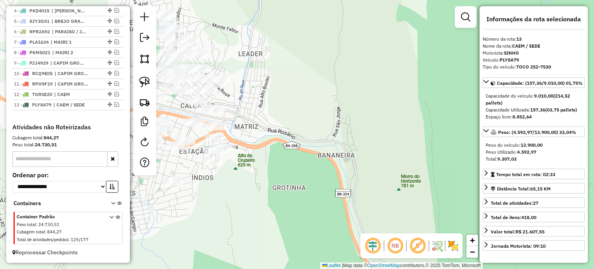
scroll to position [329, 0]
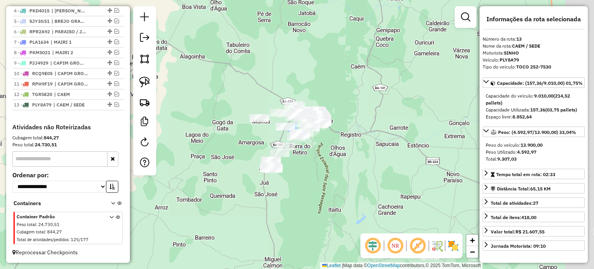
drag, startPoint x: 341, startPoint y: 164, endPoint x: 305, endPoint y: 147, distance: 39.5
click at [335, 158] on div "Janela de atendimento Grade de atendimento Capacidade Transportadoras Veículos …" at bounding box center [297, 134] width 594 height 269
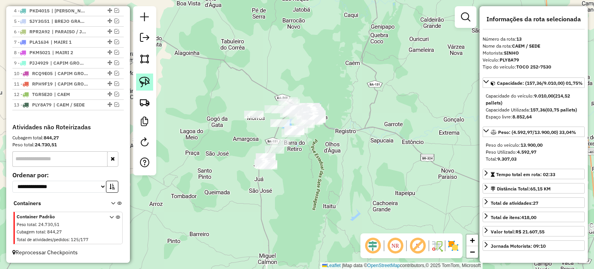
click at [143, 77] on img at bounding box center [144, 82] width 11 height 11
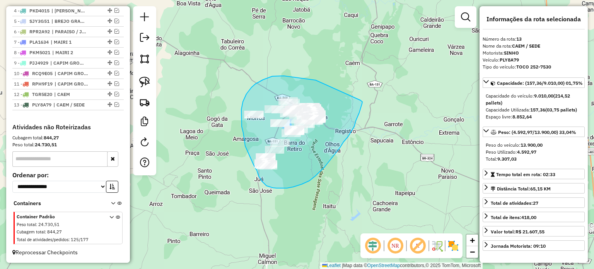
drag, startPoint x: 282, startPoint y: 76, endPoint x: 360, endPoint y: 100, distance: 81.8
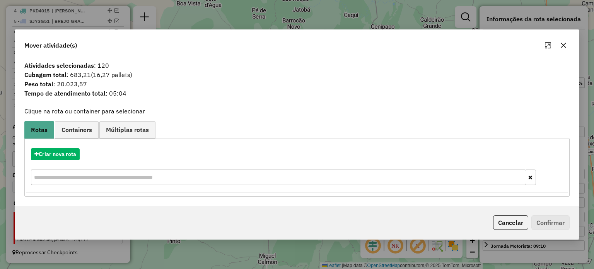
click at [561, 42] on icon "button" at bounding box center [563, 45] width 6 height 6
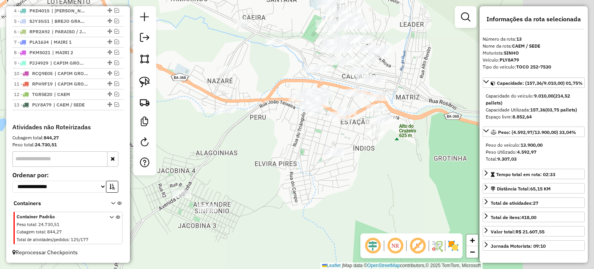
drag, startPoint x: 360, startPoint y: 122, endPoint x: 231, endPoint y: 139, distance: 130.7
click at [232, 139] on div "Janela de atendimento Grade de atendimento Capacidade Transportadoras Veículos …" at bounding box center [297, 134] width 594 height 269
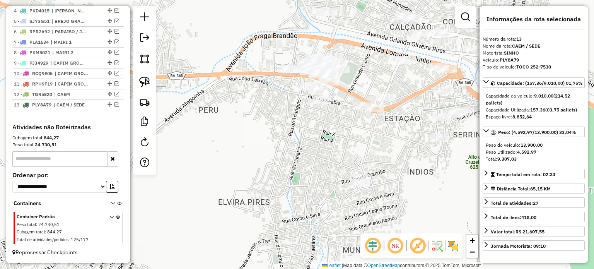
drag, startPoint x: 249, startPoint y: 130, endPoint x: 206, endPoint y: 157, distance: 51.0
click at [212, 157] on div "Janela de atendimento Grade de atendimento Capacidade Transportadoras Veículos …" at bounding box center [297, 134] width 594 height 269
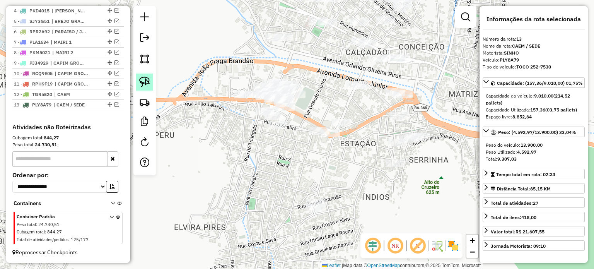
click at [144, 78] on img at bounding box center [144, 82] width 11 height 11
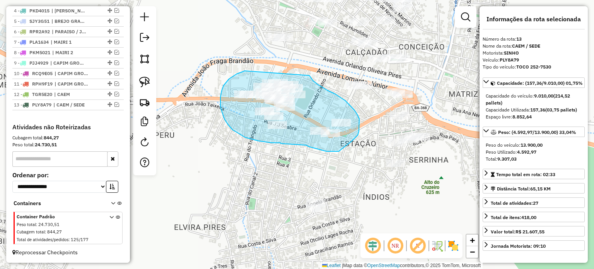
drag, startPoint x: 225, startPoint y: 83, endPoint x: 299, endPoint y: 75, distance: 73.9
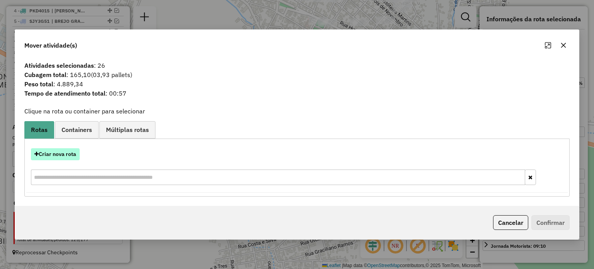
click at [58, 154] on button "Criar nova rota" at bounding box center [55, 154] width 49 height 12
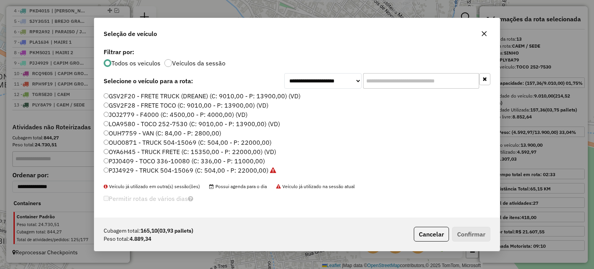
scroll to position [4, 2]
click at [128, 122] on label "LOA9580 - TOCO 252-7530 (C: 9010,00 - P: 13900,00) (VD)" at bounding box center [192, 123] width 176 height 9
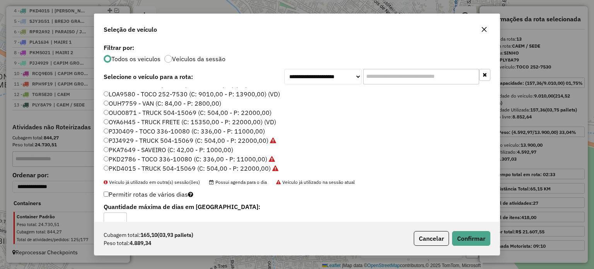
scroll to position [39, 0]
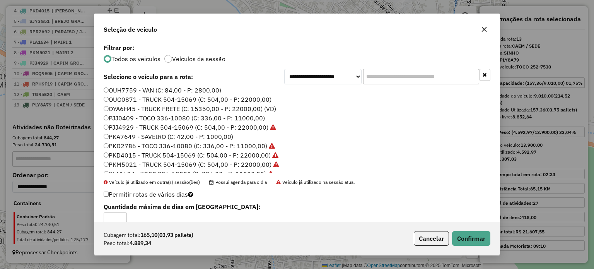
click at [126, 118] on label "PJJ0409 - TOCO 336-10080 (C: 336,00 - P: 11000,00)" at bounding box center [184, 117] width 161 height 9
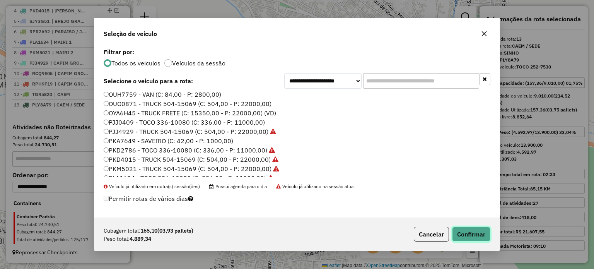
click at [465, 232] on button "Confirmar" at bounding box center [471, 234] width 38 height 15
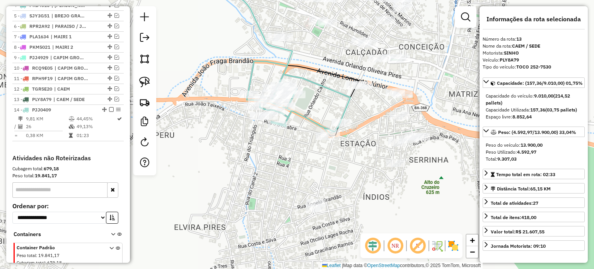
scroll to position [365, 0]
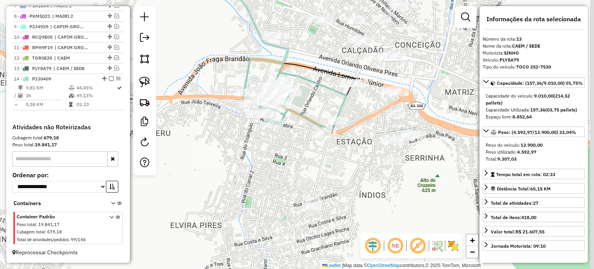
drag, startPoint x: 366, startPoint y: 152, endPoint x: 313, endPoint y: 136, distance: 55.2
click at [322, 135] on div "Janela de atendimento Grade de atendimento Capacidade Transportadoras Veículos …" at bounding box center [297, 134] width 594 height 269
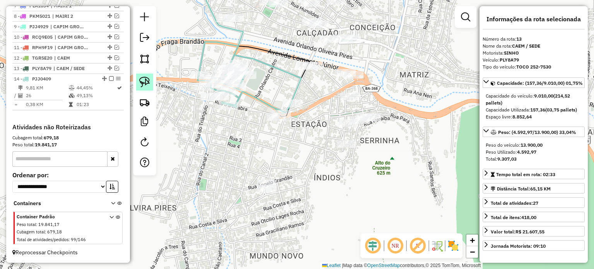
click at [150, 78] on link at bounding box center [144, 81] width 17 height 17
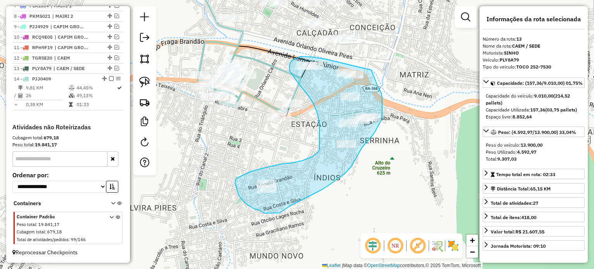
drag, startPoint x: 326, startPoint y: 59, endPoint x: 371, endPoint y: 70, distance: 46.5
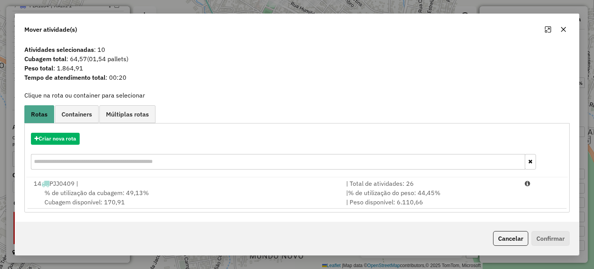
click at [73, 187] on div "14 PJJ0409 |" at bounding box center [185, 183] width 312 height 9
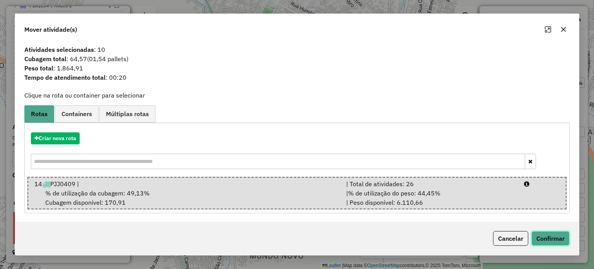
click at [543, 237] on button "Confirmar" at bounding box center [550, 238] width 38 height 15
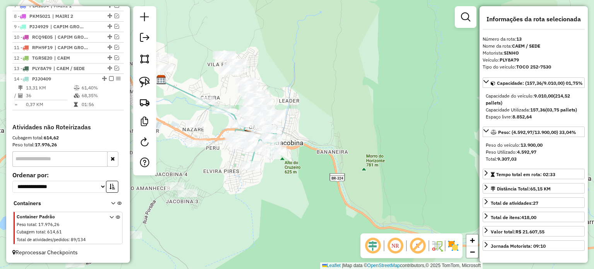
drag, startPoint x: 194, startPoint y: 163, endPoint x: 257, endPoint y: 154, distance: 63.7
click at [251, 170] on div "Janela de atendimento Grade de atendimento Capacidade Transportadoras Veículos …" at bounding box center [297, 134] width 594 height 269
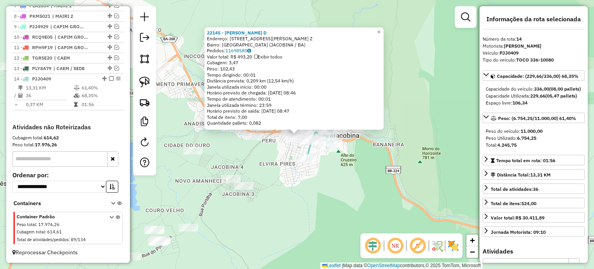
click at [293, 194] on div "22145 - [PERSON_NAME] D Endereço: [PERSON_NAME][STREET_ADDRESS] Pedidos: 116985…" at bounding box center [297, 134] width 594 height 269
click at [319, 195] on div "22145 - [PERSON_NAME] D Endereço: [PERSON_NAME][STREET_ADDRESS] Pedidos: 116985…" at bounding box center [297, 134] width 594 height 269
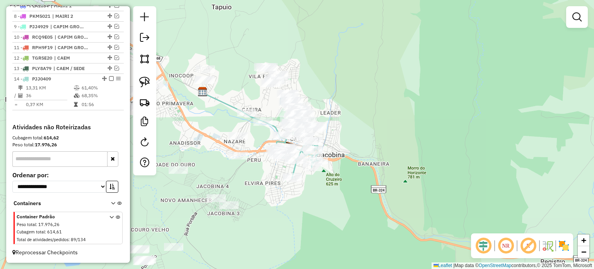
drag, startPoint x: 334, startPoint y: 186, endPoint x: 312, endPoint y: 201, distance: 26.1
click at [312, 201] on div "Janela de atendimento Grade de atendimento Capacidade Transportadoras Veículos …" at bounding box center [297, 134] width 594 height 269
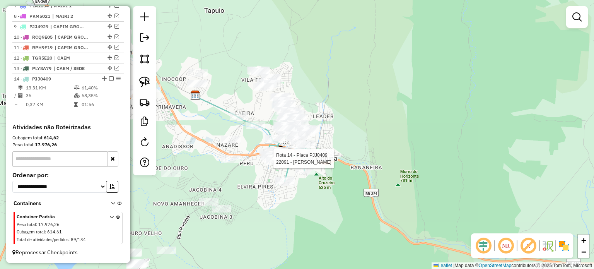
select select "**********"
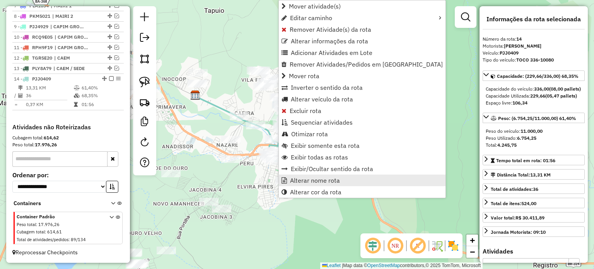
click at [299, 178] on span "Alterar nome rota" at bounding box center [315, 180] width 50 height 6
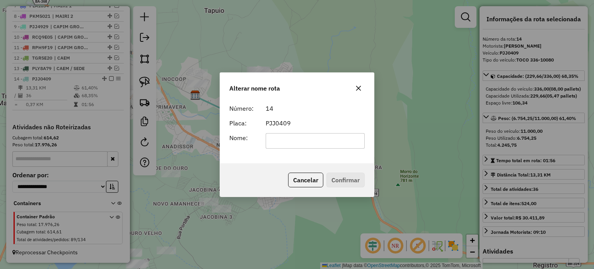
click at [280, 142] on input "text" at bounding box center [315, 140] width 99 height 15
type input "**********"
click at [336, 179] on button "Confirmar" at bounding box center [345, 179] width 38 height 15
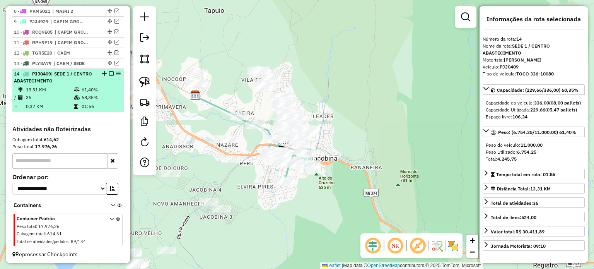
click at [110, 76] on em at bounding box center [111, 73] width 5 height 5
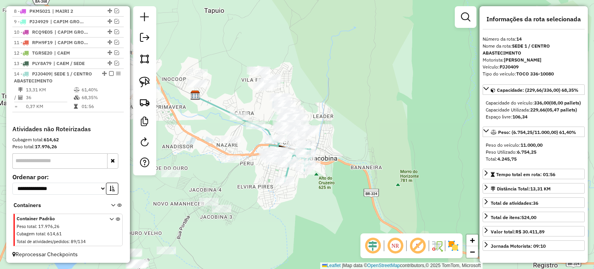
scroll to position [340, 0]
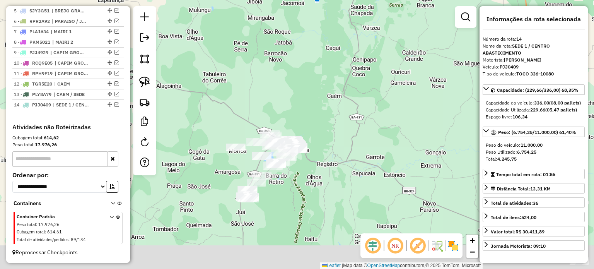
drag, startPoint x: 300, startPoint y: 222, endPoint x: 306, endPoint y: 177, distance: 45.7
click at [306, 179] on div "Janela de atendimento Grade de atendimento Capacidade Transportadoras Veículos …" at bounding box center [297, 134] width 594 height 269
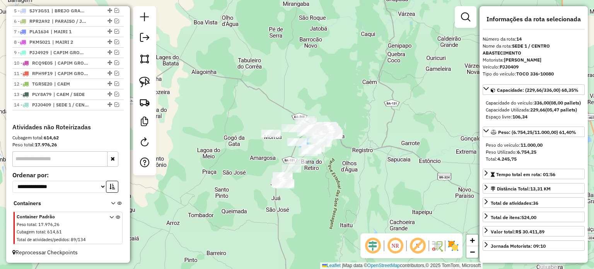
drag, startPoint x: 227, startPoint y: 105, endPoint x: 176, endPoint y: 87, distance: 53.8
click at [229, 88] on div "Janela de atendimento Grade de atendimento Capacidade Transportadoras Veículos …" at bounding box center [297, 134] width 594 height 269
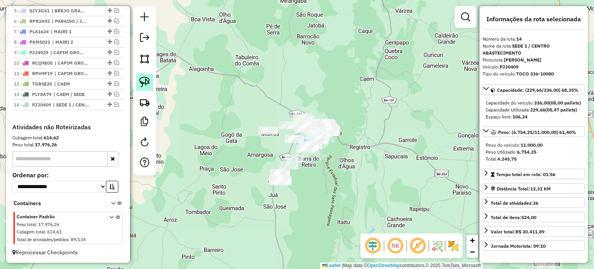
click at [148, 78] on img at bounding box center [144, 82] width 11 height 11
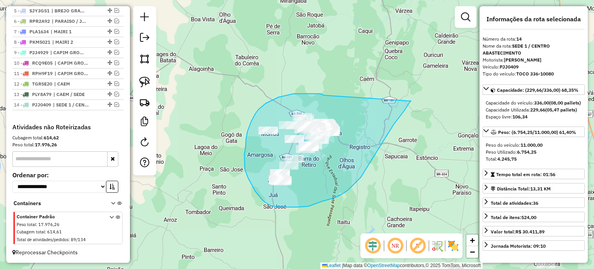
drag, startPoint x: 323, startPoint y: 95, endPoint x: 411, endPoint y: 101, distance: 88.0
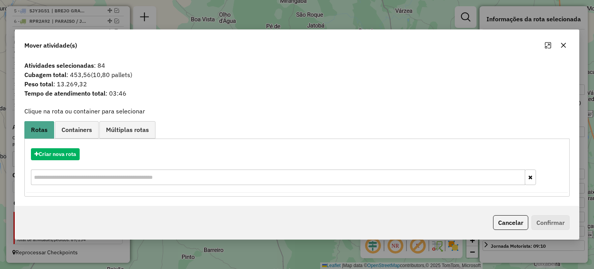
click at [565, 43] on icon "button" at bounding box center [563, 45] width 5 height 5
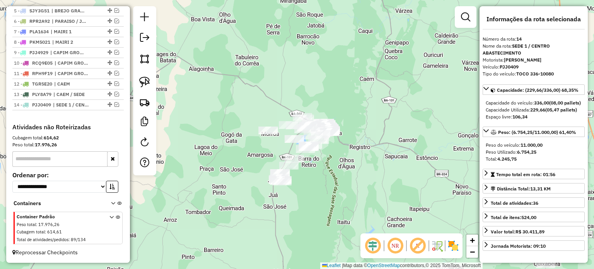
drag, startPoint x: 343, startPoint y: 177, endPoint x: 336, endPoint y: 175, distance: 8.2
click at [336, 175] on div "Janela de atendimento Grade de atendimento Capacidade Transportadoras Veículos …" at bounding box center [297, 134] width 594 height 269
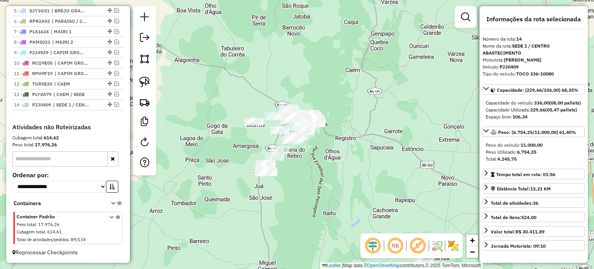
drag, startPoint x: 330, startPoint y: 169, endPoint x: 325, endPoint y: 164, distance: 7.4
click at [325, 164] on div "Janela de atendimento Grade de atendimento Capacidade Transportadoras Veículos …" at bounding box center [297, 134] width 594 height 269
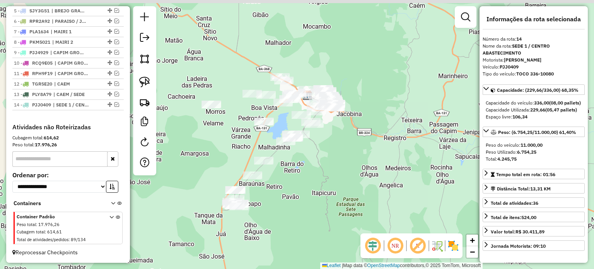
drag, startPoint x: 322, startPoint y: 149, endPoint x: 323, endPoint y: 181, distance: 31.7
click at [323, 181] on div "Janela de atendimento Grade de atendimento Capacidade Transportadoras Veículos …" at bounding box center [297, 134] width 594 height 269
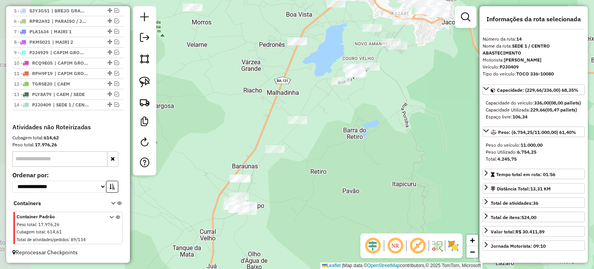
drag, startPoint x: 311, startPoint y: 177, endPoint x: 411, endPoint y: 134, distance: 109.7
click at [411, 135] on div "Janela de atendimento Grade de atendimento Capacidade Transportadoras Veículos …" at bounding box center [297, 134] width 594 height 269
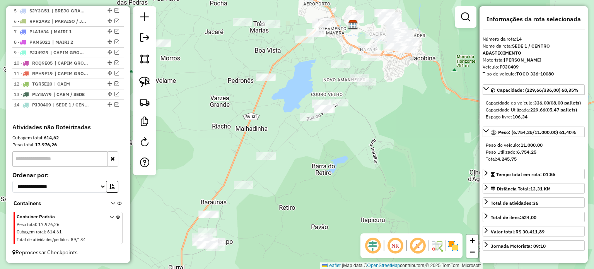
drag, startPoint x: 430, startPoint y: 99, endPoint x: 362, endPoint y: 176, distance: 102.4
click at [363, 179] on div "Janela de atendimento Grade de atendimento Capacidade Transportadoras Veículos …" at bounding box center [297, 134] width 594 height 269
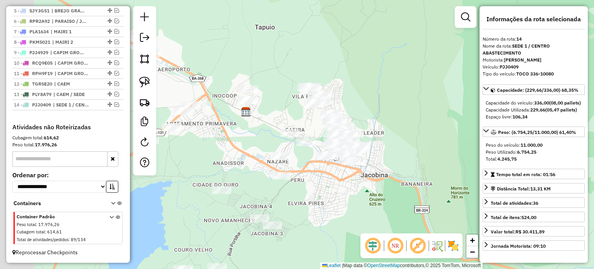
drag, startPoint x: 331, startPoint y: 222, endPoint x: 378, endPoint y: 194, distance: 54.9
click at [378, 195] on div "Janela de atendimento Grade de atendimento Capacidade Transportadoras Veículos …" at bounding box center [297, 134] width 594 height 269
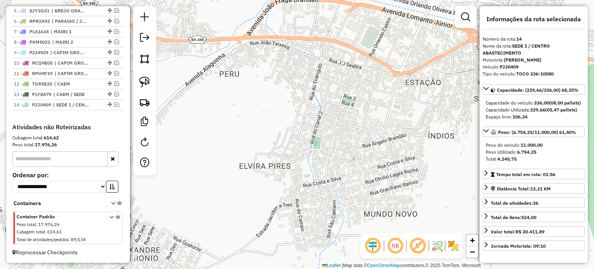
drag, startPoint x: 383, startPoint y: 137, endPoint x: 284, endPoint y: 261, distance: 158.7
click at [285, 261] on div "Janela de atendimento Grade de atendimento Capacidade Transportadoras Veículos …" at bounding box center [297, 134] width 594 height 269
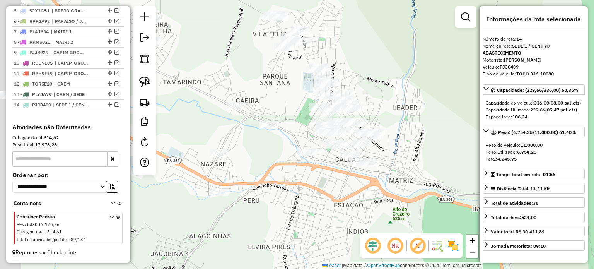
drag, startPoint x: 271, startPoint y: 215, endPoint x: 327, endPoint y: 208, distance: 56.9
click at [327, 208] on div "Janela de atendimento Grade de atendimento Capacidade Transportadoras Veículos …" at bounding box center [297, 134] width 594 height 269
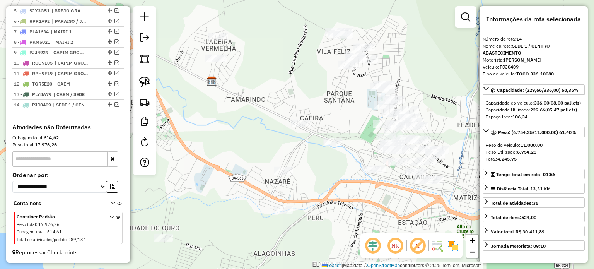
drag, startPoint x: 297, startPoint y: 182, endPoint x: 316, endPoint y: 193, distance: 22.0
click at [378, 199] on div "Janela de atendimento Grade de atendimento Capacidade Transportadoras Veículos …" at bounding box center [297, 134] width 594 height 269
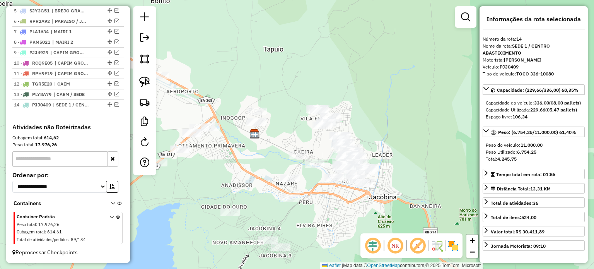
drag, startPoint x: 341, startPoint y: 147, endPoint x: 353, endPoint y: 136, distance: 15.9
click at [353, 136] on div "Janela de atendimento Grade de atendimento Capacidade Transportadoras Veículos …" at bounding box center [297, 134] width 594 height 269
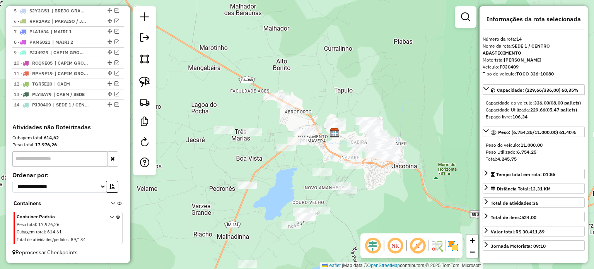
drag, startPoint x: 295, startPoint y: 150, endPoint x: 311, endPoint y: 115, distance: 38.4
click at [311, 116] on div "Janela de atendimento Grade de atendimento Capacidade Transportadoras Veículos …" at bounding box center [297, 134] width 594 height 269
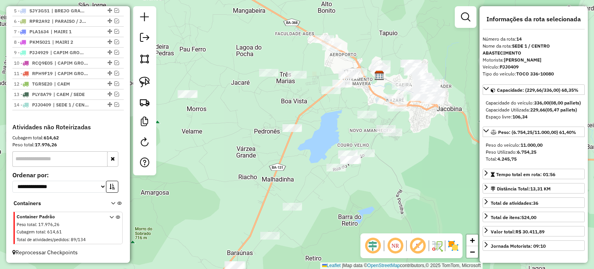
drag, startPoint x: 215, startPoint y: 127, endPoint x: 179, endPoint y: 120, distance: 36.6
click at [221, 138] on div "Janela de atendimento Grade de atendimento Capacidade Transportadoras Veículos …" at bounding box center [297, 134] width 594 height 269
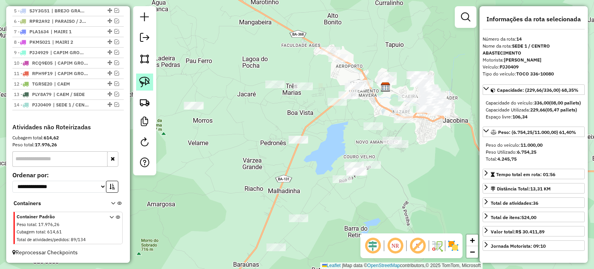
click at [148, 79] on img at bounding box center [144, 82] width 11 height 11
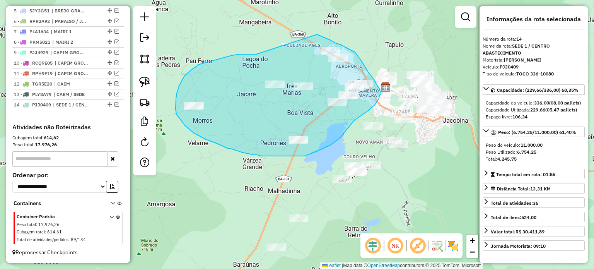
drag, startPoint x: 246, startPoint y: 54, endPoint x: 317, endPoint y: 34, distance: 73.8
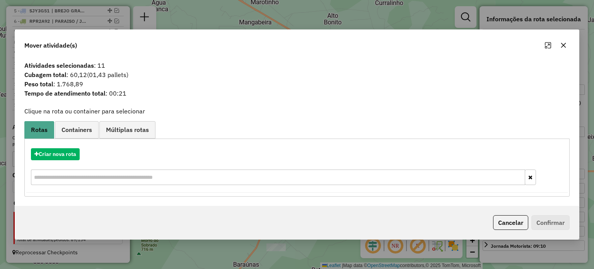
click at [563, 44] on icon "button" at bounding box center [563, 45] width 6 height 6
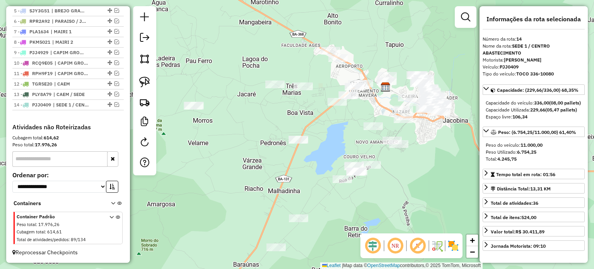
drag, startPoint x: 280, startPoint y: 187, endPoint x: 299, endPoint y: 55, distance: 132.9
click at [299, 55] on div "Janela de atendimento Grade de atendimento Capacidade Transportadoras Veículos …" at bounding box center [297, 134] width 594 height 269
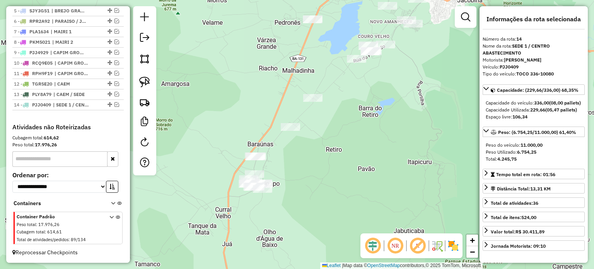
drag, startPoint x: 233, startPoint y: 85, endPoint x: 218, endPoint y: 121, distance: 38.6
click at [218, 121] on div "Janela de atendimento Grade de atendimento Capacidade Transportadoras Veículos …" at bounding box center [297, 134] width 594 height 269
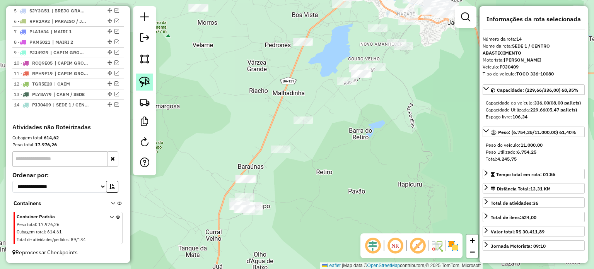
click at [144, 83] on img at bounding box center [144, 82] width 11 height 11
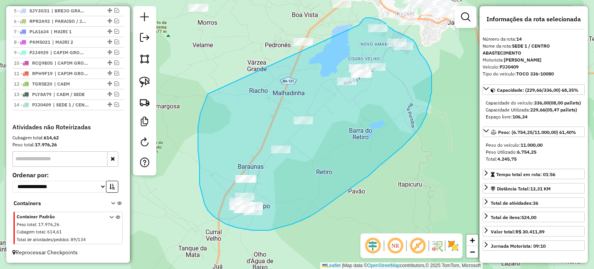
drag, startPoint x: 198, startPoint y: 143, endPoint x: 358, endPoint y: 26, distance: 198.2
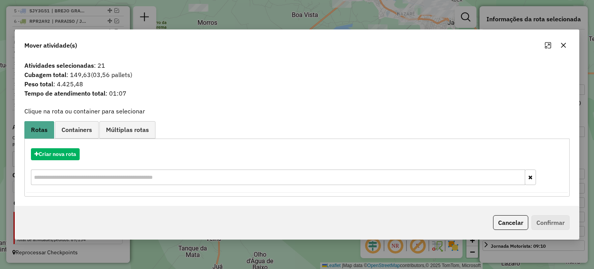
click at [563, 44] on icon "button" at bounding box center [563, 45] width 6 height 6
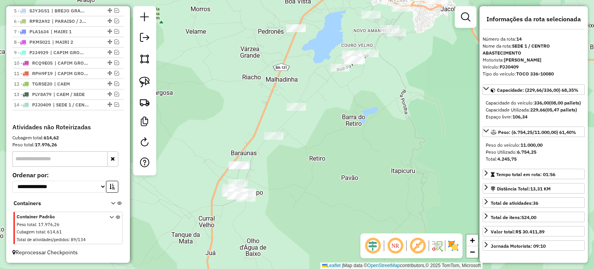
drag, startPoint x: 375, startPoint y: 148, endPoint x: 350, endPoint y: 134, distance: 28.5
click at [365, 134] on div "Janela de atendimento Grade de atendimento Capacidade Transportadoras Veículos …" at bounding box center [297, 134] width 594 height 269
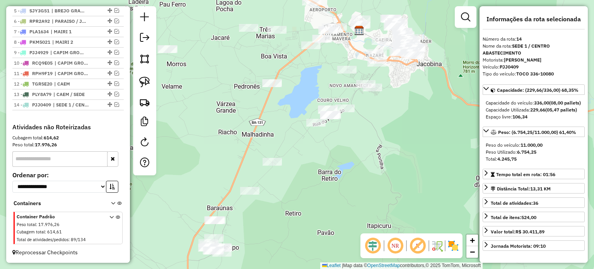
drag, startPoint x: 348, startPoint y: 135, endPoint x: 327, endPoint y: 195, distance: 63.4
click at [327, 195] on div "Janela de atendimento Grade de atendimento Capacidade Transportadoras Veículos …" at bounding box center [297, 134] width 594 height 269
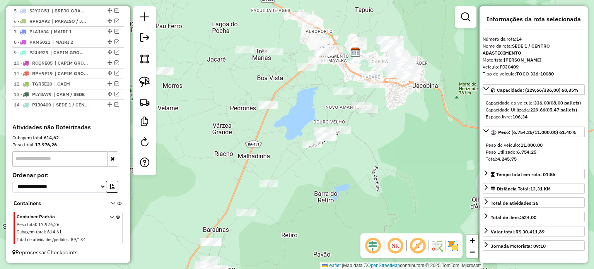
drag, startPoint x: 295, startPoint y: 91, endPoint x: 288, endPoint y: 138, distance: 47.7
click at [285, 140] on div "Janela de atendimento Grade de atendimento Capacidade Transportadoras Veículos …" at bounding box center [297, 134] width 594 height 269
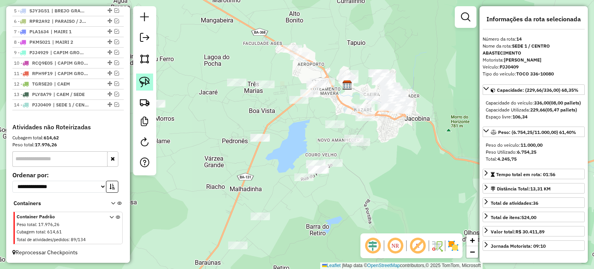
click at [144, 80] on img at bounding box center [144, 82] width 11 height 11
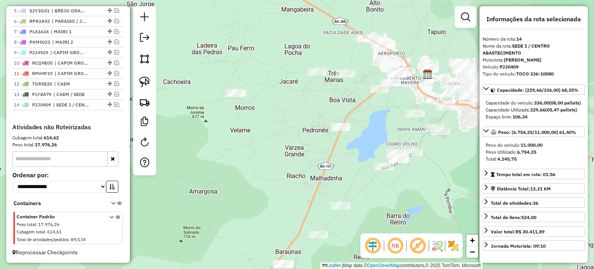
drag, startPoint x: 201, startPoint y: 133, endPoint x: 282, endPoint y: 121, distance: 81.6
click at [282, 121] on div "Janela de atendimento Grade de atendimento Capacidade Transportadoras Veículos …" at bounding box center [297, 134] width 594 height 269
click at [144, 76] on link at bounding box center [144, 81] width 17 height 17
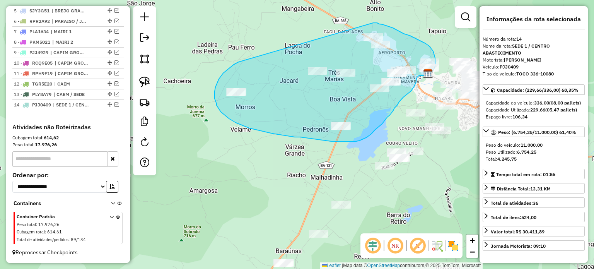
drag, startPoint x: 239, startPoint y: 62, endPoint x: 373, endPoint y: 23, distance: 140.1
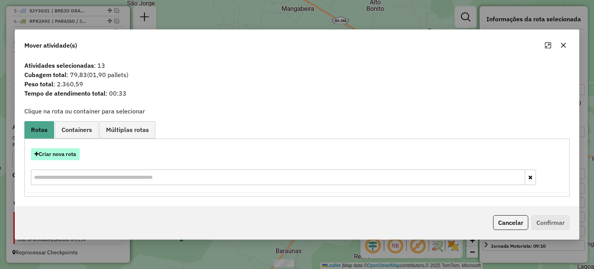
click at [69, 154] on button "Criar nova rota" at bounding box center [55, 154] width 49 height 12
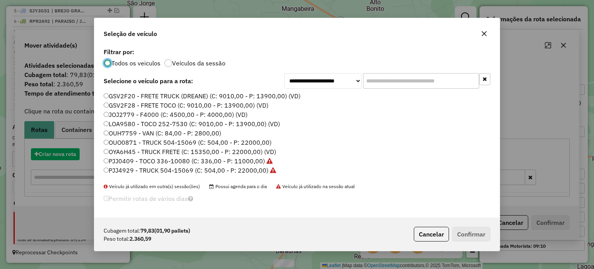
scroll to position [4, 2]
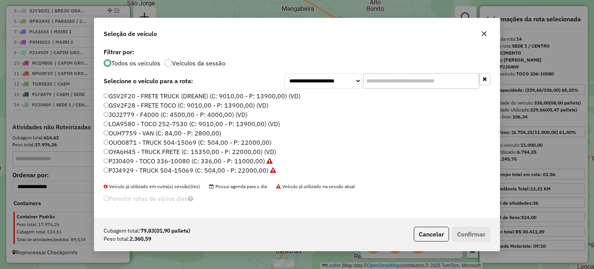
drag, startPoint x: 136, startPoint y: 133, endPoint x: 254, endPoint y: 148, distance: 118.5
click at [136, 133] on label "OUH7759 - VAN (C: 84,00 - P: 2800,00)" at bounding box center [163, 132] width 118 height 9
click at [479, 231] on button "Confirmar" at bounding box center [471, 234] width 38 height 15
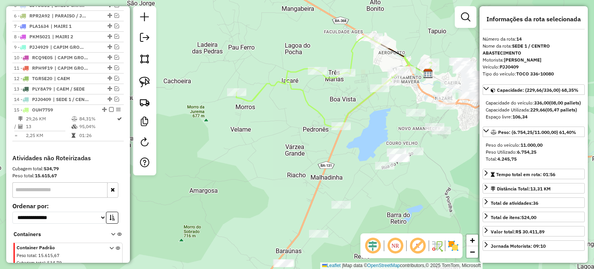
scroll to position [376, 0]
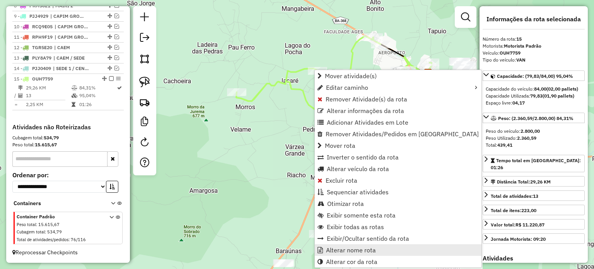
click at [348, 249] on span "Alterar nome rota" at bounding box center [351, 250] width 50 height 6
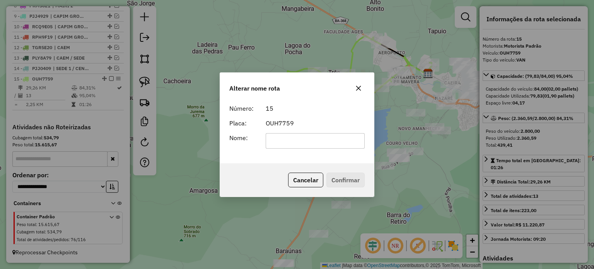
click at [292, 137] on input "text" at bounding box center [315, 140] width 99 height 15
type input "**********"
click at [341, 179] on button "Confirmar" at bounding box center [345, 179] width 38 height 15
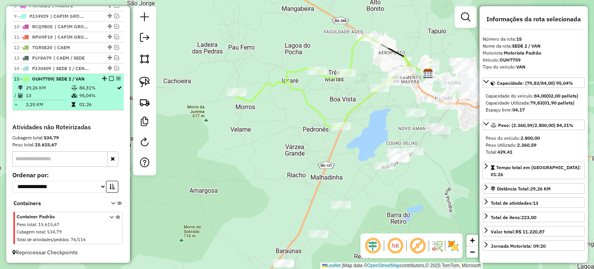
click at [109, 79] on em at bounding box center [111, 78] width 5 height 5
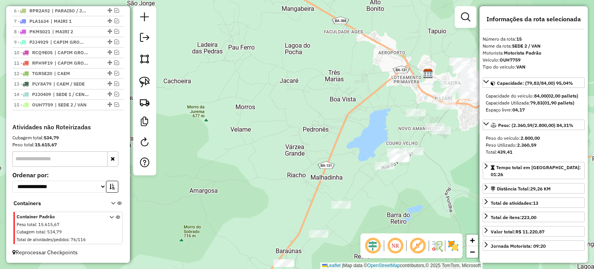
scroll to position [350, 0]
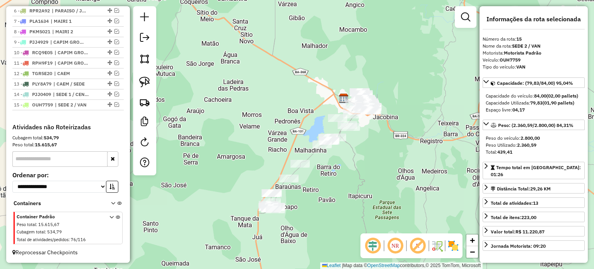
drag, startPoint x: 345, startPoint y: 165, endPoint x: 317, endPoint y: 148, distance: 33.0
click at [323, 150] on div "Janela de atendimento Grade de atendimento Capacidade Transportadoras Veículos …" at bounding box center [297, 134] width 594 height 269
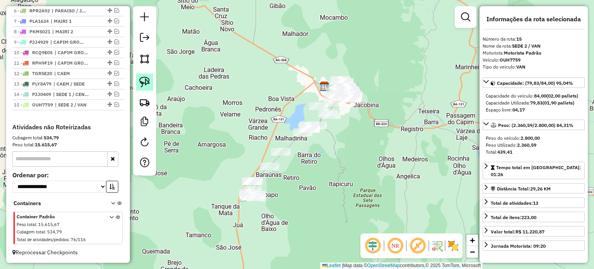
click at [148, 79] on img at bounding box center [144, 82] width 11 height 11
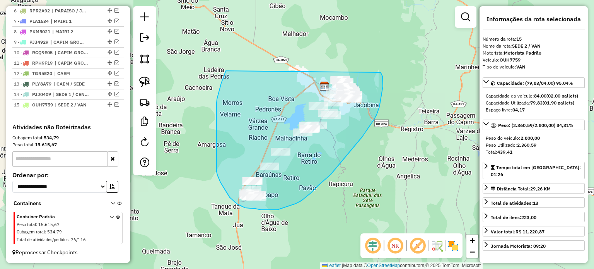
drag, startPoint x: 226, startPoint y: 71, endPoint x: 368, endPoint y: 54, distance: 143.3
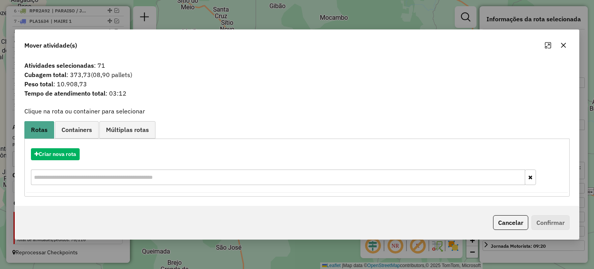
click at [565, 44] on icon "button" at bounding box center [563, 45] width 6 height 6
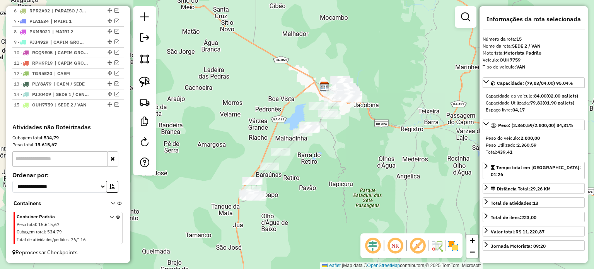
drag, startPoint x: 240, startPoint y: 111, endPoint x: 222, endPoint y: 86, distance: 31.2
click at [222, 86] on div "Janela de atendimento Grade de atendimento Capacidade Transportadoras Veículos …" at bounding box center [297, 134] width 594 height 269
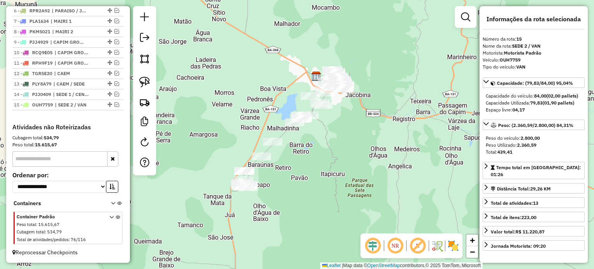
click at [244, 94] on div "Janela de atendimento Grade de atendimento Capacidade Transportadoras Veículos …" at bounding box center [297, 134] width 594 height 269
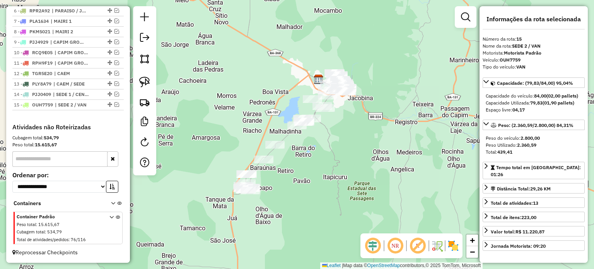
drag, startPoint x: 221, startPoint y: 113, endPoint x: 233, endPoint y: 125, distance: 16.7
click at [233, 125] on div "Janela de atendimento Grade de atendimento Capacidade Transportadoras Veículos …" at bounding box center [297, 134] width 594 height 269
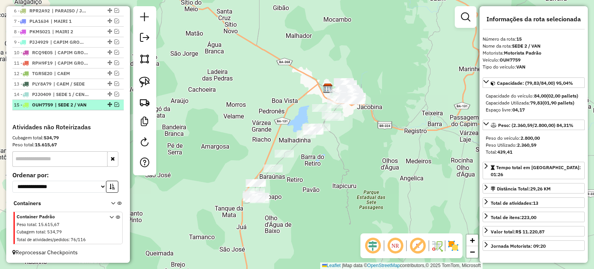
click at [115, 104] on em at bounding box center [116, 104] width 5 height 5
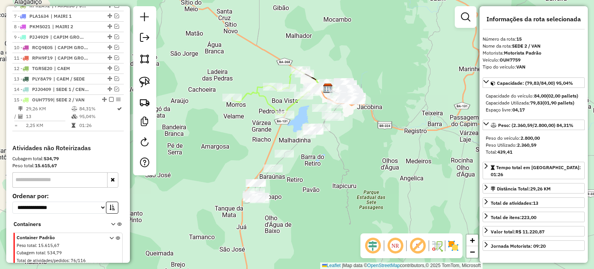
scroll to position [376, 0]
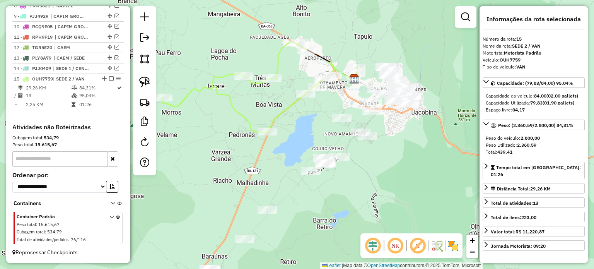
drag, startPoint x: 304, startPoint y: 107, endPoint x: 278, endPoint y: 109, distance: 25.6
click at [278, 109] on div "Janela de atendimento Grade de atendimento Capacidade Transportadoras Veículos …" at bounding box center [297, 134] width 594 height 269
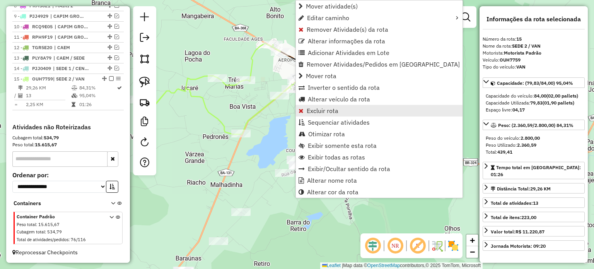
click at [322, 107] on span "Excluir rota" at bounding box center [323, 110] width 32 height 6
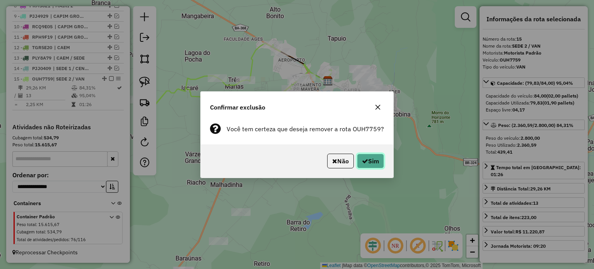
click at [368, 156] on button "Sim" at bounding box center [370, 161] width 27 height 15
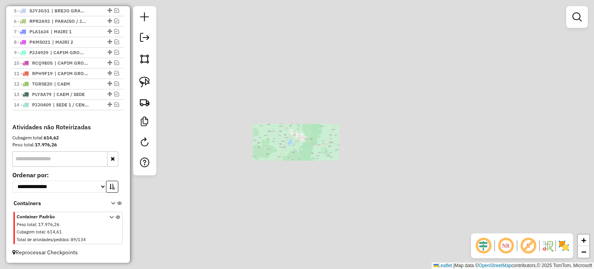
scroll to position [340, 0]
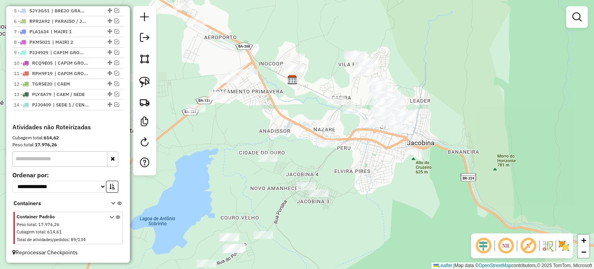
drag, startPoint x: 374, startPoint y: 171, endPoint x: 349, endPoint y: 154, distance: 30.0
click at [350, 156] on div "Janela de atendimento Grade de atendimento Capacidade Transportadoras Veículos …" at bounding box center [297, 134] width 594 height 269
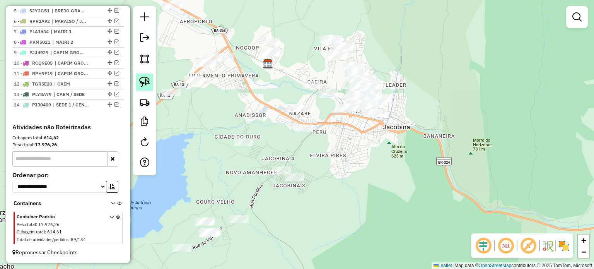
click at [149, 76] on link at bounding box center [144, 81] width 17 height 17
drag, startPoint x: 277, startPoint y: 100, endPoint x: 317, endPoint y: 106, distance: 40.3
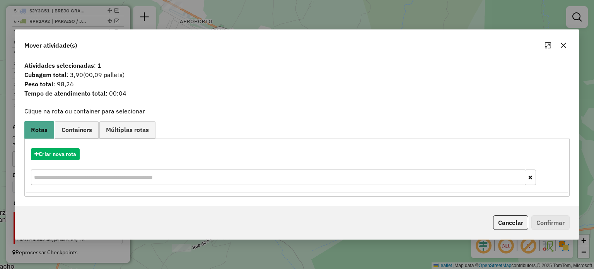
click at [565, 42] on icon "button" at bounding box center [563, 45] width 6 height 6
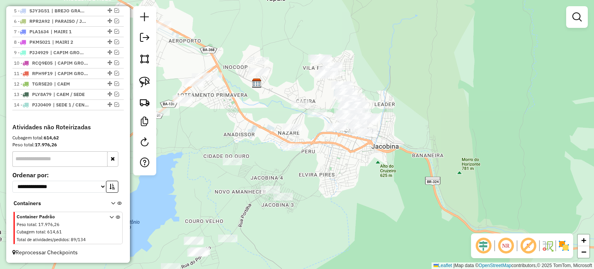
drag, startPoint x: 340, startPoint y: 127, endPoint x: 320, endPoint y: 157, distance: 35.8
click at [320, 156] on div "Janela de atendimento Grade de atendimento Capacidade Transportadoras Veículos …" at bounding box center [297, 134] width 594 height 269
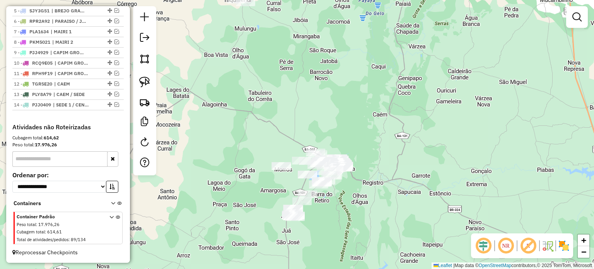
drag, startPoint x: 353, startPoint y: 165, endPoint x: 349, endPoint y: 161, distance: 5.7
click at [352, 164] on div "Janela de atendimento Grade de atendimento Capacidade Transportadoras Veículos …" at bounding box center [297, 134] width 594 height 269
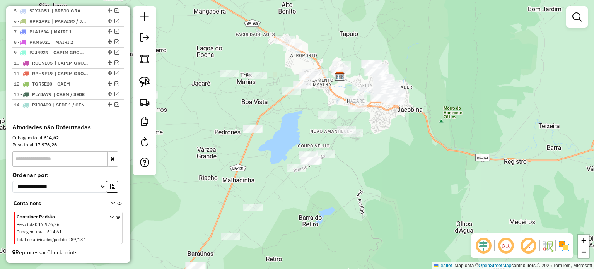
drag, startPoint x: 256, startPoint y: 122, endPoint x: 290, endPoint y: 109, distance: 36.6
click at [290, 109] on div "Janela de atendimento Grade de atendimento Capacidade Transportadoras Veículos …" at bounding box center [297, 134] width 594 height 269
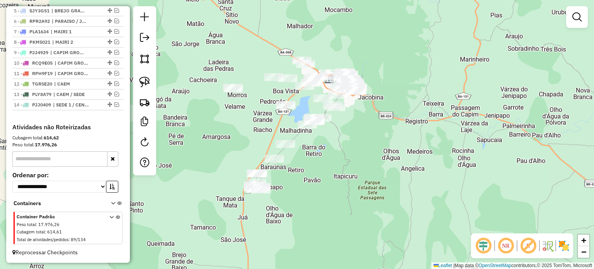
drag, startPoint x: 240, startPoint y: 127, endPoint x: 194, endPoint y: 97, distance: 54.7
click at [251, 114] on div "Janela de atendimento Grade de atendimento Capacidade Transportadoras Veículos …" at bounding box center [297, 134] width 594 height 269
click at [141, 81] on img at bounding box center [144, 82] width 11 height 11
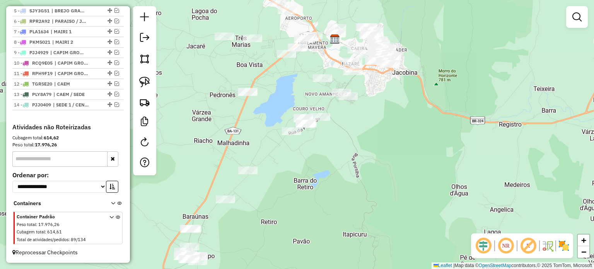
drag, startPoint x: 393, startPoint y: 77, endPoint x: 363, endPoint y: 142, distance: 71.7
click at [363, 142] on div "Janela de atendimento Grade de atendimento Capacidade Transportadoras Veículos …" at bounding box center [297, 134] width 594 height 269
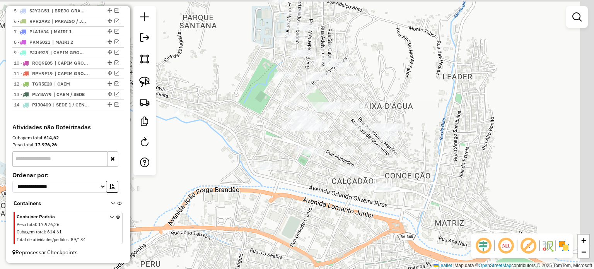
drag, startPoint x: 353, startPoint y: 136, endPoint x: 295, endPoint y: 179, distance: 72.8
click at [306, 180] on div "Janela de atendimento Grade de atendimento Capacidade Transportadoras Veículos …" at bounding box center [297, 134] width 594 height 269
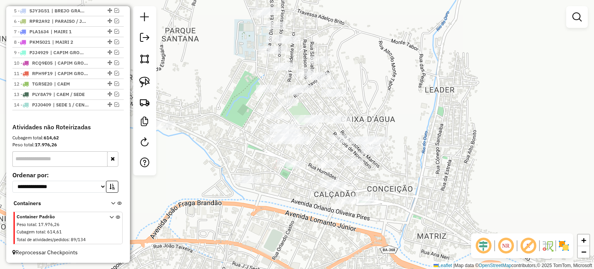
drag, startPoint x: 239, startPoint y: 149, endPoint x: 279, endPoint y: 122, distance: 48.2
click at [279, 123] on div "Janela de atendimento Grade de atendimento Capacidade Transportadoras Veículos …" at bounding box center [297, 134] width 594 height 269
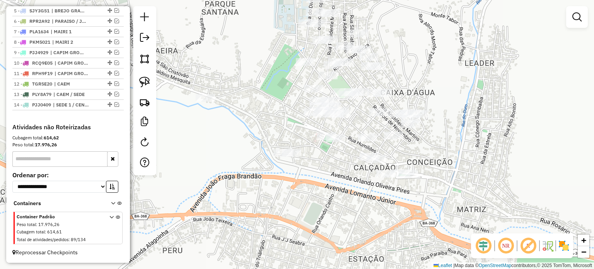
drag, startPoint x: 266, startPoint y: 128, endPoint x: 398, endPoint y: 128, distance: 131.1
click at [399, 128] on div "Janela de atendimento Grade de atendimento Capacidade Transportadoras Veículos …" at bounding box center [297, 134] width 594 height 269
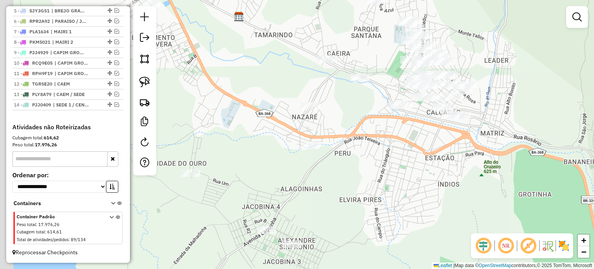
drag, startPoint x: 340, startPoint y: 125, endPoint x: 340, endPoint y: 120, distance: 4.7
click at [342, 119] on div "Janela de atendimento Grade de atendimento Capacidade Transportadoras Veículos …" at bounding box center [297, 134] width 594 height 269
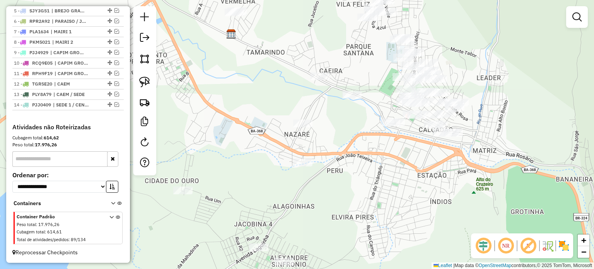
drag, startPoint x: 246, startPoint y: 102, endPoint x: 224, endPoint y: 139, distance: 43.7
click at [224, 141] on div "Janela de atendimento Grade de atendimento Capacidade Transportadoras Veículos …" at bounding box center [297, 134] width 594 height 269
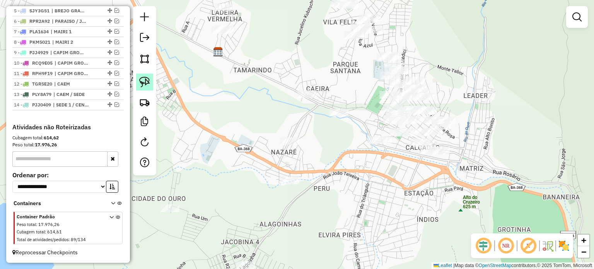
click at [144, 82] on img at bounding box center [144, 82] width 11 height 11
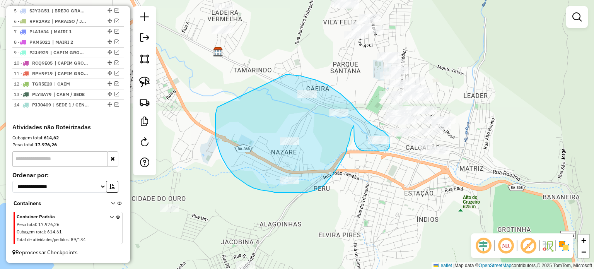
drag, startPoint x: 215, startPoint y: 134, endPoint x: 249, endPoint y: 90, distance: 55.5
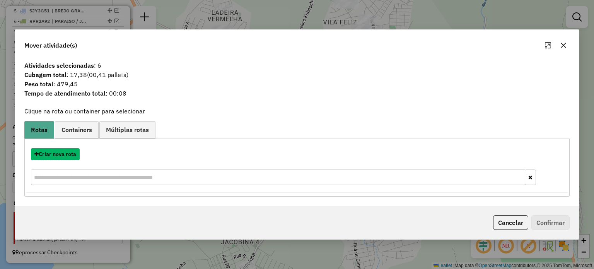
click at [55, 154] on button "Criar nova rota" at bounding box center [55, 154] width 49 height 12
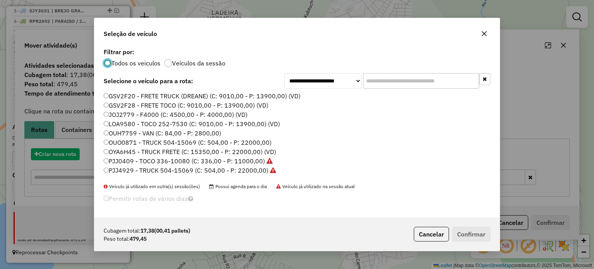
scroll to position [4, 2]
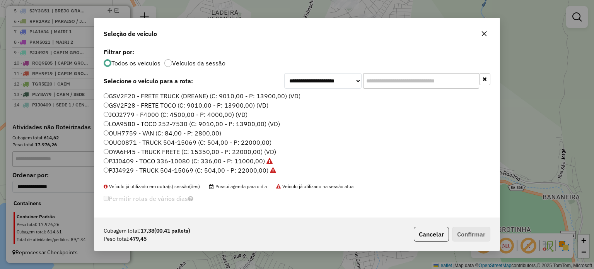
click at [158, 133] on label "OUH7759 - VAN (C: 84,00 - P: 2800,00)" at bounding box center [163, 132] width 118 height 9
click at [468, 234] on button "Confirmar" at bounding box center [471, 234] width 38 height 15
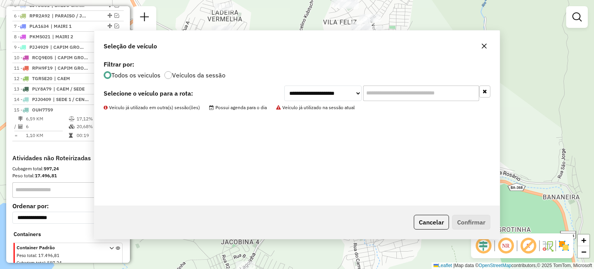
scroll to position [376, 0]
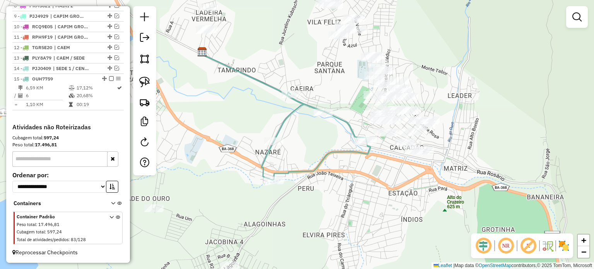
drag, startPoint x: 406, startPoint y: 175, endPoint x: 342, endPoint y: 176, distance: 63.8
click at [338, 178] on div "Janela de atendimento Grade de atendimento Capacidade Transportadoras Veículos …" at bounding box center [297, 134] width 594 height 269
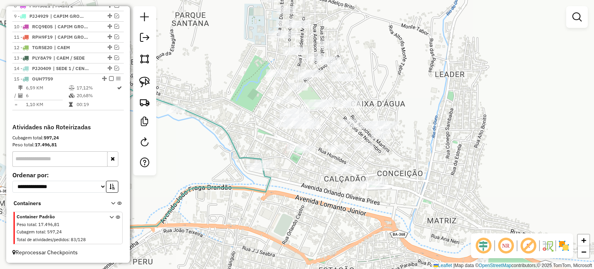
click at [399, 167] on div "Janela de atendimento Grade de atendimento Capacidade Transportadoras Veículos …" at bounding box center [297, 134] width 594 height 269
click at [142, 80] on img at bounding box center [144, 82] width 11 height 11
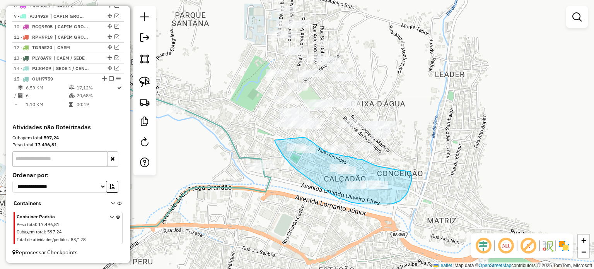
drag, startPoint x: 275, startPoint y: 140, endPoint x: 297, endPoint y: 136, distance: 22.8
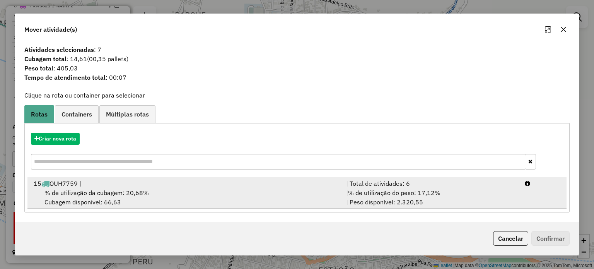
click at [76, 189] on span "% de utilização da cubagem: 20,68%" at bounding box center [96, 193] width 104 height 8
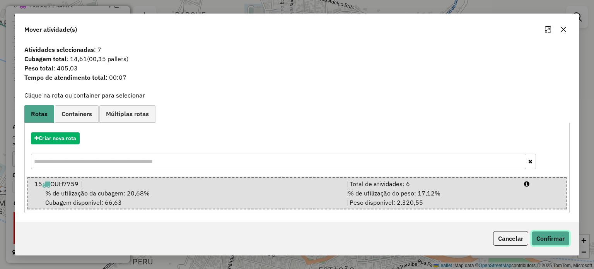
click at [538, 236] on button "Confirmar" at bounding box center [550, 238] width 38 height 15
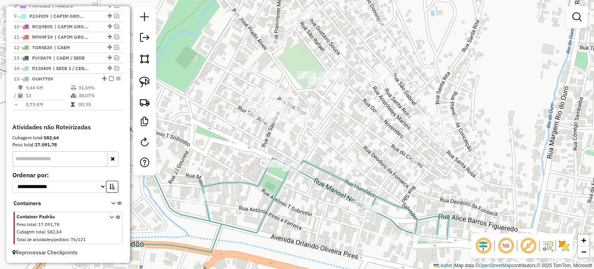
drag, startPoint x: 323, startPoint y: 124, endPoint x: 308, endPoint y: 153, distance: 32.3
click at [311, 154] on div "Janela de atendimento Grade de atendimento Capacidade Transportadoras Veículos …" at bounding box center [297, 134] width 594 height 269
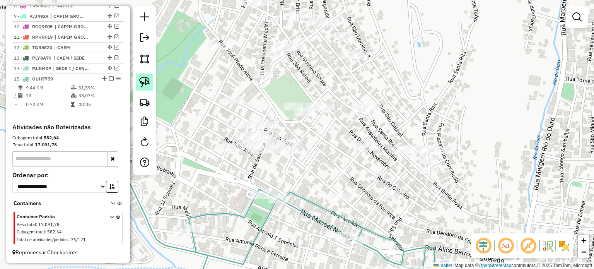
click at [141, 80] on img at bounding box center [144, 82] width 11 height 11
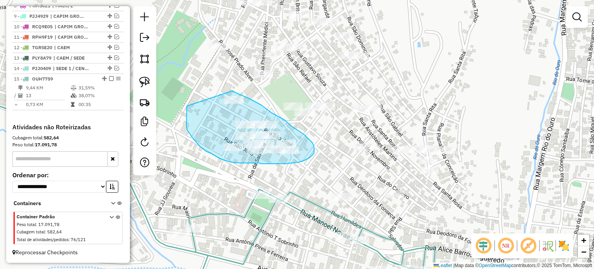
drag, startPoint x: 187, startPoint y: 108, endPoint x: 228, endPoint y: 88, distance: 46.0
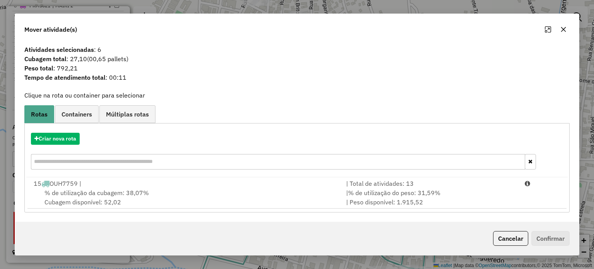
click at [94, 190] on span "% de utilização da cubagem: 38,07%" at bounding box center [96, 193] width 104 height 8
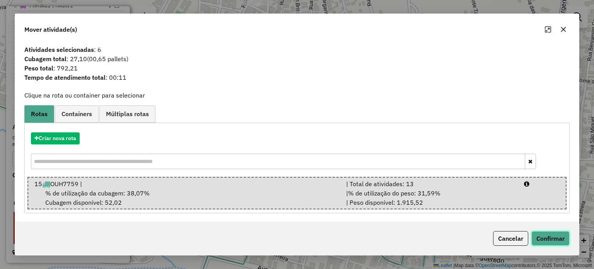
click at [535, 234] on button "Confirmar" at bounding box center [550, 238] width 38 height 15
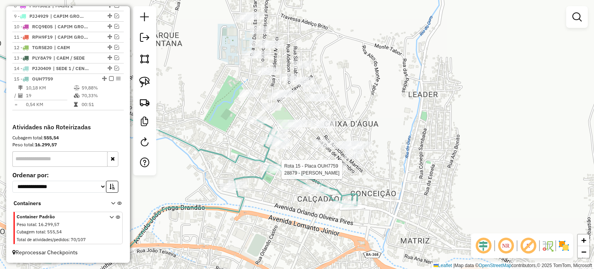
select select "**********"
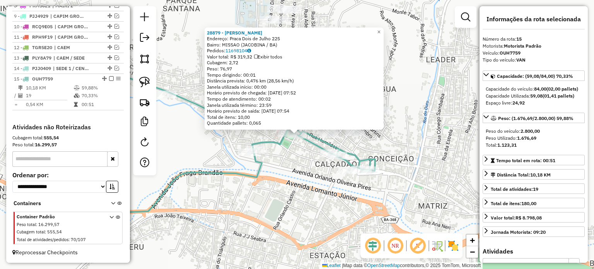
click at [297, 153] on div "28879 - ADaO [PERSON_NAME]: Praca Dois de Julho 225 Bairro: MISSAO (JACOBINA / …" at bounding box center [297, 134] width 594 height 269
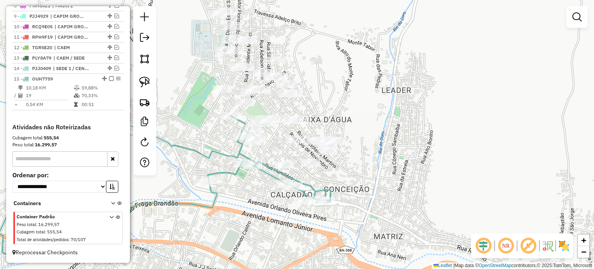
drag, startPoint x: 294, startPoint y: 155, endPoint x: 250, endPoint y: 186, distance: 53.9
click at [250, 186] on div "Janela de atendimento Grade de atendimento Capacidade Transportadoras Veículos …" at bounding box center [297, 134] width 594 height 269
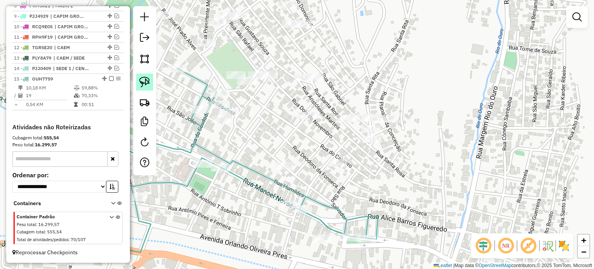
click at [139, 78] on img at bounding box center [144, 82] width 11 height 11
drag, startPoint x: 257, startPoint y: 152, endPoint x: 302, endPoint y: 158, distance: 44.8
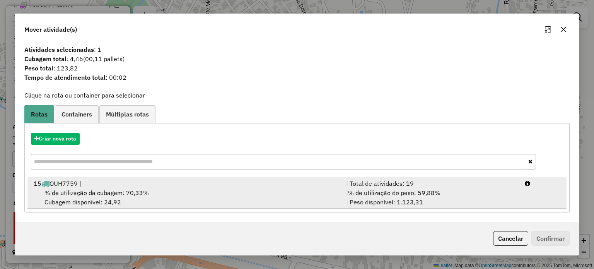
drag, startPoint x: 103, startPoint y: 189, endPoint x: 187, endPoint y: 188, distance: 83.5
click at [103, 189] on span "% de utilização da cubagem: 70,33%" at bounding box center [96, 193] width 104 height 8
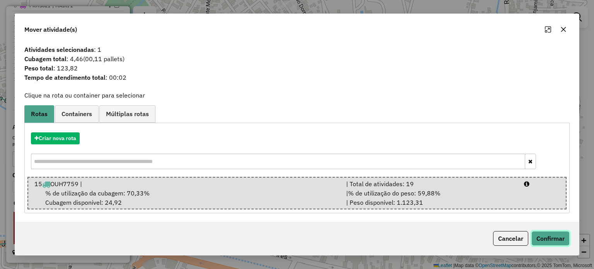
click at [549, 239] on button "Confirmar" at bounding box center [550, 238] width 38 height 15
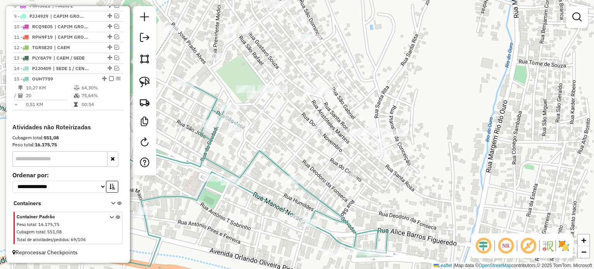
drag, startPoint x: 258, startPoint y: 107, endPoint x: 365, endPoint y: 164, distance: 120.2
click at [365, 164] on div "Janela de atendimento Grade de atendimento Capacidade Transportadoras Veículos …" at bounding box center [297, 134] width 594 height 269
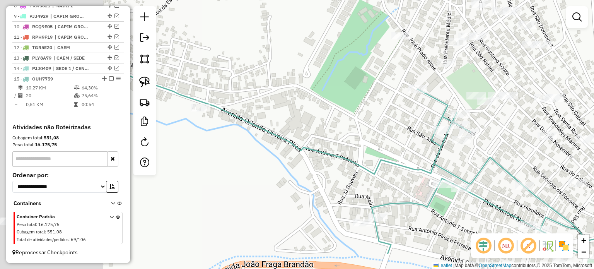
drag, startPoint x: 252, startPoint y: 176, endPoint x: 324, endPoint y: 126, distance: 87.9
click at [384, 132] on div "Janela de atendimento Grade de atendimento Capacidade Transportadoras Veículos …" at bounding box center [297, 134] width 594 height 269
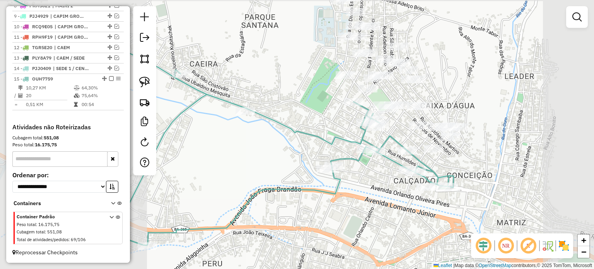
drag, startPoint x: 234, startPoint y: 154, endPoint x: 345, endPoint y: 173, distance: 112.6
click at [345, 173] on div "Janela de atendimento Grade de atendimento Capacidade Transportadoras Veículos …" at bounding box center [297, 134] width 594 height 269
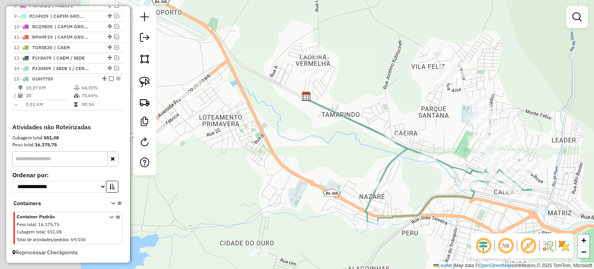
drag, startPoint x: 232, startPoint y: 112, endPoint x: 345, endPoint y: 136, distance: 115.3
click at [354, 141] on div "Janela de atendimento Grade de atendimento Capacidade Transportadoras Veículos …" at bounding box center [297, 134] width 594 height 269
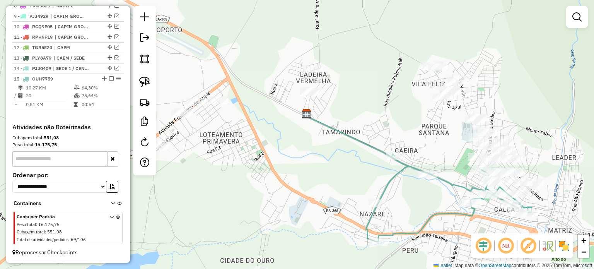
drag, startPoint x: 321, startPoint y: 118, endPoint x: 301, endPoint y: 168, distance: 54.3
click at [302, 168] on div "Janela de atendimento Grade de atendimento Capacidade Transportadoras Veículos …" at bounding box center [297, 134] width 594 height 269
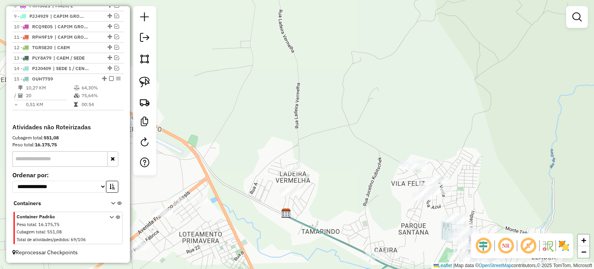
drag, startPoint x: 259, startPoint y: 97, endPoint x: 208, endPoint y: 102, distance: 51.3
click at [214, 105] on div "Janela de atendimento Grade de atendimento Capacidade Transportadoras Veículos …" at bounding box center [297, 134] width 594 height 269
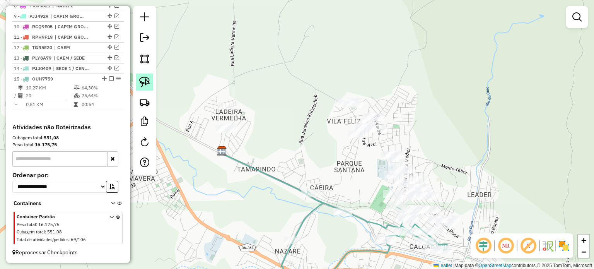
click at [145, 79] on img at bounding box center [144, 82] width 11 height 11
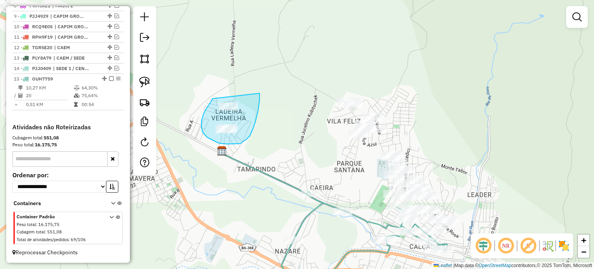
drag, startPoint x: 212, startPoint y: 100, endPoint x: 257, endPoint y: 89, distance: 46.6
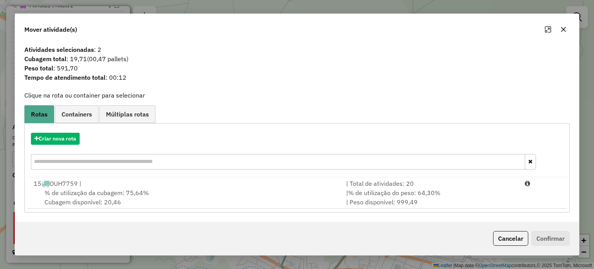
drag, startPoint x: 83, startPoint y: 187, endPoint x: 364, endPoint y: 219, distance: 282.6
click at [84, 186] on div "15 OUH7759 |" at bounding box center [185, 183] width 312 height 9
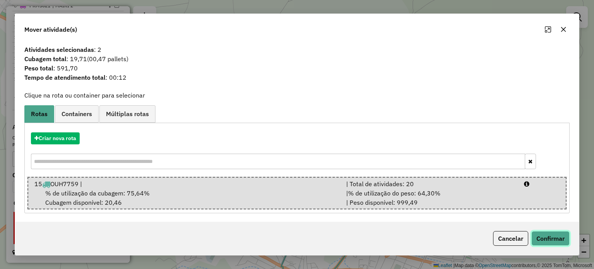
click at [539, 235] on button "Confirmar" at bounding box center [550, 238] width 38 height 15
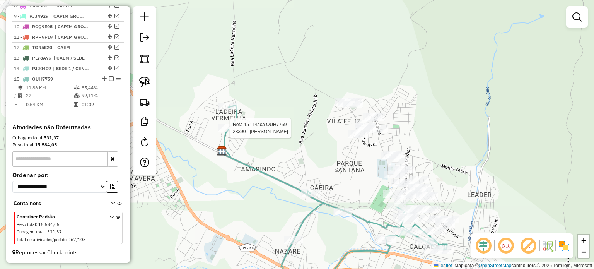
select select "**********"
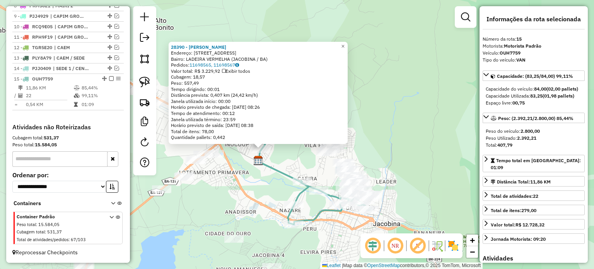
click at [248, 205] on div "28390 - [PERSON_NAME] SIL Endereço: [STREET_ADDRESS] Bairro: LADEIRA VERMELHA (…" at bounding box center [297, 134] width 594 height 269
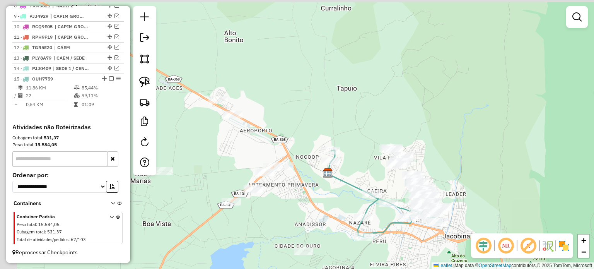
drag, startPoint x: 246, startPoint y: 189, endPoint x: 312, endPoint y: 181, distance: 67.0
click at [323, 200] on div "Janela de atendimento Grade de atendimento Capacidade Transportadoras Veículos …" at bounding box center [297, 134] width 594 height 269
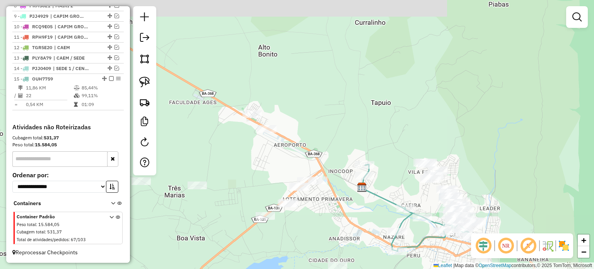
drag, startPoint x: 248, startPoint y: 131, endPoint x: 257, endPoint y: 135, distance: 9.7
click at [257, 135] on div "Janela de atendimento Grade de atendimento Capacidade Transportadoras Veículos …" at bounding box center [297, 134] width 594 height 269
click at [145, 77] on img at bounding box center [144, 82] width 11 height 11
drag, startPoint x: 243, startPoint y: 97, endPoint x: 287, endPoint y: 111, distance: 46.3
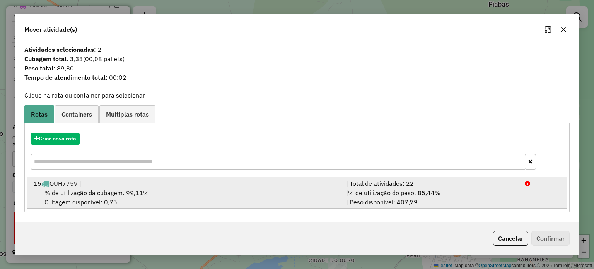
click at [89, 184] on div "15 OUH7759 |" at bounding box center [185, 183] width 312 height 9
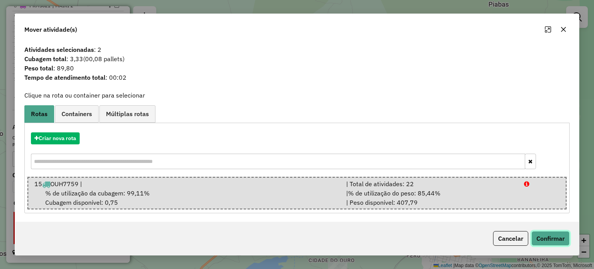
click at [546, 234] on button "Confirmar" at bounding box center [550, 238] width 38 height 15
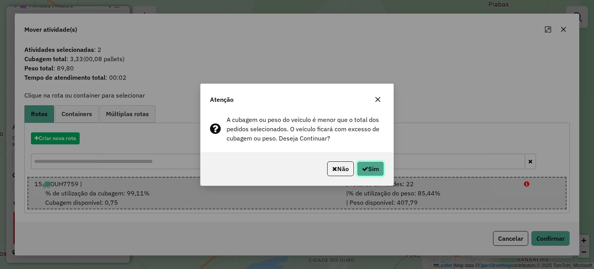
click at [367, 167] on button "Sim" at bounding box center [370, 168] width 27 height 15
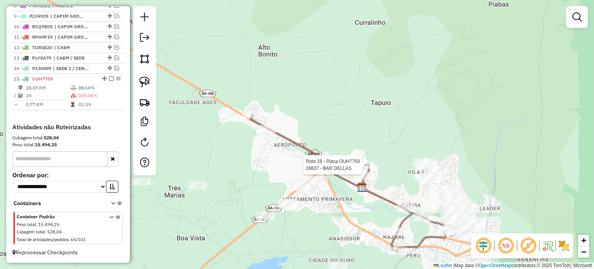
select select "**********"
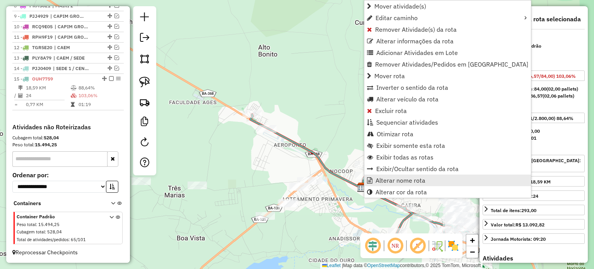
click at [387, 181] on span "Alterar nome rota" at bounding box center [400, 180] width 50 height 6
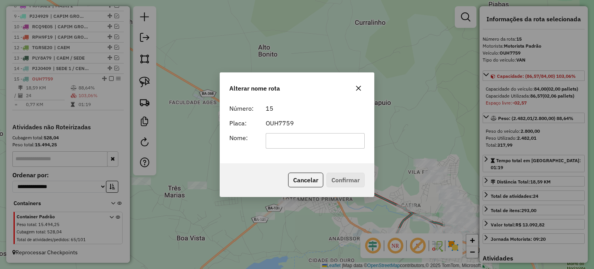
click at [317, 139] on input "text" at bounding box center [315, 140] width 99 height 15
type input "**********"
click at [342, 175] on button "Confirmar" at bounding box center [345, 179] width 38 height 15
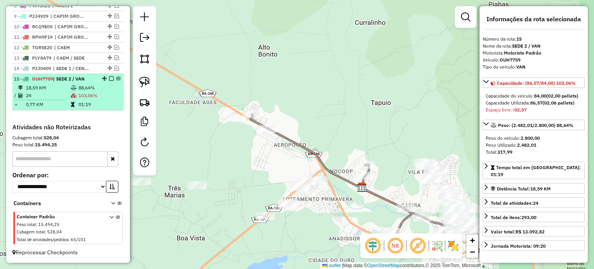
click at [109, 79] on em at bounding box center [111, 78] width 5 height 5
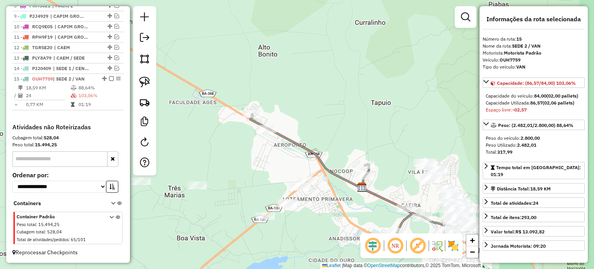
scroll to position [350, 0]
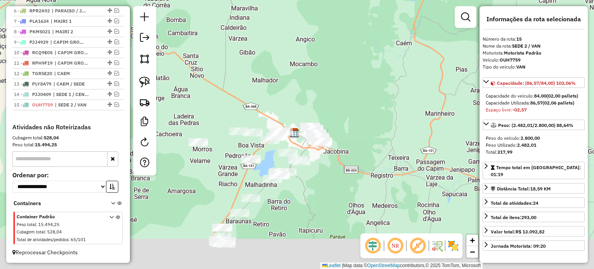
drag, startPoint x: 314, startPoint y: 222, endPoint x: 332, endPoint y: 184, distance: 41.9
click at [332, 184] on div "Janela de atendimento Grade de atendimento Capacidade Transportadoras Veículos …" at bounding box center [297, 134] width 594 height 269
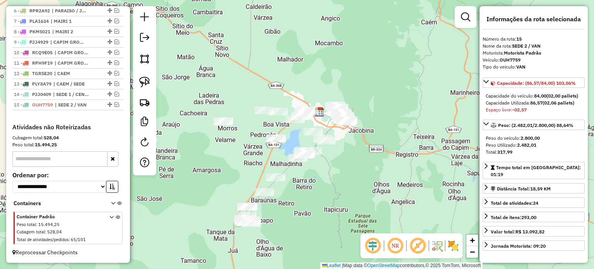
drag, startPoint x: 328, startPoint y: 197, endPoint x: 339, endPoint y: 185, distance: 15.9
click at [339, 187] on div "Janela de atendimento Grade de atendimento Capacidade Transportadoras Veículos …" at bounding box center [297, 134] width 594 height 269
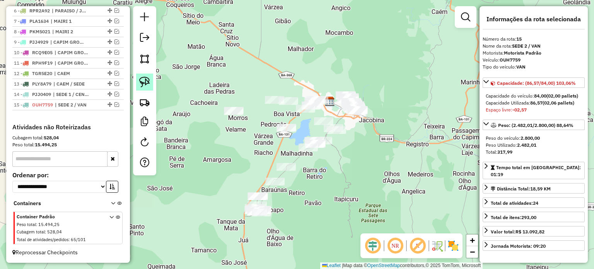
click at [145, 81] on img at bounding box center [144, 82] width 11 height 11
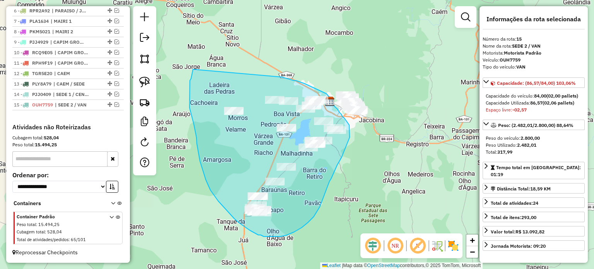
drag, startPoint x: 193, startPoint y: 69, endPoint x: 280, endPoint y: 80, distance: 87.2
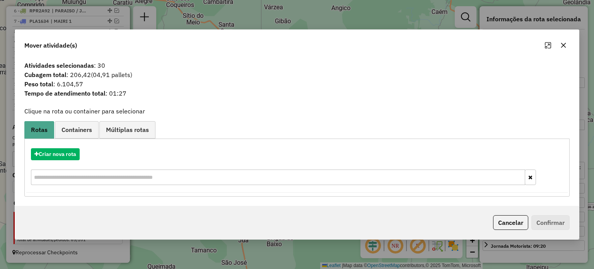
drag, startPoint x: 565, startPoint y: 43, endPoint x: 535, endPoint y: 52, distance: 30.8
click at [564, 43] on icon "button" at bounding box center [563, 45] width 6 height 6
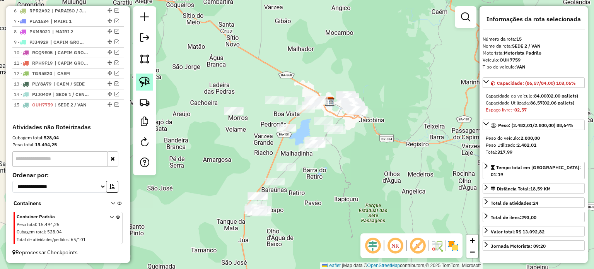
click at [145, 79] on img at bounding box center [144, 82] width 11 height 11
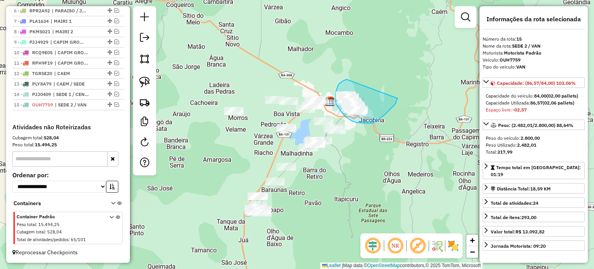
drag, startPoint x: 345, startPoint y: 80, endPoint x: 398, endPoint y: 98, distance: 56.0
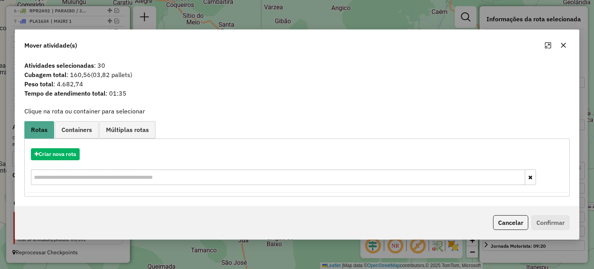
drag, startPoint x: 562, startPoint y: 46, endPoint x: 205, endPoint y: 87, distance: 359.3
click at [554, 46] on div at bounding box center [556, 45] width 28 height 12
drag, startPoint x: 564, startPoint y: 41, endPoint x: 343, endPoint y: 75, distance: 223.4
click at [559, 43] on button "button" at bounding box center [563, 45] width 12 height 12
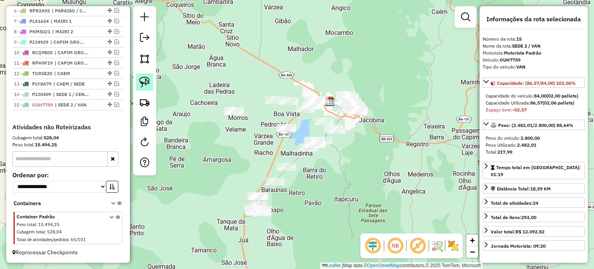
click at [143, 75] on link at bounding box center [144, 81] width 17 height 17
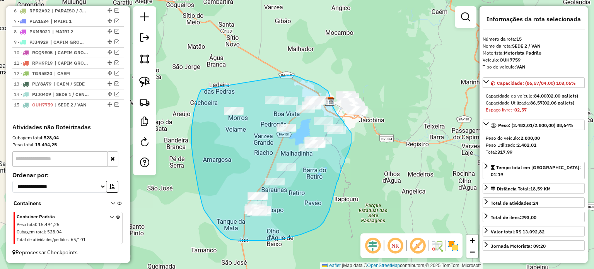
drag, startPoint x: 197, startPoint y: 99, endPoint x: 290, endPoint y: 75, distance: 96.0
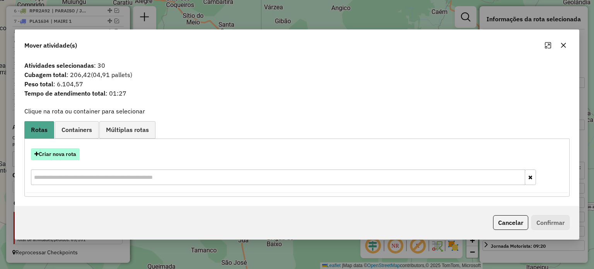
click at [56, 153] on button "Criar nova rota" at bounding box center [55, 154] width 49 height 12
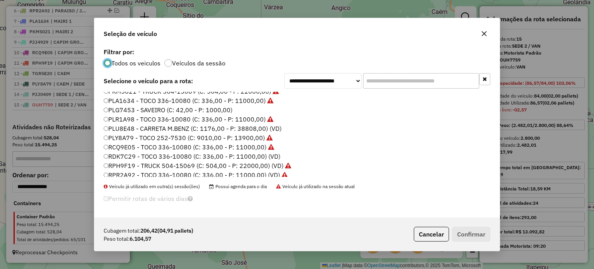
scroll to position [155, 0]
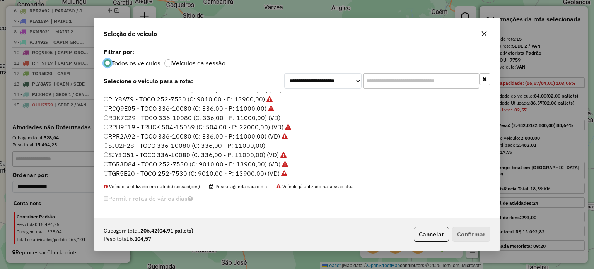
click at [126, 145] on label "SJU2F28 - TOCO 336-10080 (C: 336,00 - P: 11000,00)" at bounding box center [185, 145] width 162 height 9
click at [464, 234] on button "Confirmar" at bounding box center [471, 234] width 38 height 15
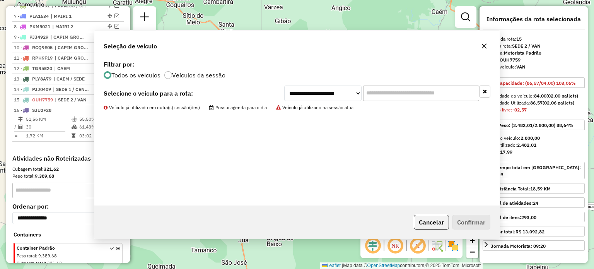
scroll to position [386, 0]
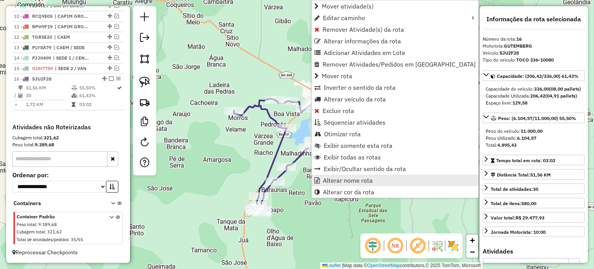
click at [343, 180] on span "Alterar nome rota" at bounding box center [348, 180] width 50 height 6
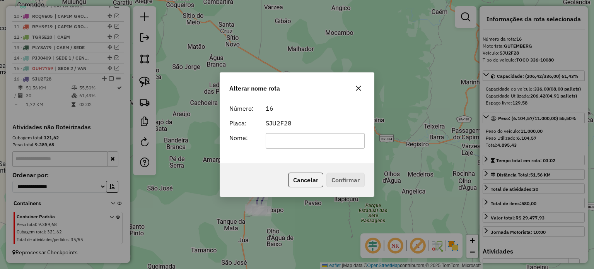
click at [289, 140] on input "text" at bounding box center [315, 140] width 99 height 15
type input "******"
click at [345, 178] on button "Confirmar" at bounding box center [345, 179] width 38 height 15
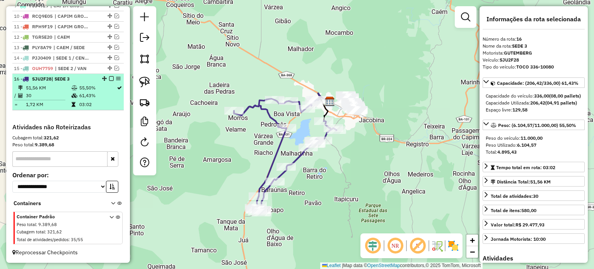
click at [109, 80] on em at bounding box center [111, 78] width 5 height 5
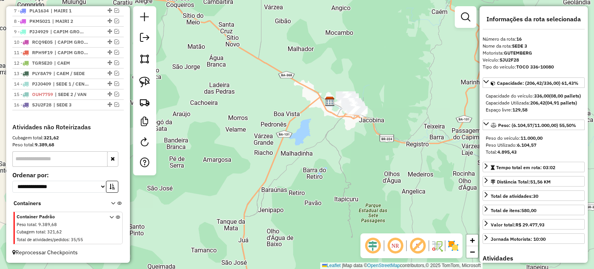
scroll to position [360, 0]
drag, startPoint x: 279, startPoint y: 133, endPoint x: 217, endPoint y: 133, distance: 62.3
click at [223, 136] on div "Janela de atendimento Grade de atendimento Capacidade Transportadoras Veículos …" at bounding box center [297, 134] width 594 height 269
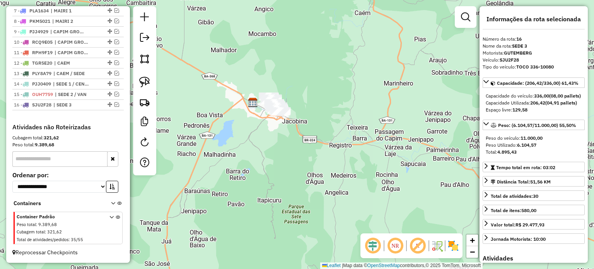
drag, startPoint x: 291, startPoint y: 78, endPoint x: 258, endPoint y: 75, distance: 33.4
click at [262, 76] on div "Janela de atendimento Grade de atendimento Capacidade Transportadoras Veículos …" at bounding box center [297, 134] width 594 height 269
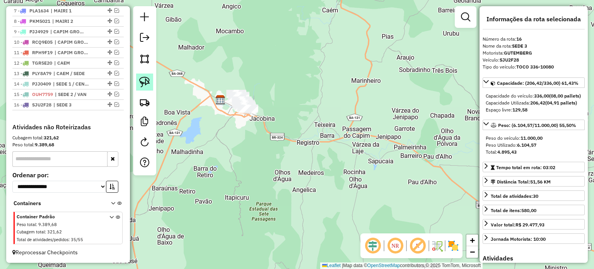
click at [145, 80] on img at bounding box center [144, 82] width 11 height 11
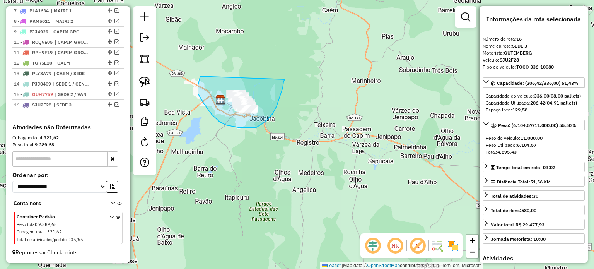
drag, startPoint x: 200, startPoint y: 77, endPoint x: 289, endPoint y: 78, distance: 88.9
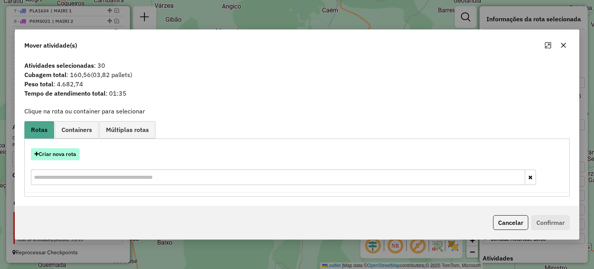
click at [62, 153] on button "Criar nova rota" at bounding box center [55, 154] width 49 height 12
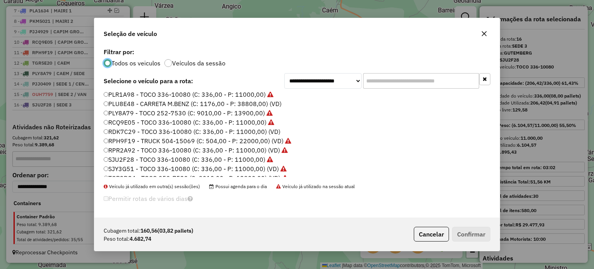
scroll to position [155, 0]
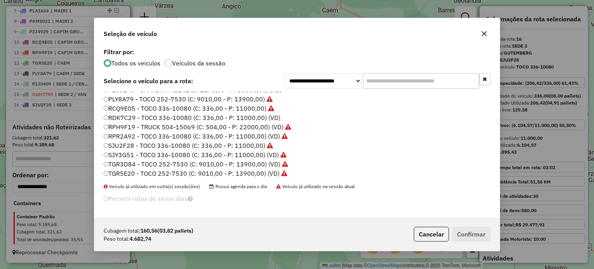
click at [130, 117] on label "RDK7C29 - TOCO 336-10080 (C: 336,00 - P: 11000,00) (VD)" at bounding box center [192, 117] width 177 height 9
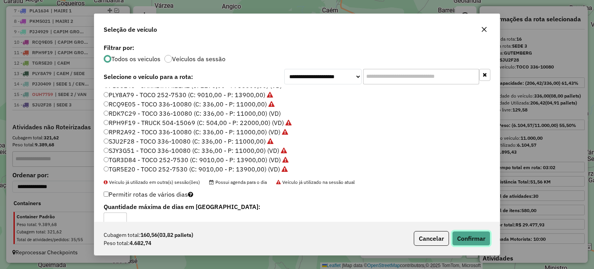
click at [462, 232] on button "Confirmar" at bounding box center [471, 238] width 38 height 15
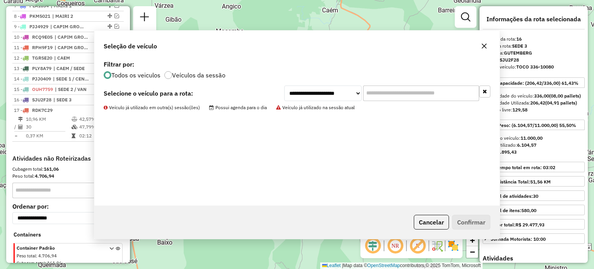
scroll to position [397, 0]
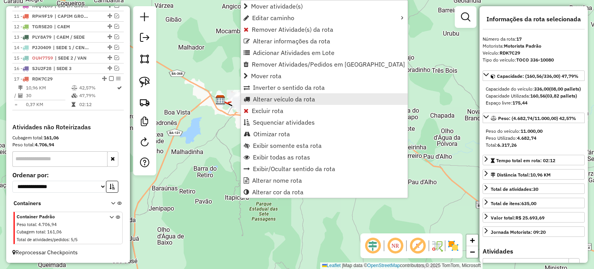
click at [275, 99] on span "Alterar veículo da rota" at bounding box center [284, 99] width 62 height 6
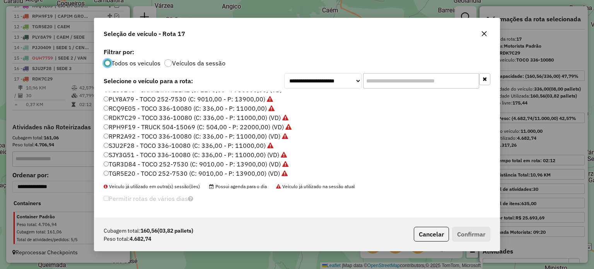
scroll to position [156, 0]
drag, startPoint x: 484, startPoint y: 34, endPoint x: 478, endPoint y: 33, distance: 6.6
click at [484, 34] on icon "button" at bounding box center [484, 33] width 5 height 5
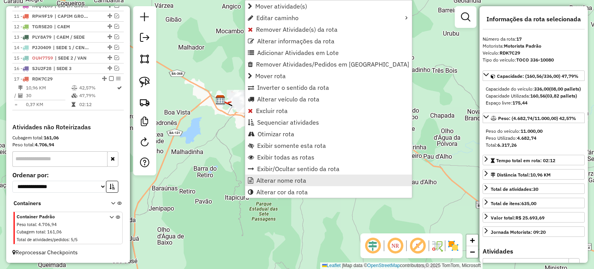
click at [271, 177] on span "Alterar nome rota" at bounding box center [281, 180] width 50 height 6
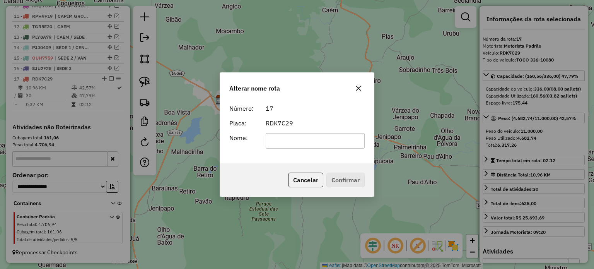
click at [280, 138] on input "text" at bounding box center [315, 140] width 99 height 15
type input "******"
click at [341, 177] on button "Confirmar" at bounding box center [345, 179] width 38 height 15
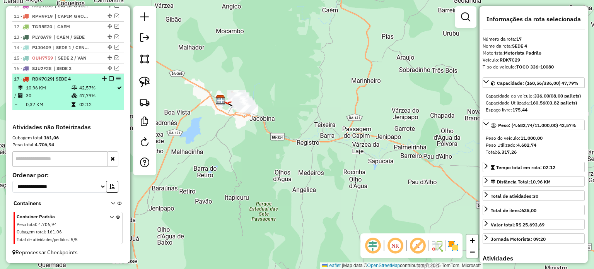
click at [109, 79] on em at bounding box center [111, 78] width 5 height 5
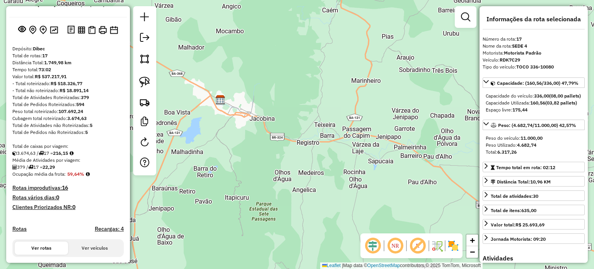
scroll to position [23, 0]
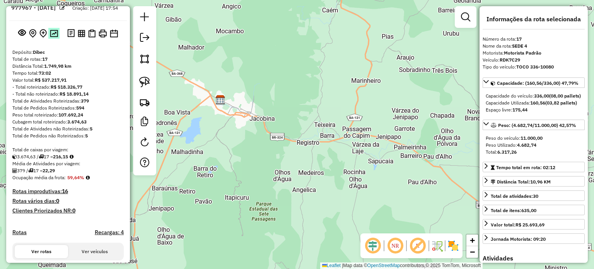
click at [52, 37] on img at bounding box center [54, 33] width 8 height 7
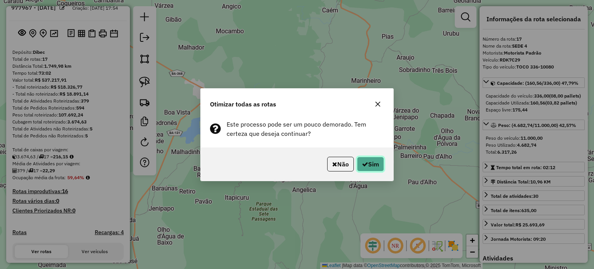
click at [368, 165] on button "Sim" at bounding box center [370, 164] width 27 height 15
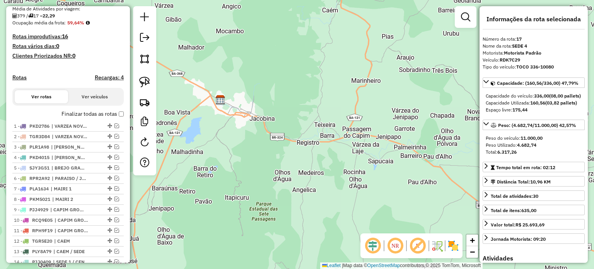
scroll to position [371, 0]
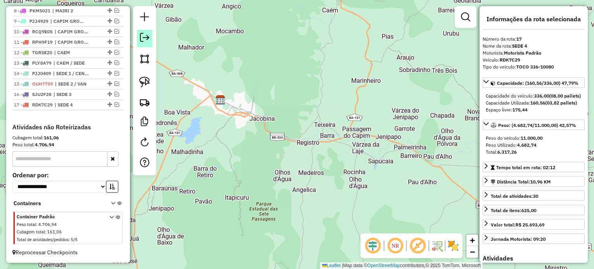
click at [146, 38] on em at bounding box center [144, 37] width 9 height 9
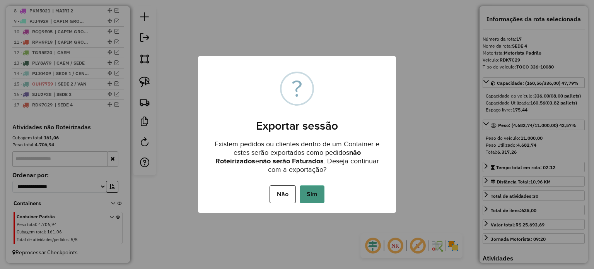
click at [311, 193] on button "Sim" at bounding box center [312, 194] width 25 height 18
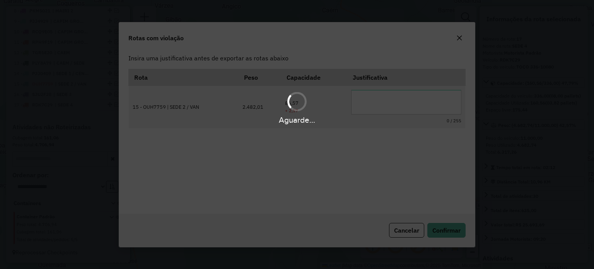
scroll to position [0, 0]
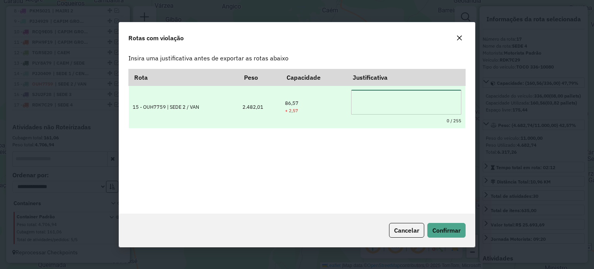
click at [379, 100] on textarea at bounding box center [406, 102] width 110 height 25
type textarea "*"
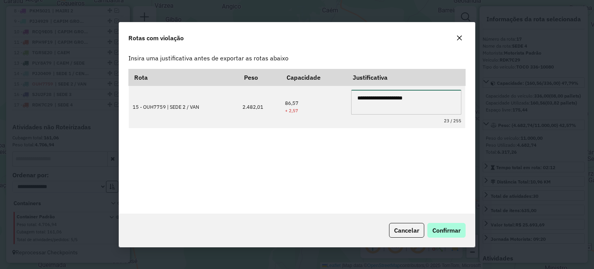
type textarea "**********"
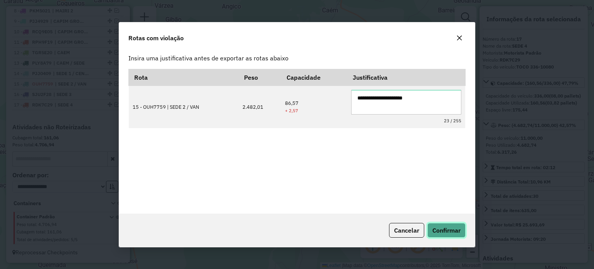
click at [444, 228] on span "Confirmar" at bounding box center [446, 230] width 28 height 8
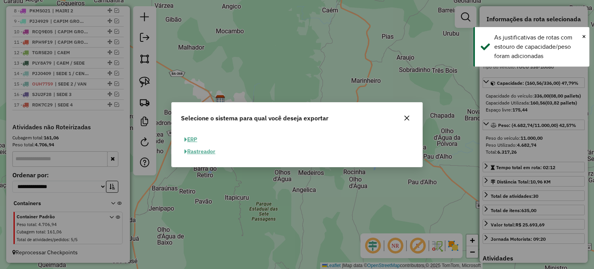
click at [194, 139] on button "ERP" at bounding box center [191, 139] width 20 height 12
select select "**"
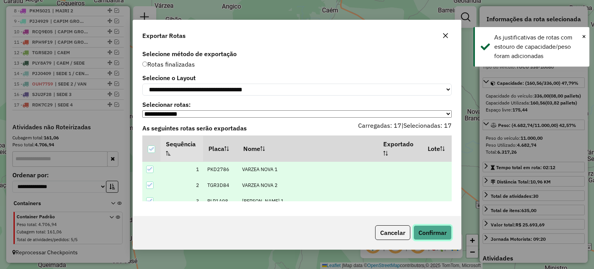
click at [421, 236] on button "Confirmar" at bounding box center [432, 232] width 38 height 15
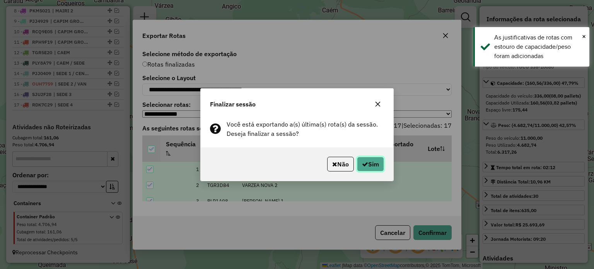
click at [364, 164] on icon "button" at bounding box center [365, 164] width 6 height 6
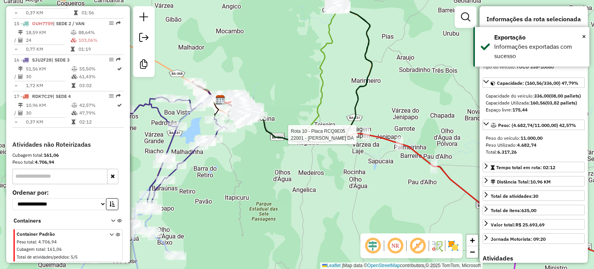
scroll to position [848, 0]
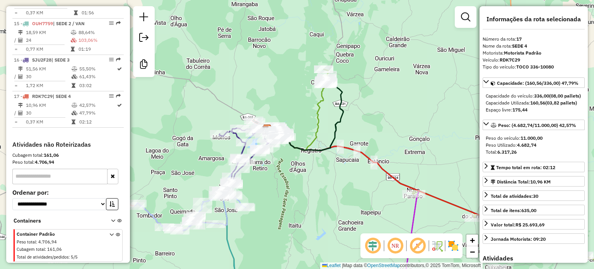
click at [249, 46] on div "Janela de atendimento Grade de atendimento Capacidade Transportadoras Veículos …" at bounding box center [297, 134] width 594 height 269
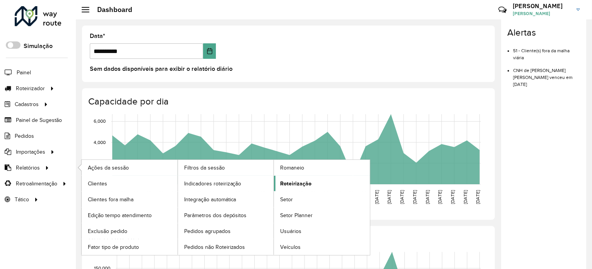
click at [296, 183] on span "Roteirização" at bounding box center [295, 183] width 31 height 8
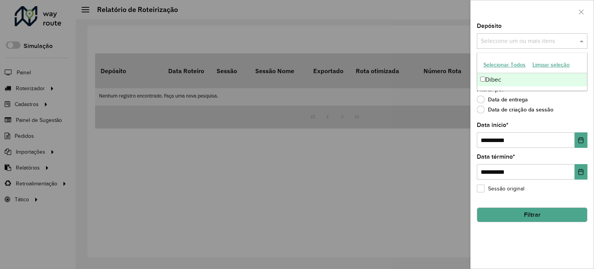
click at [570, 38] on input "text" at bounding box center [528, 41] width 99 height 9
click at [495, 79] on div "Dibec" at bounding box center [532, 79] width 110 height 13
click at [566, 111] on div "Data de criação da sessão" at bounding box center [532, 111] width 111 height 9
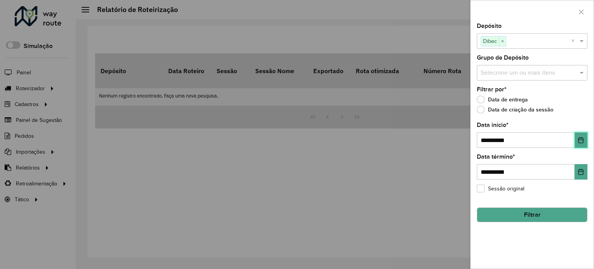
click at [576, 139] on button "Choose Date" at bounding box center [581, 139] width 13 height 15
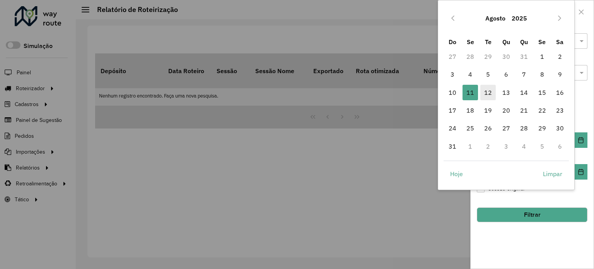
click at [487, 91] on span "12" at bounding box center [487, 92] width 15 height 15
type input "**********"
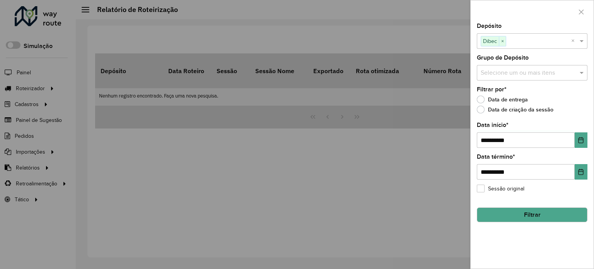
click at [526, 215] on button "Filtrar" at bounding box center [532, 214] width 111 height 15
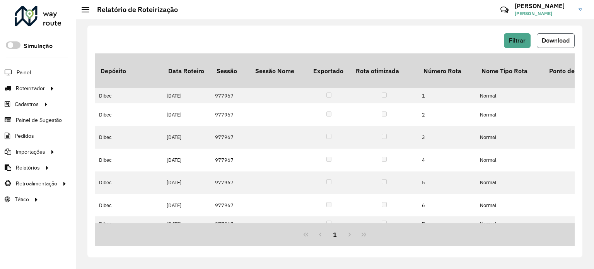
click at [552, 41] on span "Download" at bounding box center [556, 40] width 28 height 7
